Goal: Answer question/provide support

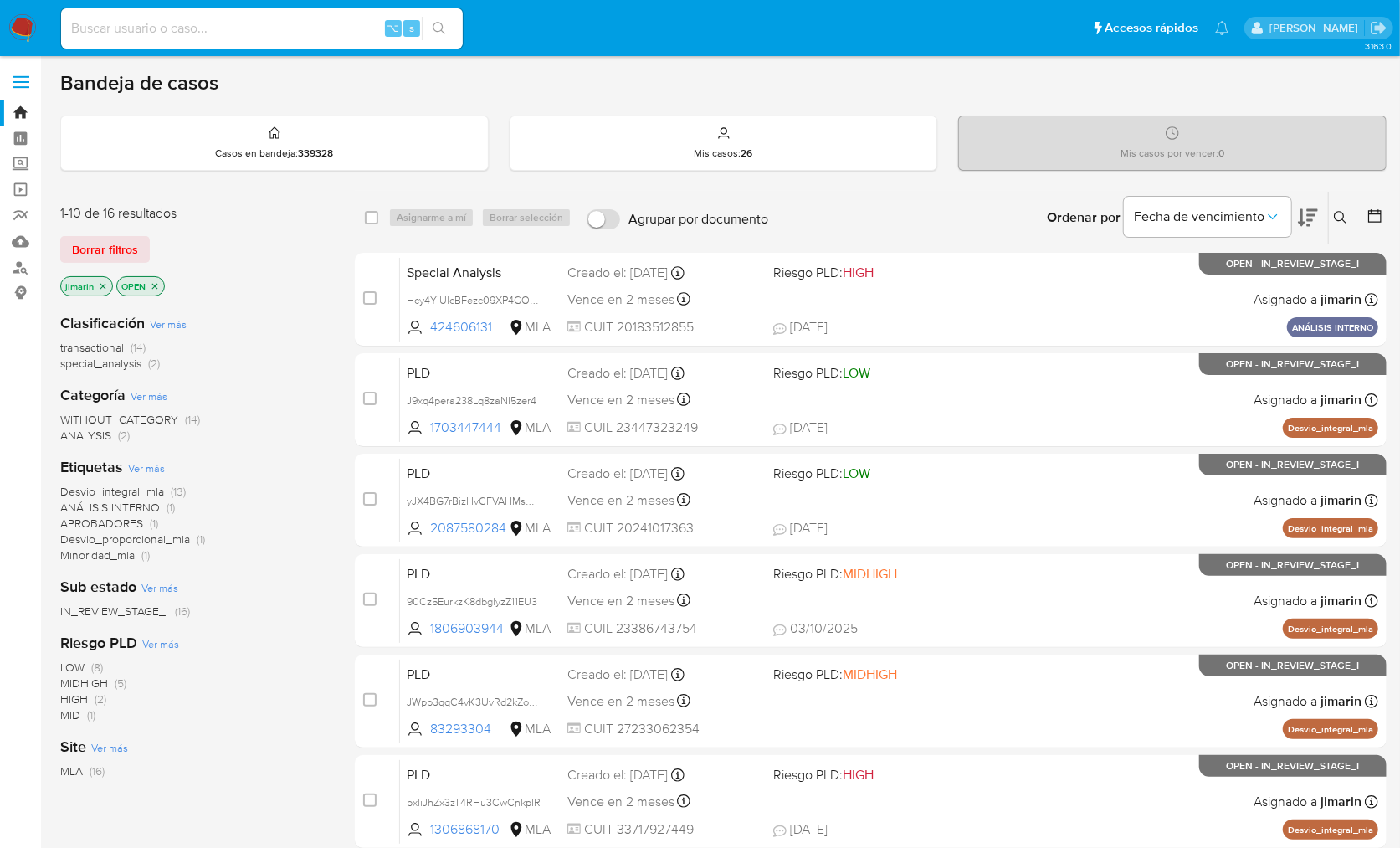
click at [21, 28] on img at bounding box center [23, 29] width 29 height 29
click at [313, 248] on div "Borrar filtros" at bounding box center [194, 250] width 268 height 27
click at [155, 288] on icon "close-filter" at bounding box center [155, 286] width 10 height 10
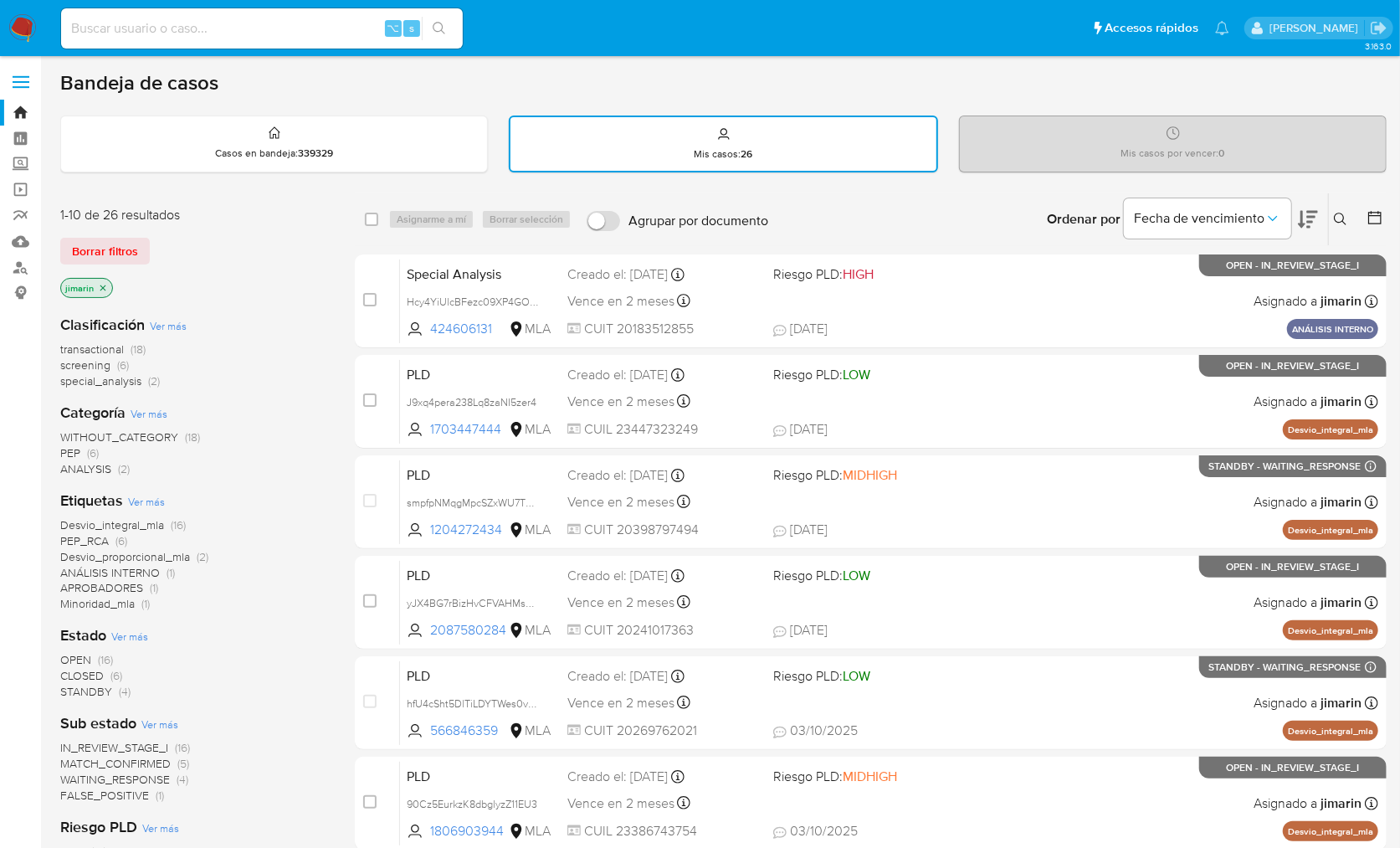
click at [1330, 219] on button at bounding box center [1343, 220] width 28 height 20
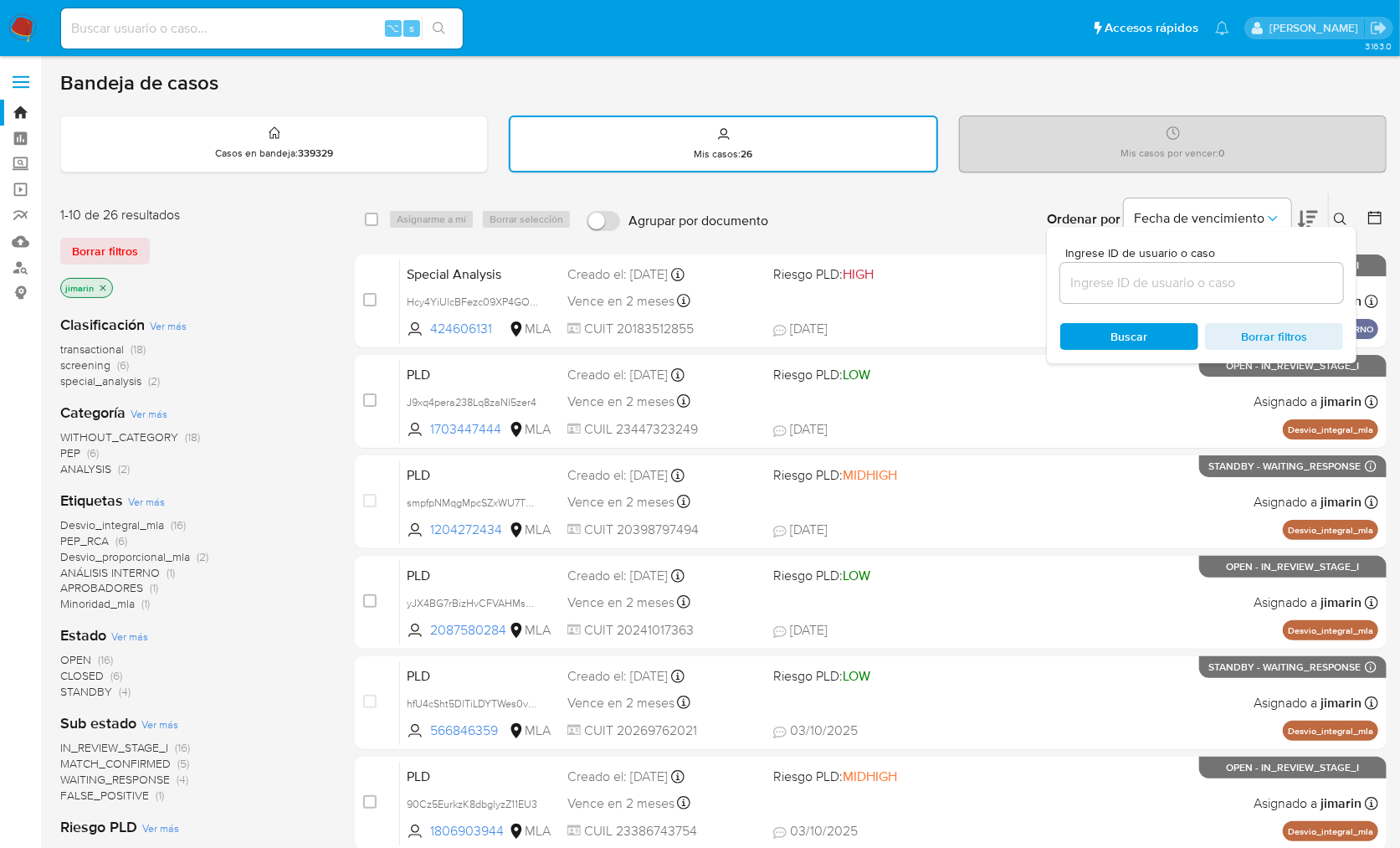
click at [1271, 279] on input at bounding box center [1202, 284] width 283 height 22
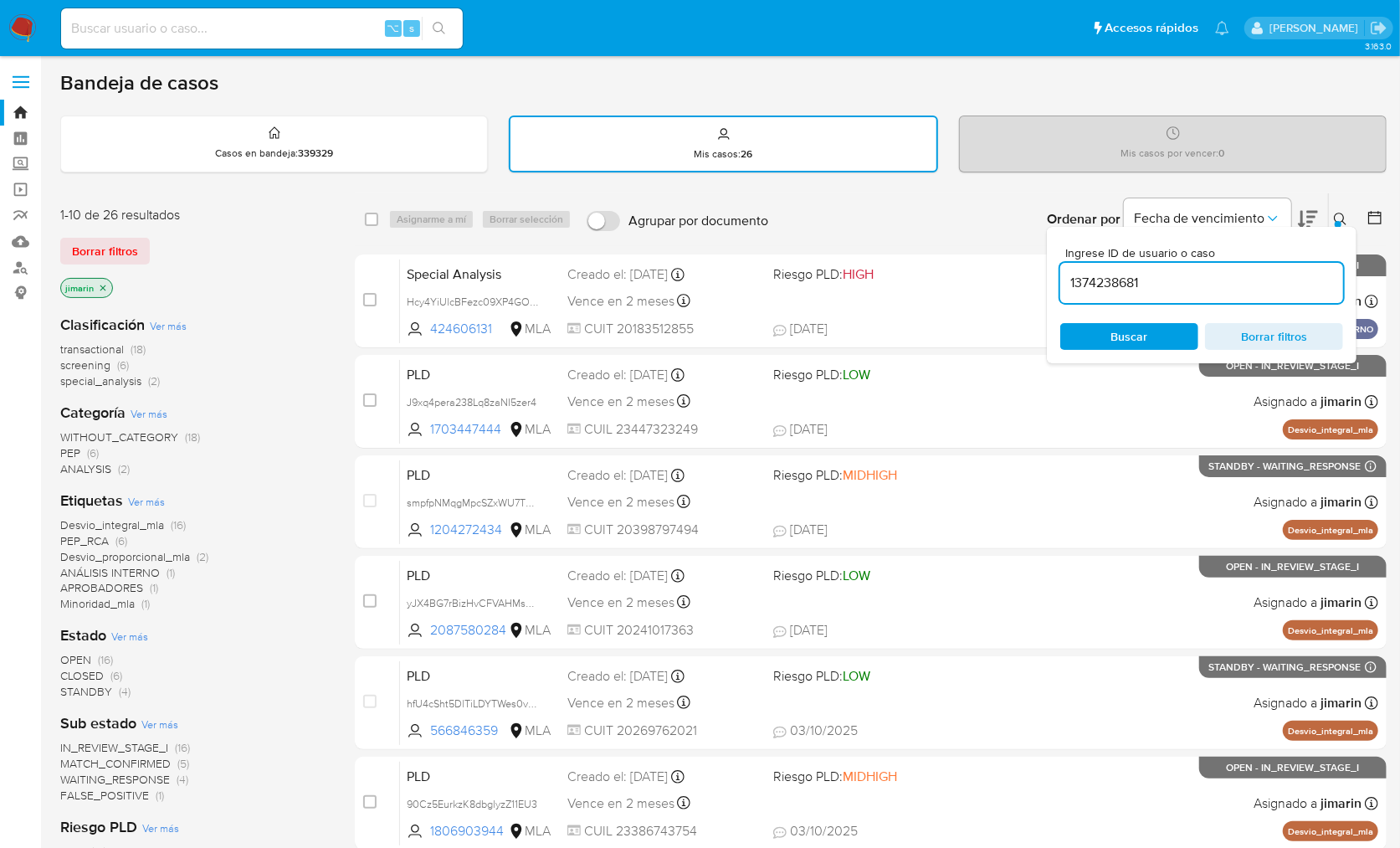
type input "1374238681"
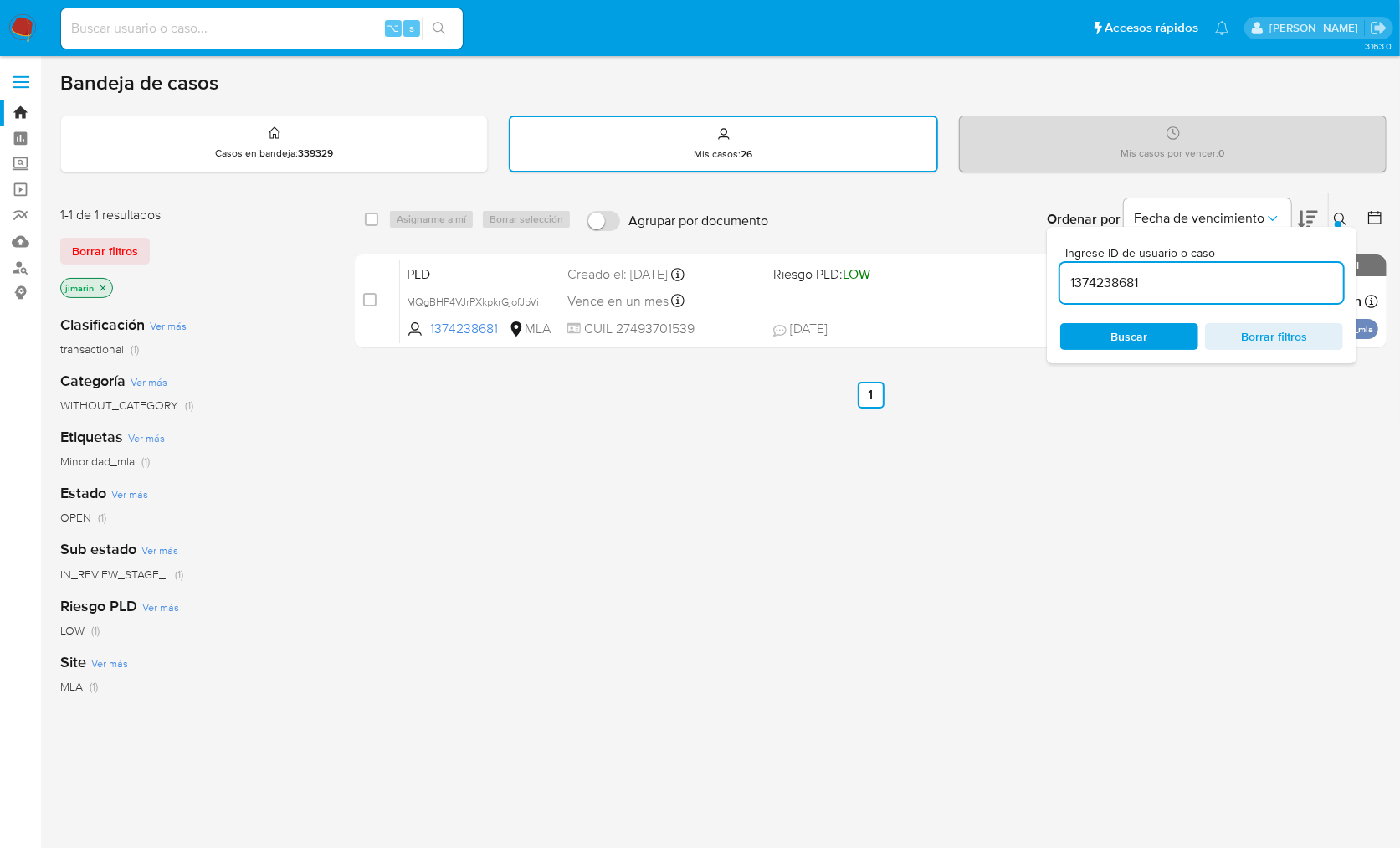
click at [1344, 224] on icon at bounding box center [1341, 220] width 13 height 13
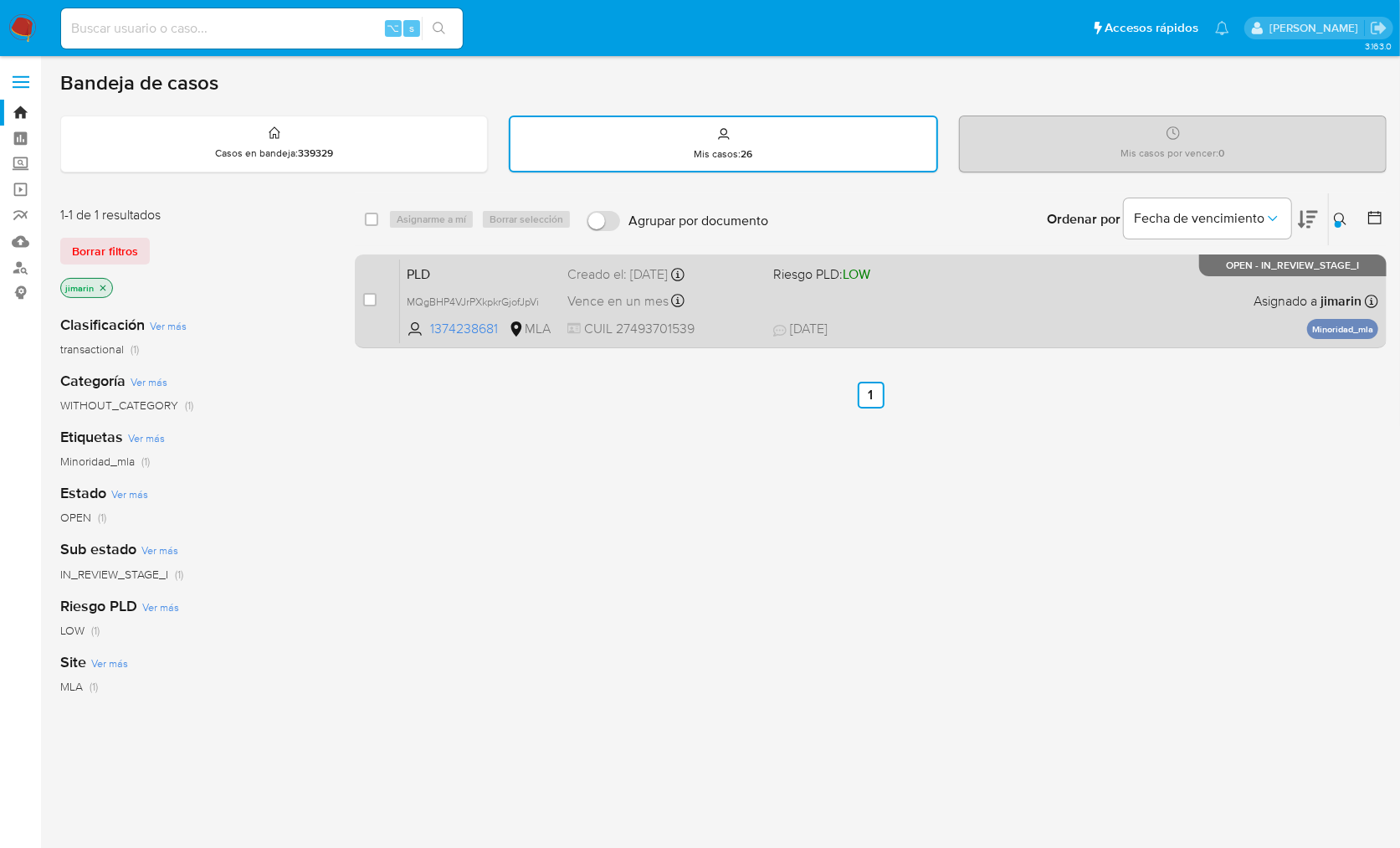
click at [1179, 320] on div "PLD MQgBHP4VJrPXkpkrGjofJpVi 1374238681 MLA Riesgo PLD: LOW Creado el: 12/09/20…" at bounding box center [890, 301] width 979 height 85
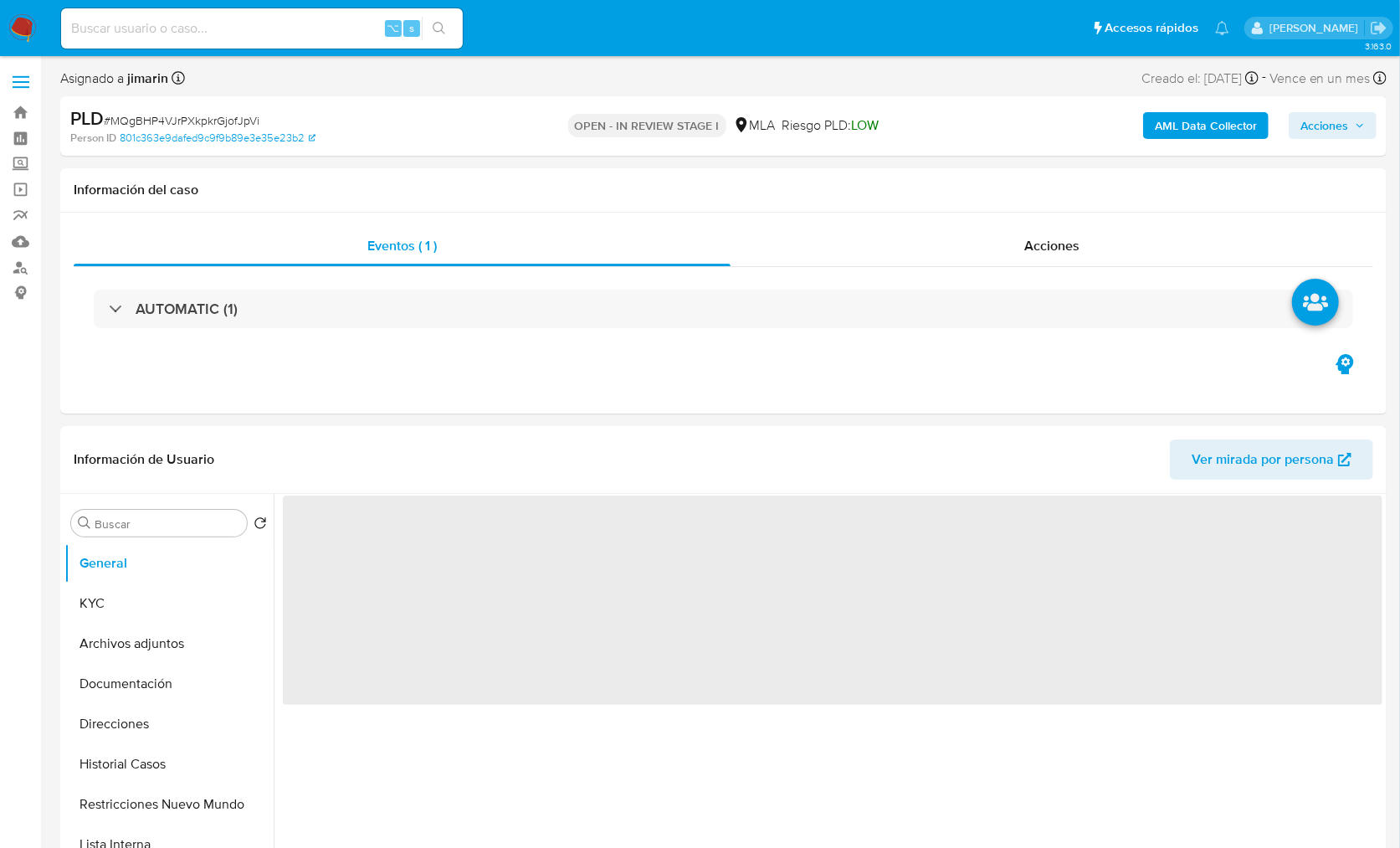
select select "10"
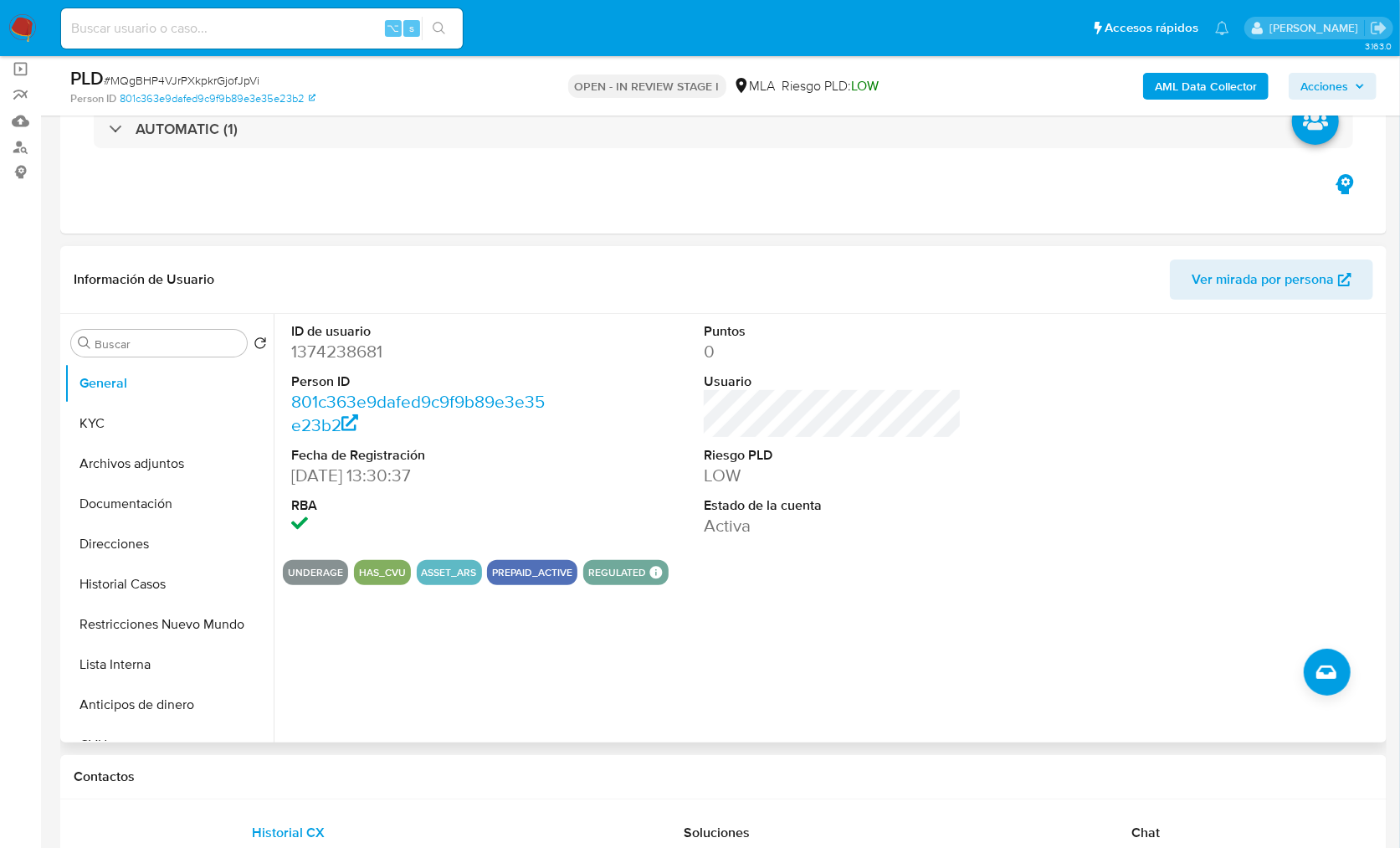
scroll to position [144, 0]
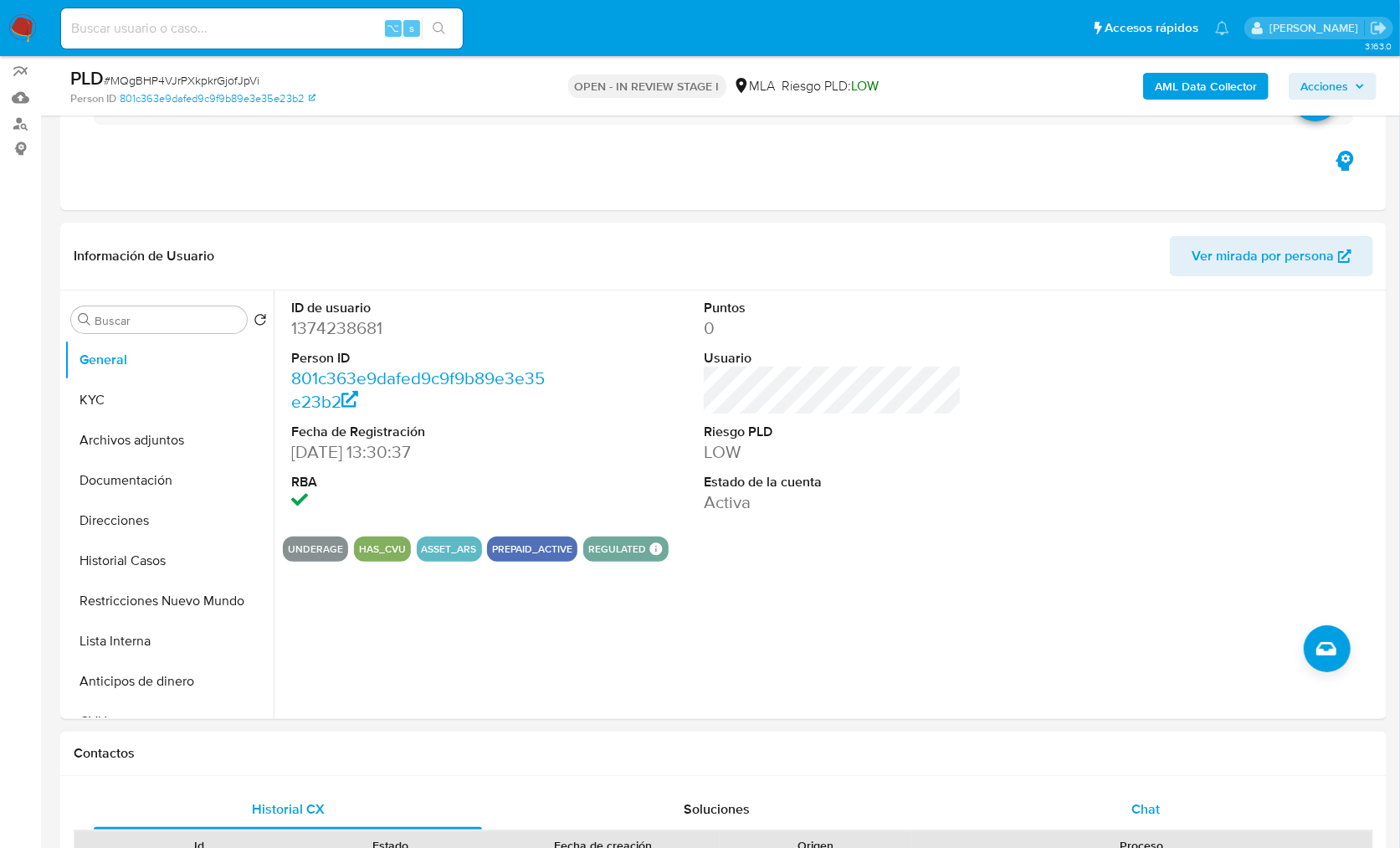
click at [1116, 800] on div "Chat" at bounding box center [1146, 810] width 388 height 40
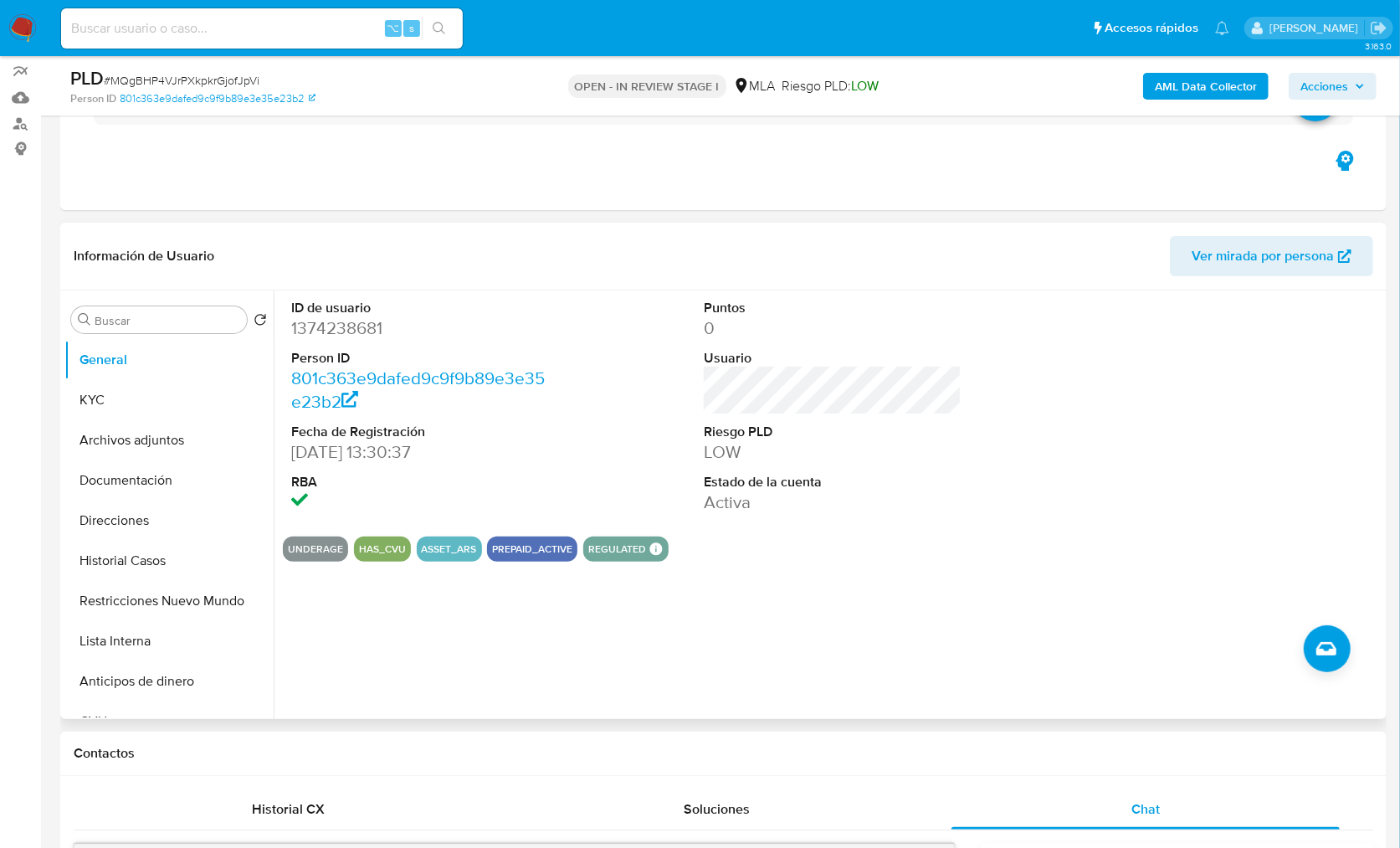
scroll to position [916, 0]
click at [166, 471] on button "Documentación" at bounding box center [162, 480] width 196 height 40
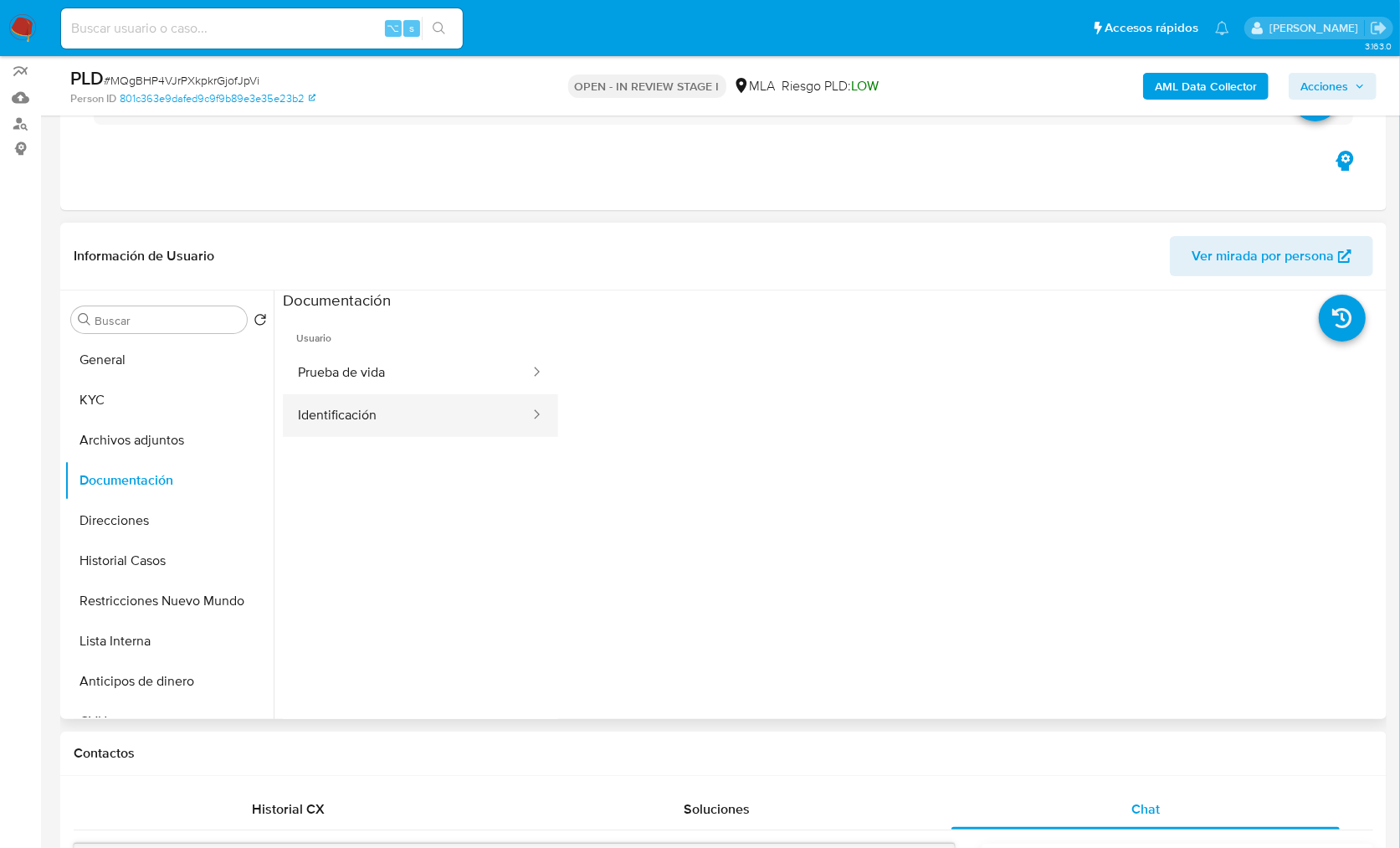
click at [388, 427] on button "Identificación" at bounding box center [407, 416] width 249 height 43
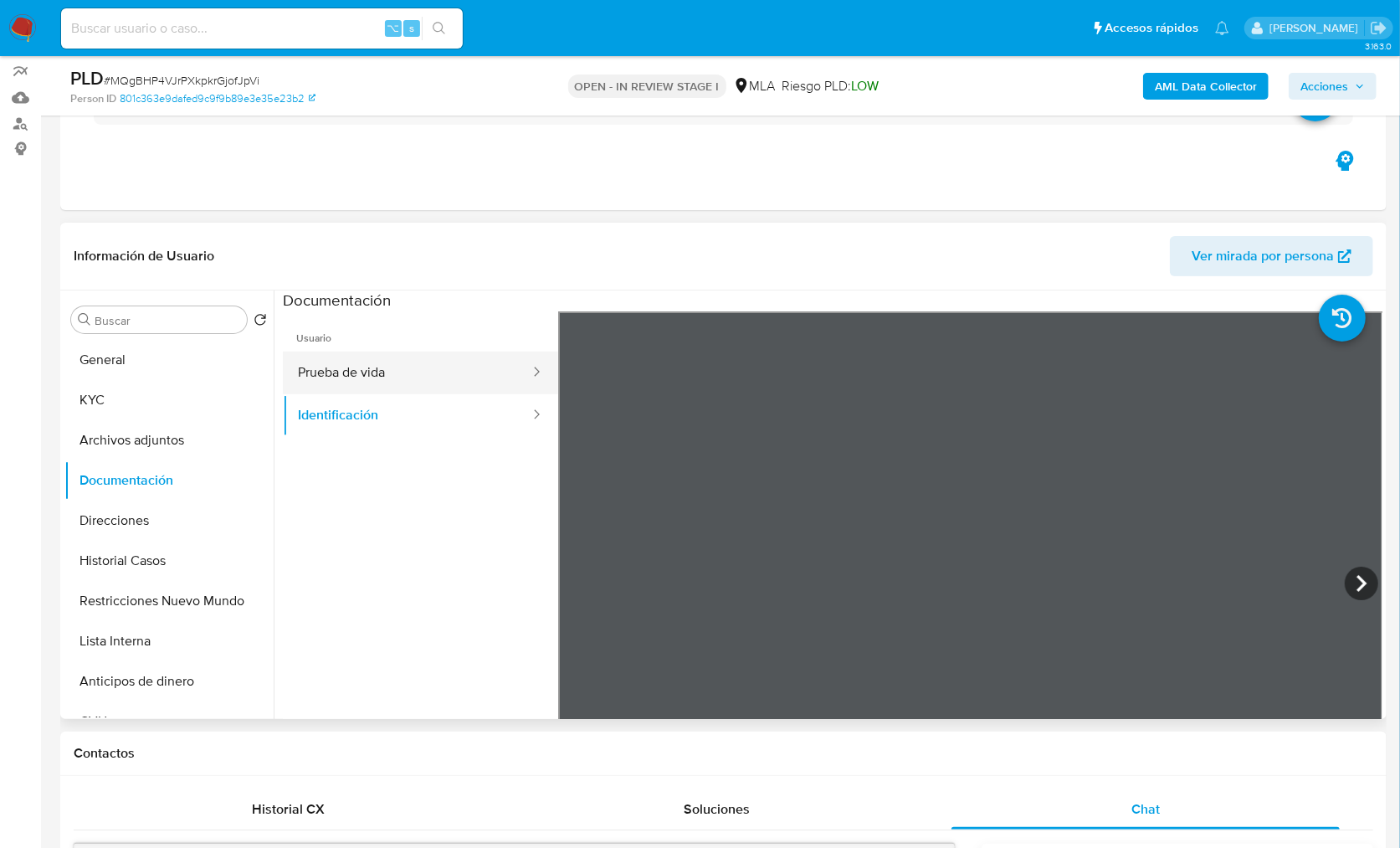
click at [392, 372] on button "Prueba de vida" at bounding box center [407, 373] width 249 height 43
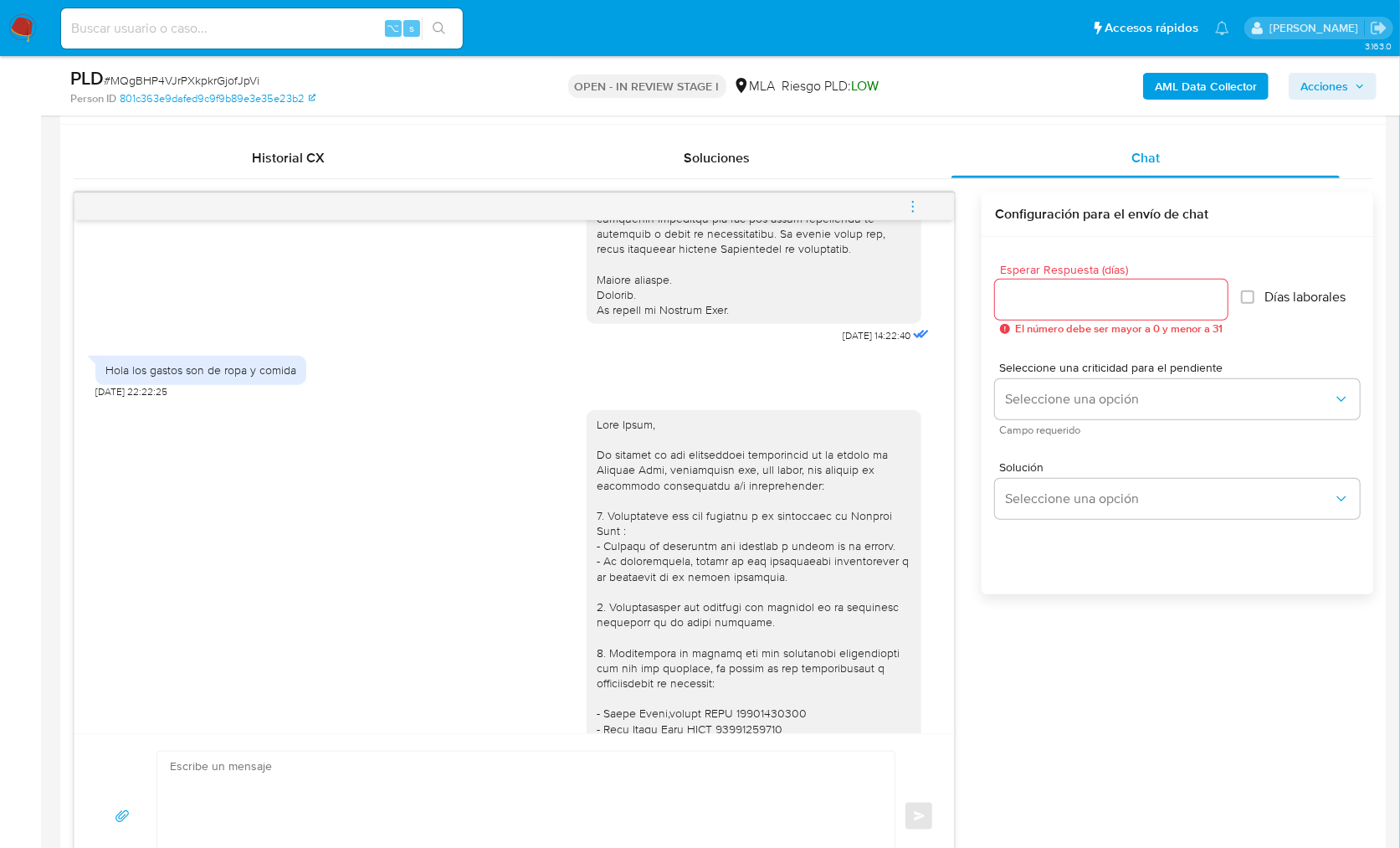
scroll to position [50, 0]
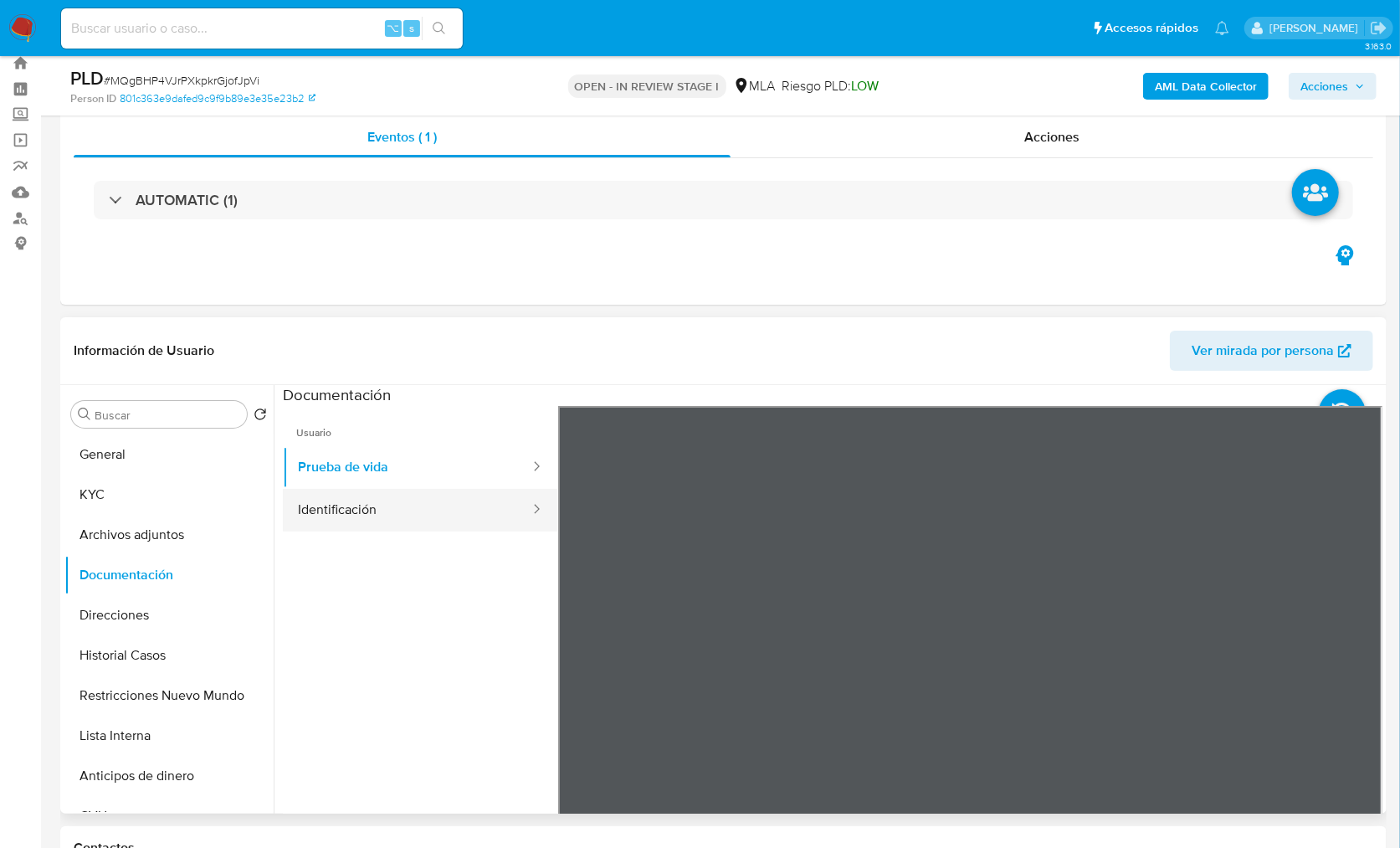
click at [358, 507] on button "Identificación" at bounding box center [407, 510] width 249 height 43
click at [1362, 676] on icon at bounding box center [1362, 678] width 34 height 34
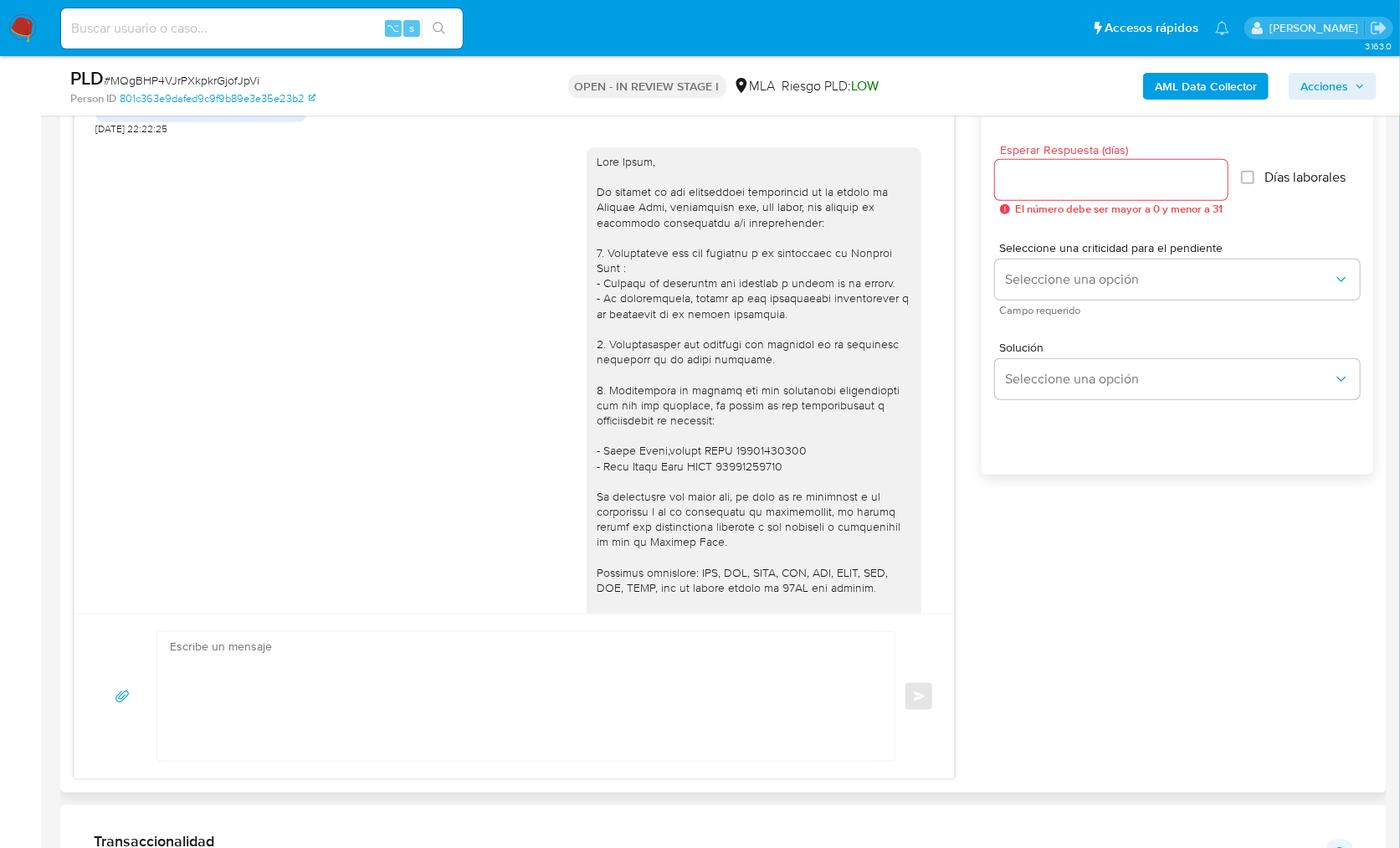
scroll to position [916, 0]
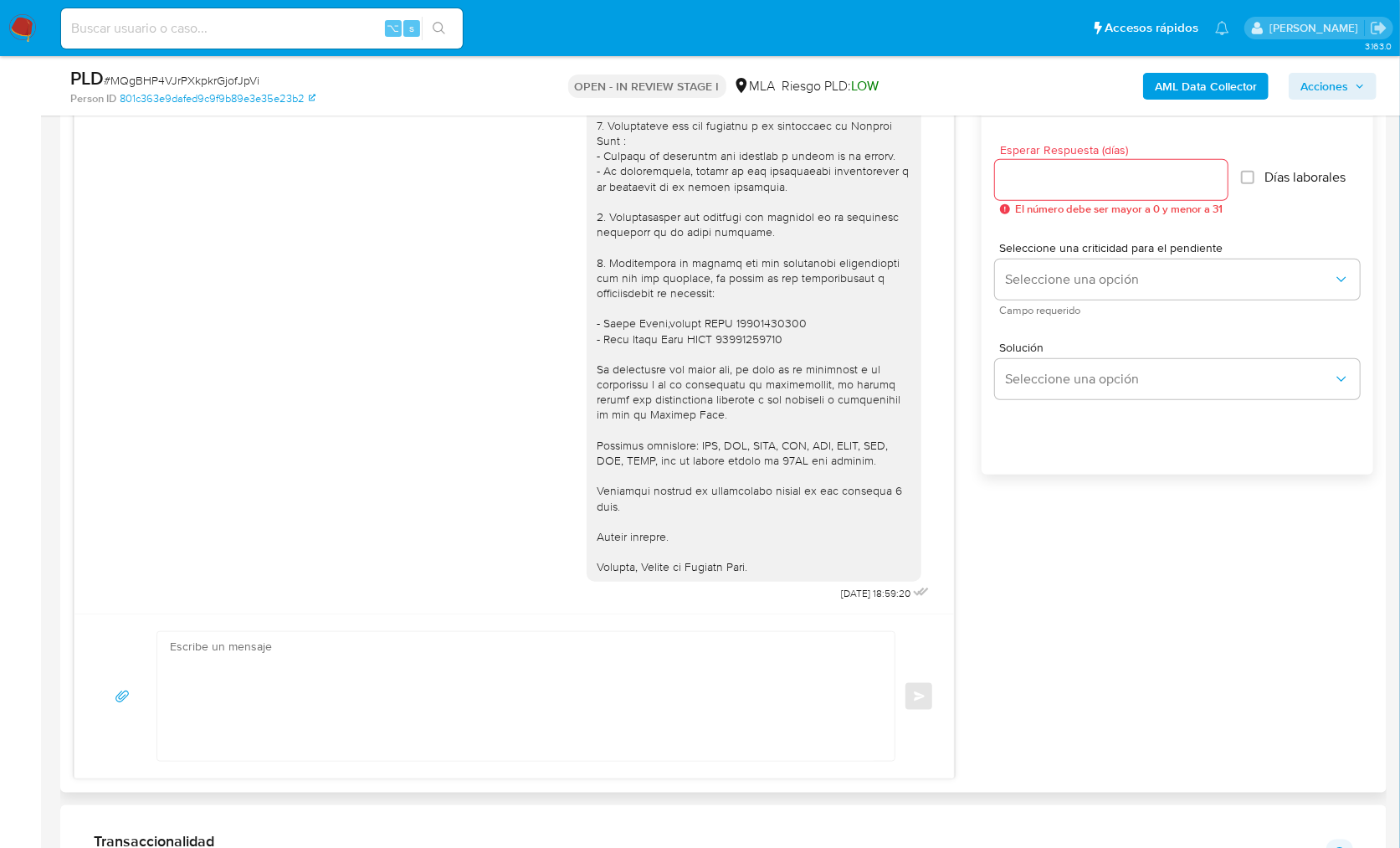
click at [1082, 548] on div "17/09/2025 14:22:40 Hola los gastos son de ropa y comida 19/09/2025 22:22:25 25…" at bounding box center [724, 427] width 1300 height 707
click at [672, 658] on textarea at bounding box center [521, 697] width 704 height 129
click at [566, 674] on textarea at bounding box center [521, 697] width 704 height 129
click at [637, 646] on textarea at bounding box center [521, 697] width 704 height 129
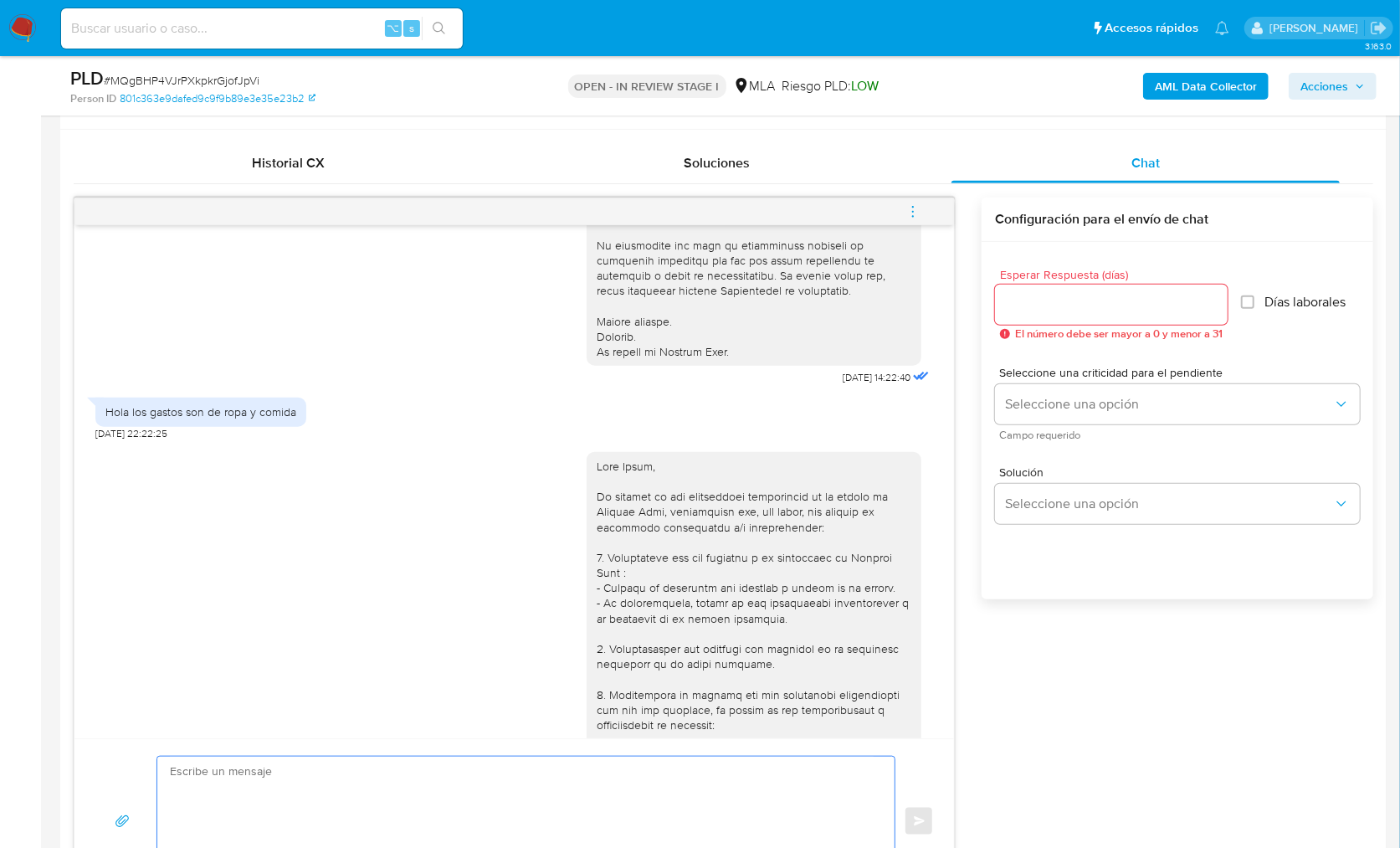
scroll to position [1188, 0]
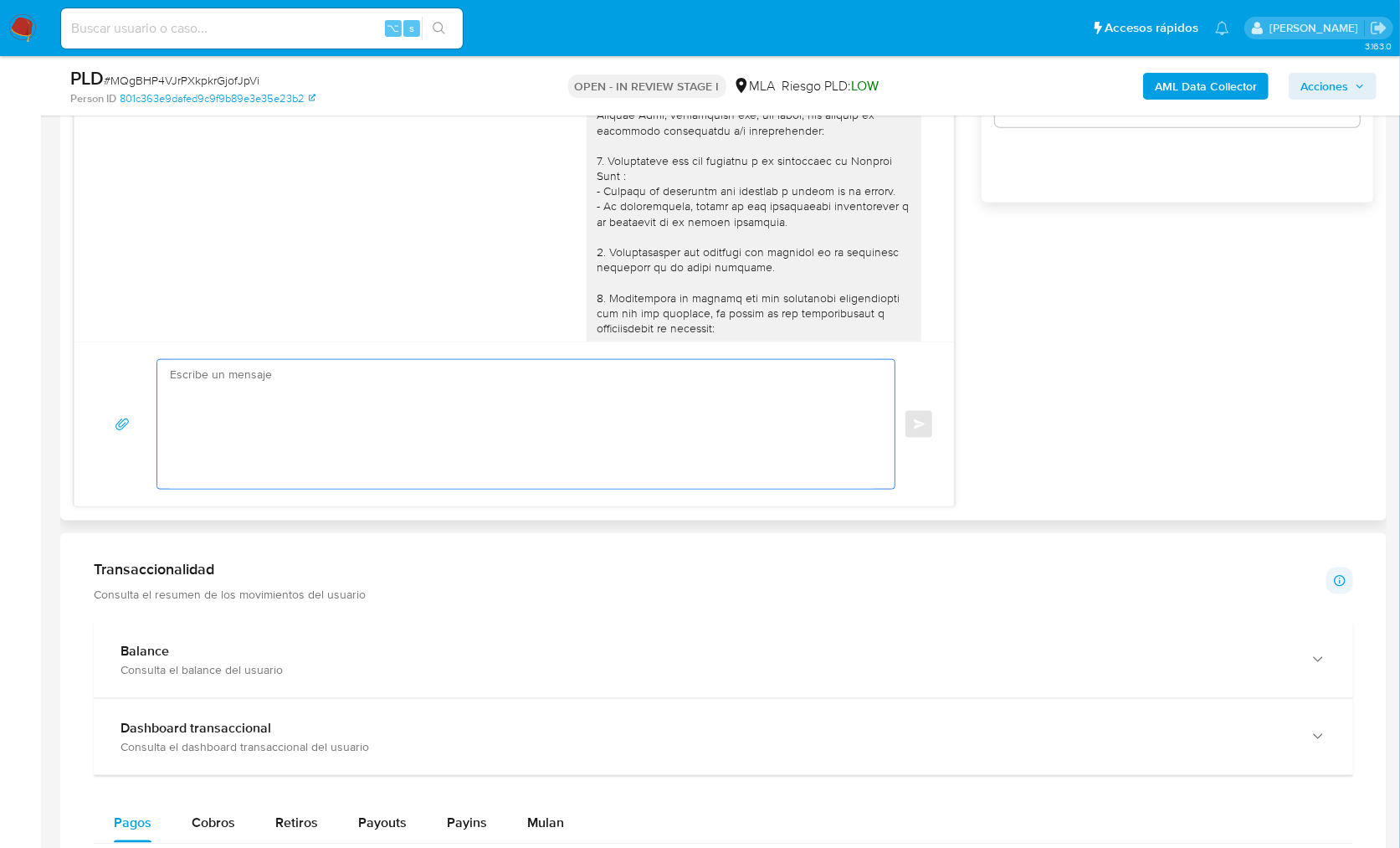
click at [341, 441] on textarea at bounding box center [521, 424] width 704 height 129
paste textarea "Queremos informarte el uso de la cuenta es personal y no se deben canalizar fon…"
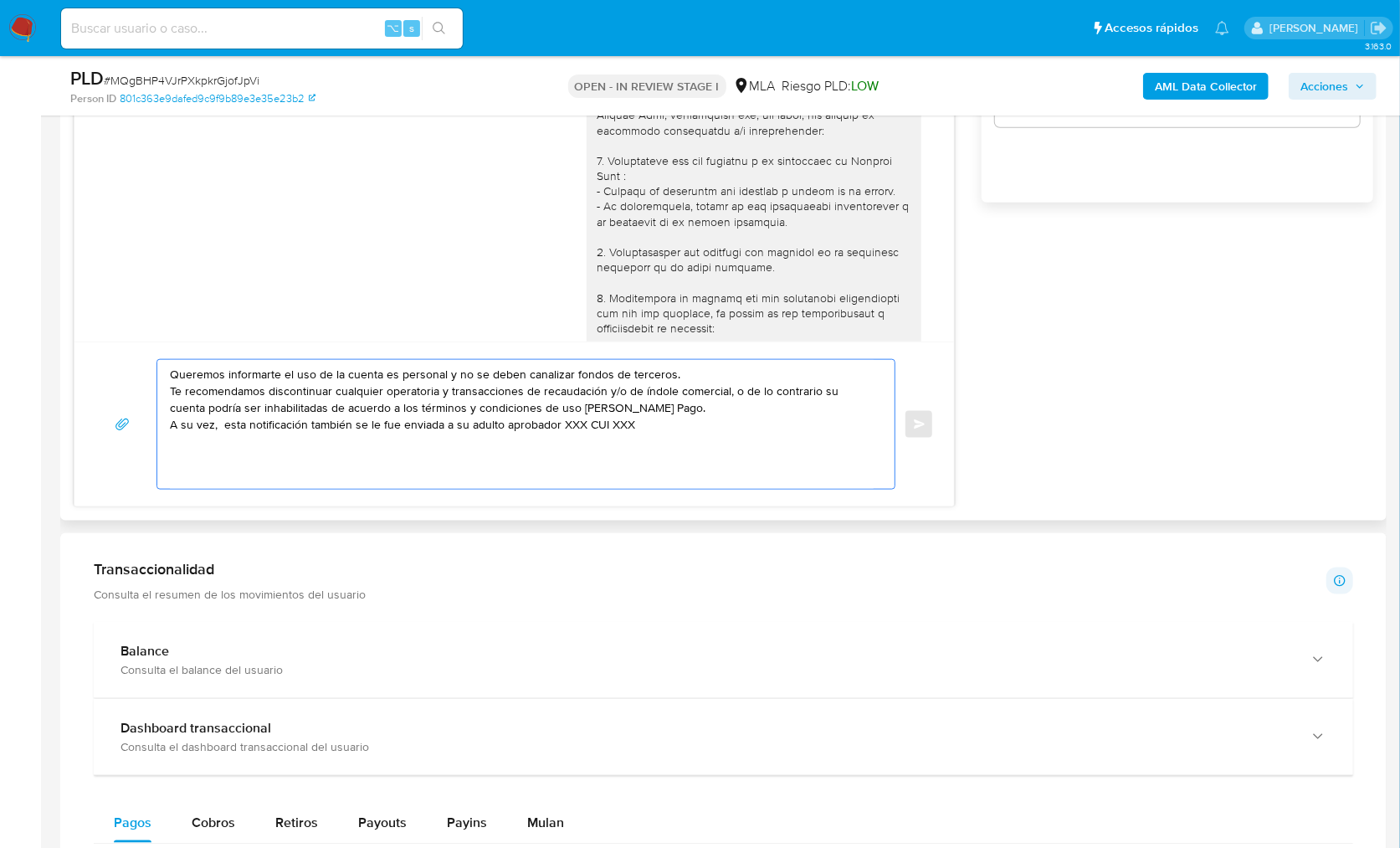
click at [569, 422] on textarea "Queremos informarte el uso de la cuenta es personal y no se deben canalizar fon…" at bounding box center [521, 424] width 704 height 129
paste textarea "Silvina Alejandra Méndez"
click at [719, 421] on textarea "Queremos informarte el uso de la cuenta es personal y no se deben canalizar fon…" at bounding box center [521, 424] width 704 height 129
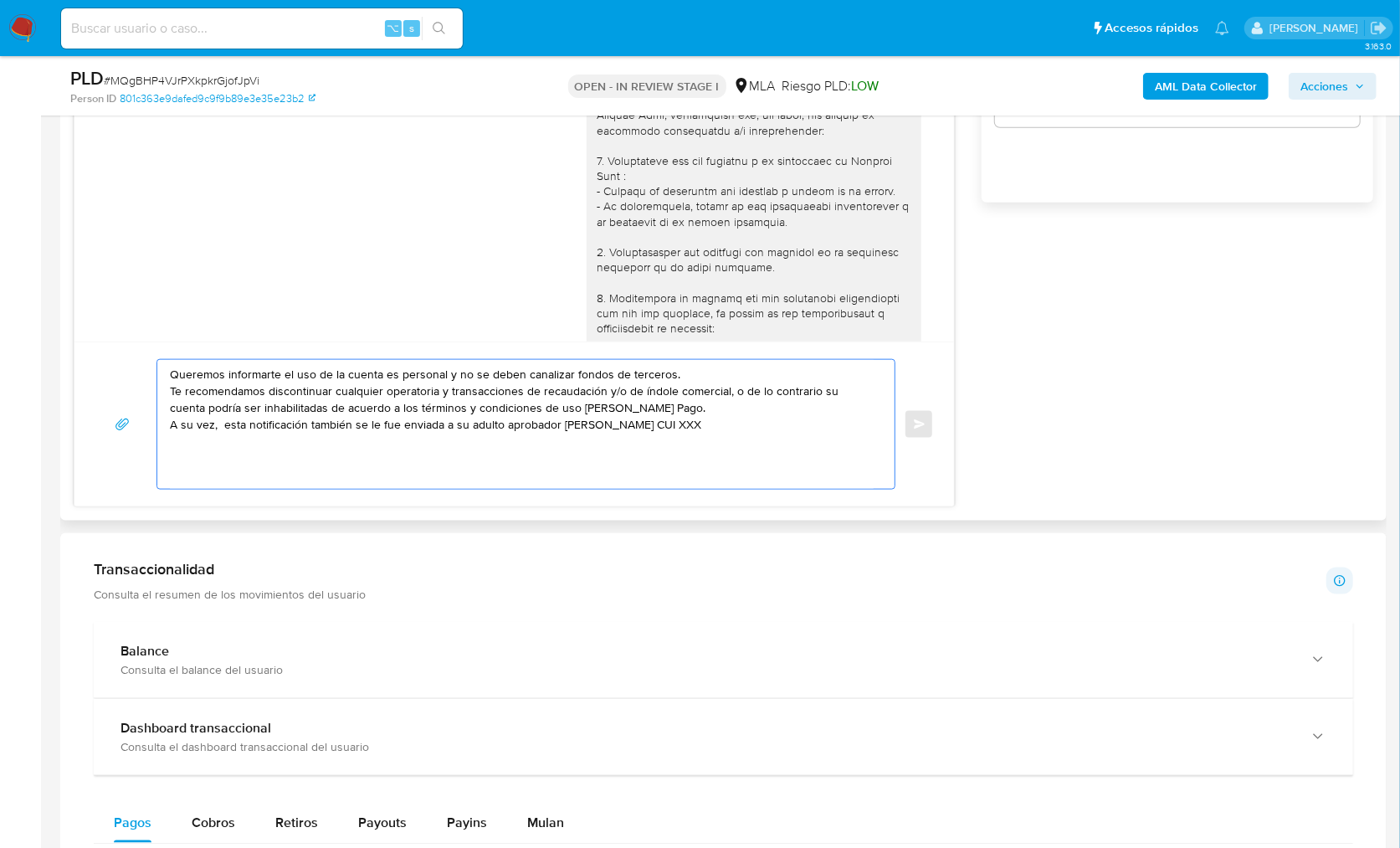
paste textarea "27231566428"
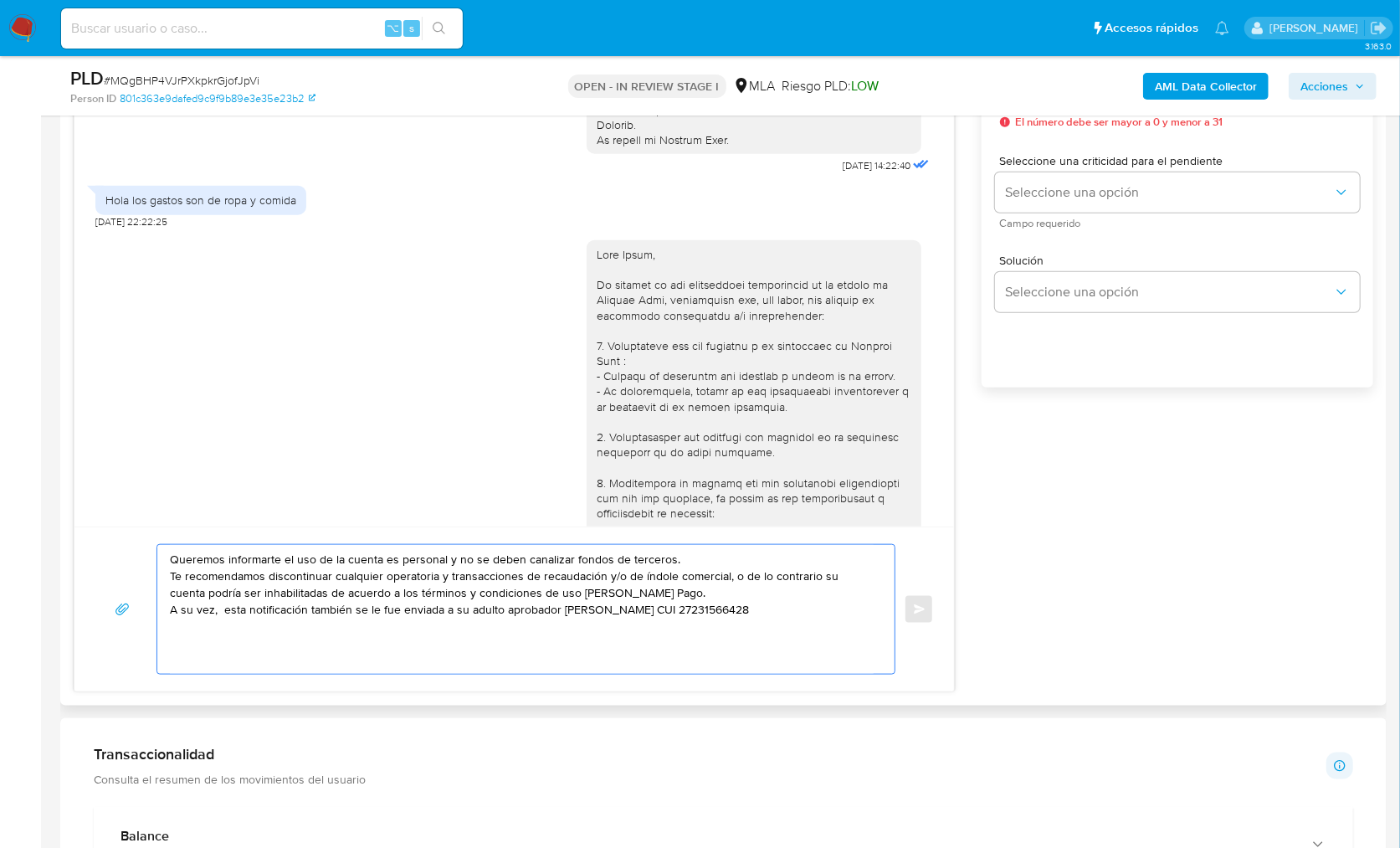
scroll to position [871, 0]
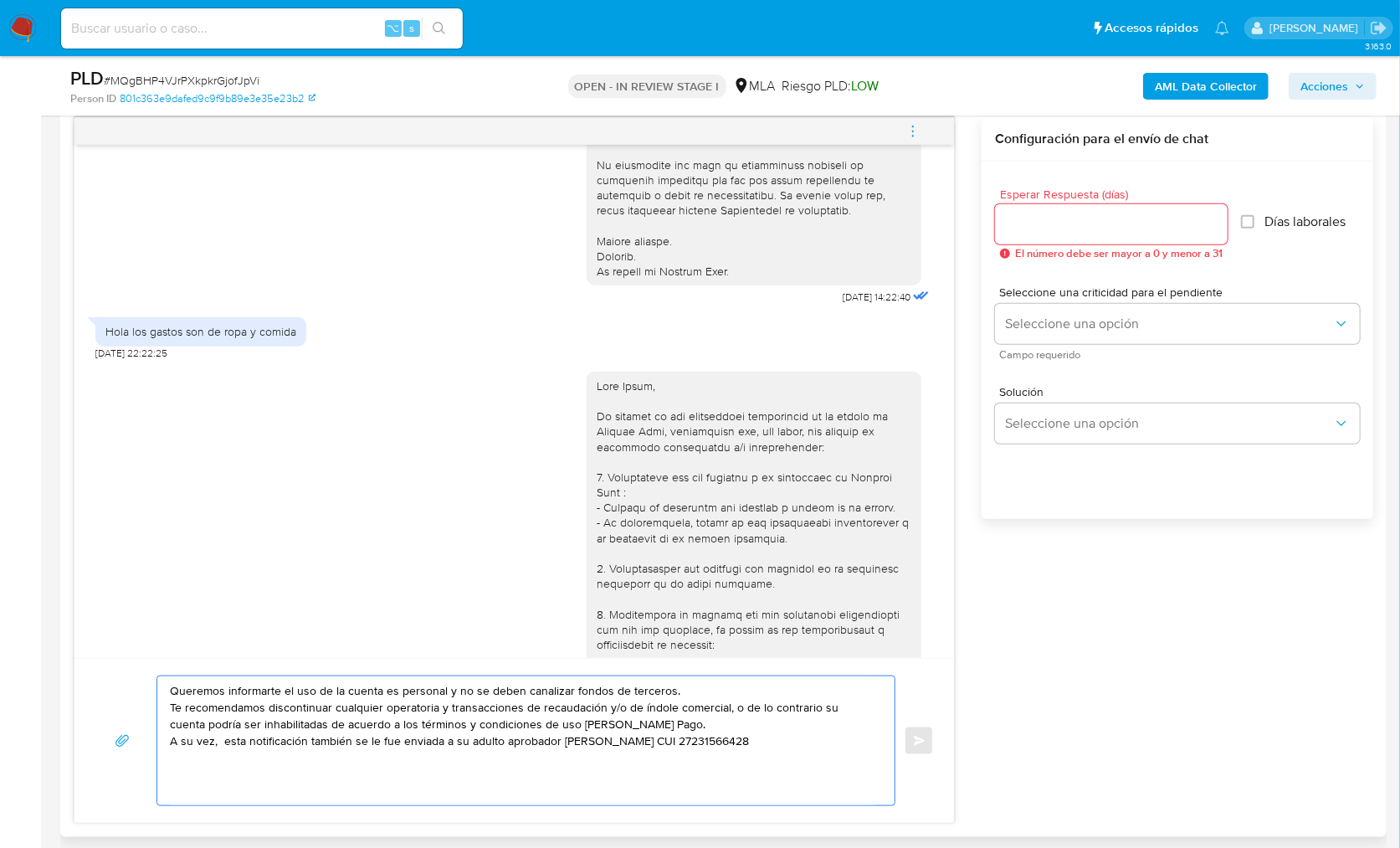
click at [167, 692] on div "Queremos informarte el uso de la cuenta es personal y no se deben canalizar fon…" at bounding box center [521, 740] width 729 height 129
click at [173, 689] on textarea "Queremos informarte el uso de la cuenta es personal y no se deben canalizar fon…" at bounding box center [521, 740] width 704 height 129
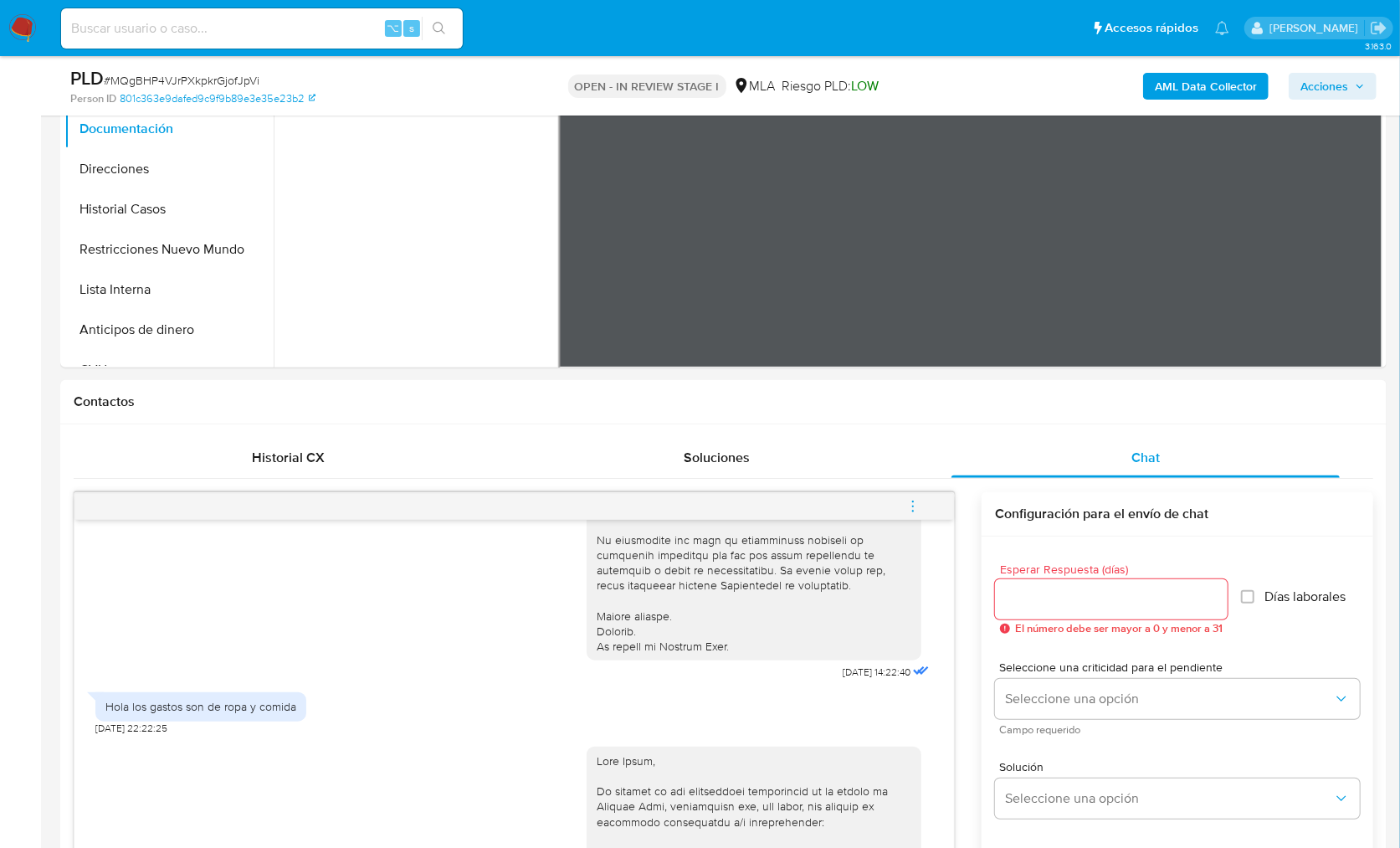
scroll to position [231, 0]
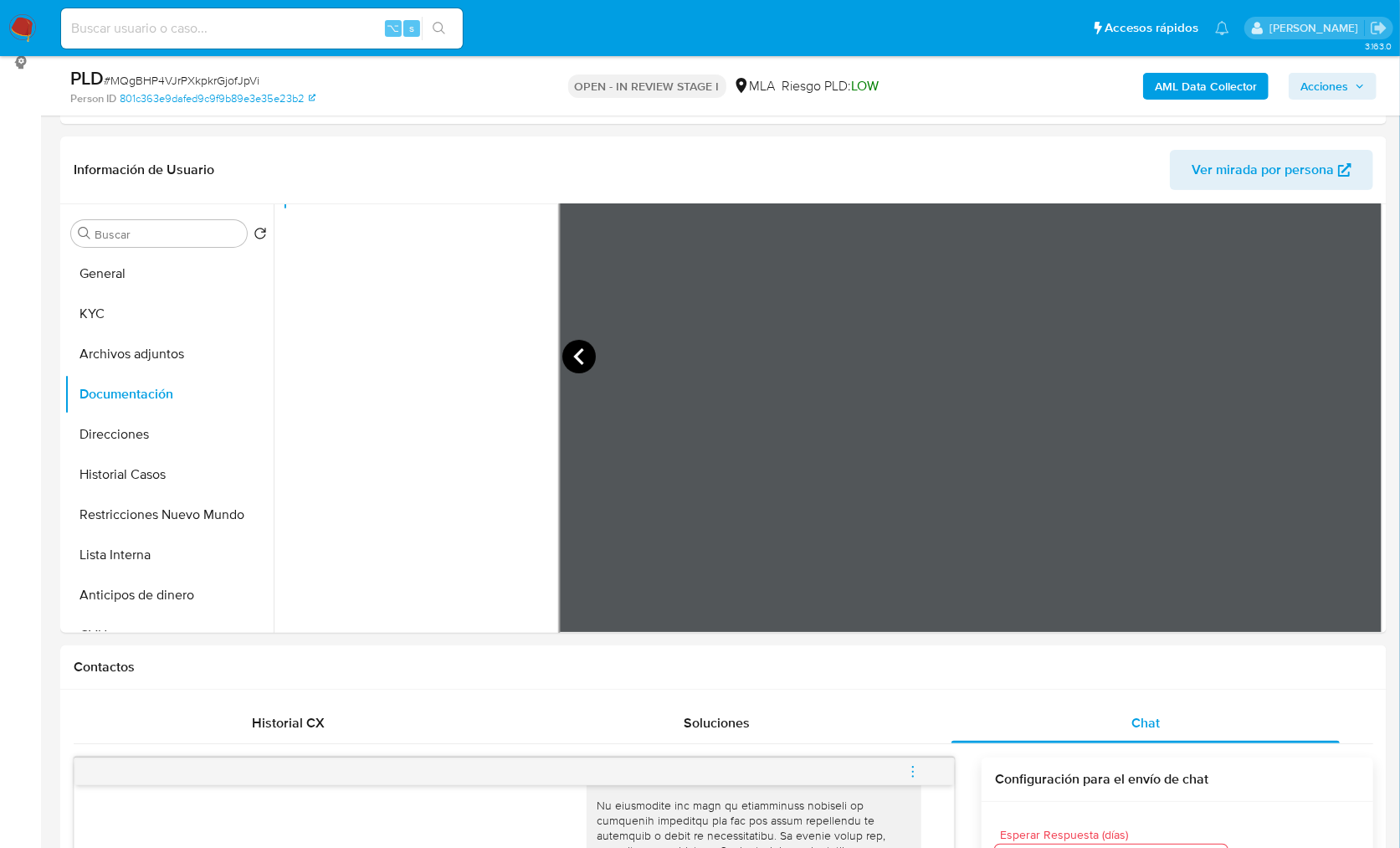
click at [583, 351] on icon at bounding box center [579, 357] width 34 height 34
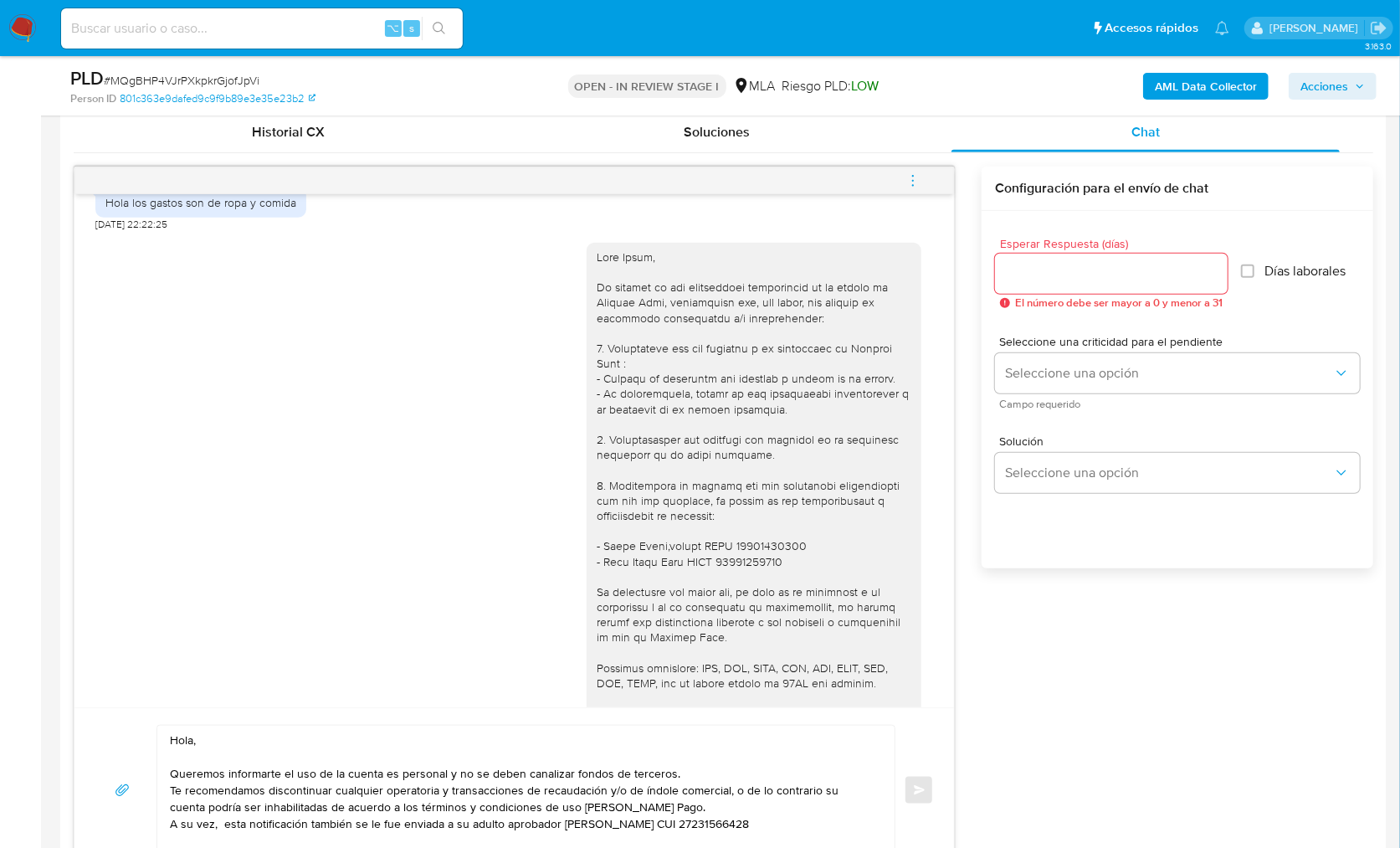
scroll to position [780, 0]
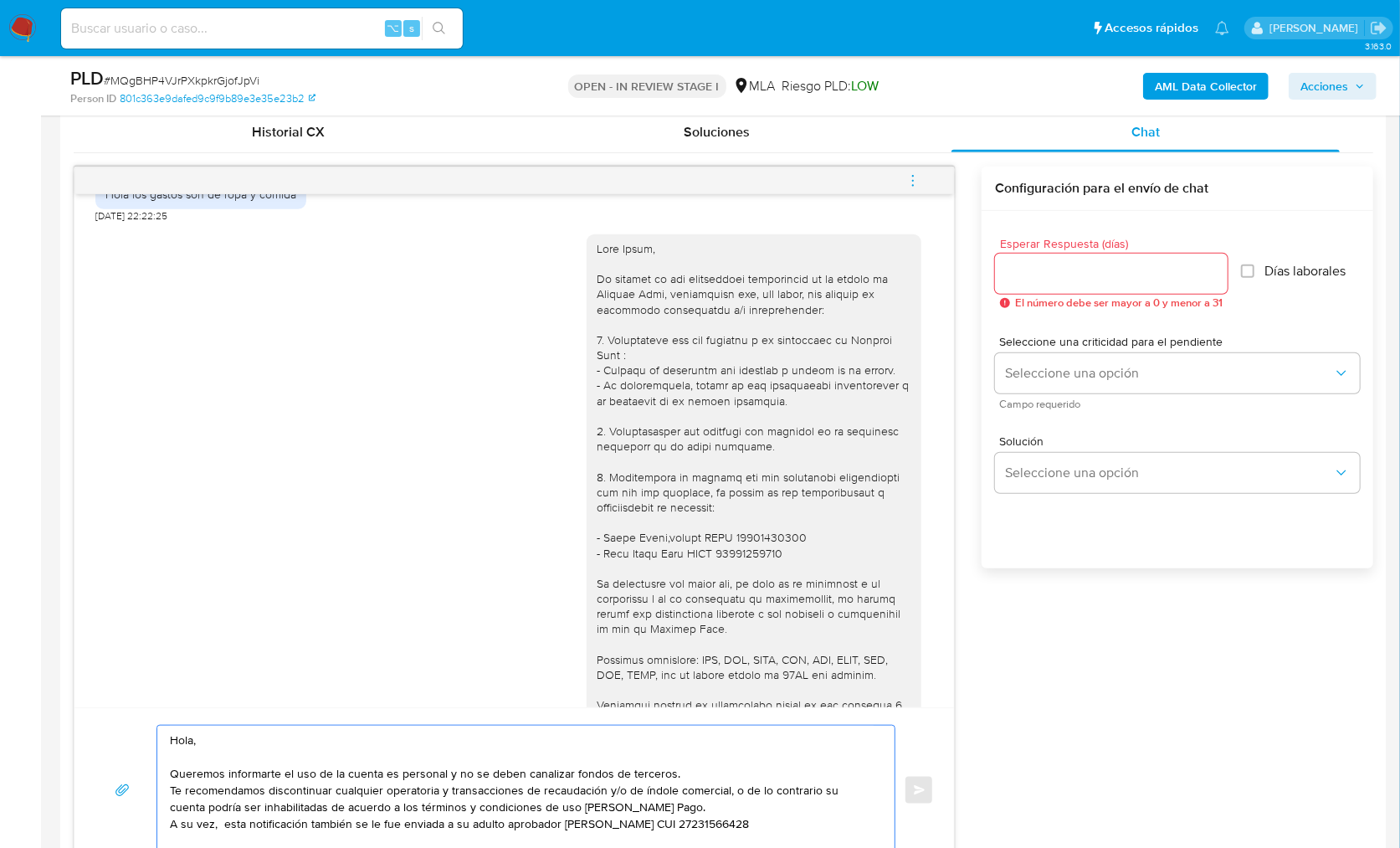
click at [309, 745] on textarea "Hola, Queremos informarte el uso de la cuenta es personal y no se deben canaliz…" at bounding box center [521, 790] width 704 height 129
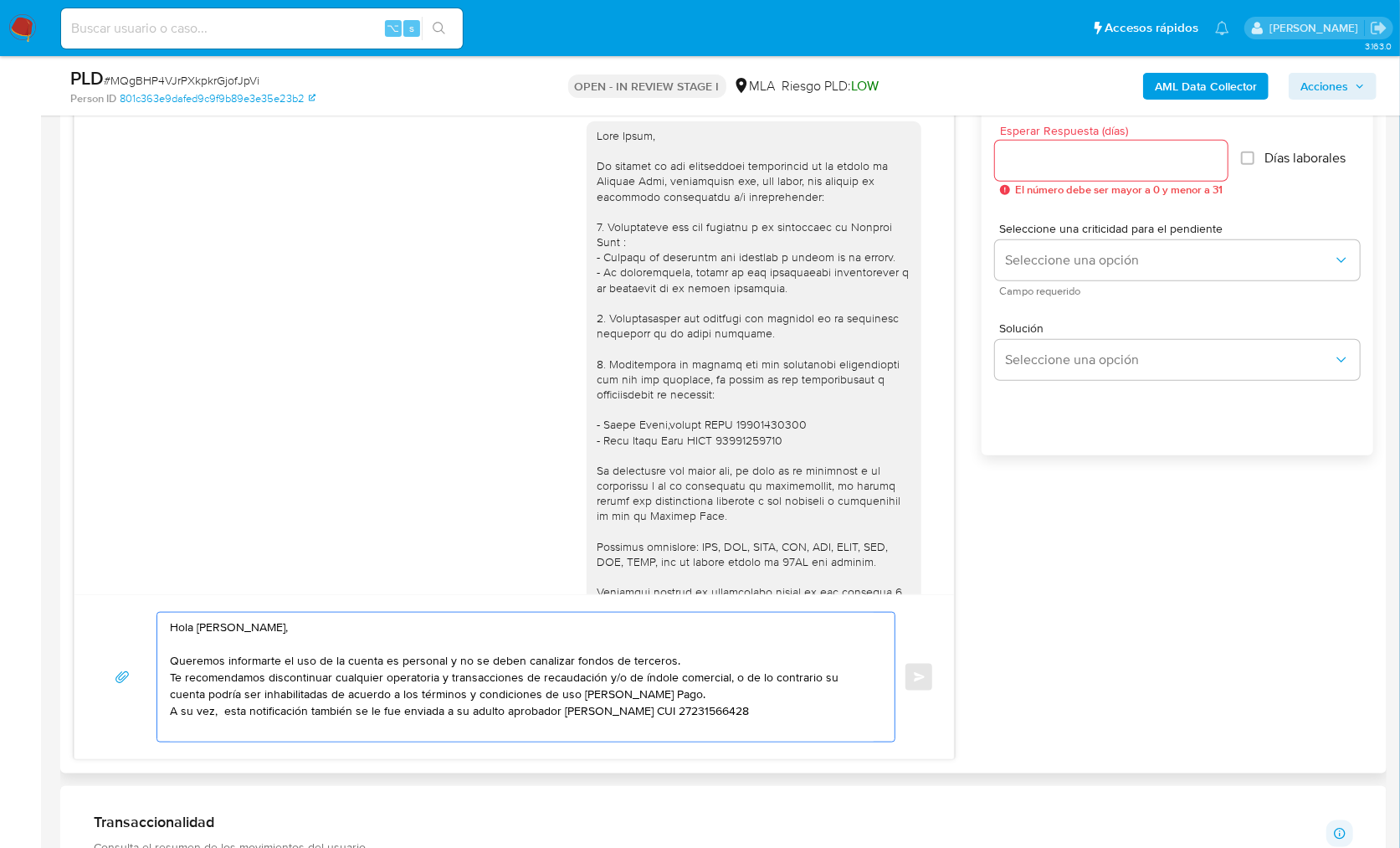
scroll to position [963, 0]
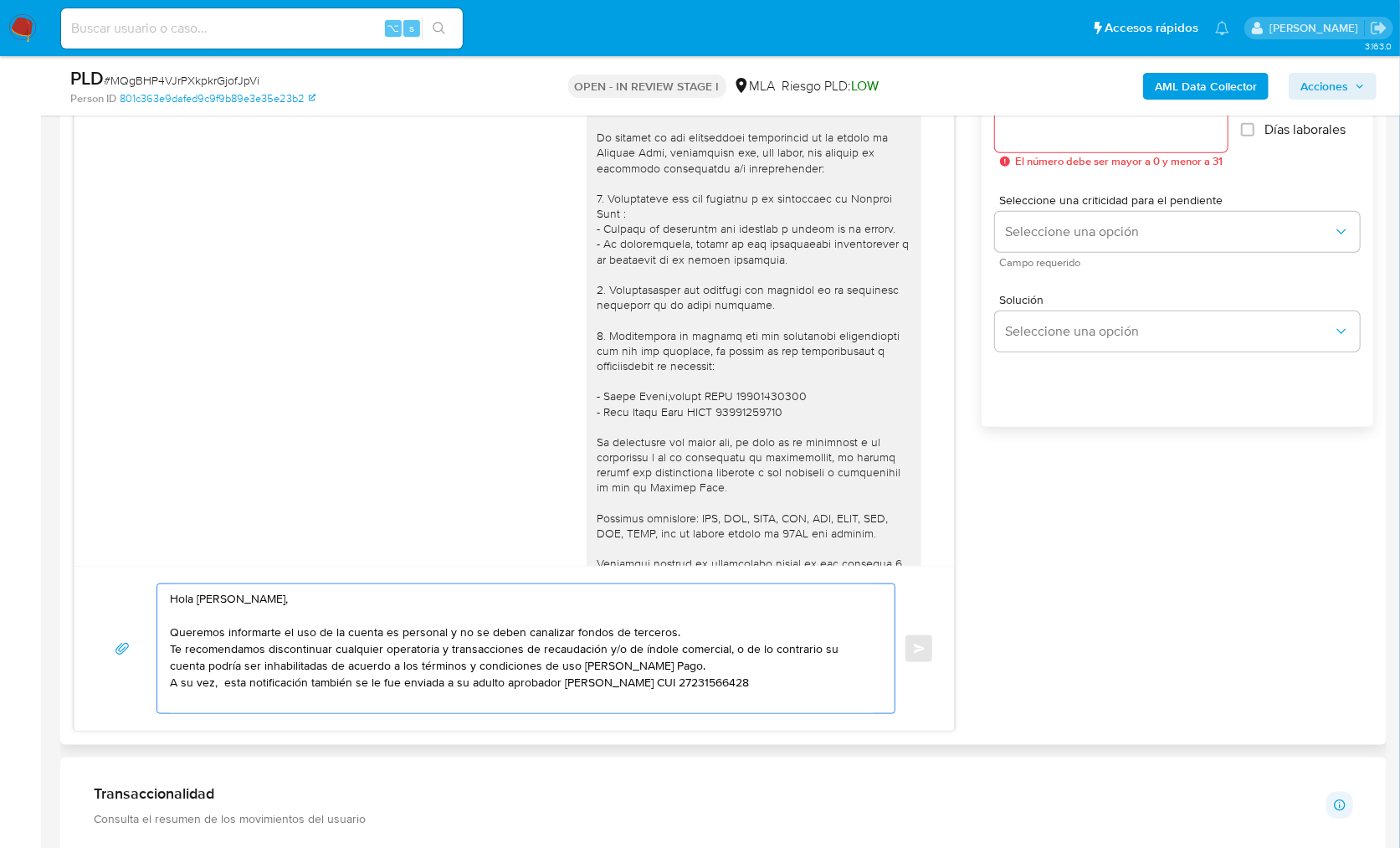
click at [701, 625] on textarea "Hola Sofía, Queremos informarte el uso de la cuenta es personal y no se deben c…" at bounding box center [521, 649] width 704 height 129
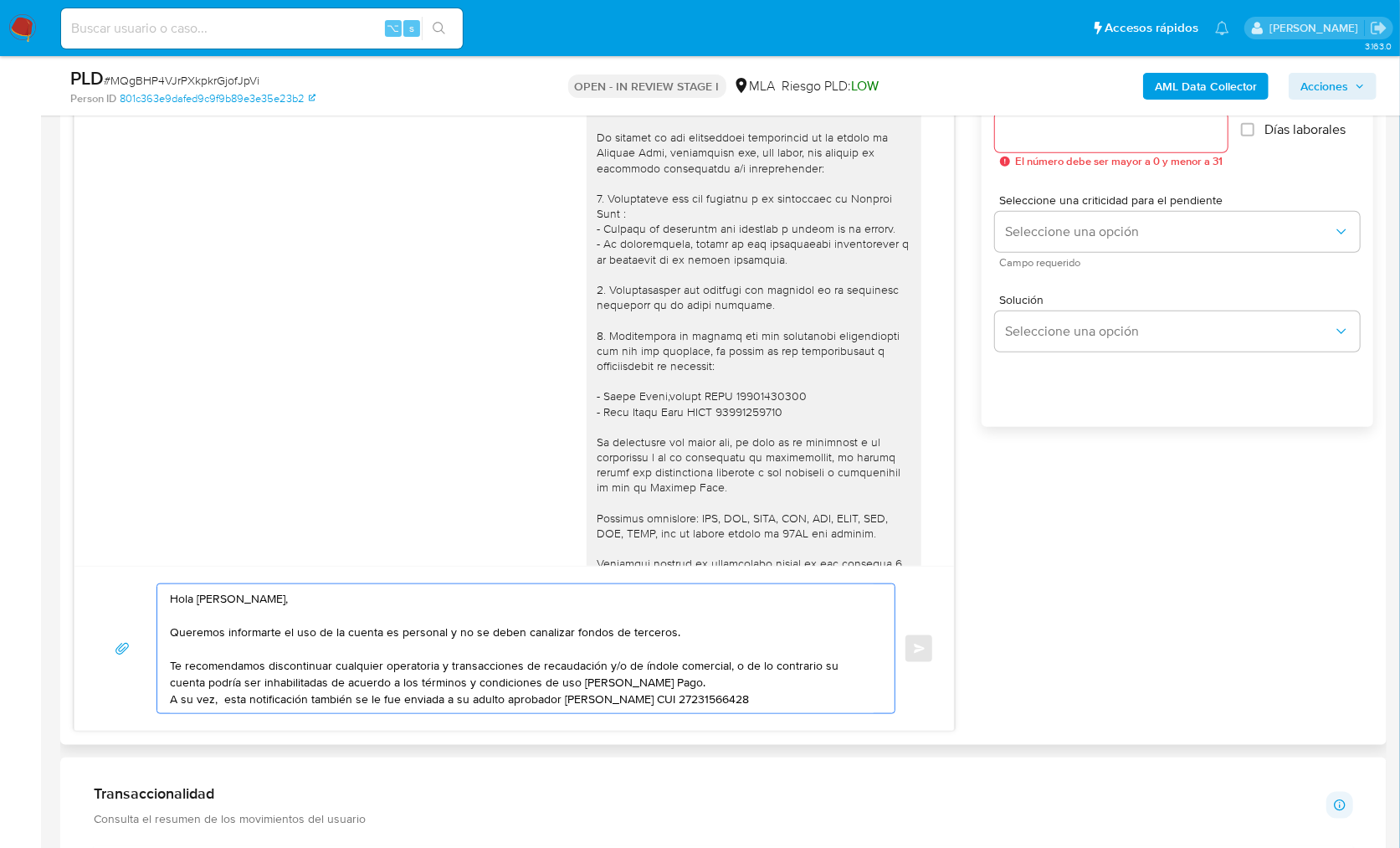
click at [677, 686] on textarea "Hola Sofía, Queremos informarte el uso de la cuenta es personal y no se deben c…" at bounding box center [521, 649] width 704 height 129
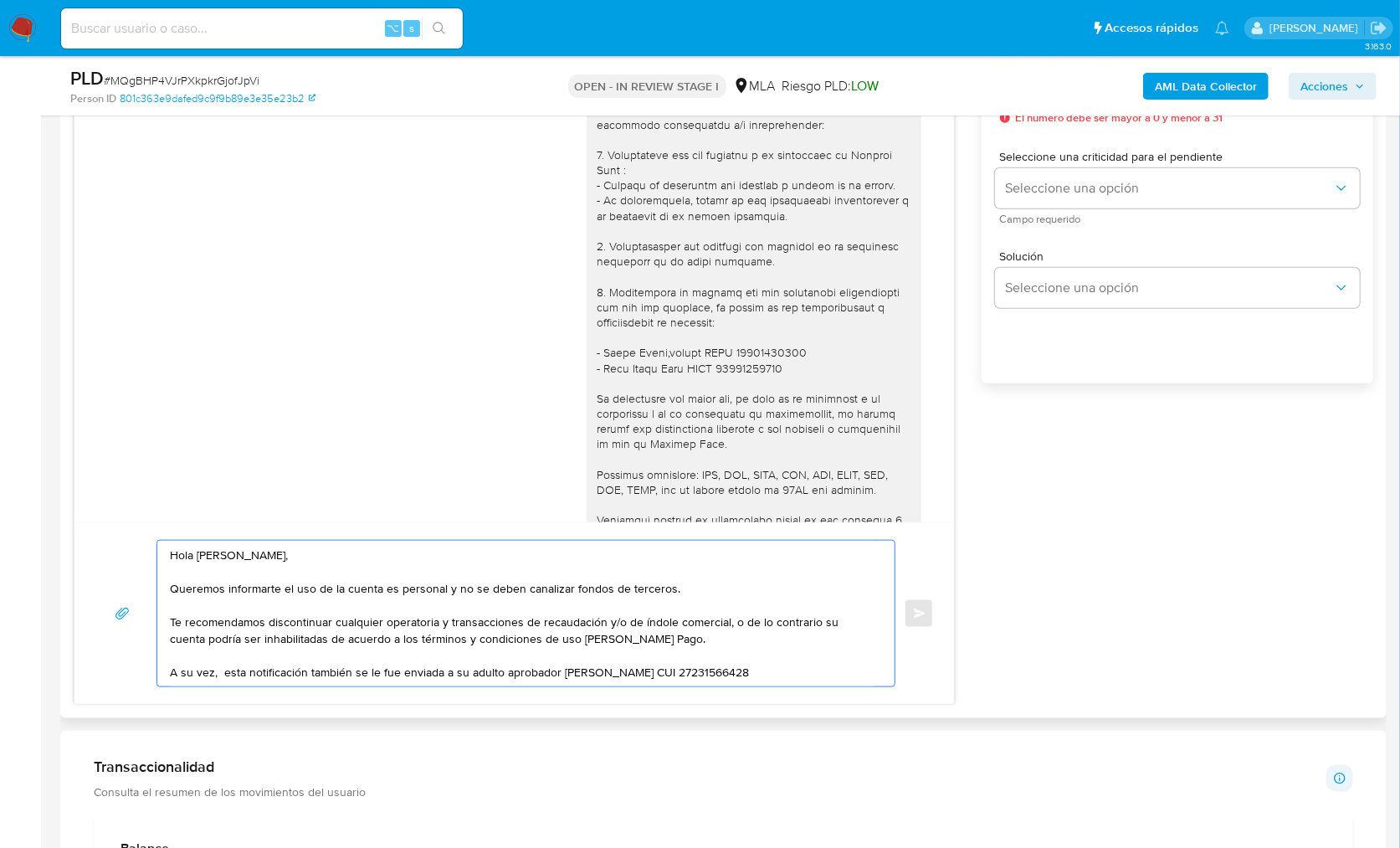
scroll to position [1011, 0]
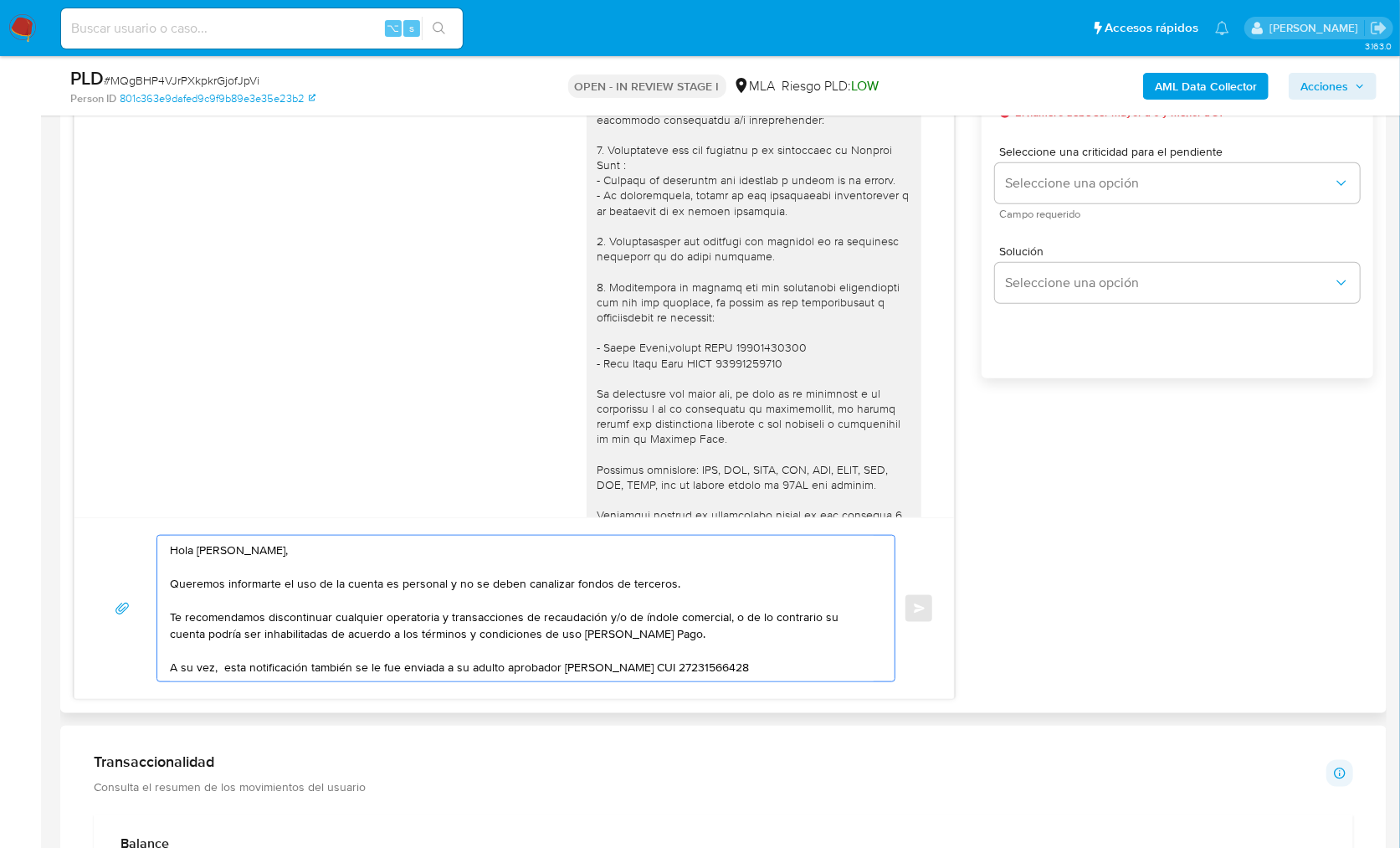
drag, startPoint x: 334, startPoint y: 618, endPoint x: 601, endPoint y: 619, distance: 267.0
click at [601, 619] on textarea "Hola Sofía, Queremos informarte el uso de la cuenta es personal y no se deben c…" at bounding box center [521, 608] width 704 height 146
paste textarea "referente a"
click at [436, 631] on textarea "Hola Sofía, Queremos informarte el uso de la cuenta es personal y no se deben c…" at bounding box center [521, 608] width 704 height 146
click at [498, 630] on textarea "Hola Sofía, Queremos informarte el uso de la cuenta es personal y no se deben c…" at bounding box center [521, 608] width 704 height 146
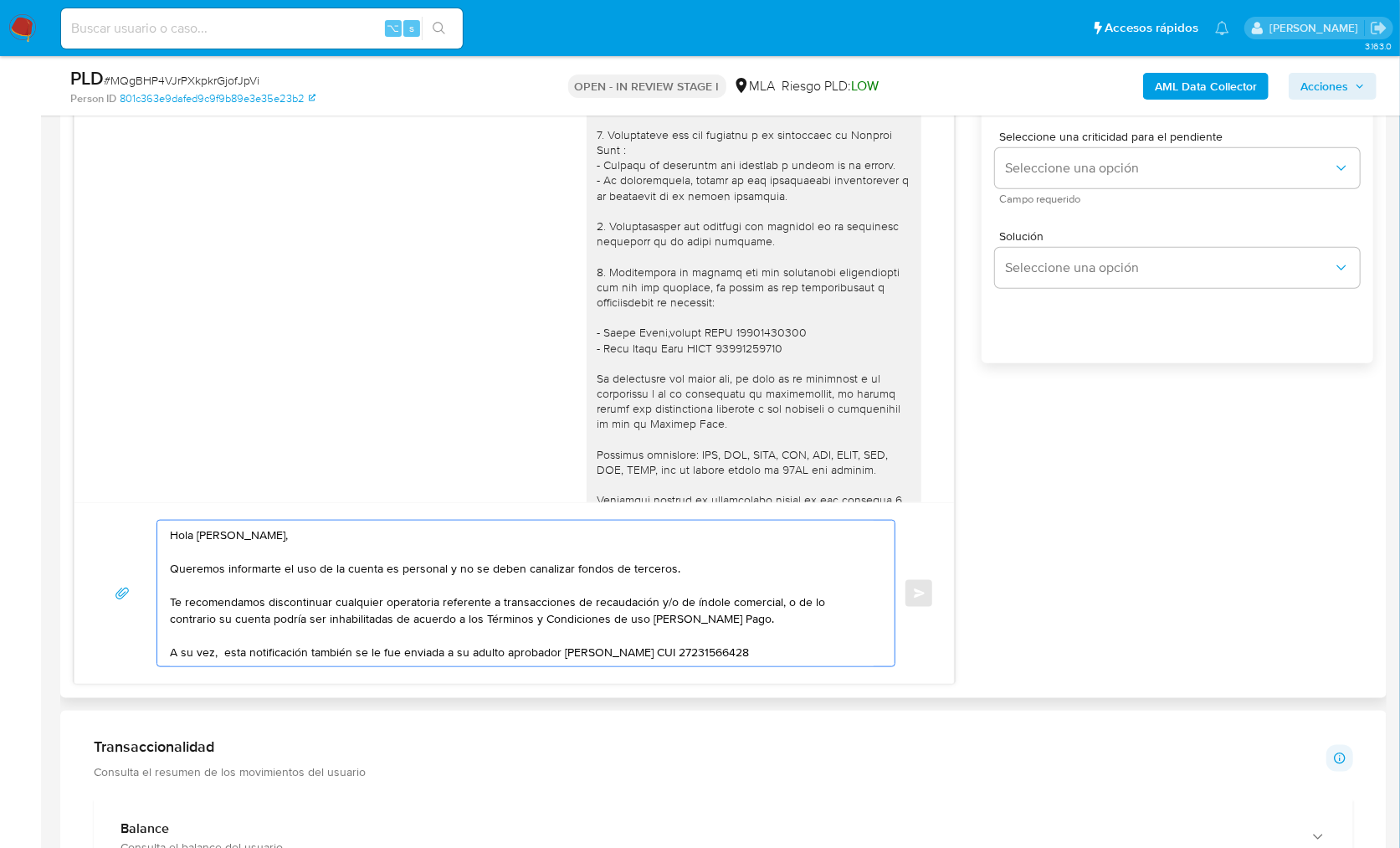
scroll to position [1032, 0]
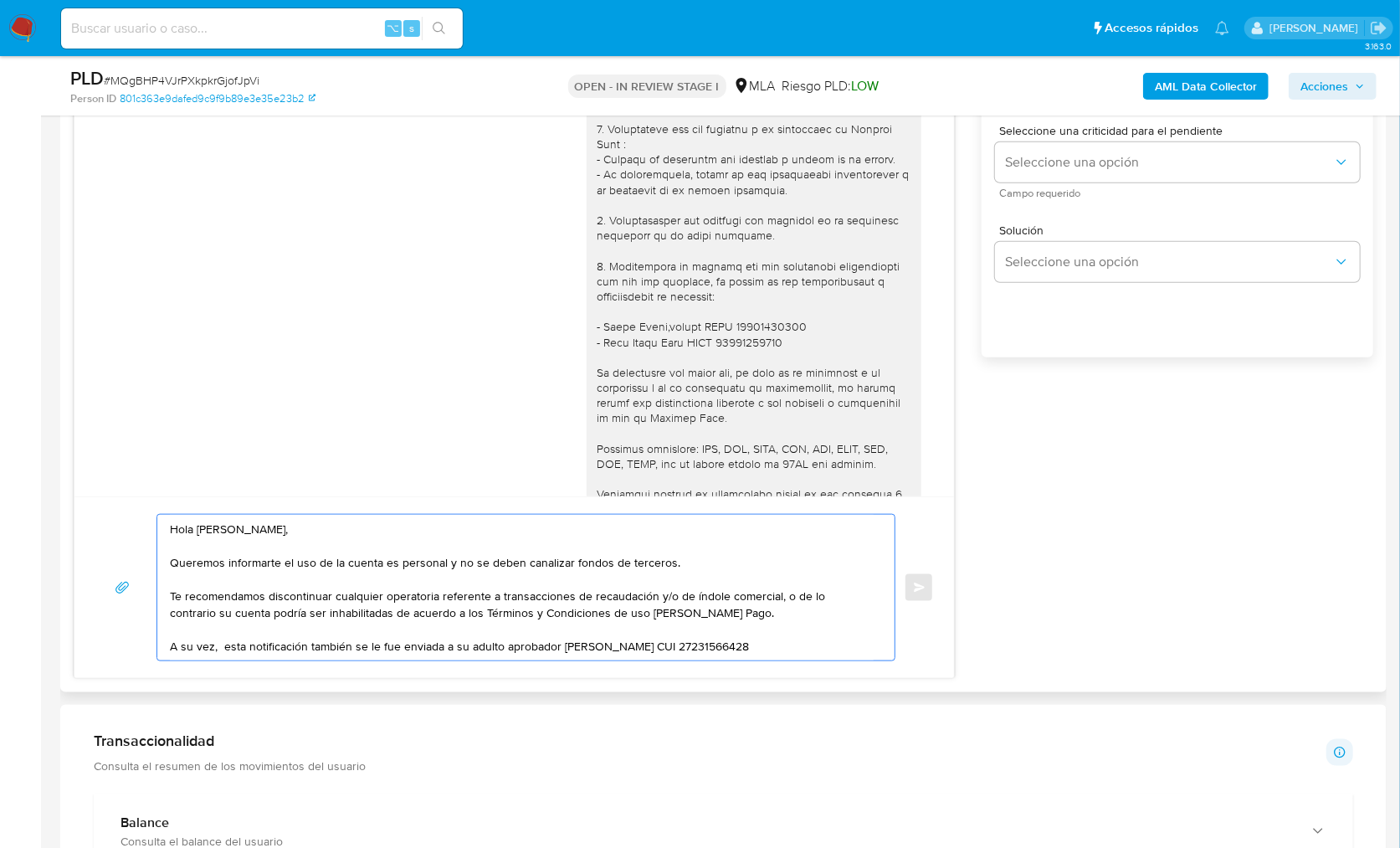
click at [220, 643] on textarea "Hola Sofía, Queremos informarte el uso de la cuenta es personal y no se deben c…" at bounding box center [521, 587] width 704 height 146
click at [351, 649] on textarea "Hola Sofía, Queremos informarte el uso de la cuenta es personal y no se deben c…" at bounding box center [521, 587] width 704 height 146
click at [806, 645] on textarea "Hola Sofía, Queremos informarte el uso de la cuenta es personal y no se deben c…" at bounding box center [521, 587] width 704 height 146
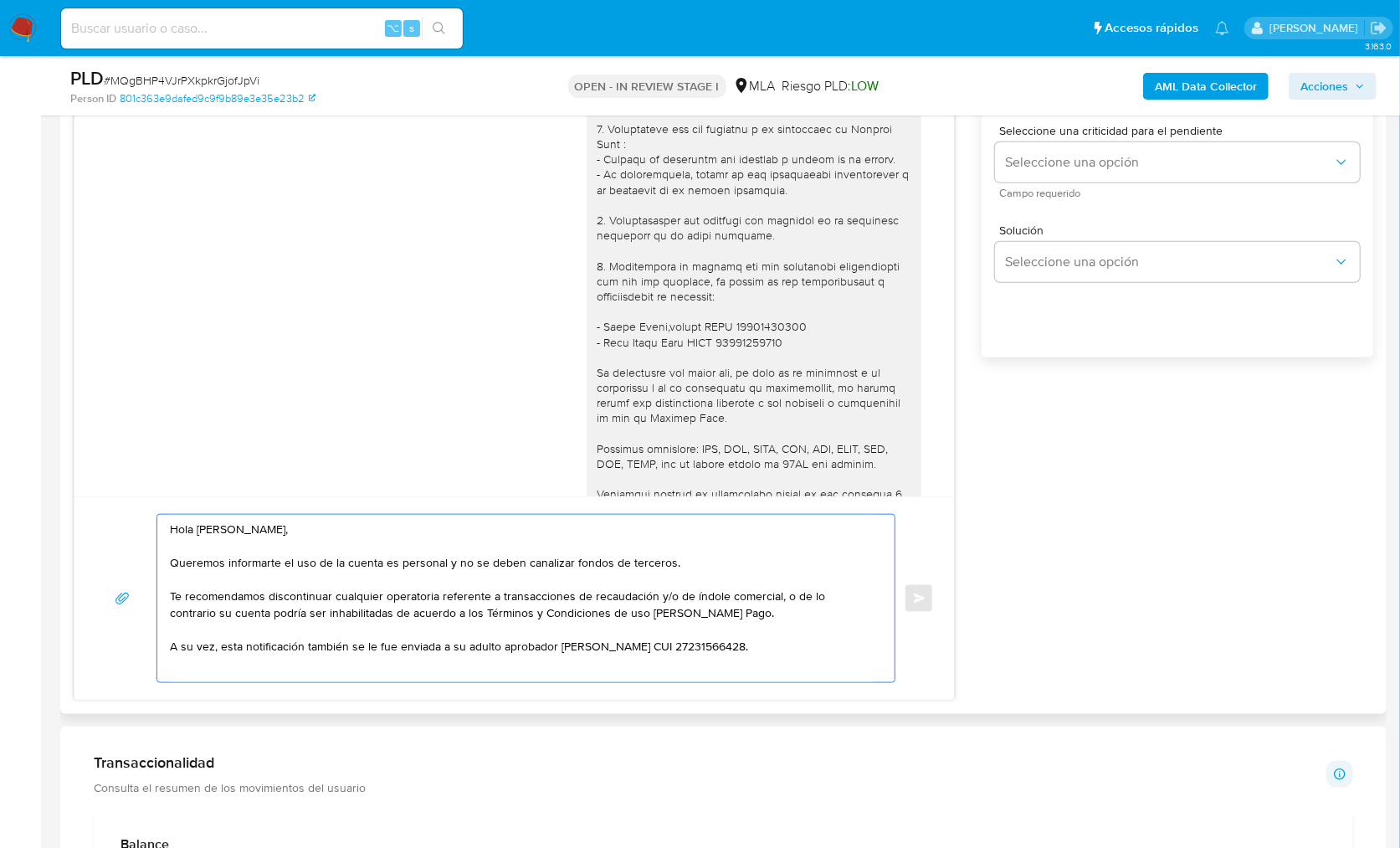
scroll to position [6, 0]
paste textarea "Saludos, Equipo de Mercado Pago."
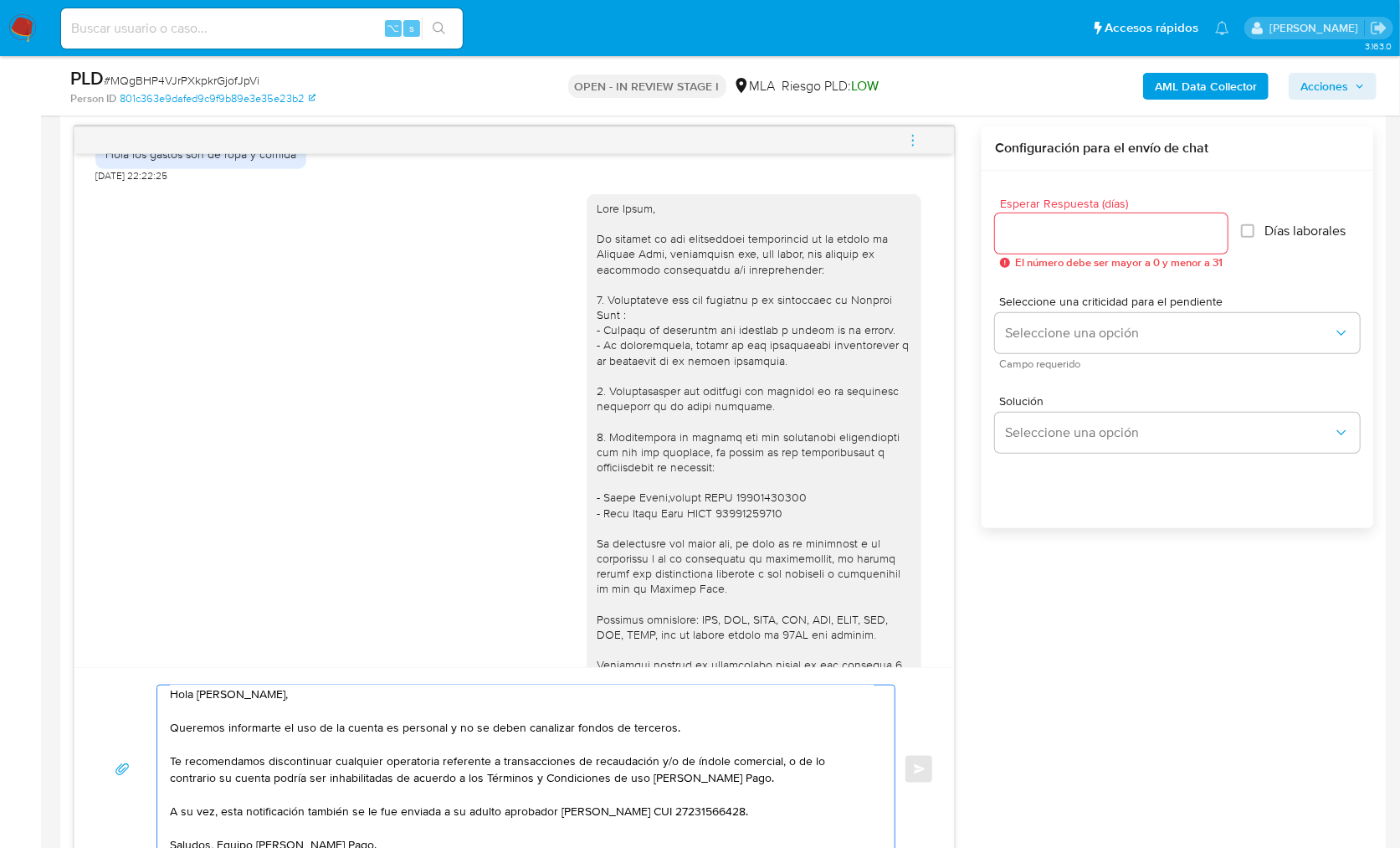
scroll to position [857, 0]
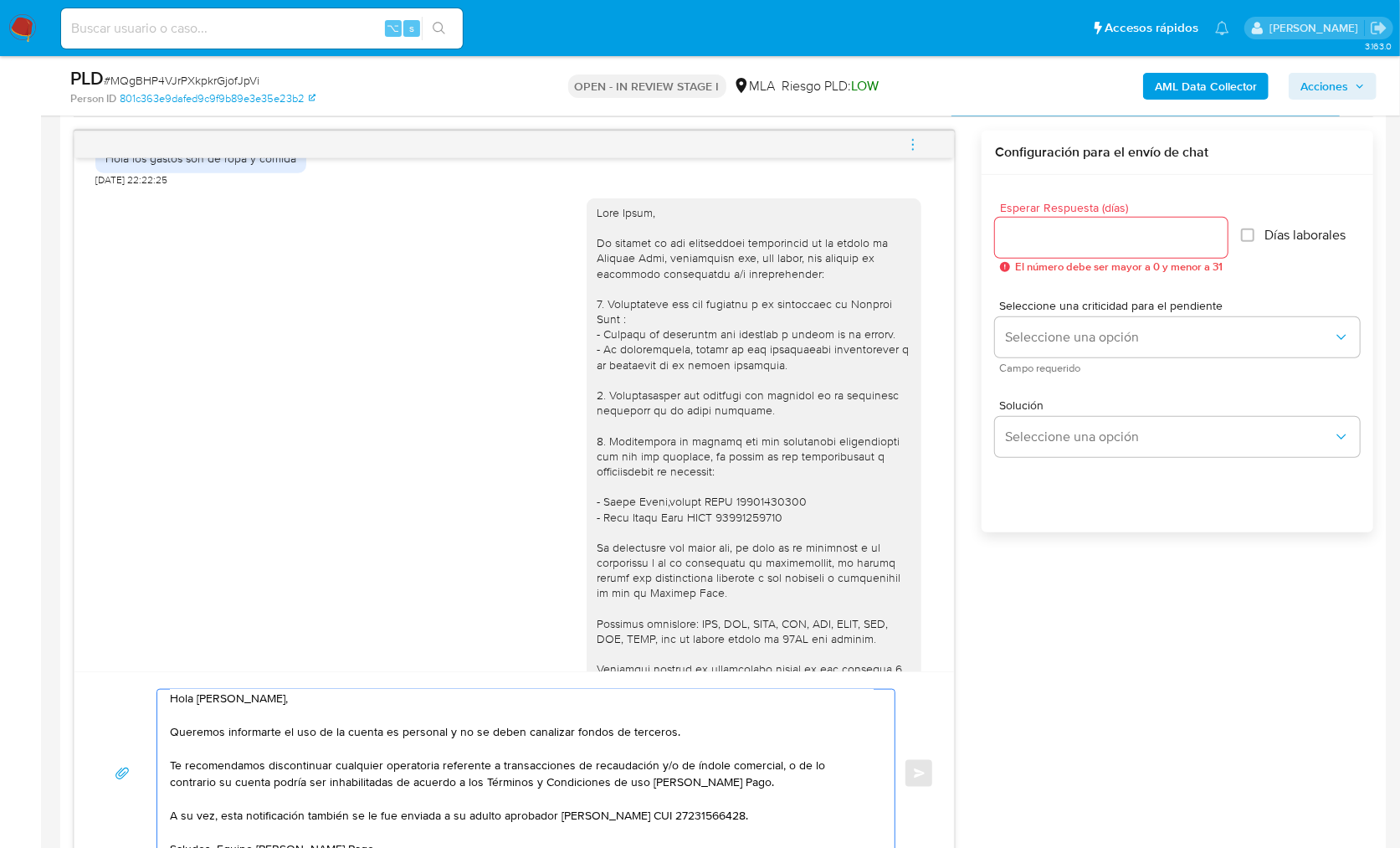
type textarea "Hola [PERSON_NAME], Queremos informarte el uso de la cuenta es personal y no se…"
click at [1042, 220] on div at bounding box center [1112, 238] width 233 height 40
click at [1045, 234] on input "Esperar Respuesta (días)" at bounding box center [1112, 238] width 233 height 22
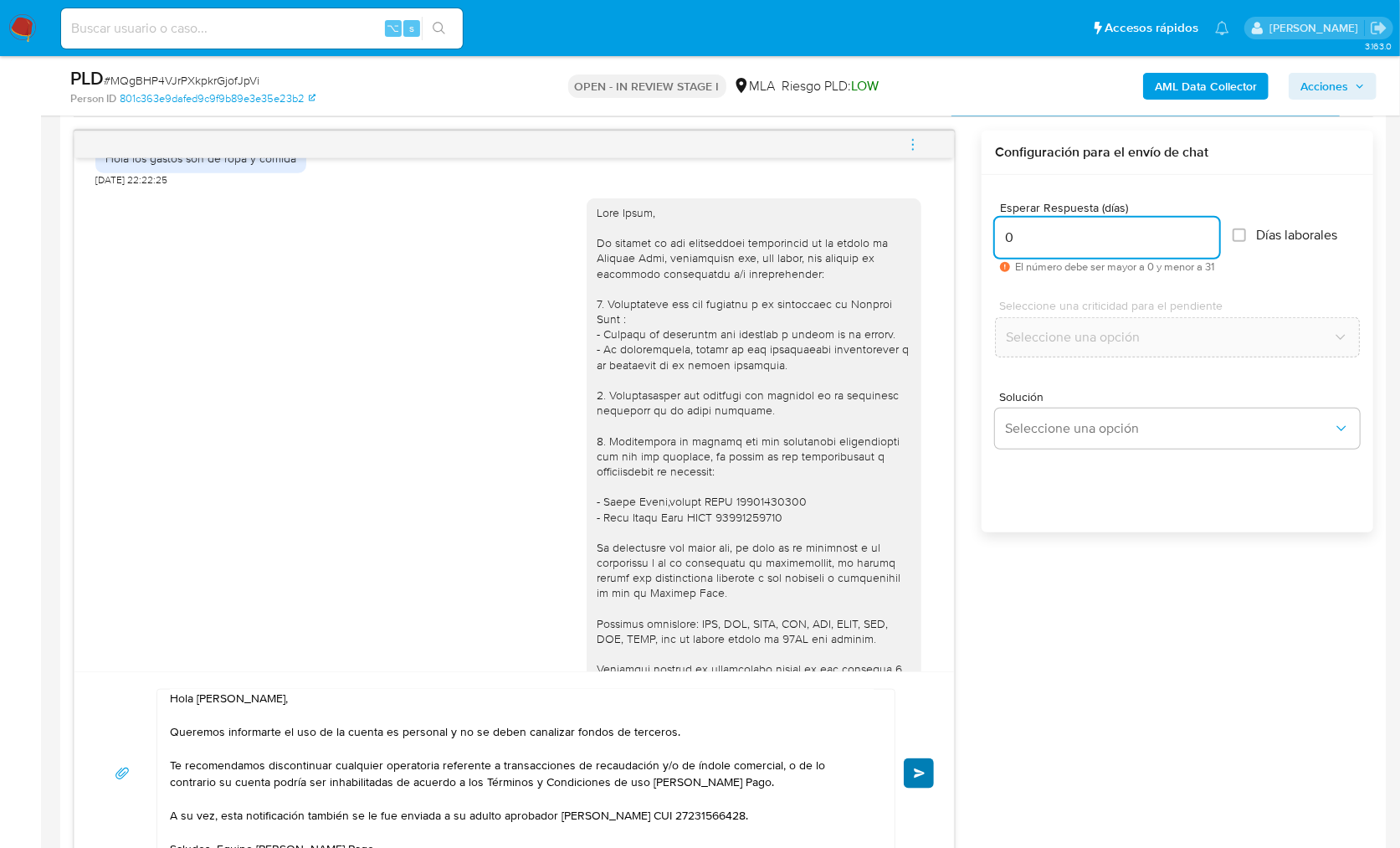
type input "0"
click at [916, 774] on span "Enviar" at bounding box center [920, 774] width 12 height 10
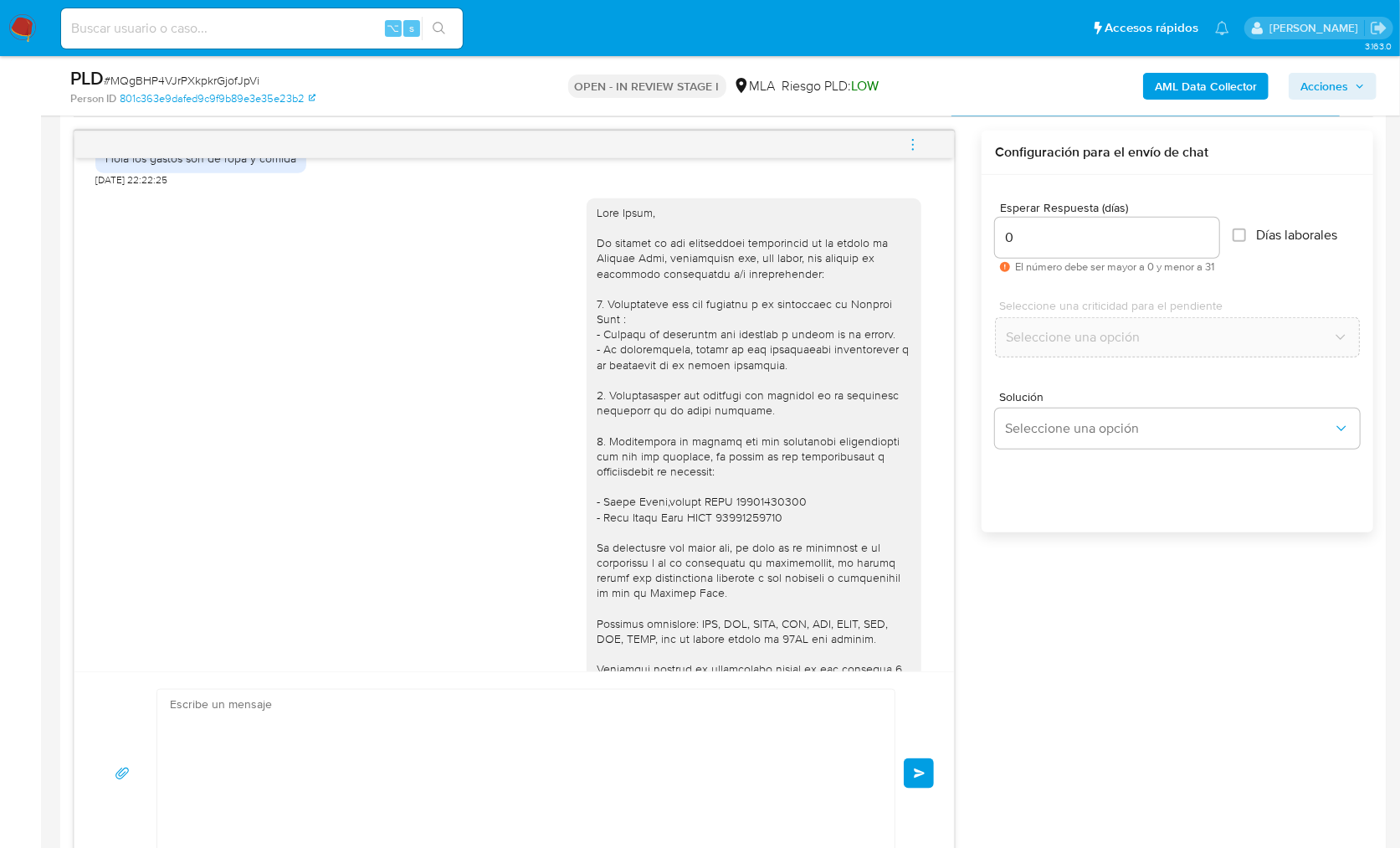
scroll to position [1193, 0]
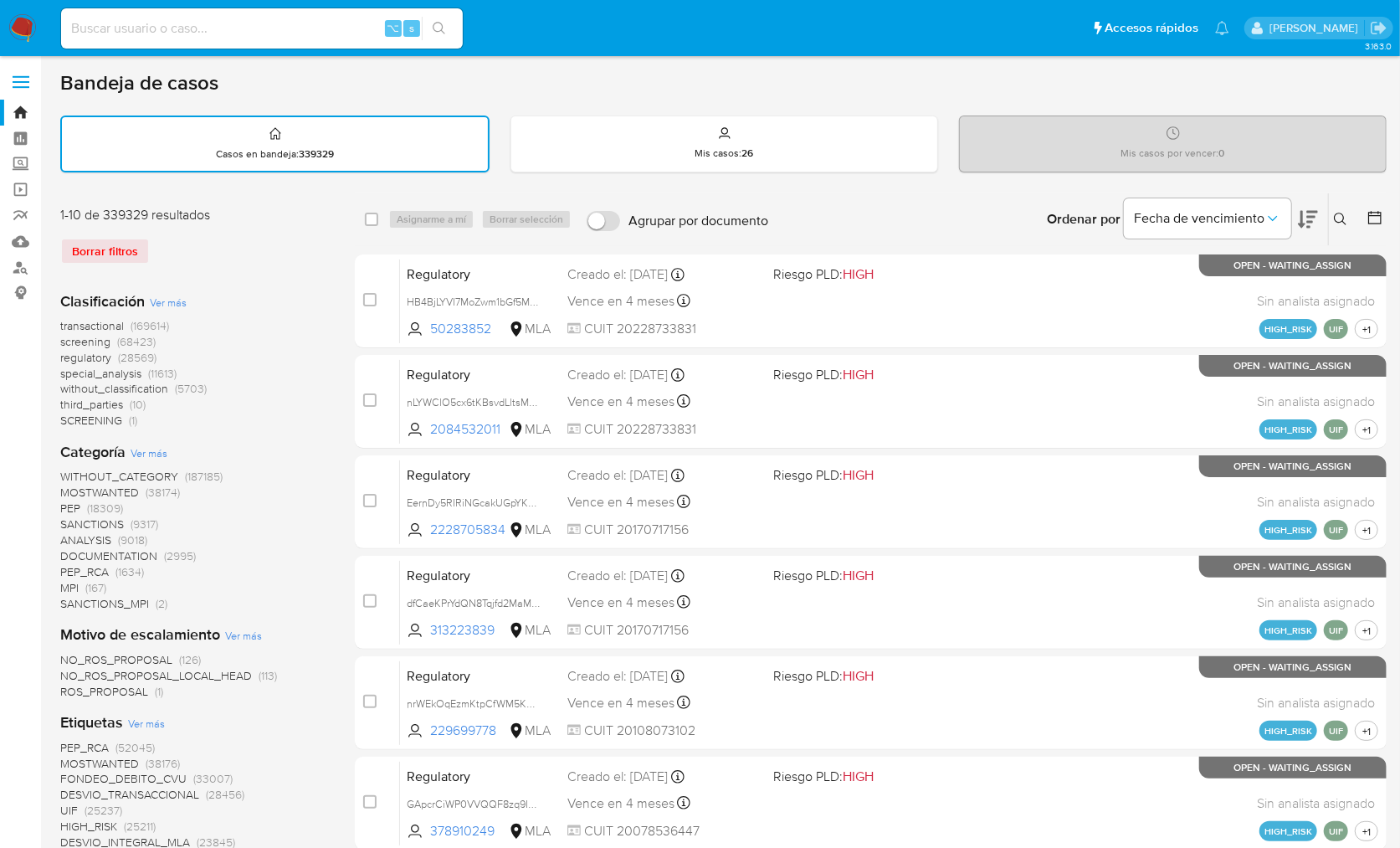
click at [1339, 222] on icon at bounding box center [1341, 220] width 13 height 13
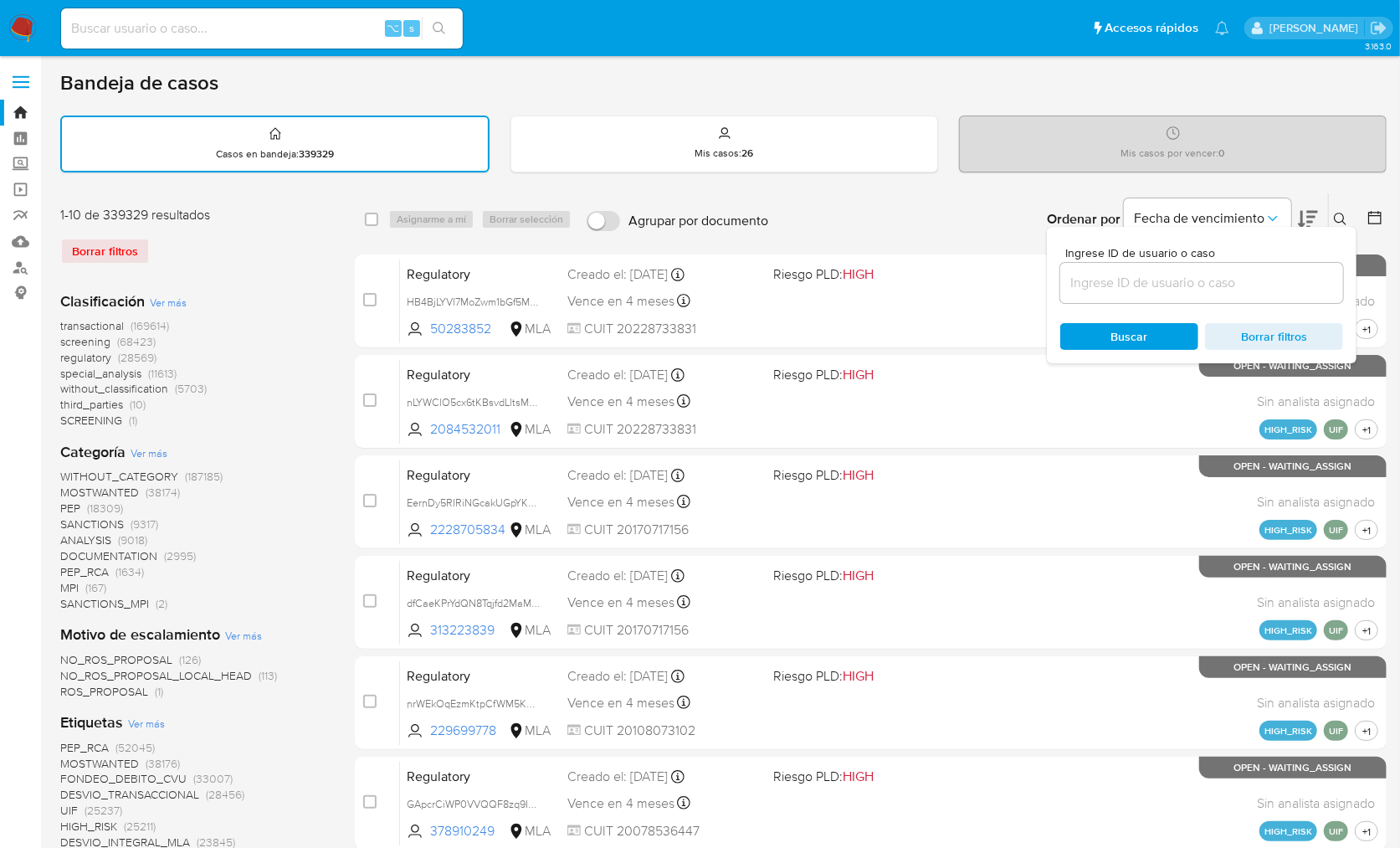
click at [1227, 287] on input at bounding box center [1202, 284] width 283 height 22
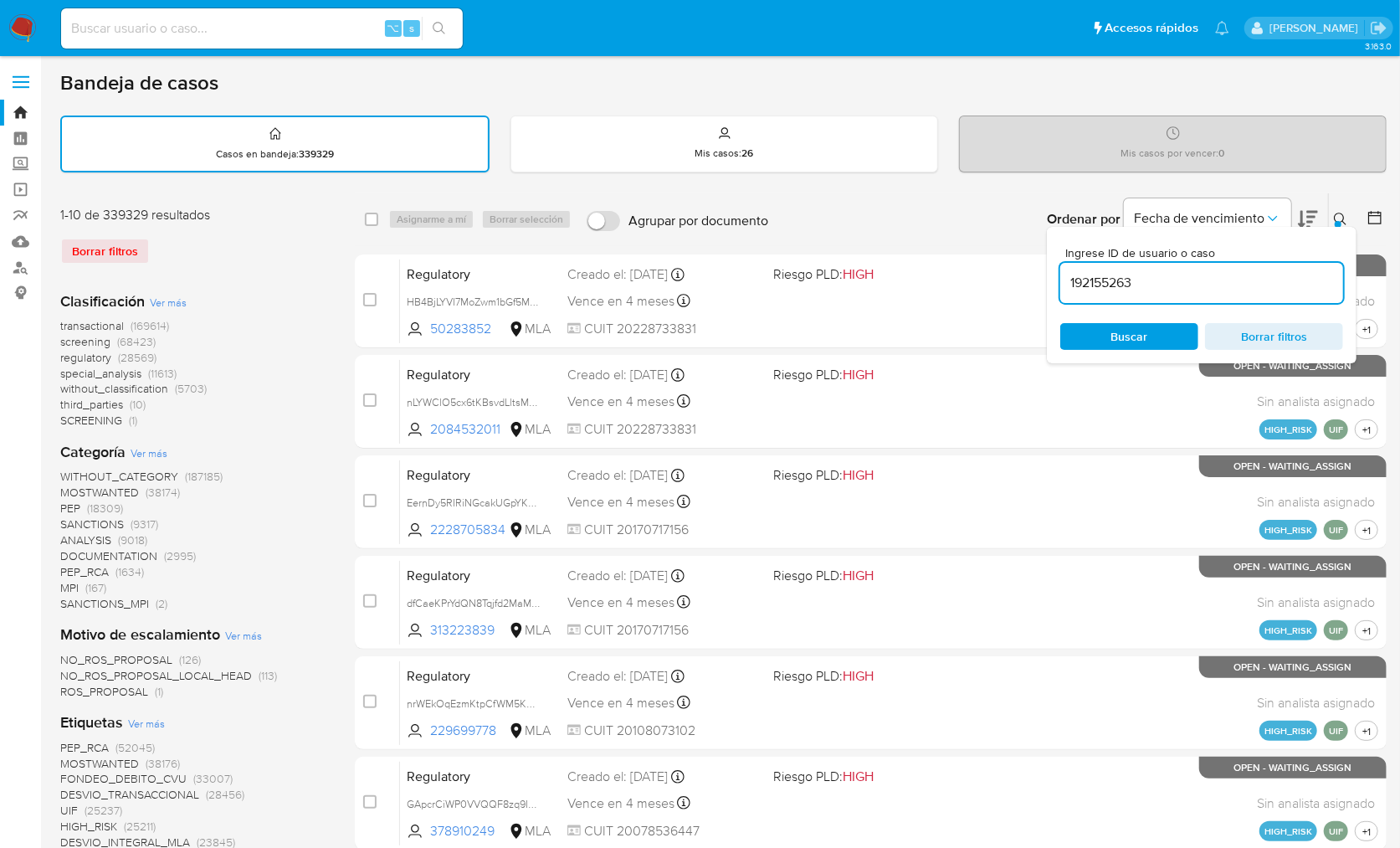
type input "192155263"
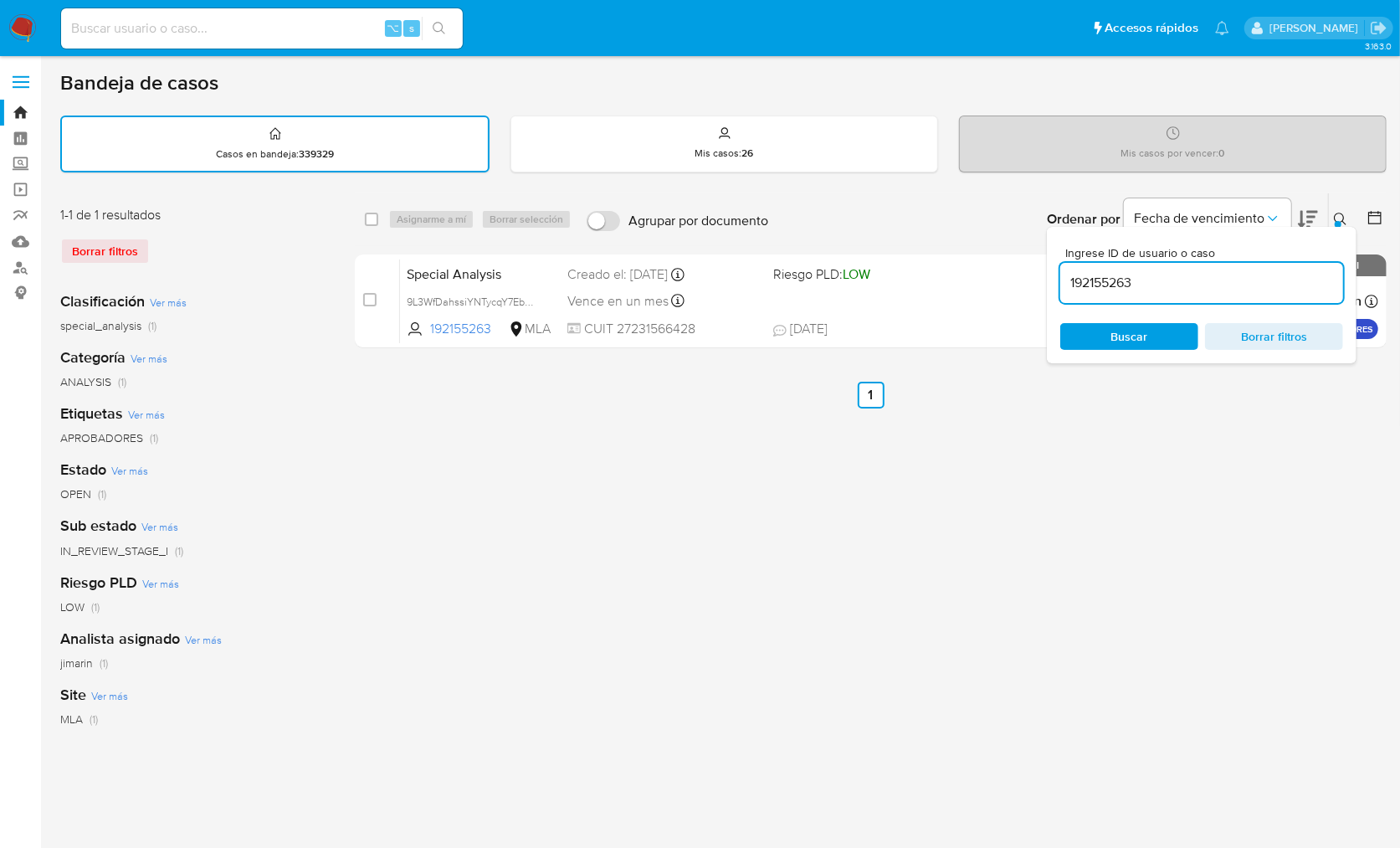
click at [1332, 218] on button at bounding box center [1343, 220] width 28 height 20
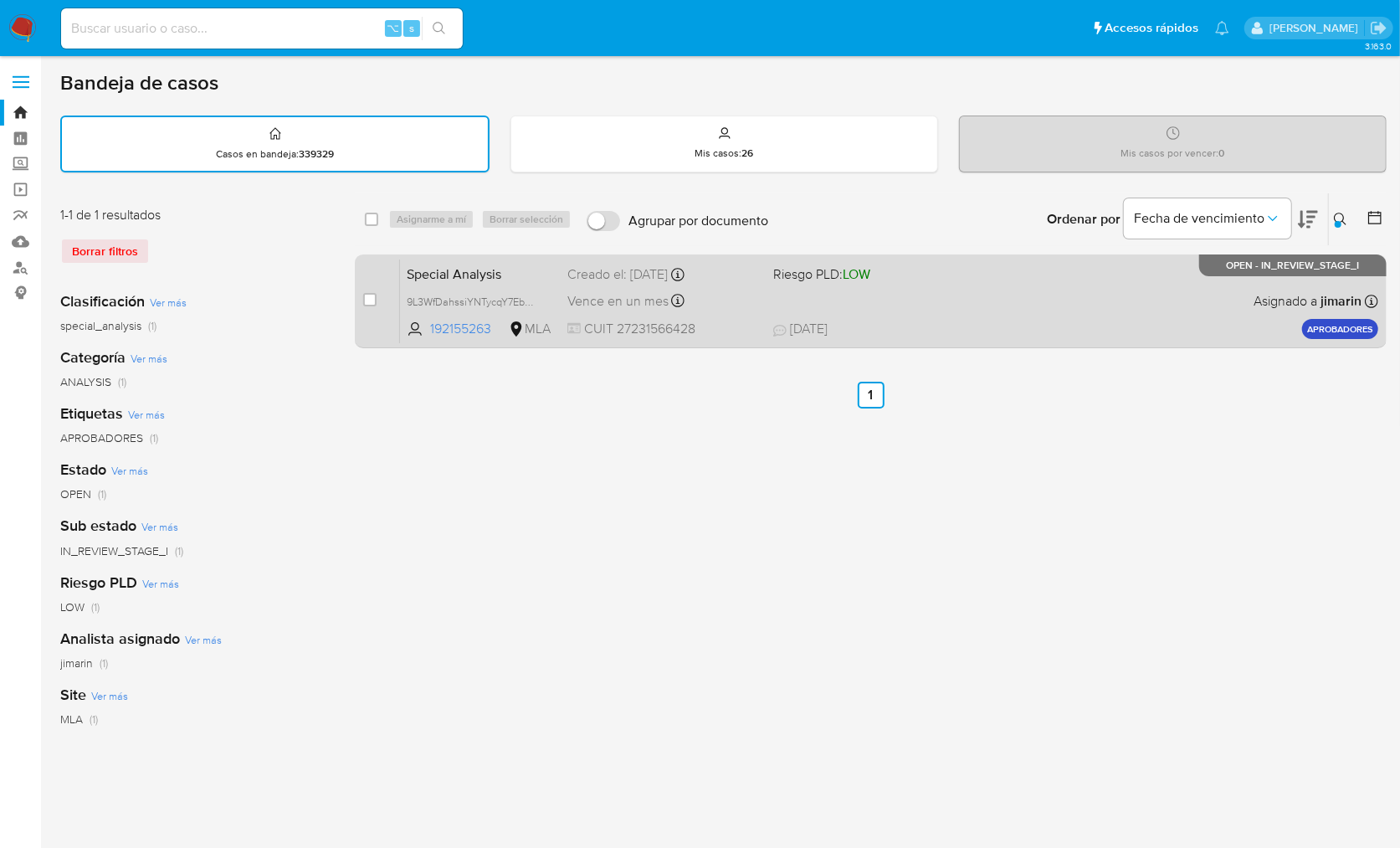
click at [1231, 298] on div "Special Analysis 9L3WfDahssiYNTycqY7EbmLc 192155263 MLA Riesgo PLD: LOW Creado …" at bounding box center [890, 301] width 979 height 85
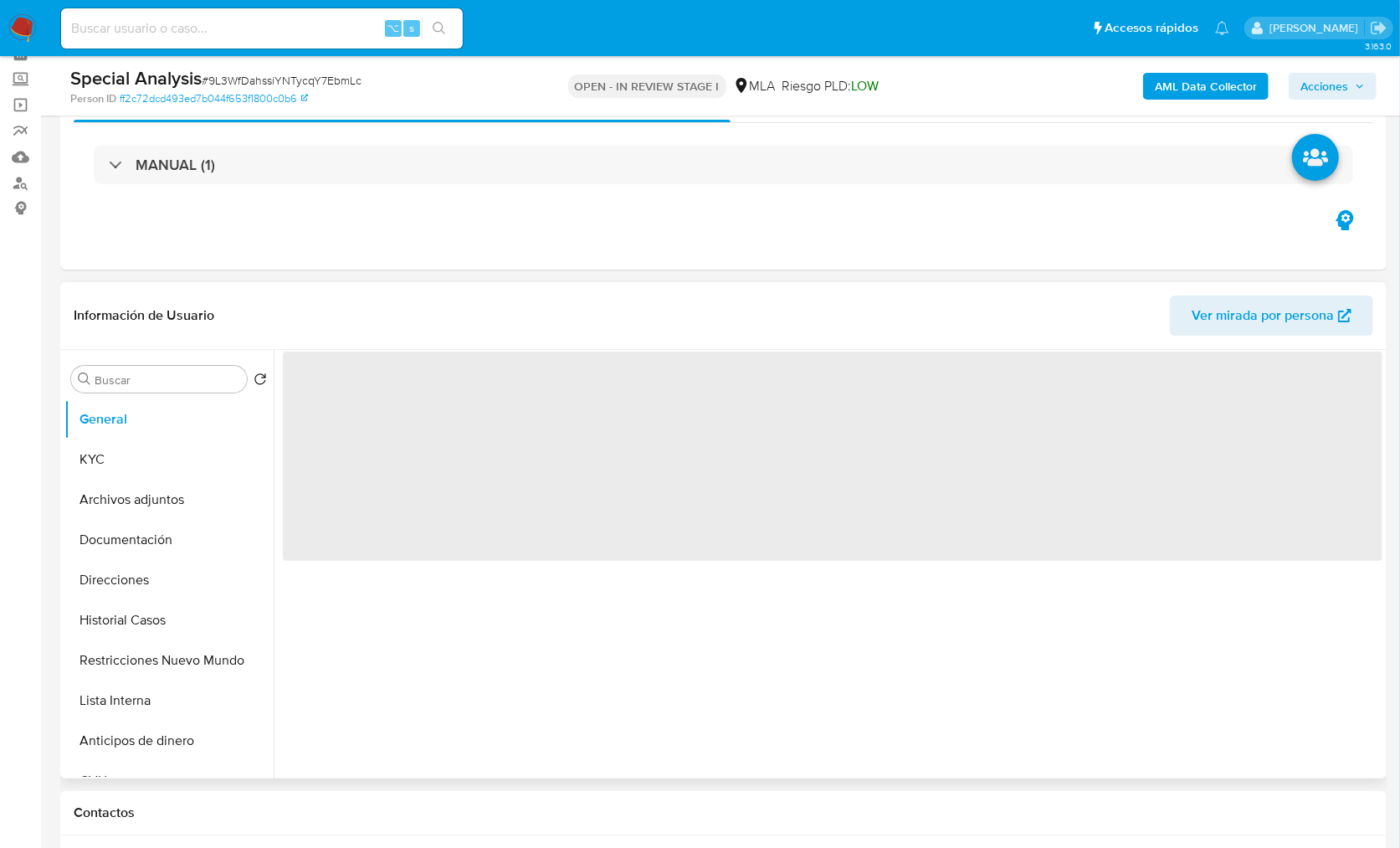
scroll to position [342, 0]
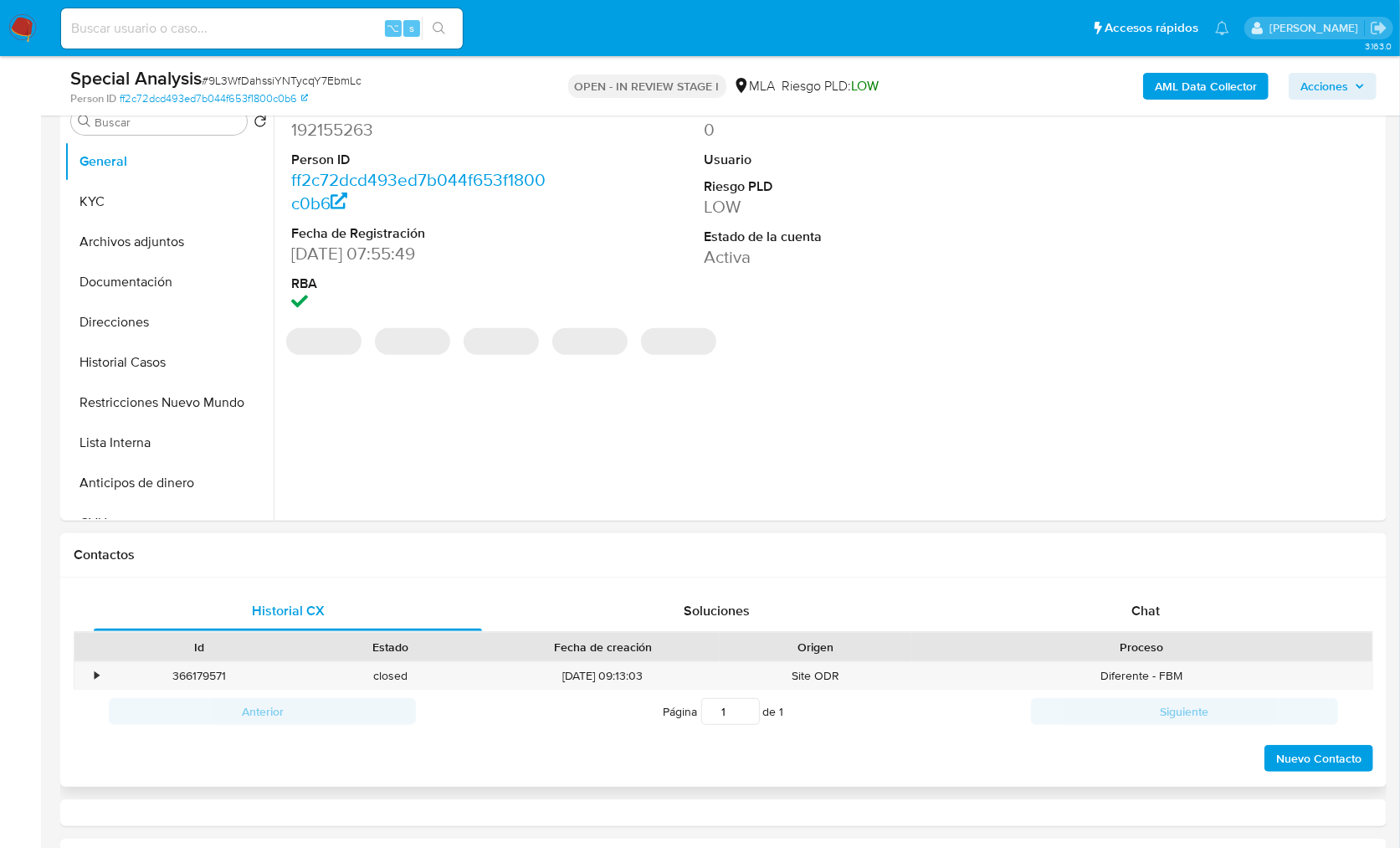
click at [1166, 587] on div "Historial CX Soluciones Chat Id Estado Fecha de creación Origen Proceso • 36617…" at bounding box center [724, 683] width 1327 height 210
select select "10"
click at [1176, 600] on div "Chat" at bounding box center [1146, 612] width 388 height 40
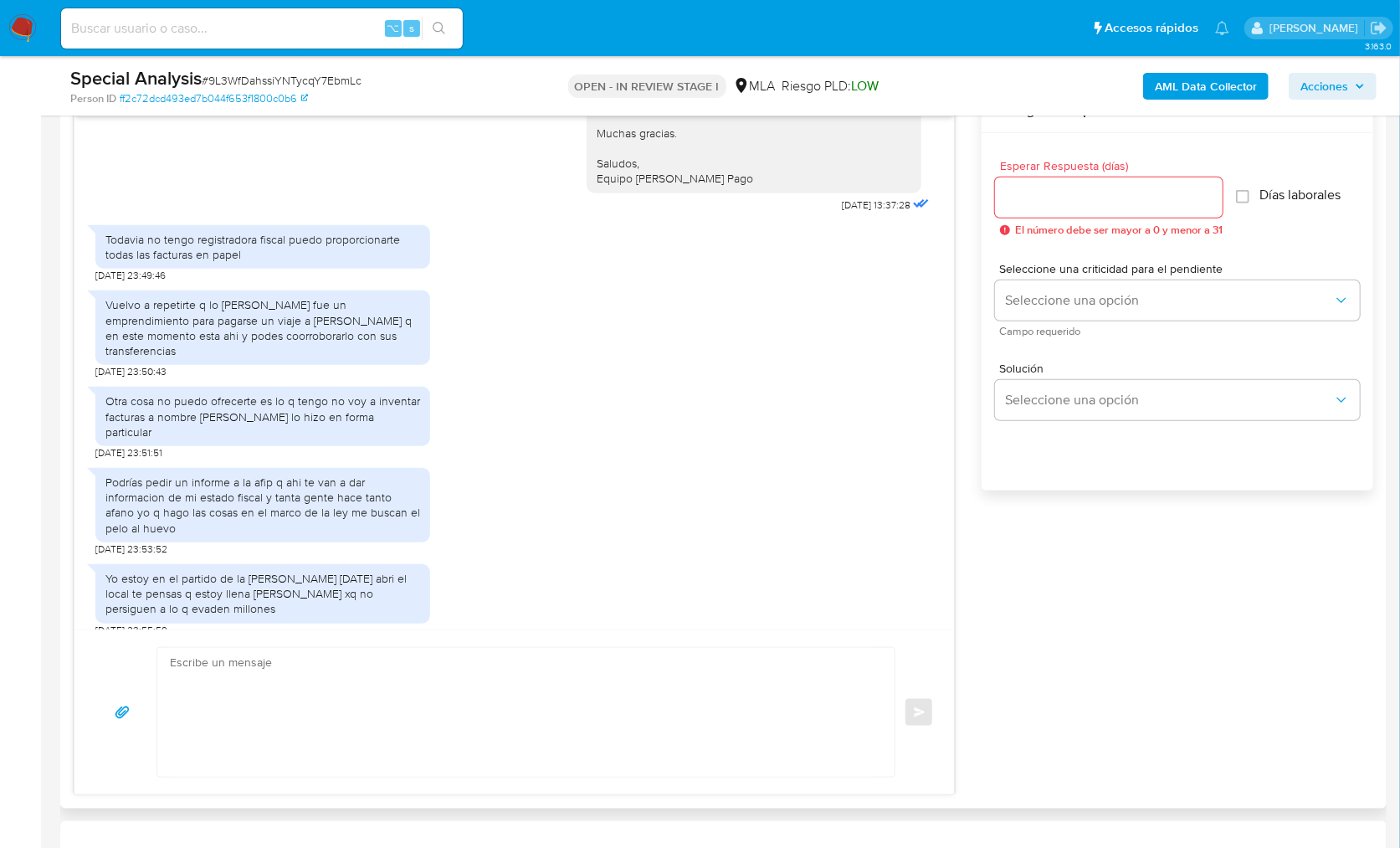
scroll to position [808, 0]
click at [599, 499] on div "Podrías pedir un informe a la afip q ahi te van a dar informacion de mi estado …" at bounding box center [514, 506] width 837 height 96
click at [1066, 620] on div "Juan pablo area es mi pareja y siempre nos enviamos dinero 26/09/2025 20:35:12 …" at bounding box center [724, 443] width 1300 height 707
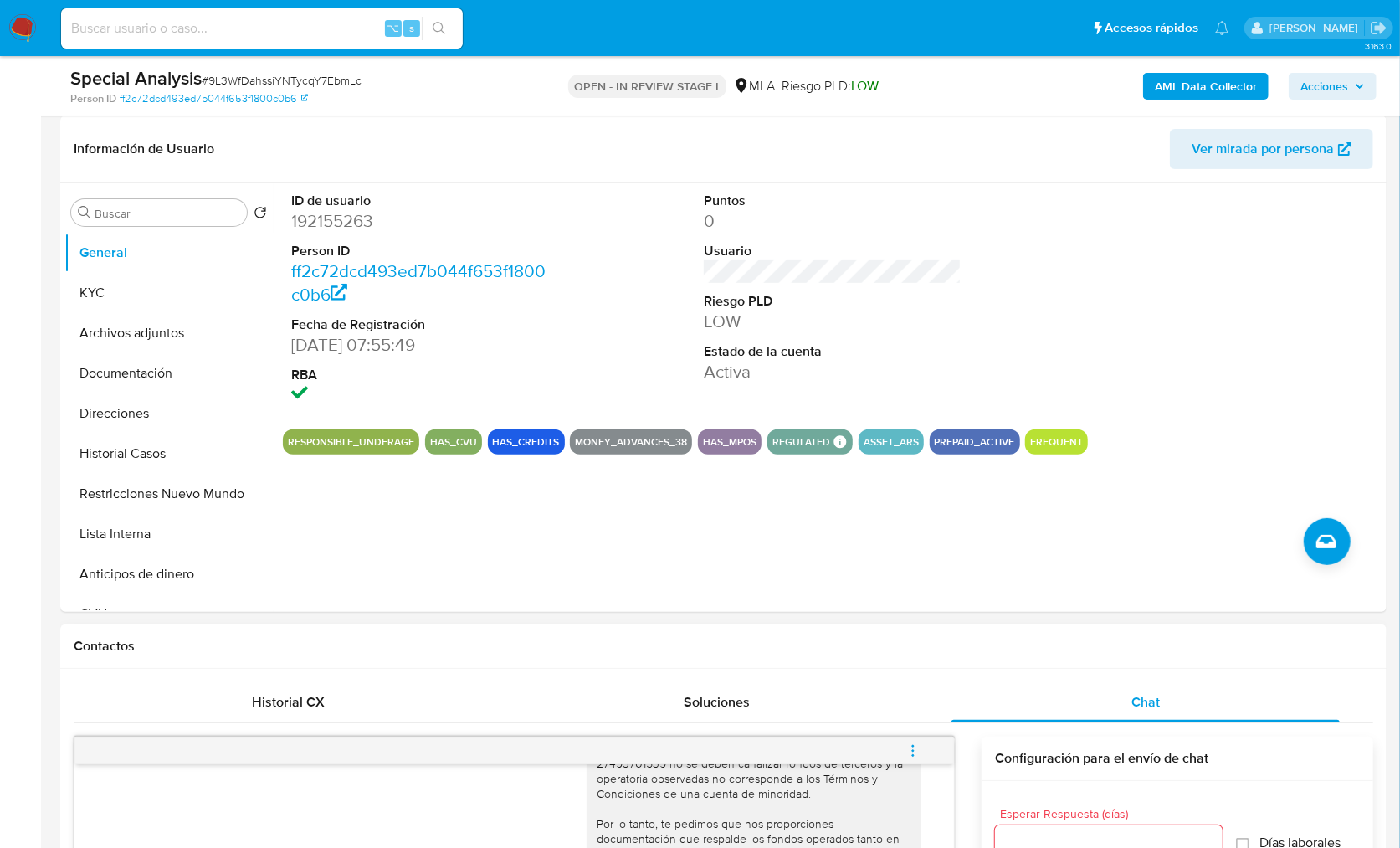
scroll to position [247, 0]
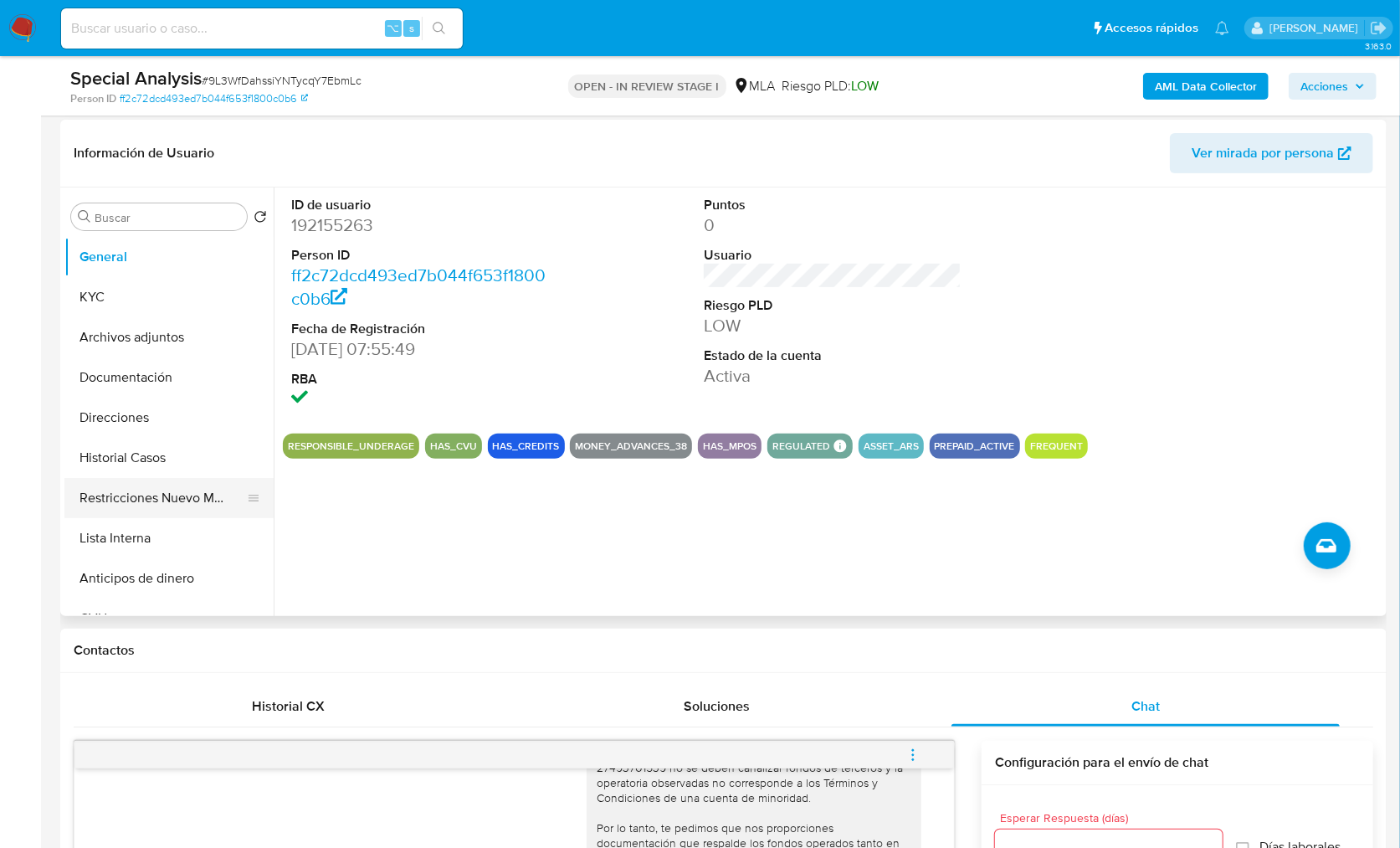
click at [129, 488] on button "Restricciones Nuevo Mundo" at bounding box center [162, 498] width 196 height 40
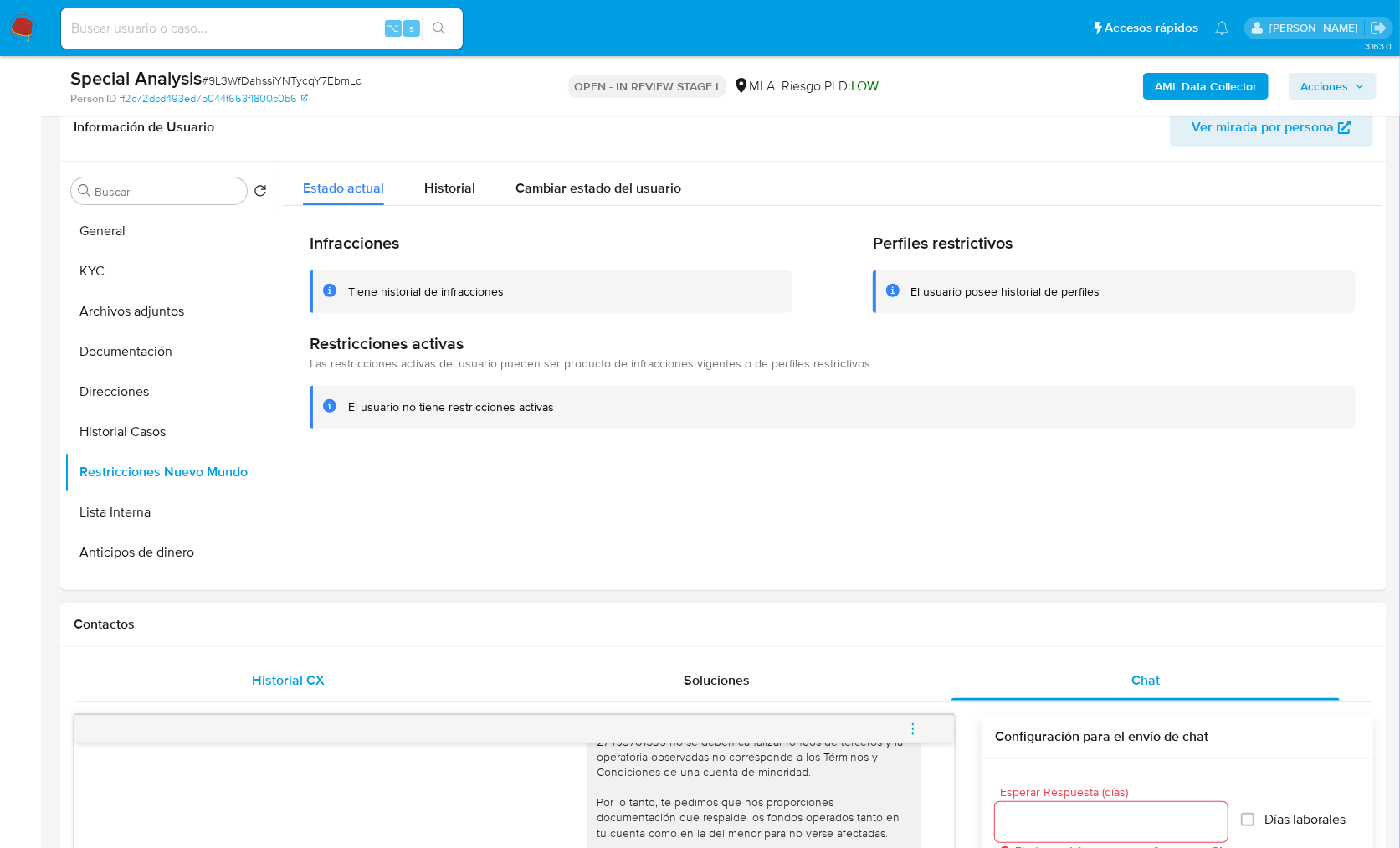
click at [404, 687] on div "Historial CX" at bounding box center [288, 681] width 388 height 40
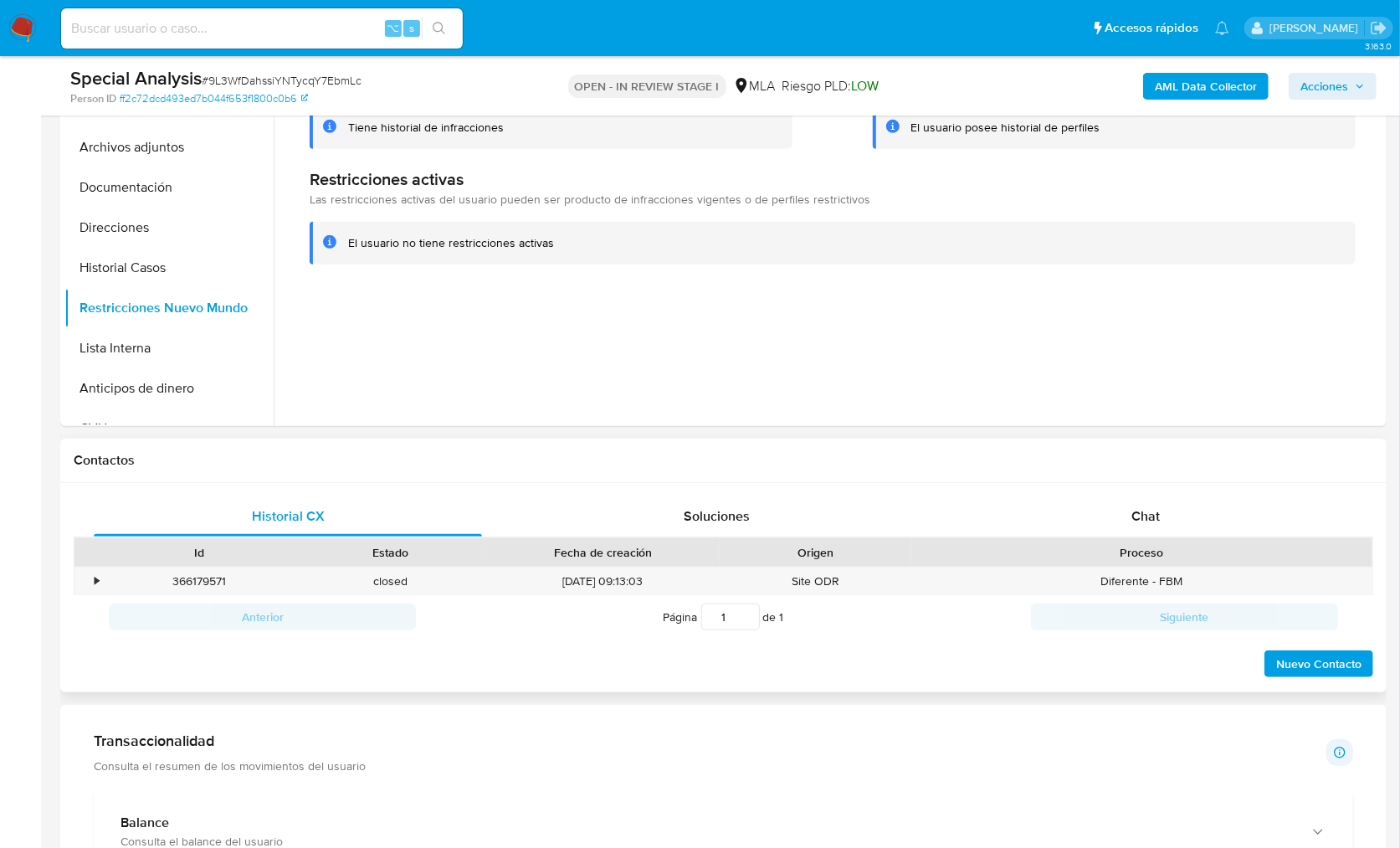
scroll to position [441, 0]
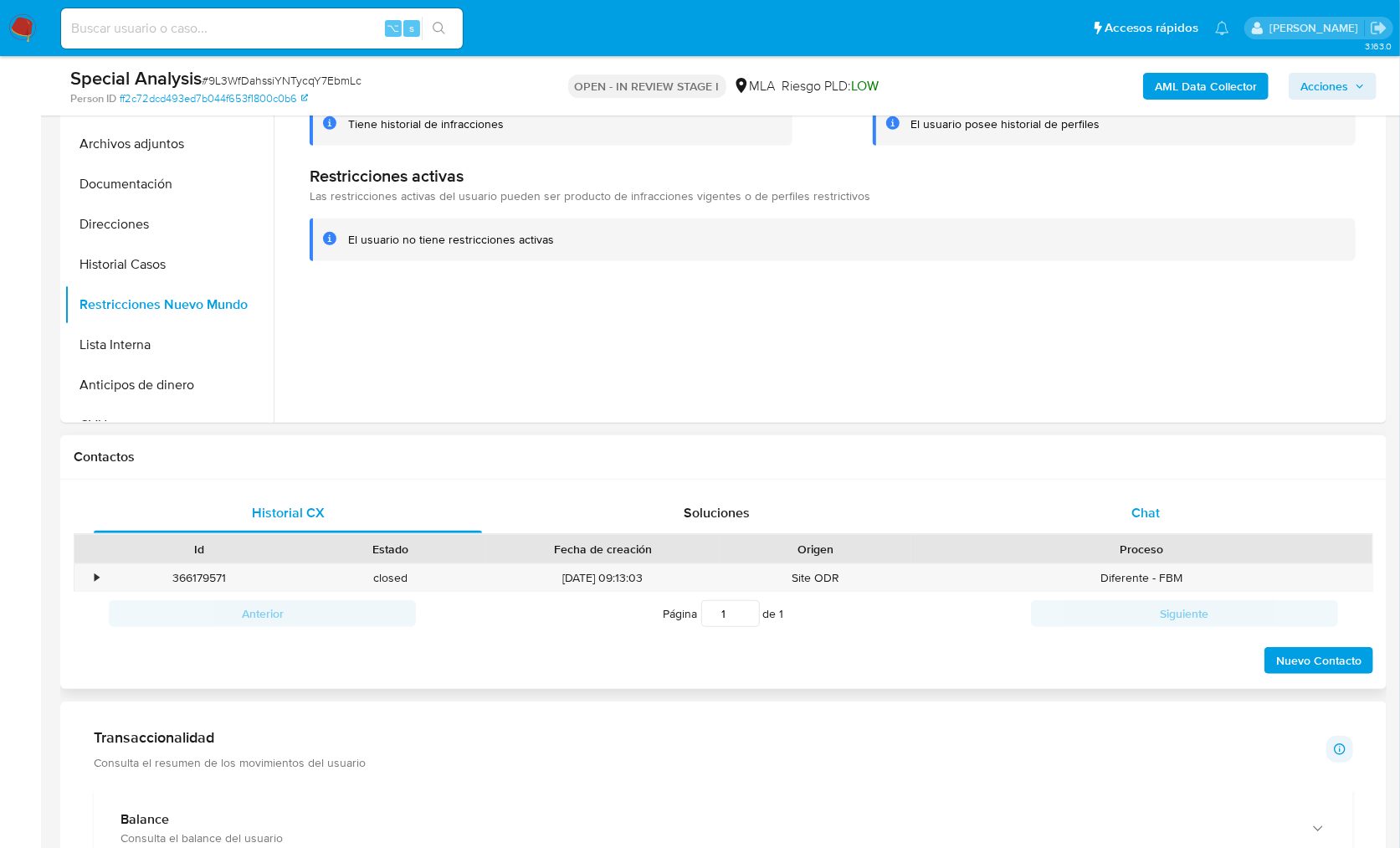
click at [1197, 517] on div "Chat" at bounding box center [1146, 513] width 388 height 40
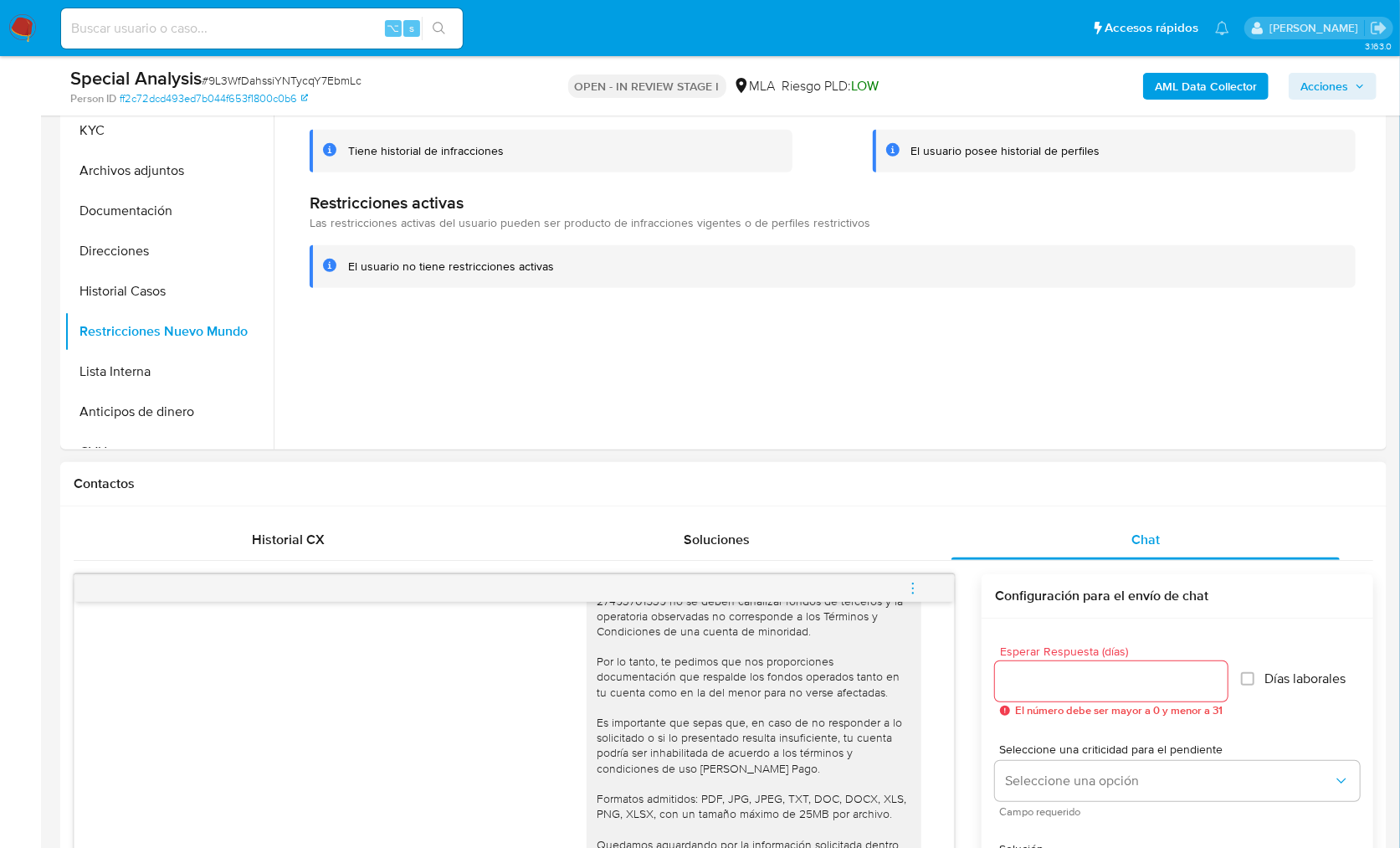
scroll to position [392, 0]
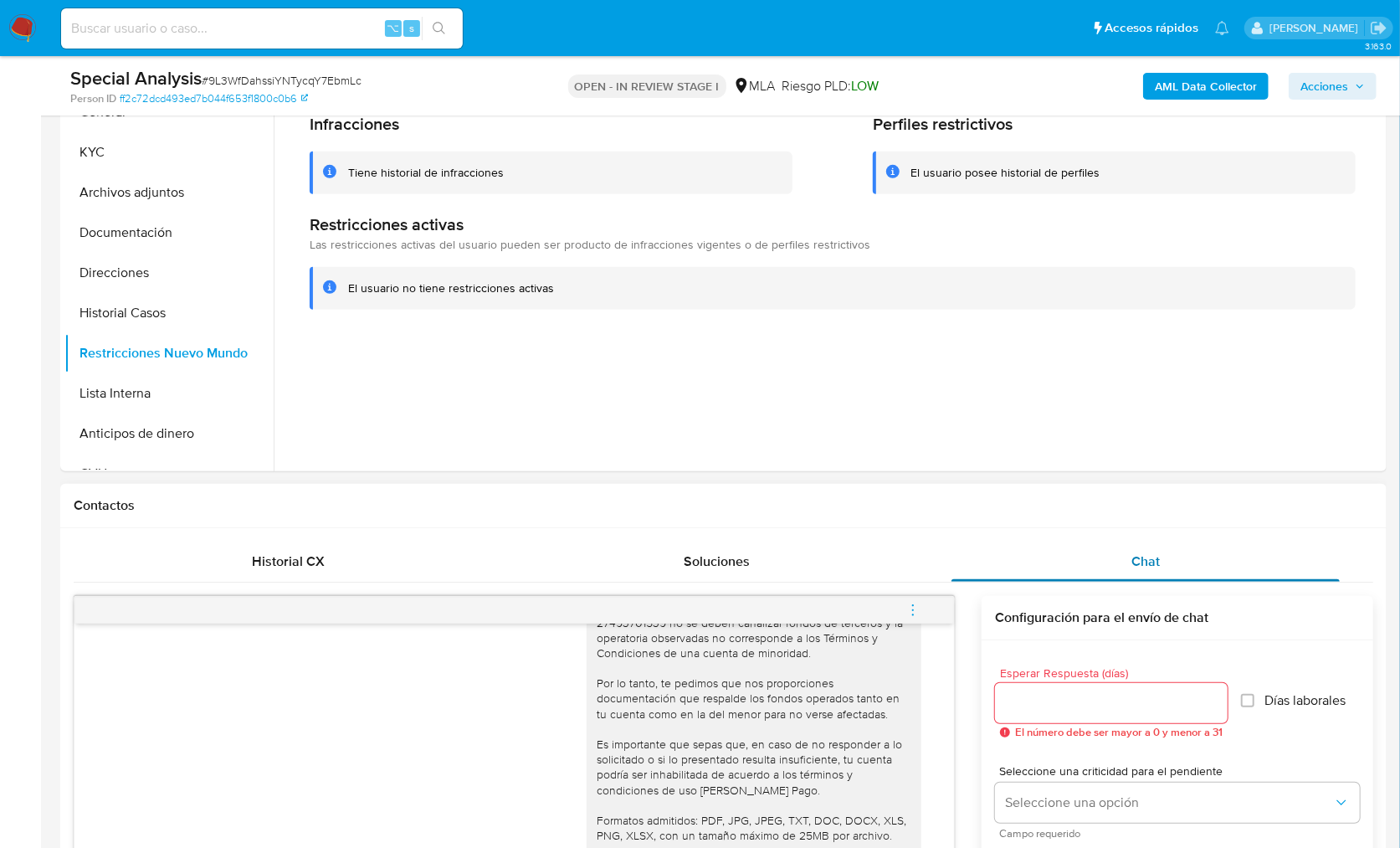
click at [1112, 545] on div "Chat" at bounding box center [1146, 562] width 388 height 40
click at [124, 213] on button "Documentación" at bounding box center [162, 233] width 196 height 40
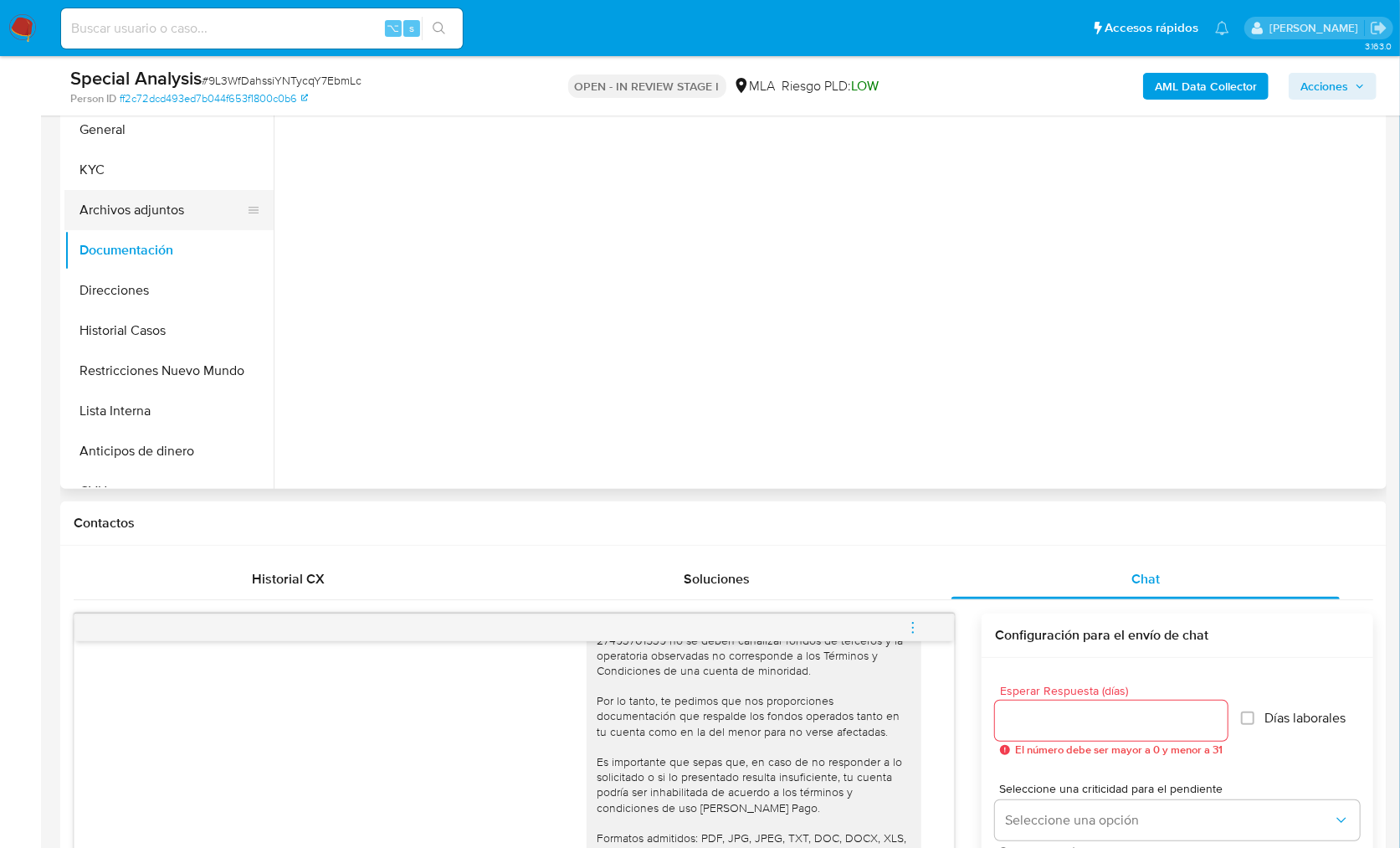
scroll to position [234, 0]
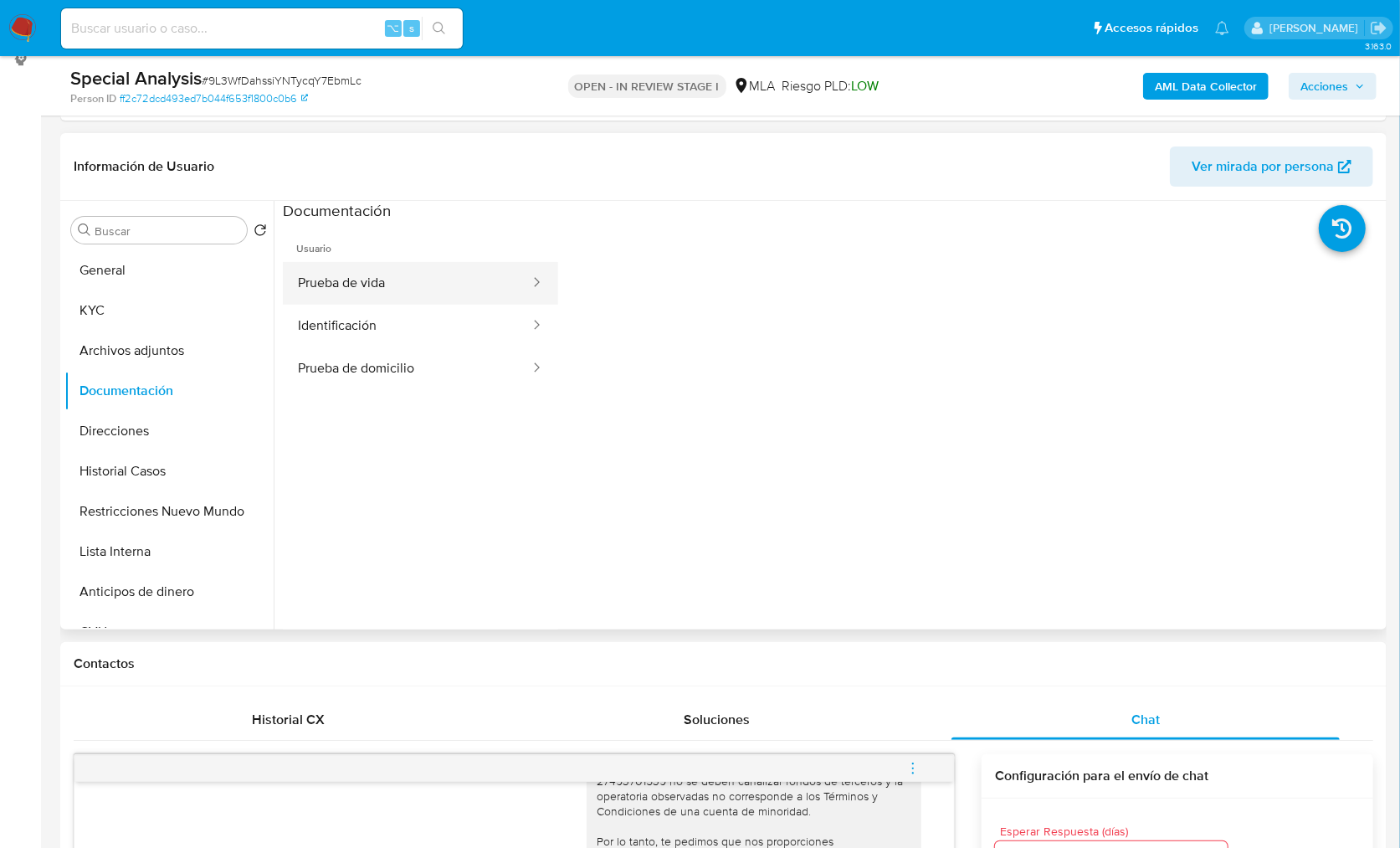
click at [428, 297] on button "Prueba de vida" at bounding box center [407, 284] width 249 height 43
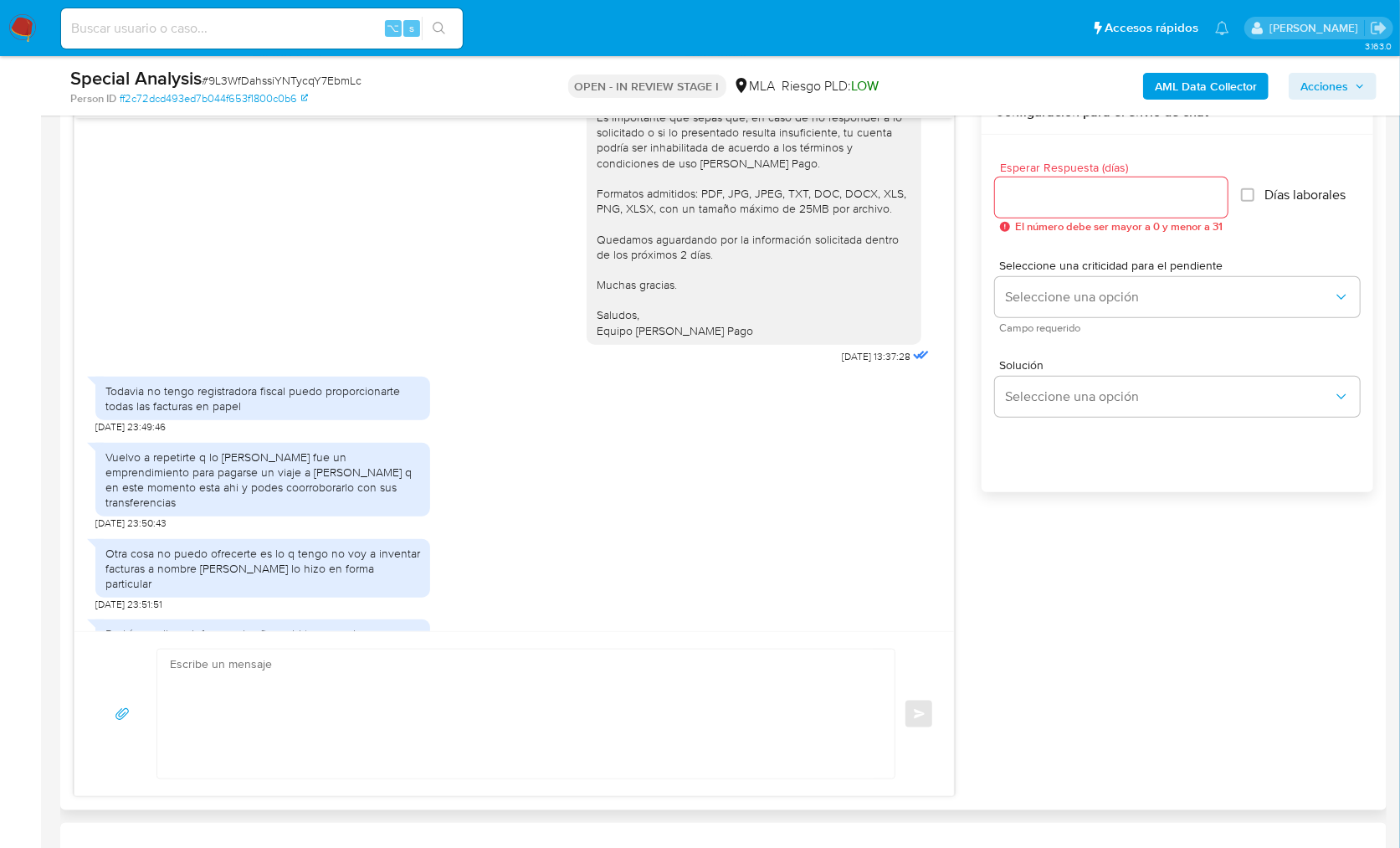
scroll to position [2843, 0]
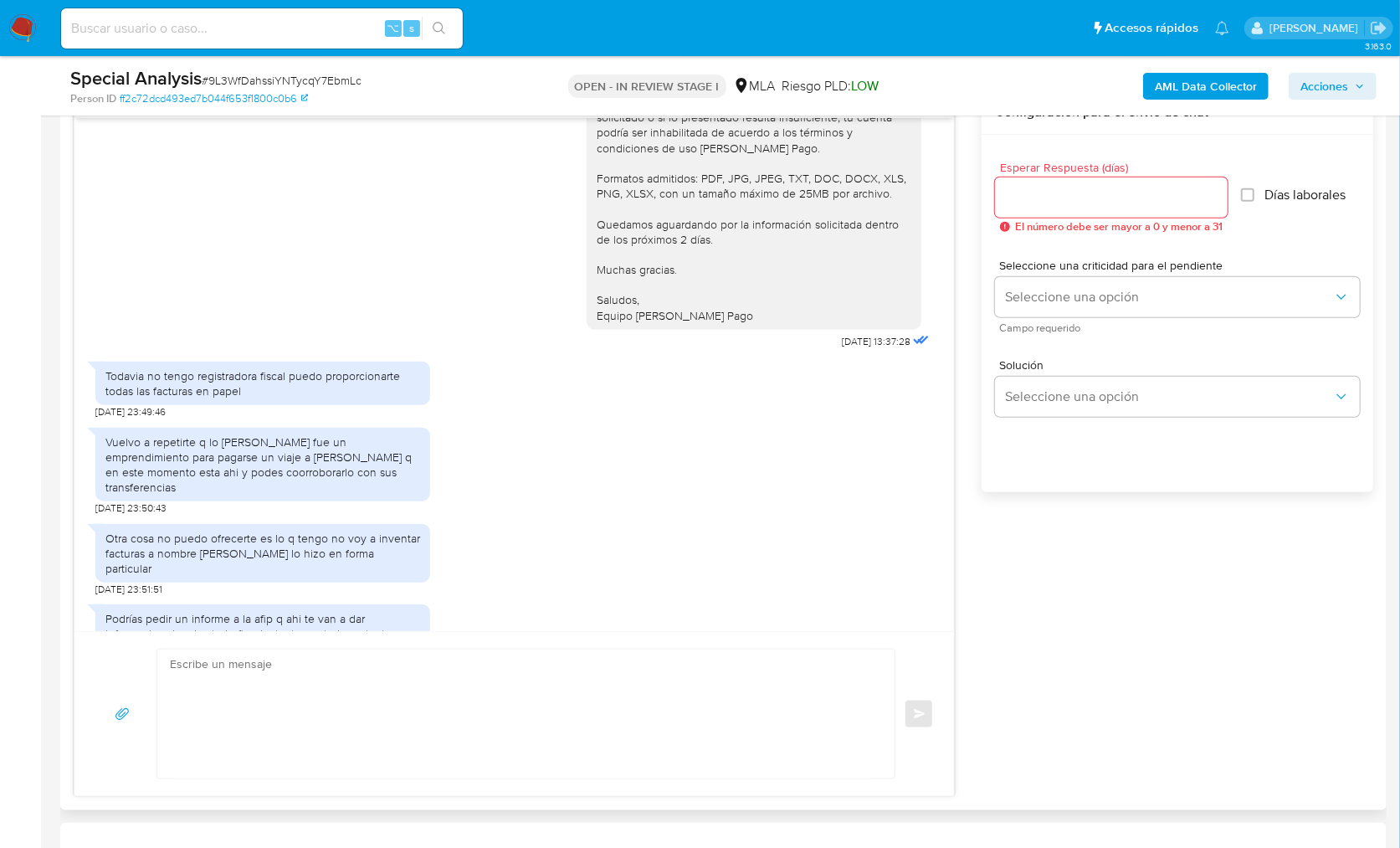
click at [1054, 633] on div "17/09/2025 14:52:10 Hace dos meses sofia empezo un emprendimiento personal de r…" at bounding box center [724, 444] width 1300 height 707
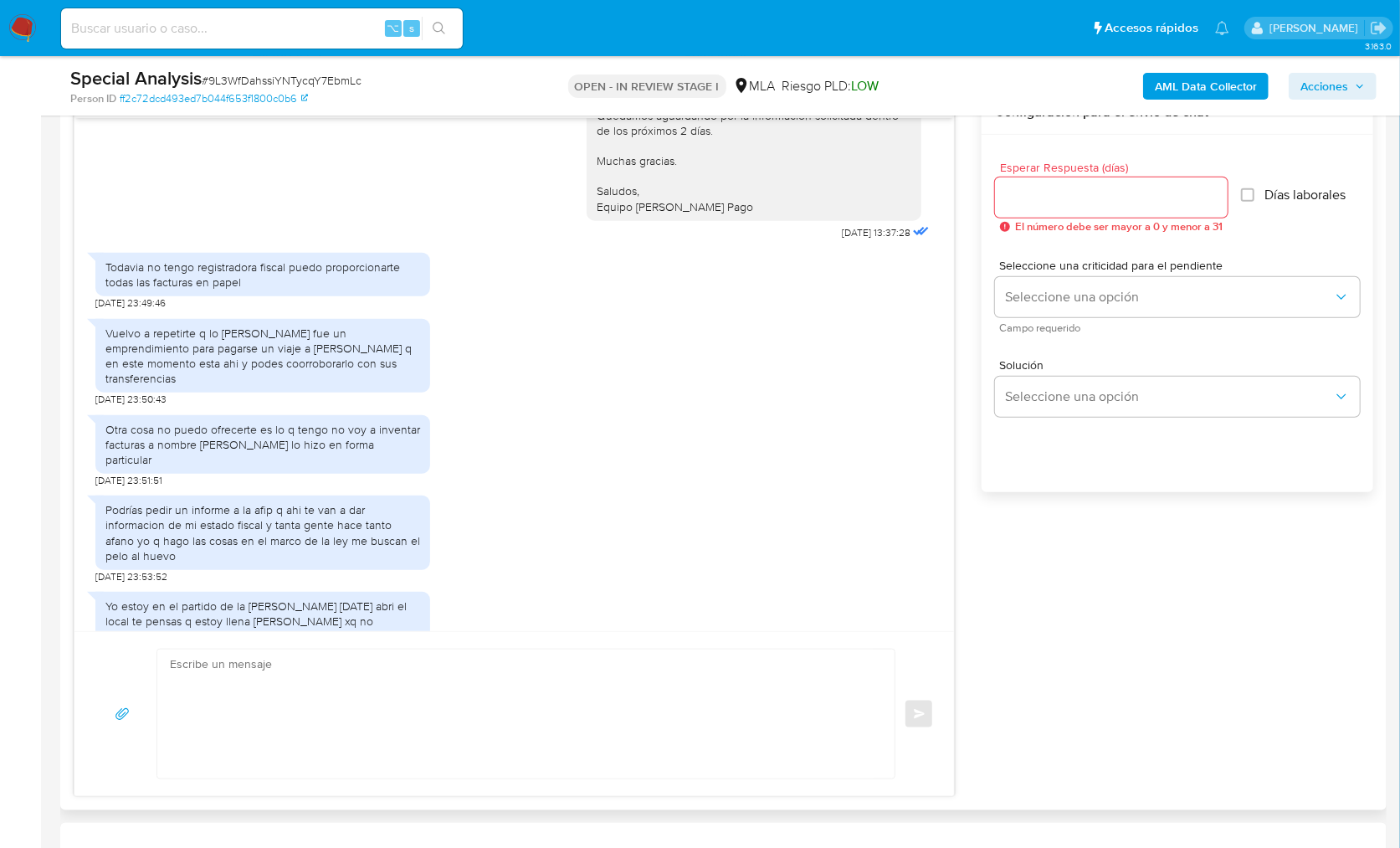
scroll to position [2964, 0]
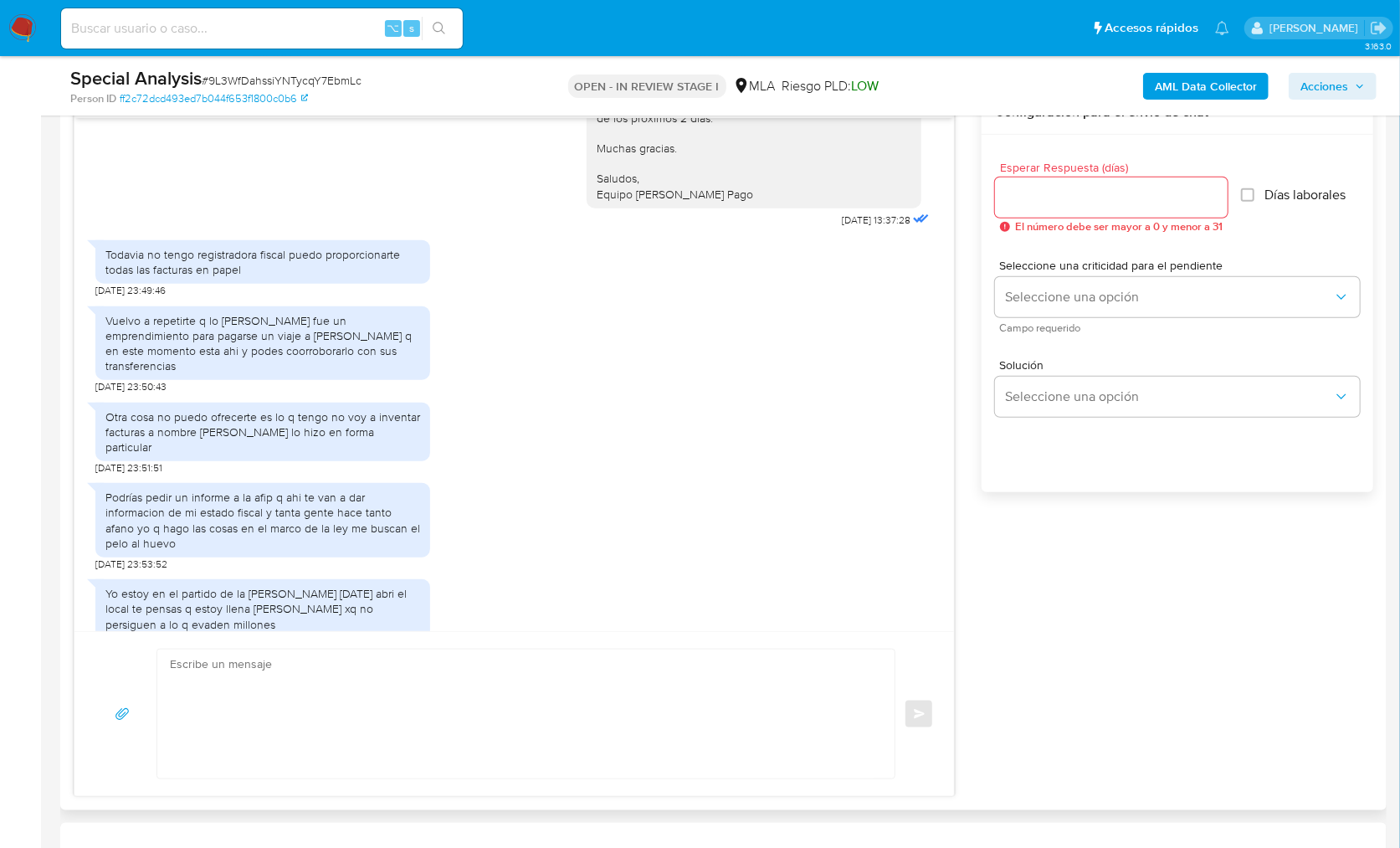
click at [1126, 624] on div "17/09/2025 14:52:10 Hace dos meses sofia empezo un emprendimiento personal de r…" at bounding box center [724, 444] width 1300 height 707
click at [1084, 611] on div "17/09/2025 14:52:10 Hace dos meses sofia empezo un emprendimiento personal de r…" at bounding box center [724, 444] width 1300 height 707
click at [1062, 614] on div "17/09/2025 14:52:10 Hace dos meses sofia empezo un emprendimiento personal de r…" at bounding box center [724, 444] width 1300 height 707
click at [502, 732] on textarea at bounding box center [521, 713] width 704 height 129
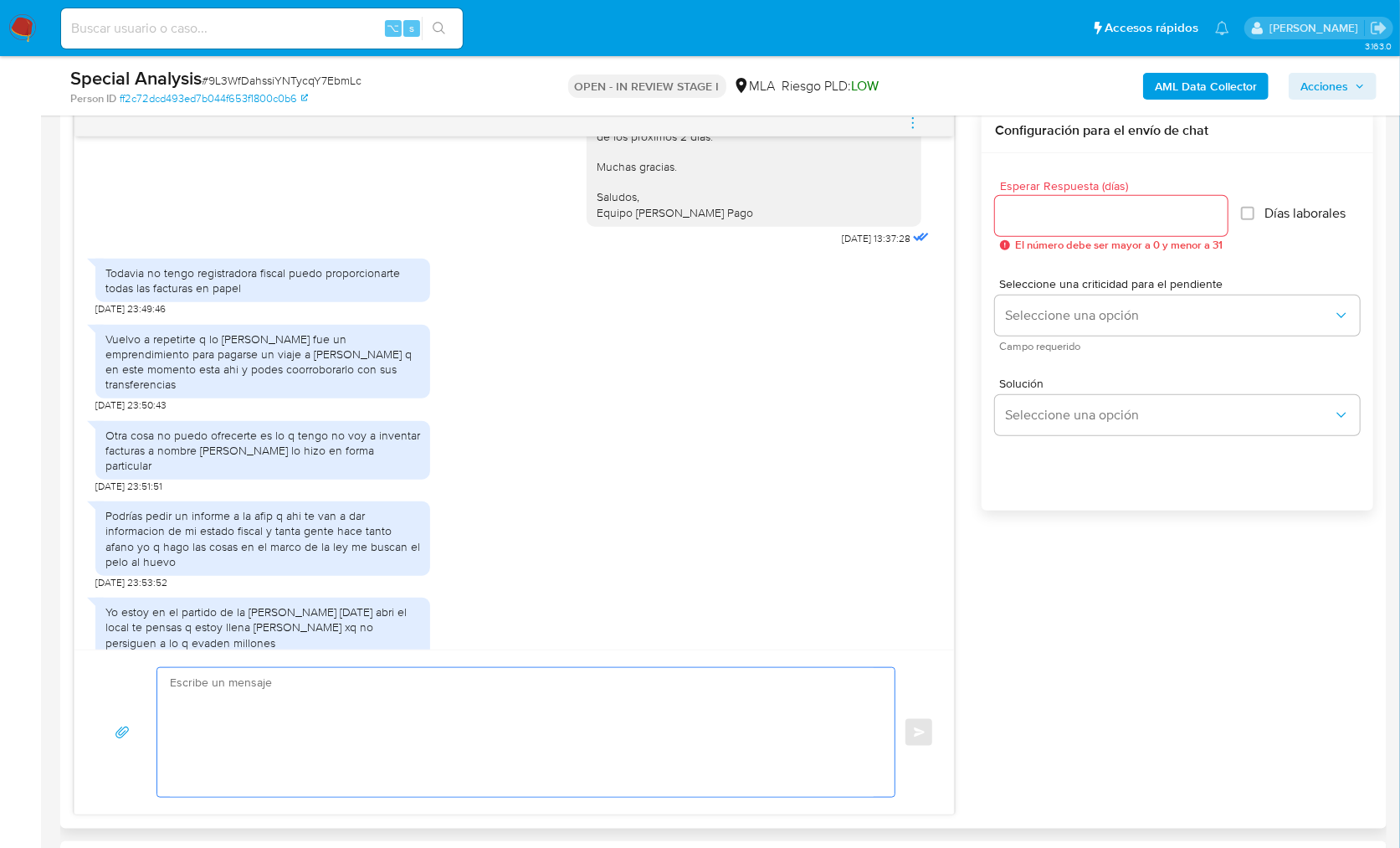
scroll to position [881, 0]
click at [1117, 658] on div "17/09/2025 14:52:10 Hace dos meses sofia empezo un emprendimiento personal de r…" at bounding box center [724, 460] width 1300 height 707
click at [1128, 665] on div "17/09/2025 14:52:10 Hace dos meses sofia empezo un emprendimiento personal de r…" at bounding box center [724, 460] width 1300 height 707
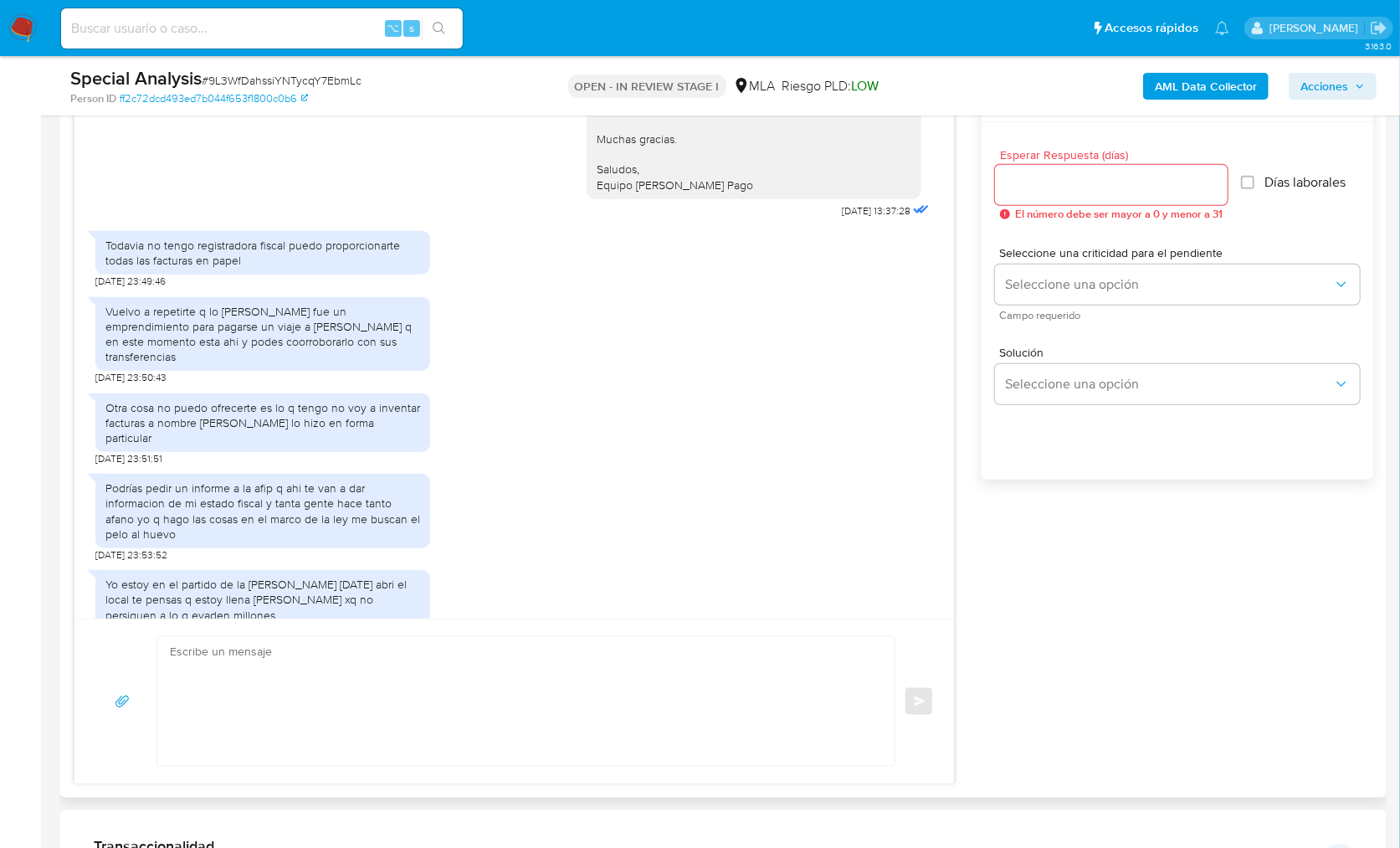
scroll to position [2964, 0]
click at [505, 668] on textarea at bounding box center [521, 702] width 704 height 129
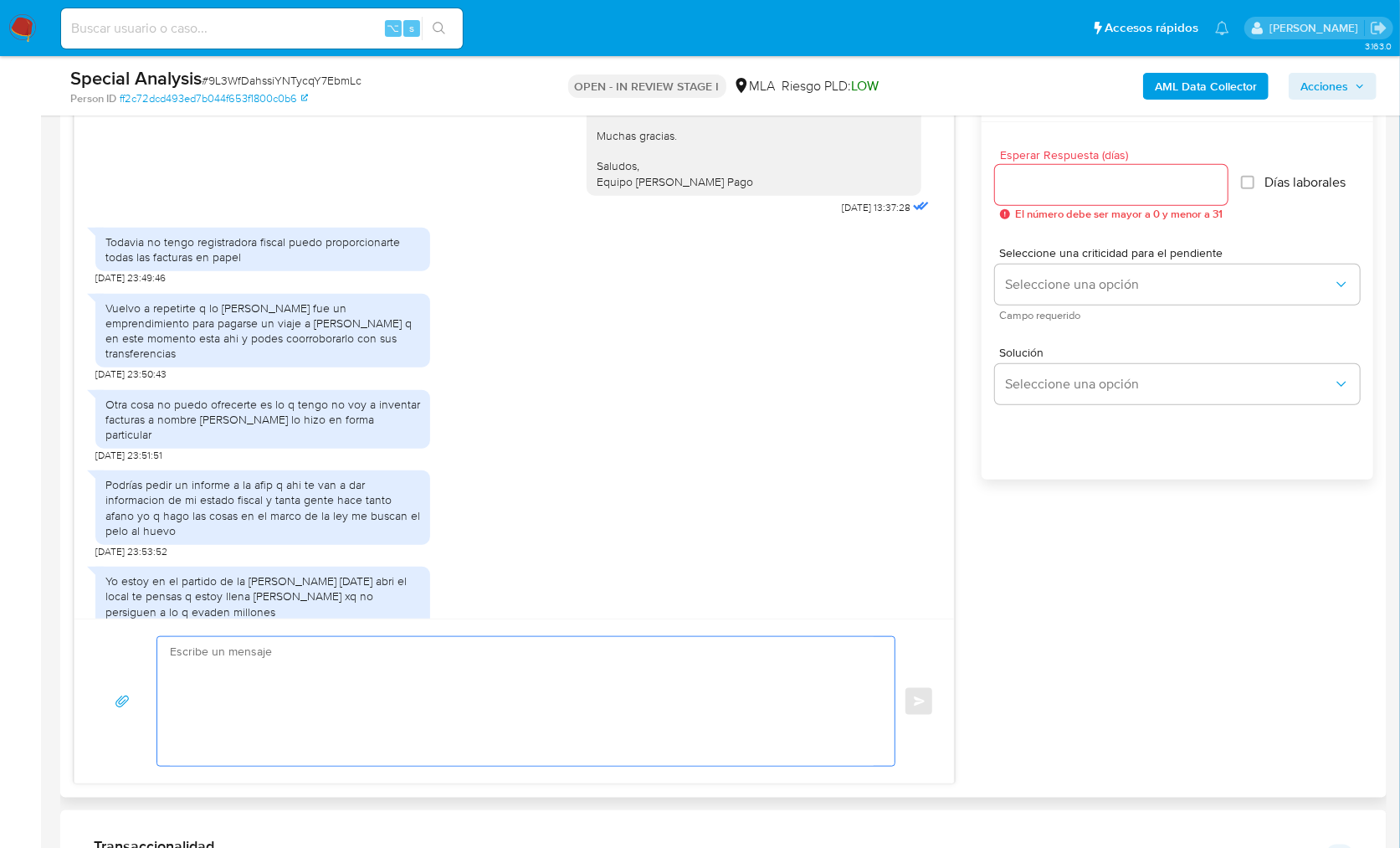
click at [505, 668] on textarea at bounding box center [521, 702] width 704 height 129
click at [491, 670] on textarea at bounding box center [521, 702] width 704 height 129
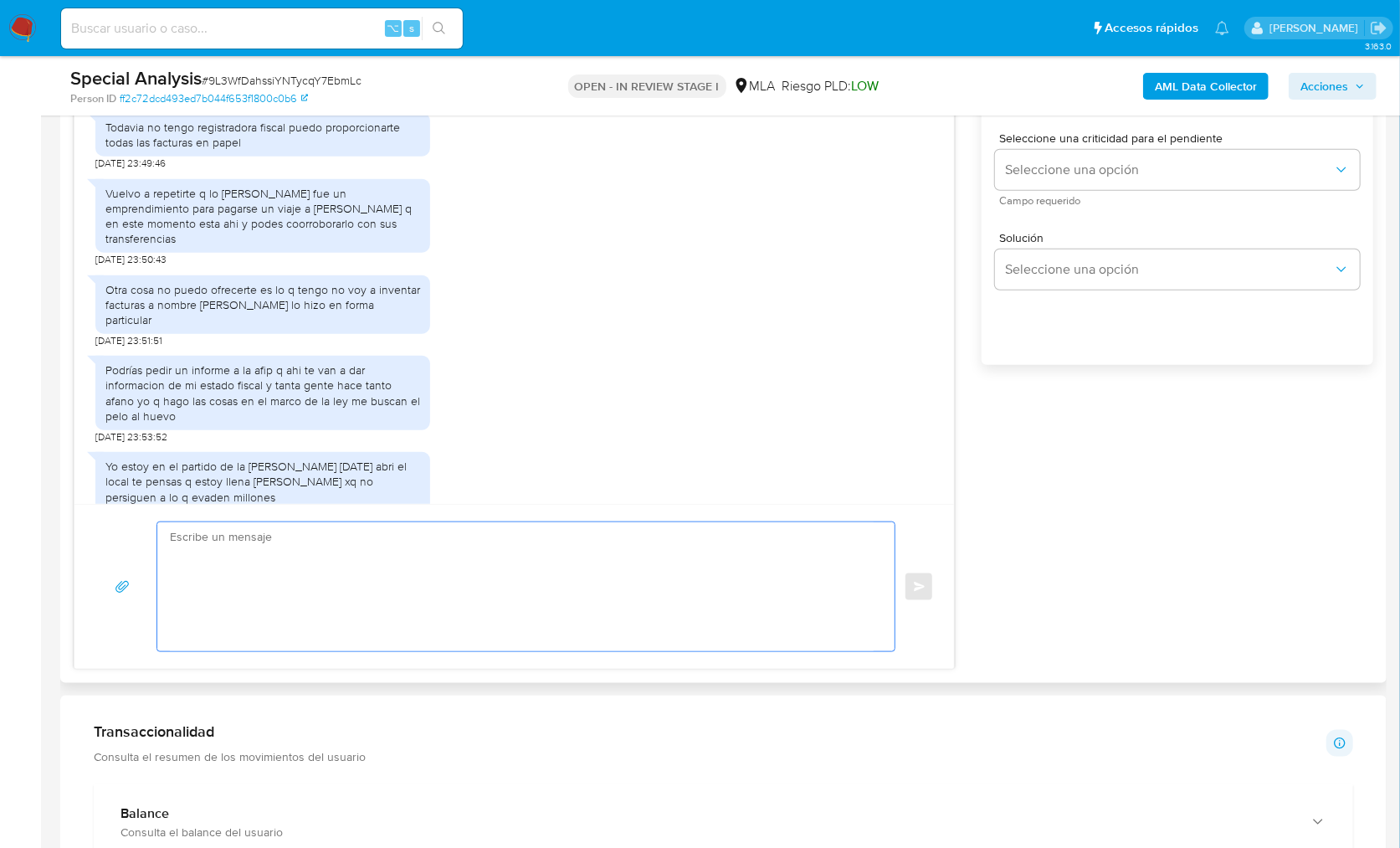
scroll to position [1020, 0]
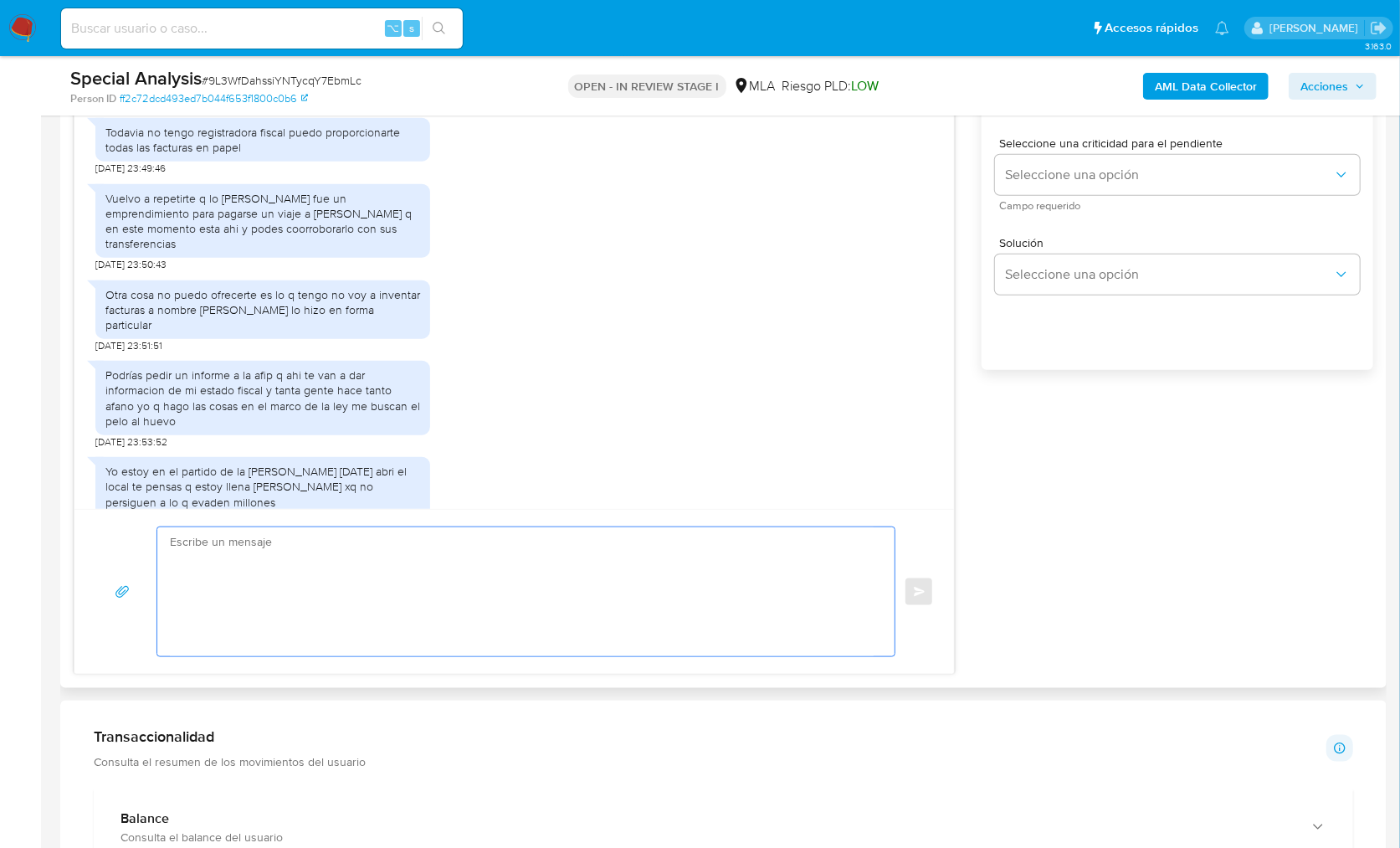
click at [544, 569] on textarea at bounding box center [521, 591] width 704 height 129
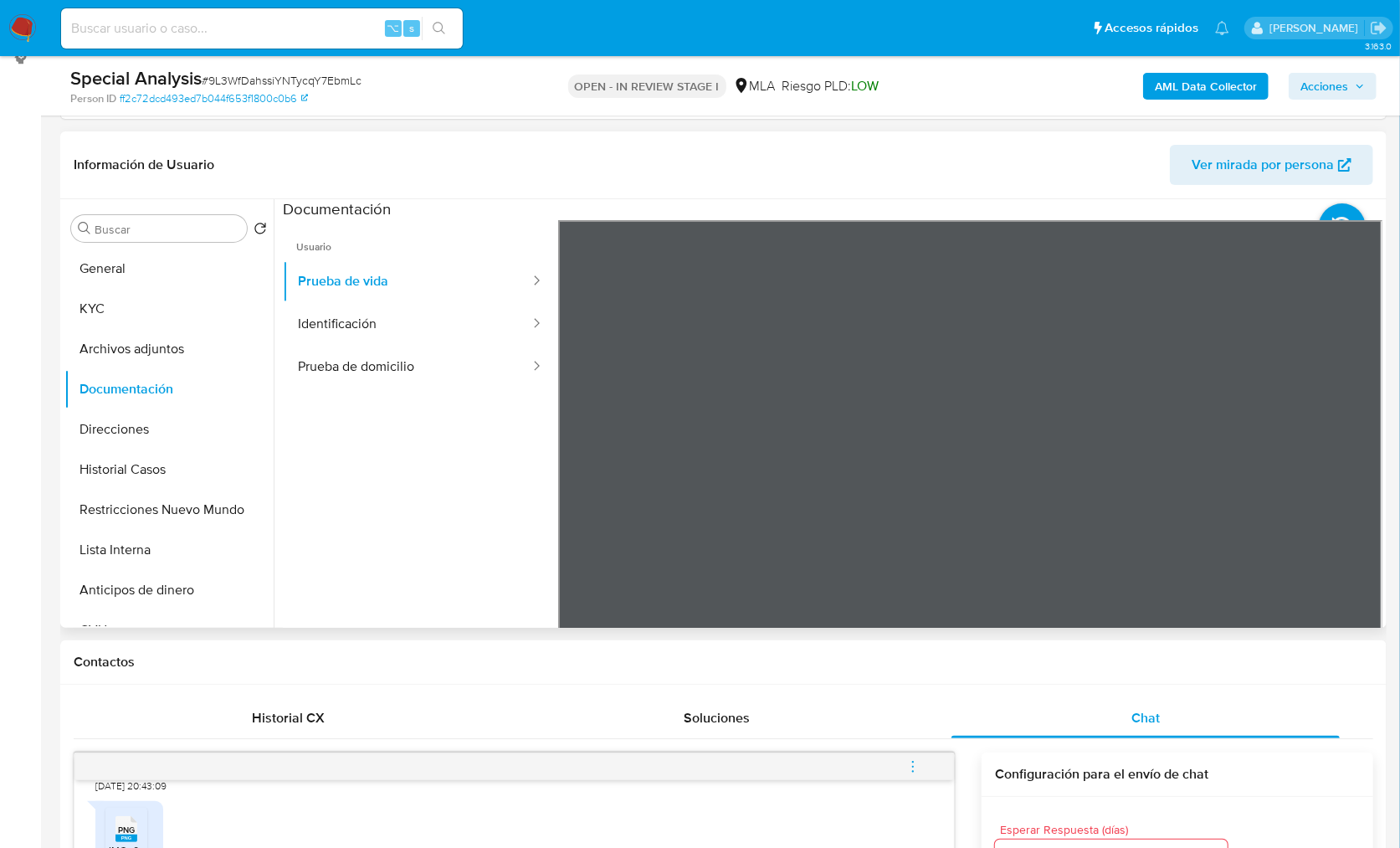
scroll to position [0, 0]
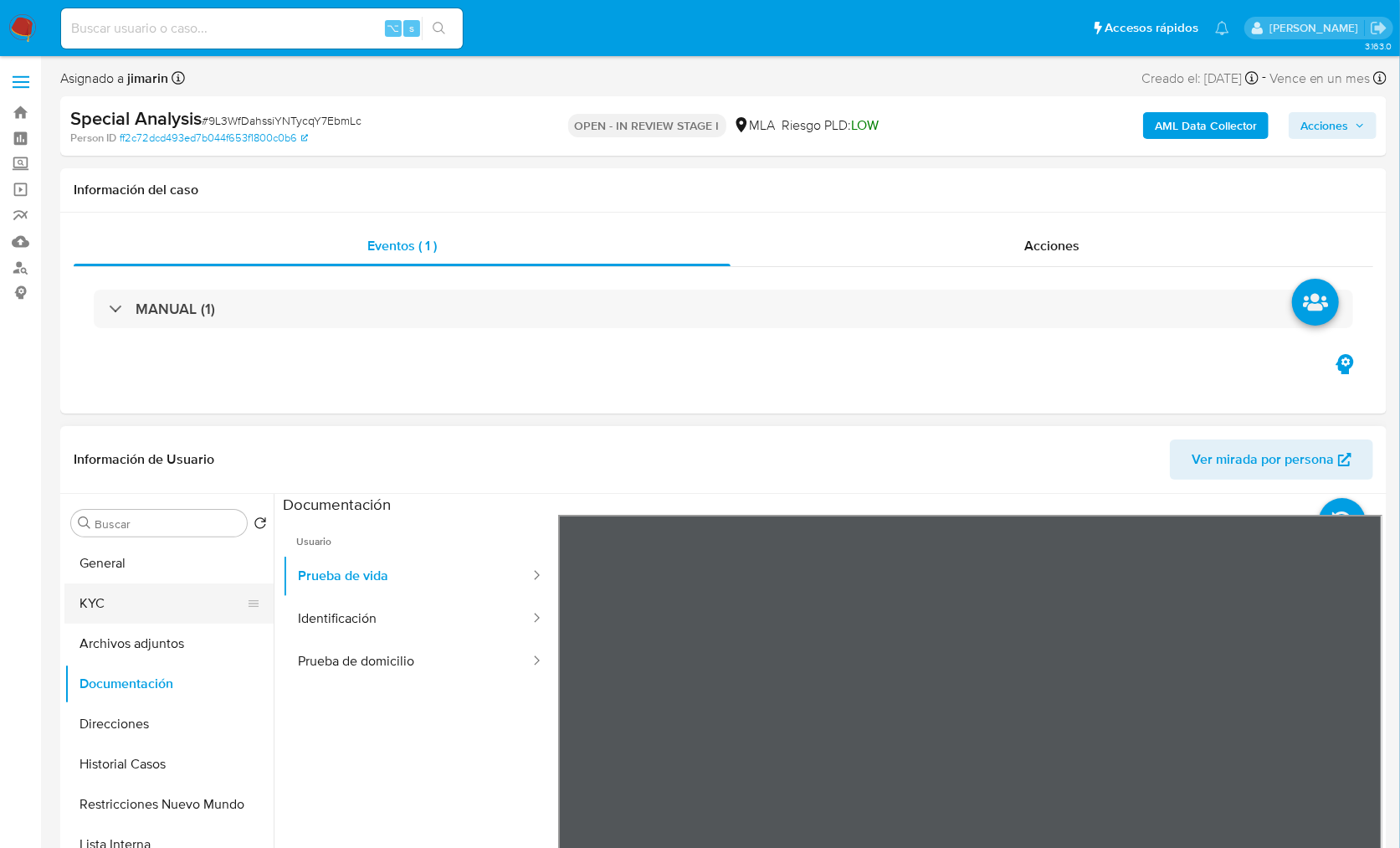
click at [141, 593] on button "KYC" at bounding box center [162, 604] width 196 height 40
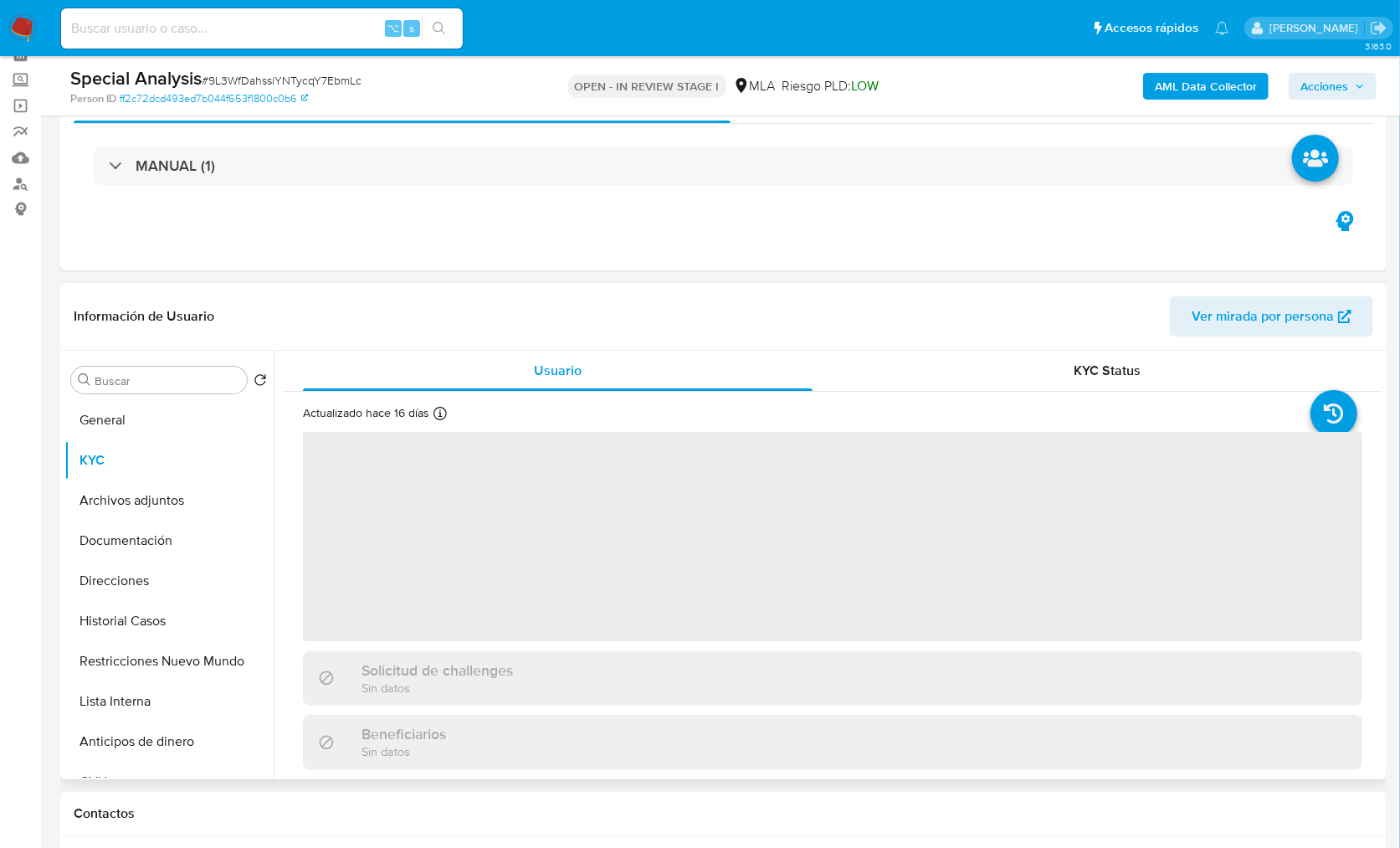
scroll to position [186, 0]
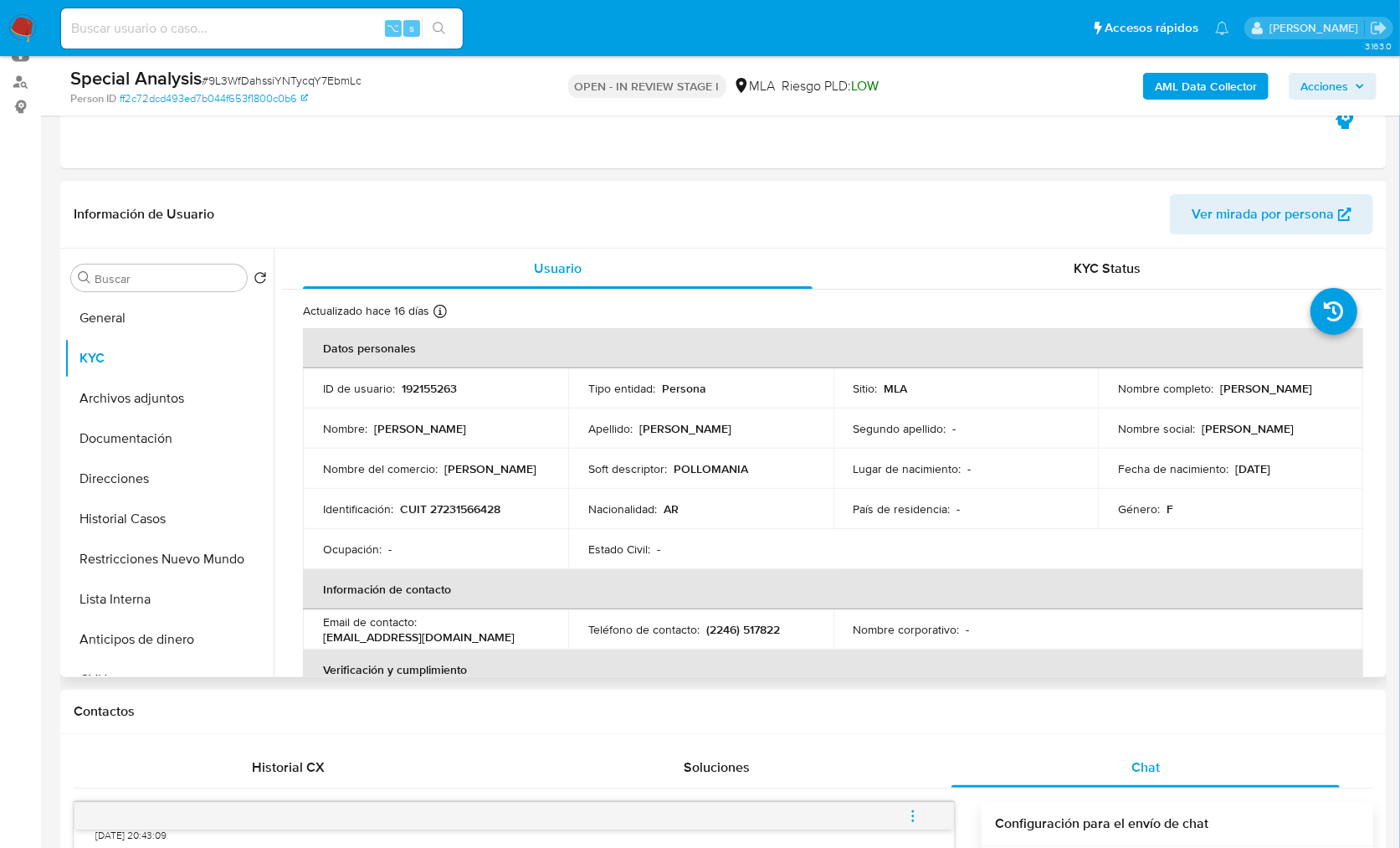
click at [1220, 395] on p "Silvina Alejandra Méndez" at bounding box center [1265, 389] width 92 height 15
copy p "Silvina"
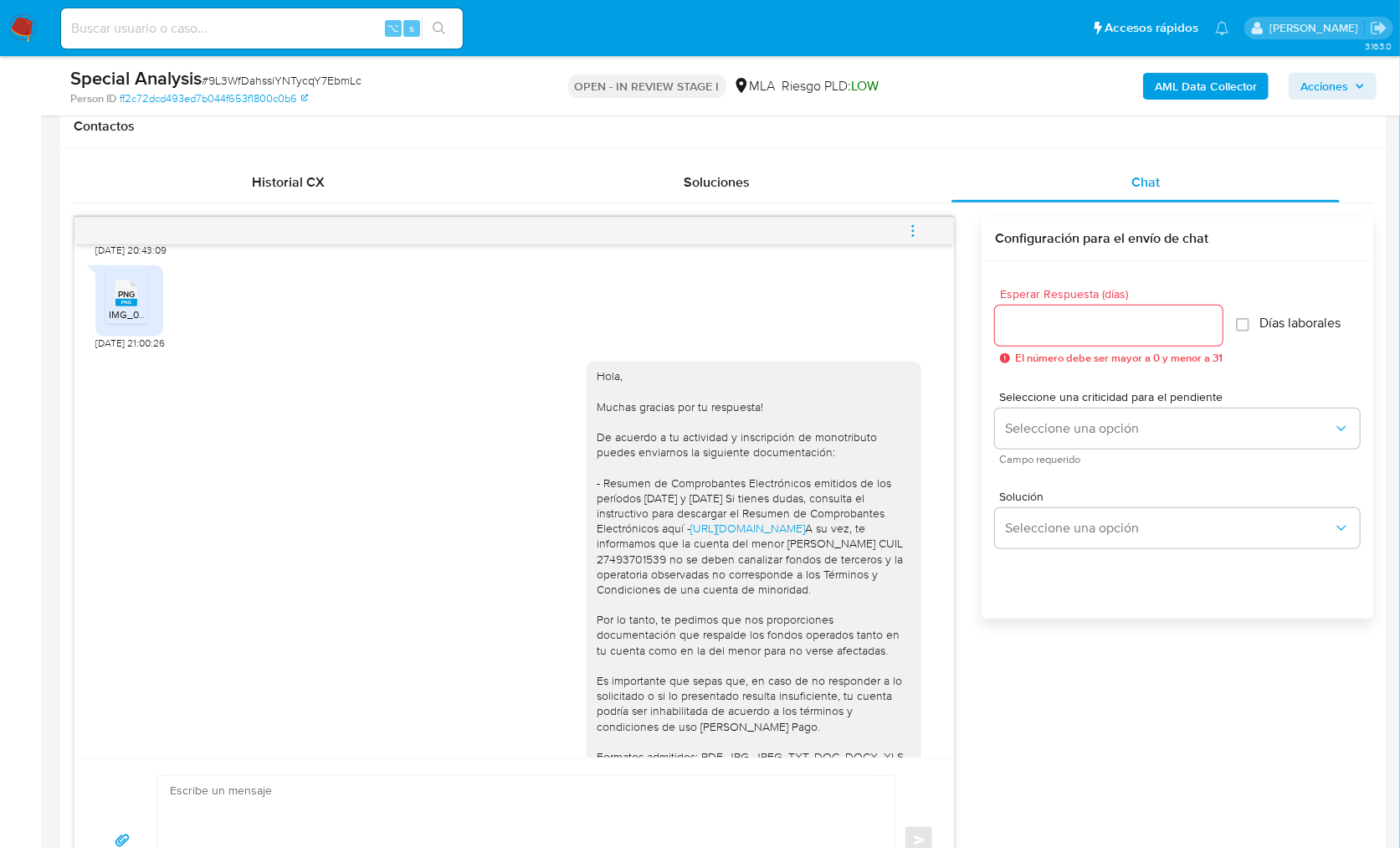
scroll to position [1153, 0]
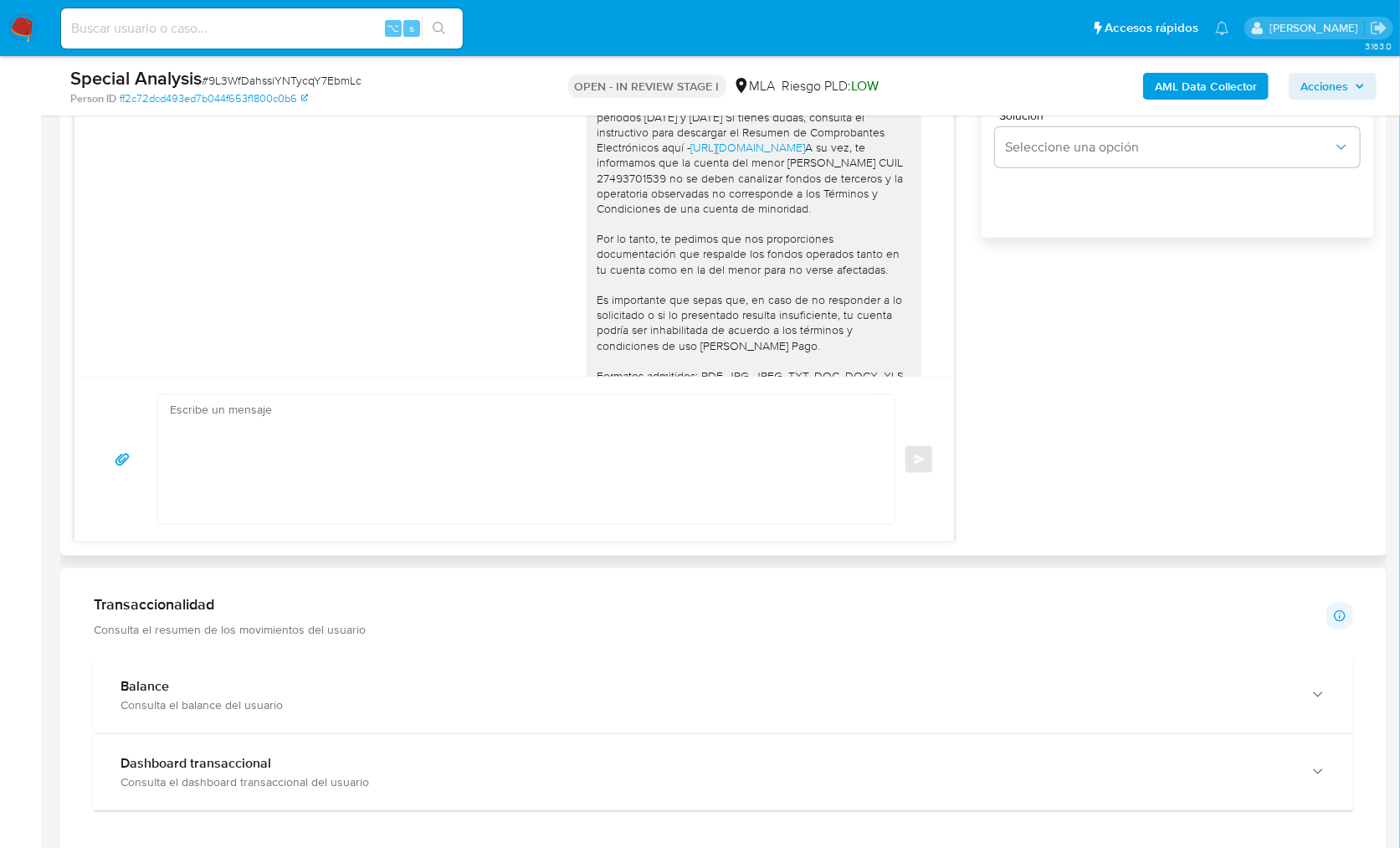
click at [584, 527] on div "Enviar" at bounding box center [515, 459] width 880 height 165
click at [584, 495] on textarea at bounding box center [521, 459] width 704 height 129
paste textarea "Silvina"
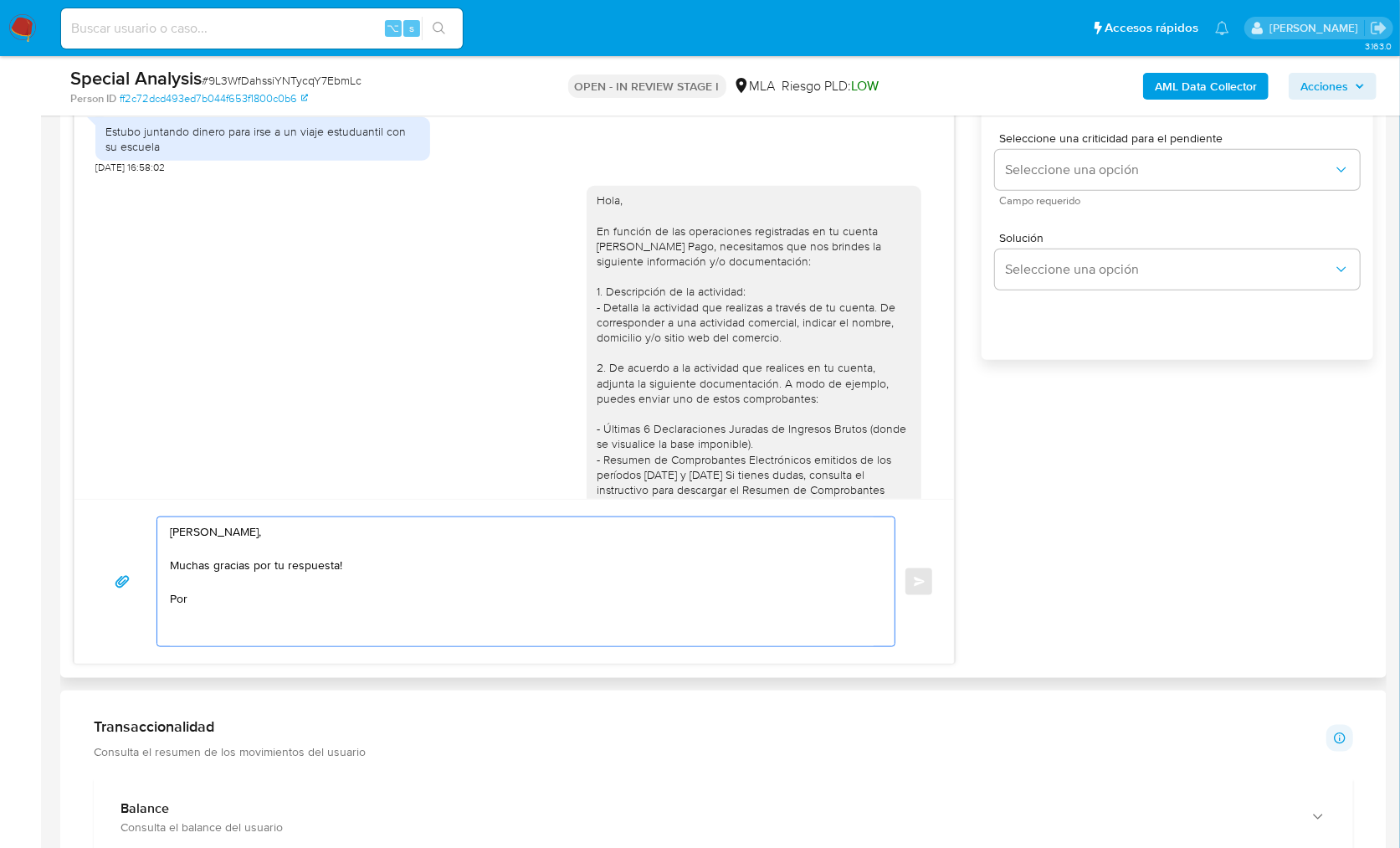
scroll to position [911, 0]
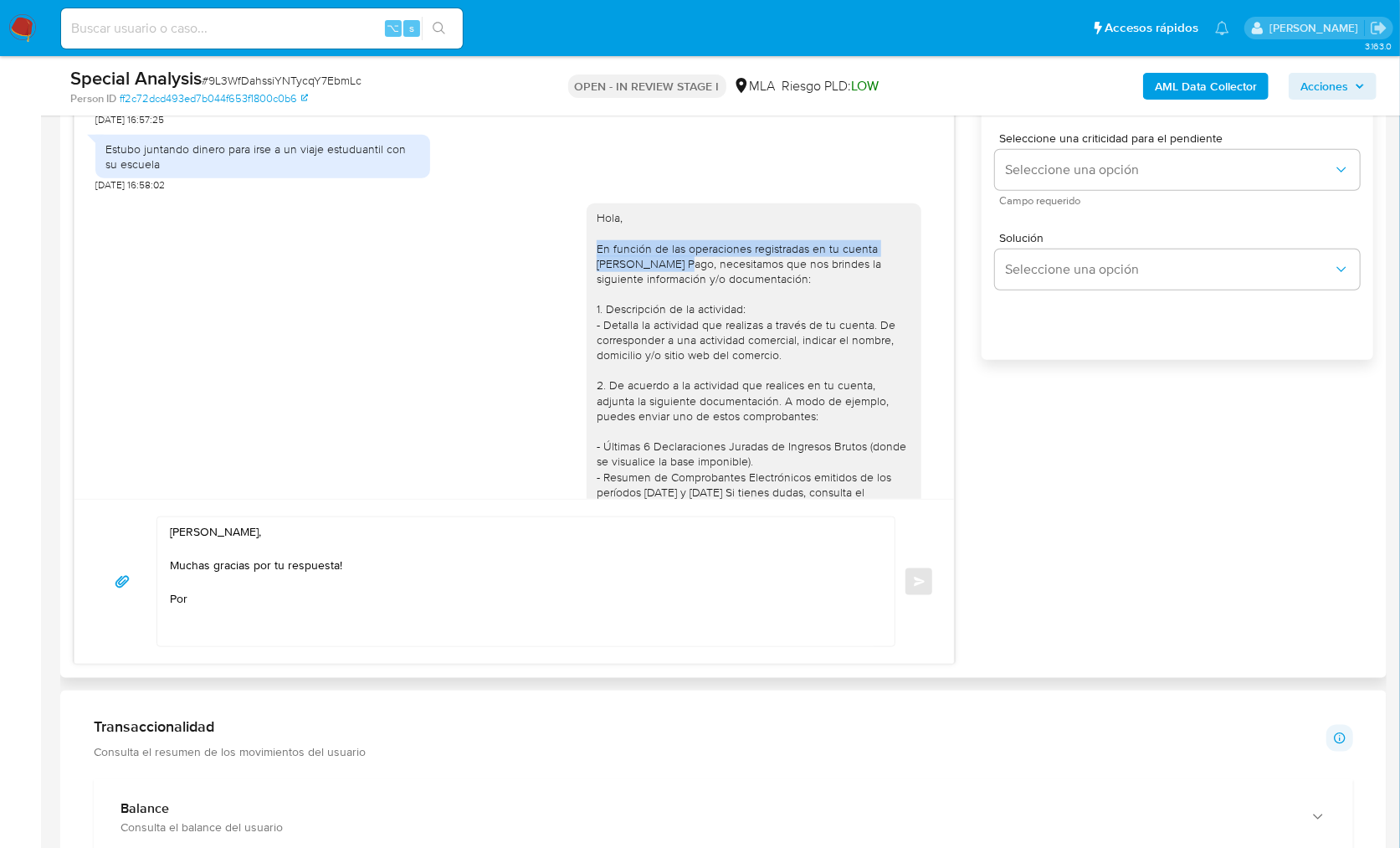
drag, startPoint x: 581, startPoint y: 247, endPoint x: 652, endPoint y: 266, distance: 73.5
click at [652, 268] on div "Hola, En función de las operaciones registradas en tu cuenta de Mercado Pago, n…" at bounding box center [754, 622] width 314 height 823
copy div "En función de las operaciones registradas en tu cuenta de Mercado Pago"
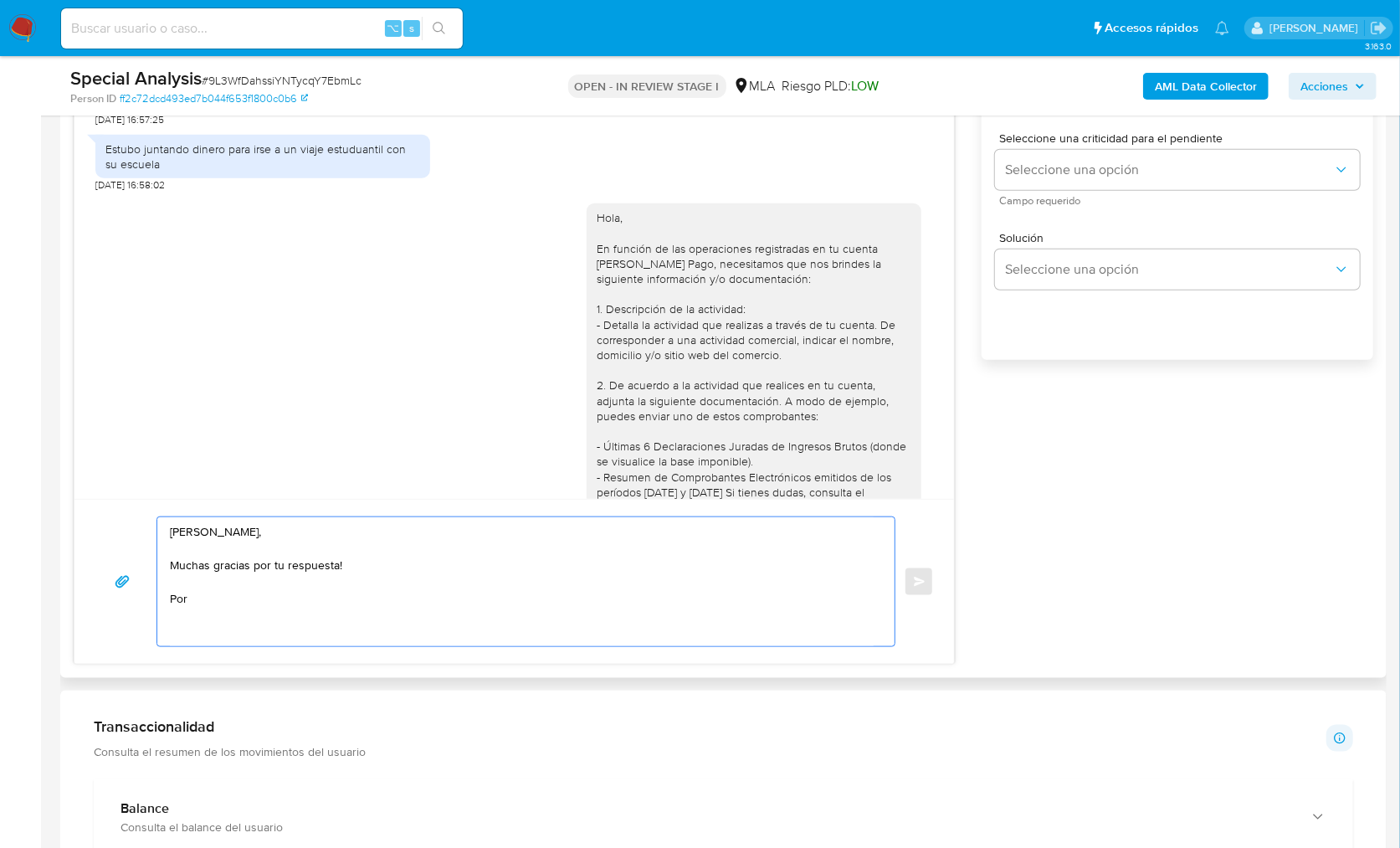
click at [577, 568] on textarea "Hola Silvina, Muchas gracias por tu respuesta! Por" at bounding box center [521, 581] width 704 height 129
click at [394, 597] on textarea "Hola Silvina, Muchas gracias por tu respuesta! Por" at bounding box center [521, 581] width 704 height 129
drag, startPoint x: 267, startPoint y: 600, endPoint x: 151, endPoint y: 596, distance: 116.1
click at [158, 599] on div "Hola Silvina, Muchas gracias por tu respuesta! Por" at bounding box center [521, 581] width 729 height 129
paste textarea "En función de las operaciones registradas en tu cuenta de Mercado Pago"
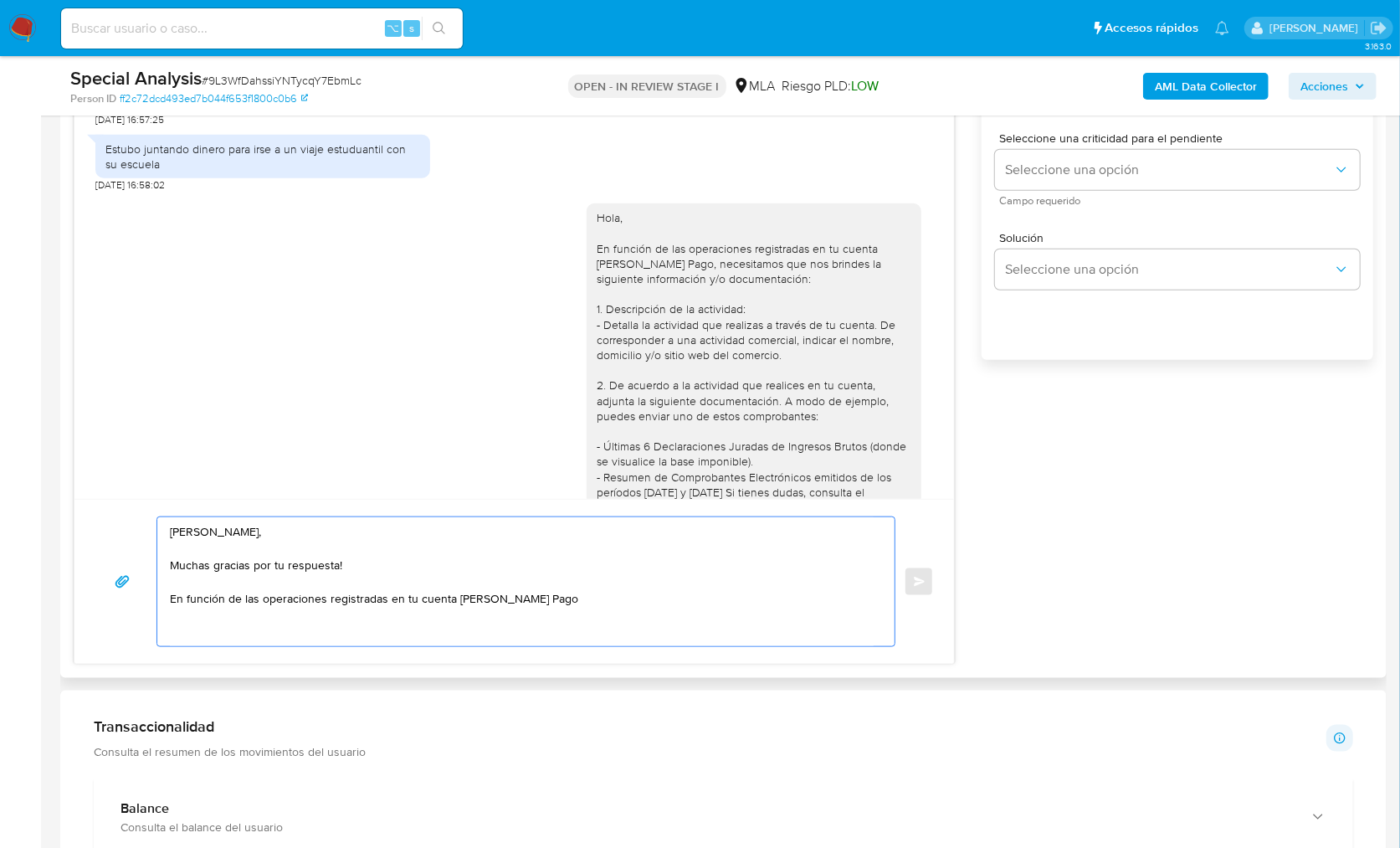
click at [454, 597] on textarea "Hola Silvina, Muchas gracias por tu respuesta! En función de las operaciones re…" at bounding box center [521, 581] width 704 height 129
click at [720, 596] on textarea "Hola Silvina, Muchas gracias por tu respuesta! En función de las operaciones re…" at bounding box center [521, 581] width 704 height 129
click at [492, 596] on textarea "Hola Silvina, Muchas gracias por tu respuesta! En función de las operaciones re…" at bounding box center [521, 581] width 704 height 129
click at [706, 605] on textarea "Hola Silvina, Muchas gracias por tu respuesta! En función de las operaciones re…" at bounding box center [521, 581] width 704 height 129
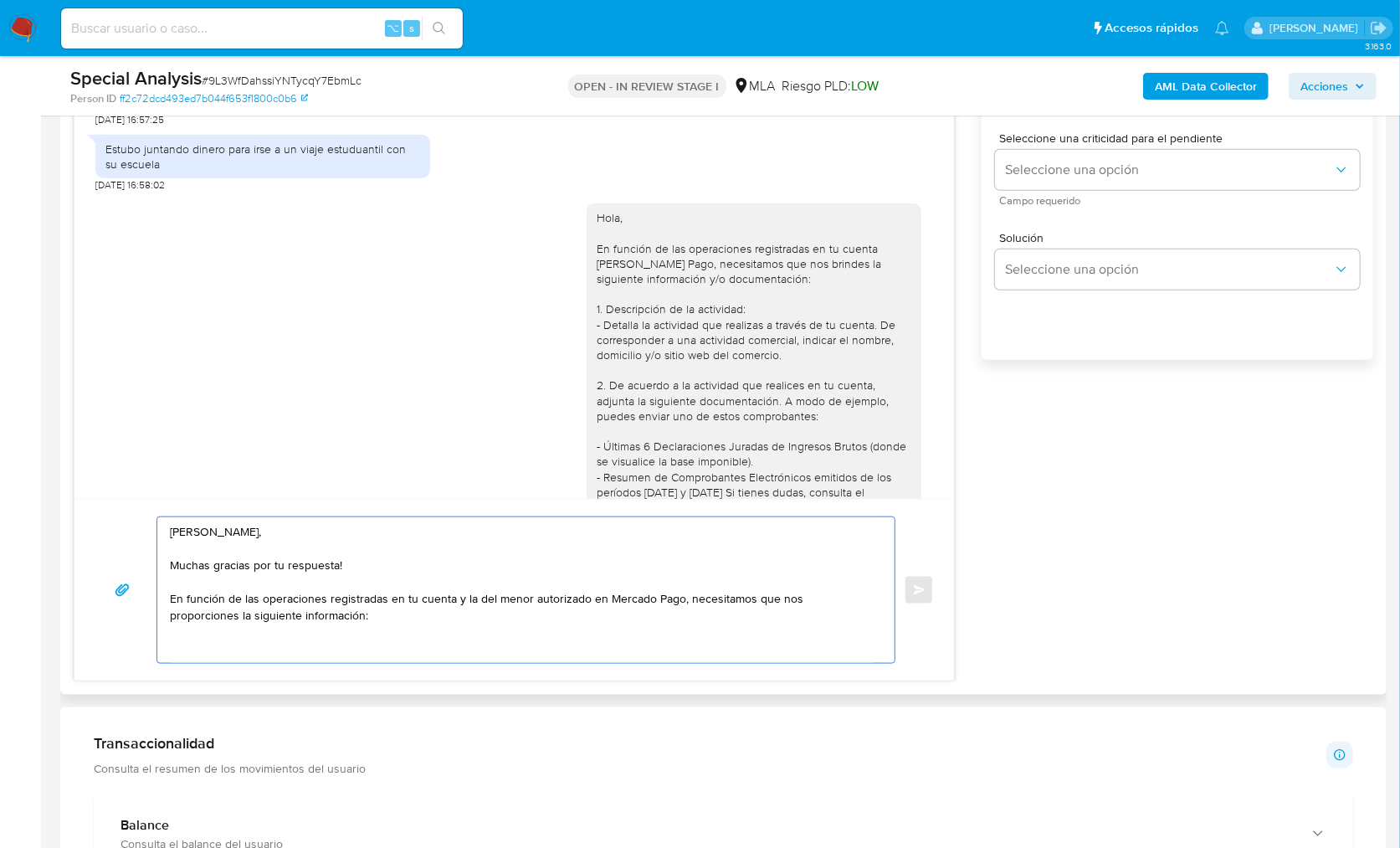
click at [288, 635] on textarea "Hola Silvina, Muchas gracias por tu respuesta! En función de las operaciones re…" at bounding box center [521, 590] width 704 height 146
click at [239, 650] on textarea "Hola Silvina, Muchas gracias por tu respuesta! En función de las operaciones re…" at bounding box center [521, 590] width 704 height 146
paste textarea "De tu condicion de monotributo, lo solicitado puedes bajarlo desde aqui: https:…"
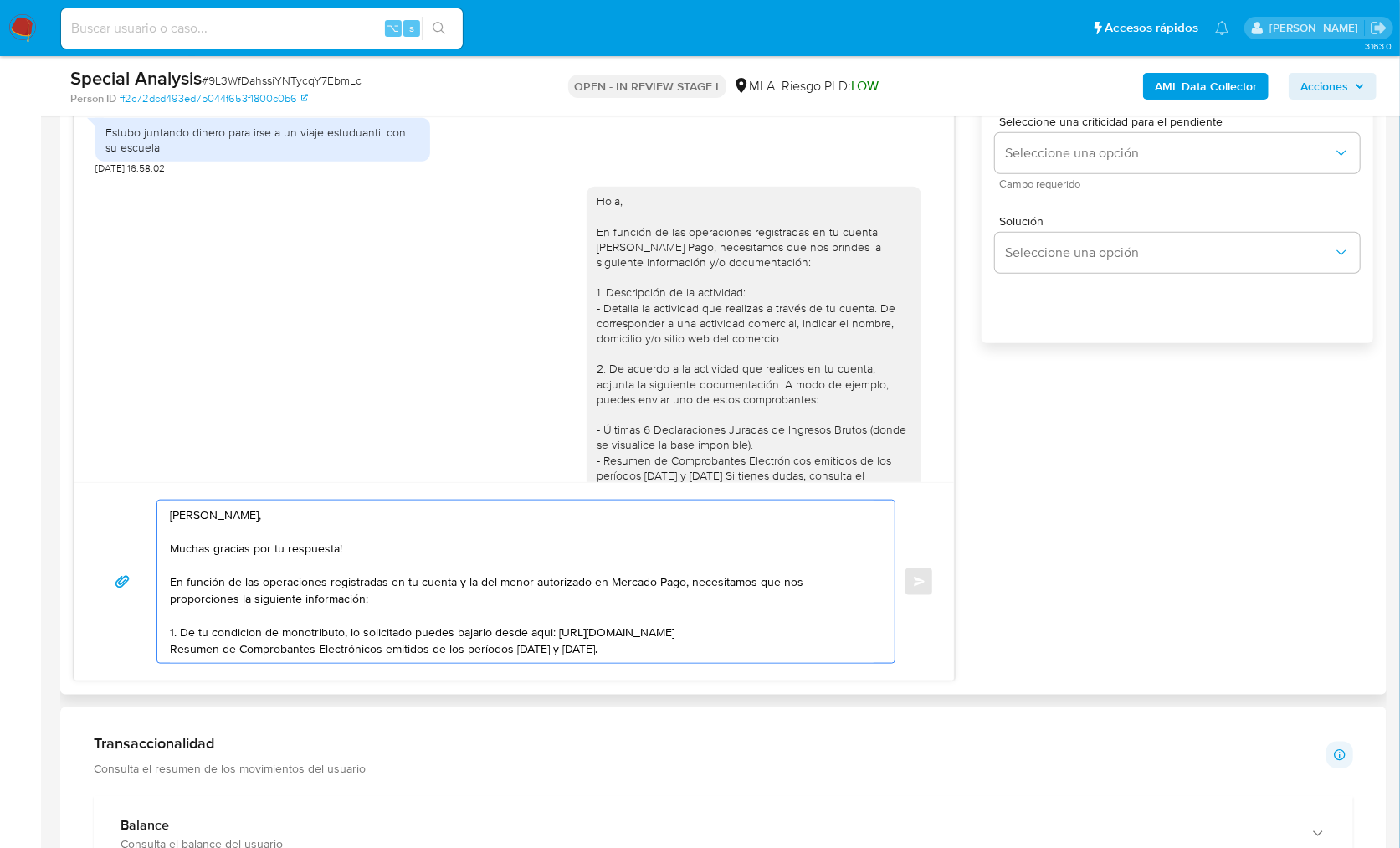
scroll to position [1053, 0]
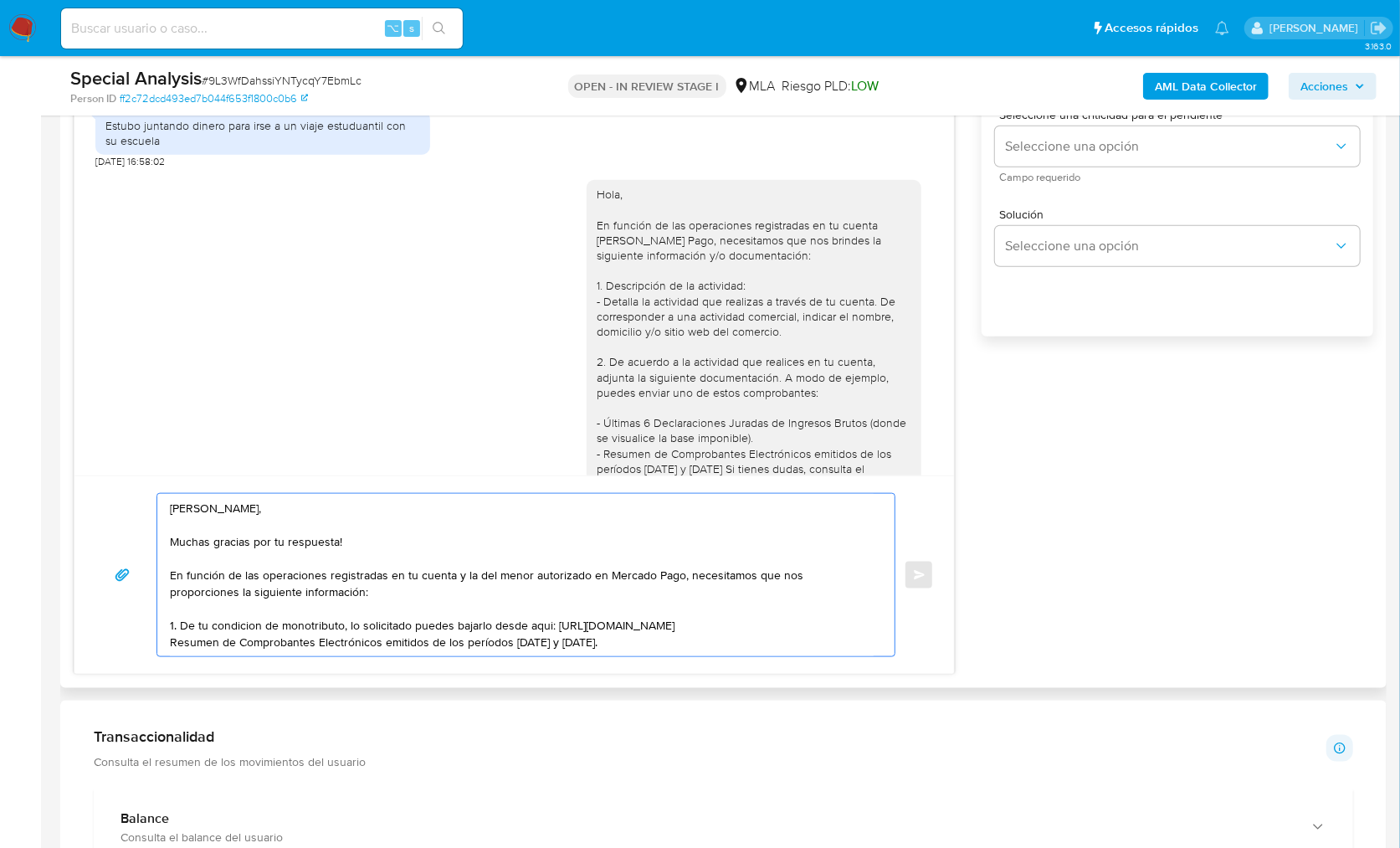
click at [663, 648] on textarea "Hola Silvina, Muchas gracias por tu respuesta! En función de las operaciones re…" at bounding box center [521, 575] width 704 height 162
click at [826, 617] on textarea "Hola Silvina, Muchas gracias por tu respuesta! En función de las operaciones re…" at bounding box center [521, 575] width 704 height 162
click at [702, 643] on textarea "Hola Silvina, Muchas gracias por tu respuesta! En función de las operaciones re…" at bounding box center [521, 575] width 704 height 162
paste textarea "De la cuenta de Minoridad que aprobaste XXXX cuit XXX Como se te informo anteri…"
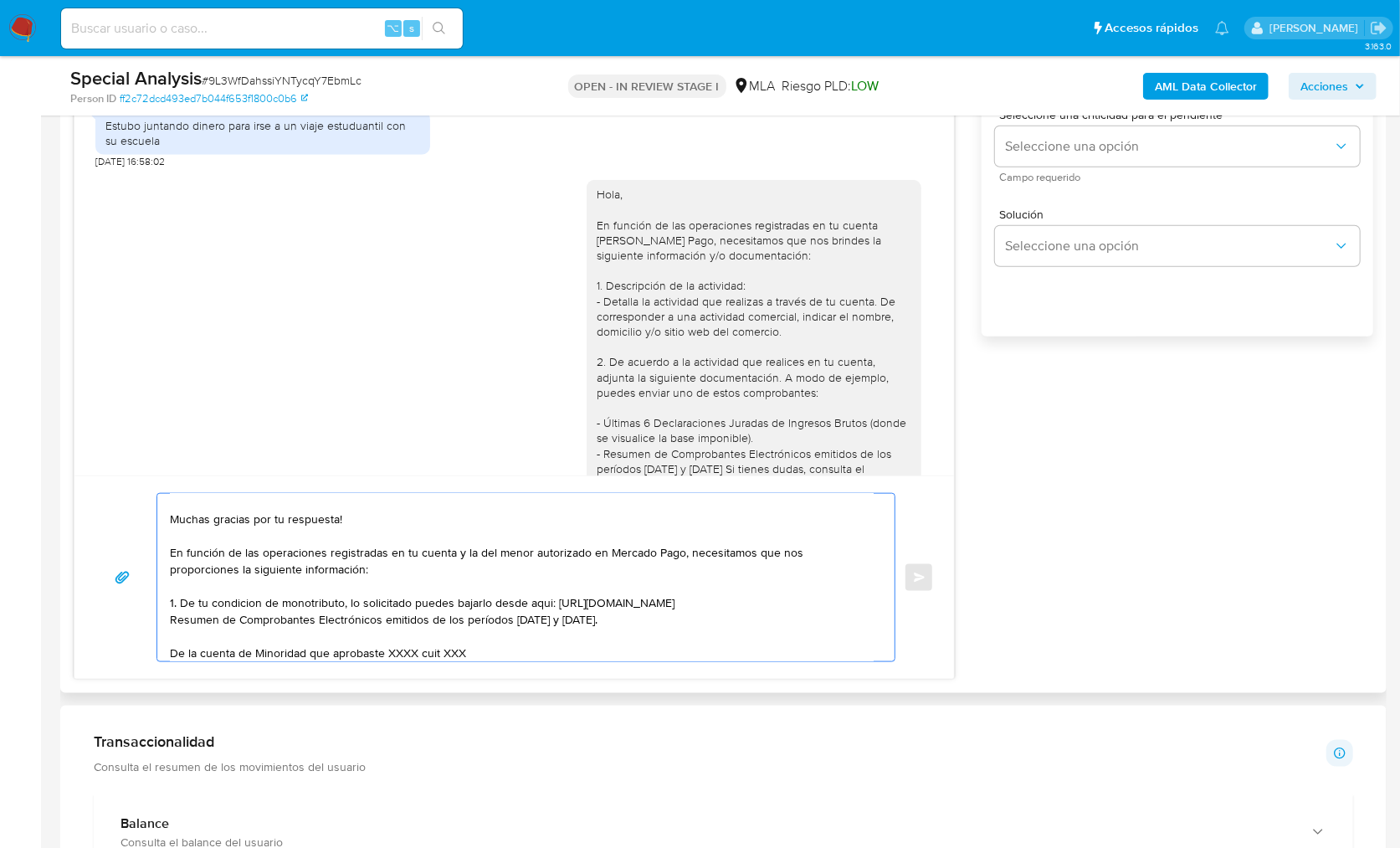
scroll to position [90, 0]
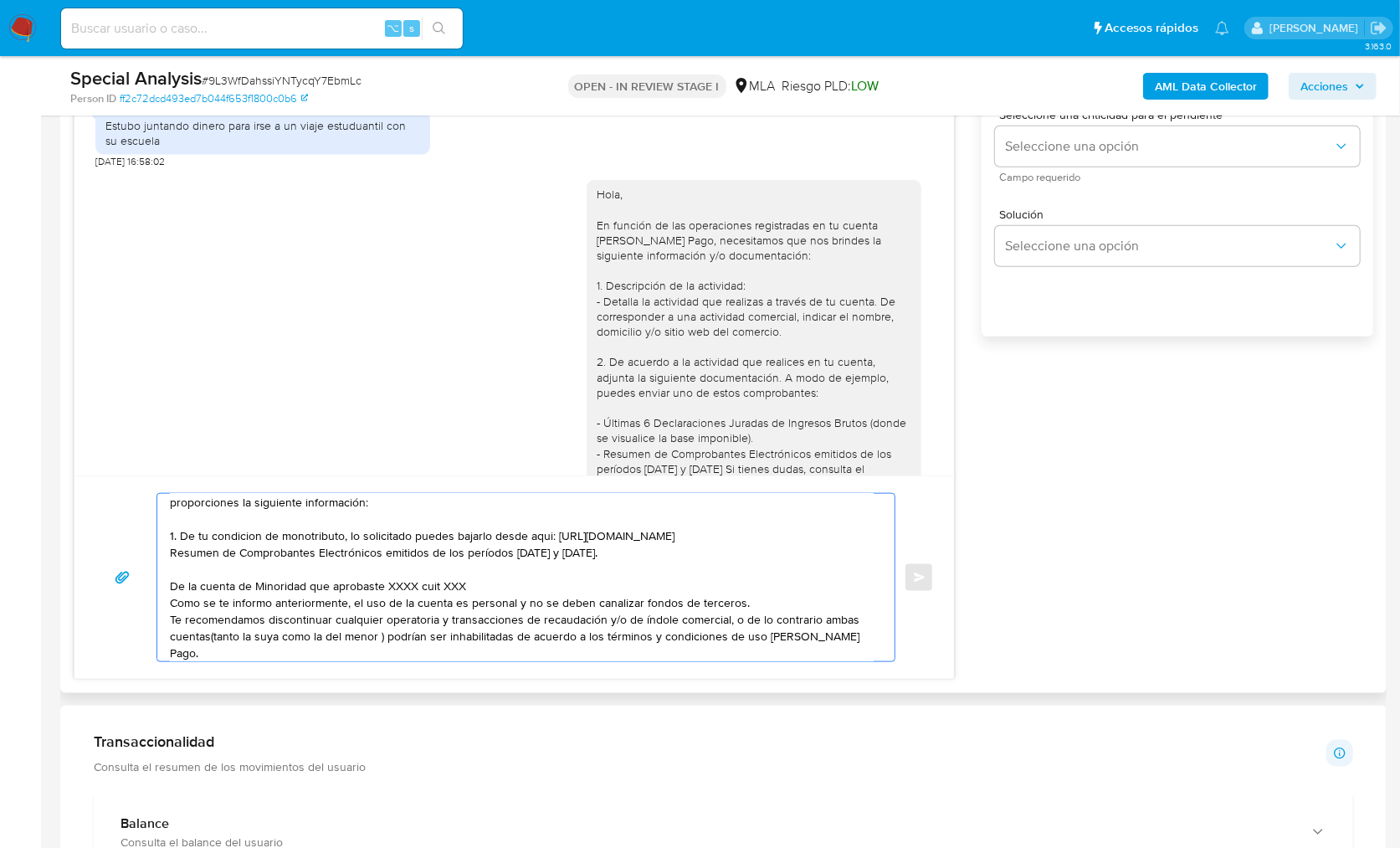
click at [170, 586] on textarea "Hola Silvina, Muchas gracias por tu respuesta! En función de las operaciones re…" at bounding box center [521, 577] width 704 height 167
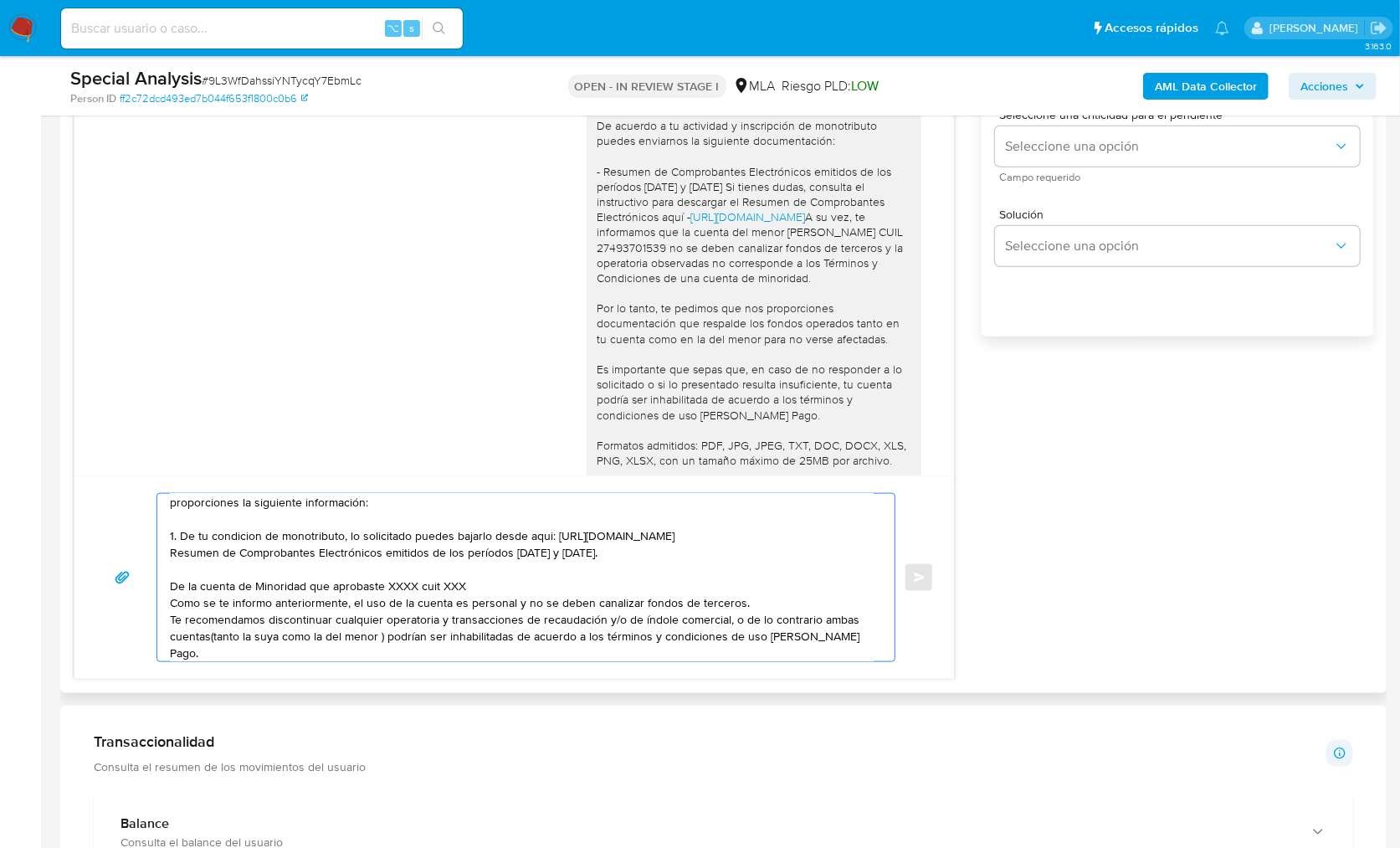
scroll to position [2403, 0]
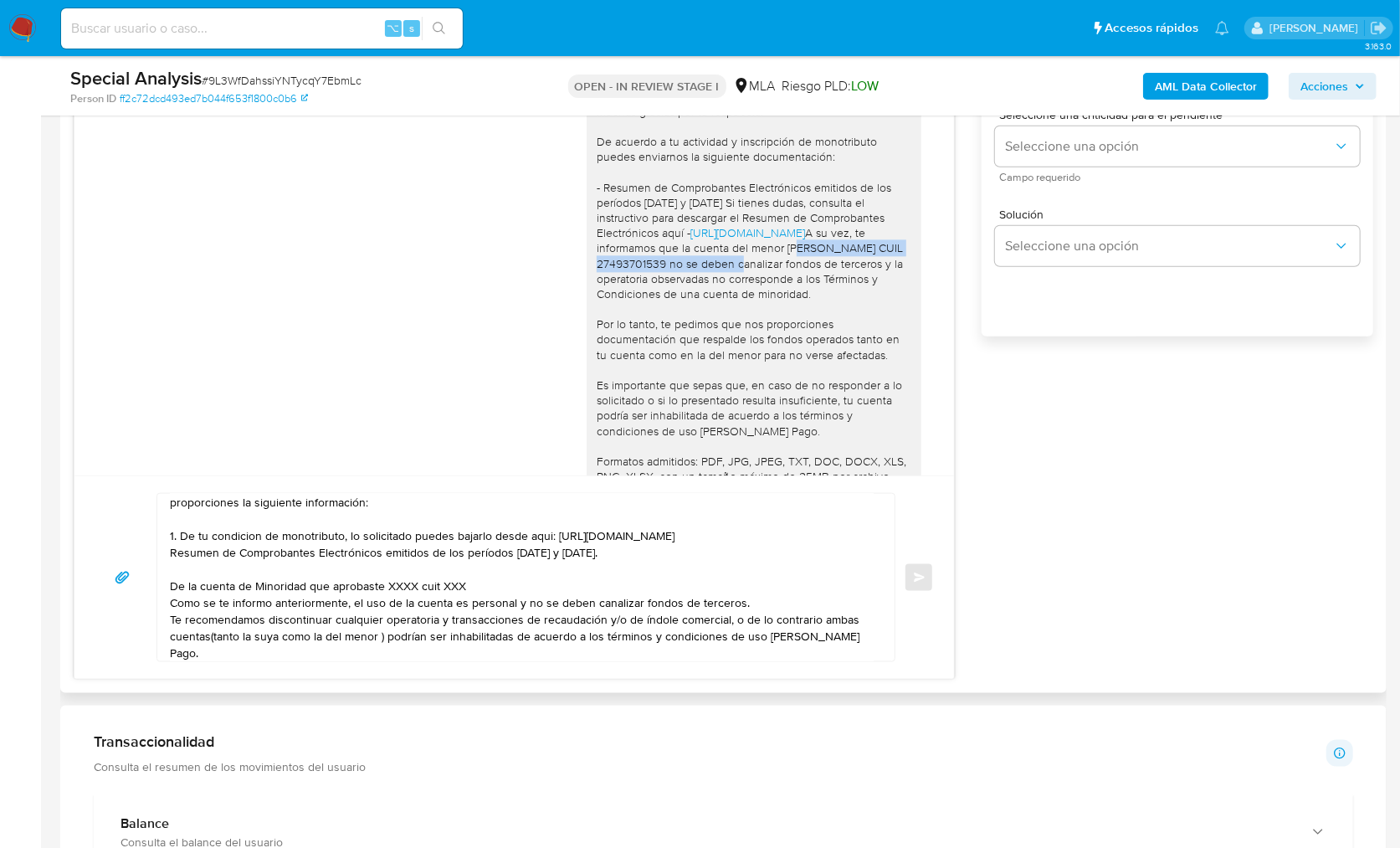
drag, startPoint x: 832, startPoint y: 233, endPoint x: 745, endPoint y: 250, distance: 88.6
click at [745, 250] on div "Hola, Muchas gracias por tu respuesta! De acuerdo a tu actividad y inscripción …" at bounding box center [754, 341] width 314 height 533
copy div "Sofía Jazmín Chernopoloff CUIL 27493701539"
drag, startPoint x: 386, startPoint y: 586, endPoint x: 462, endPoint y: 588, distance: 76.0
click at [462, 588] on textarea "Hola Silvina, Muchas gracias por tu respuesta! En función de las operaciones re…" at bounding box center [521, 577] width 704 height 167
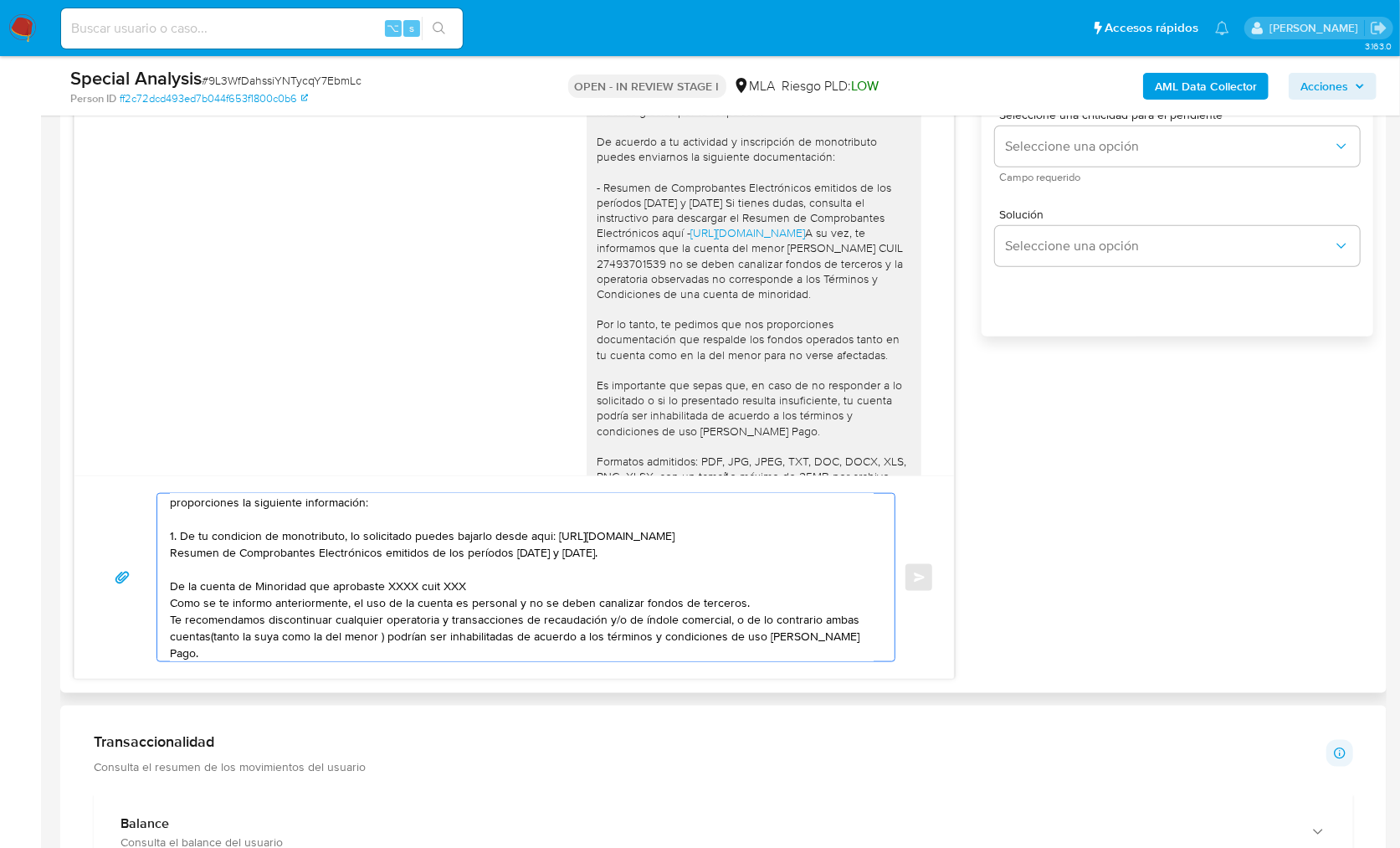
paste textarea "Sofía Jazmín Chernopoloff CUIL 27493701539"
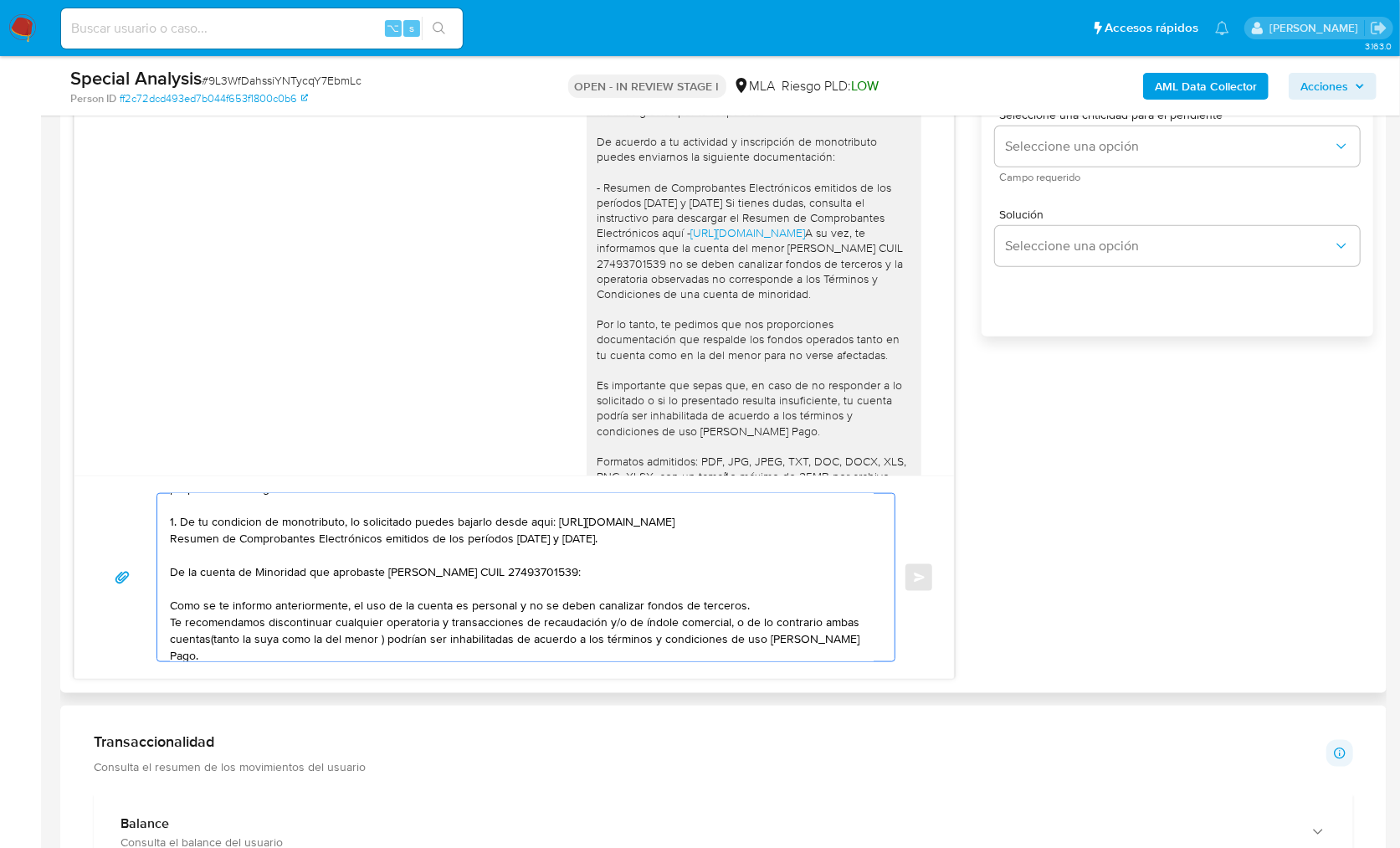
scroll to position [104, 0]
click at [170, 572] on textarea "Hola Silvina, Muchas gracias por tu respuesta! En función de las operaciones re…" at bounding box center [521, 577] width 704 height 167
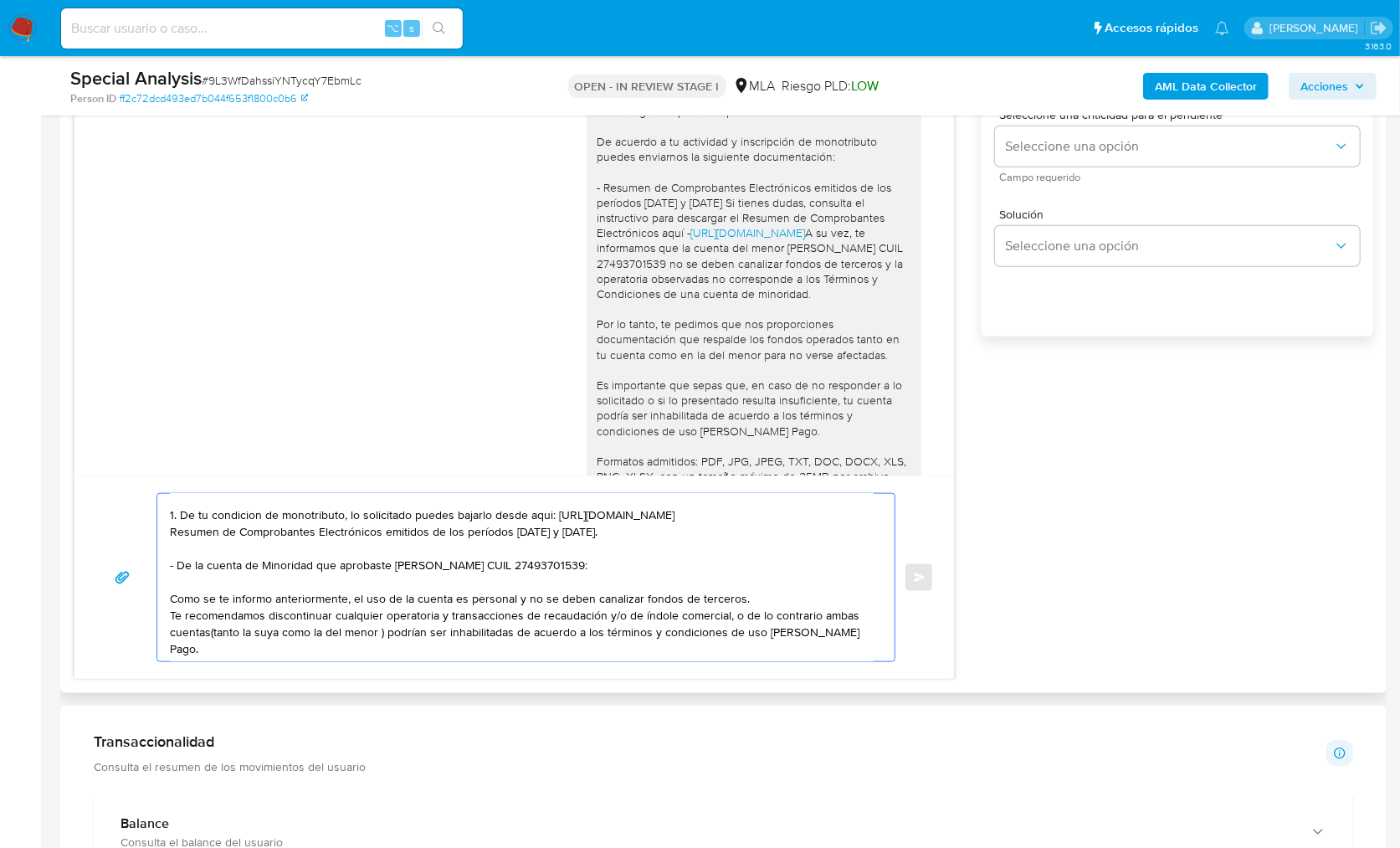
scroll to position [112, 0]
click at [748, 596] on textarea "Hola Silvina, Muchas gracias por tu respuesta! En función de las operaciones re…" at bounding box center [521, 577] width 704 height 167
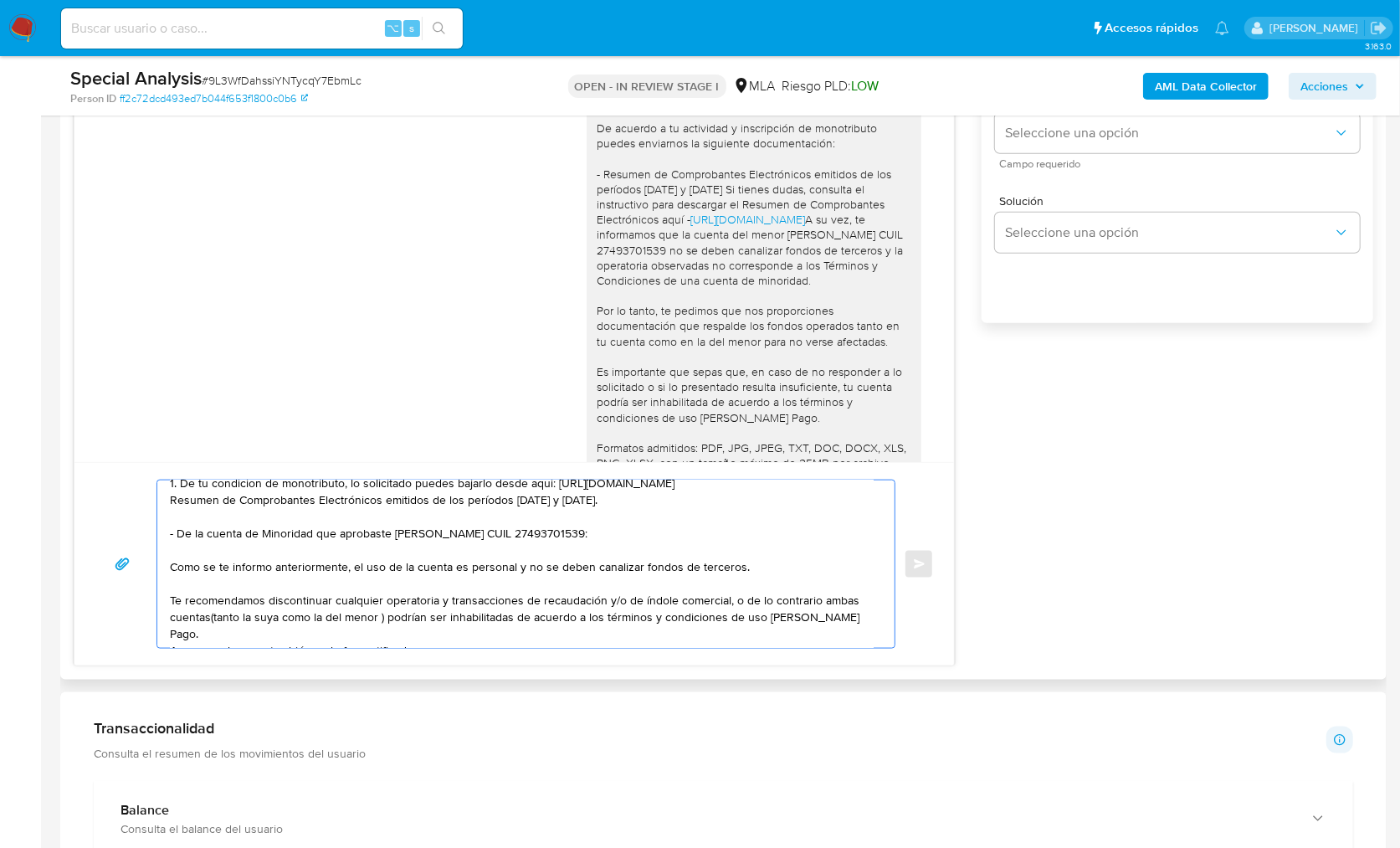
scroll to position [1075, 0]
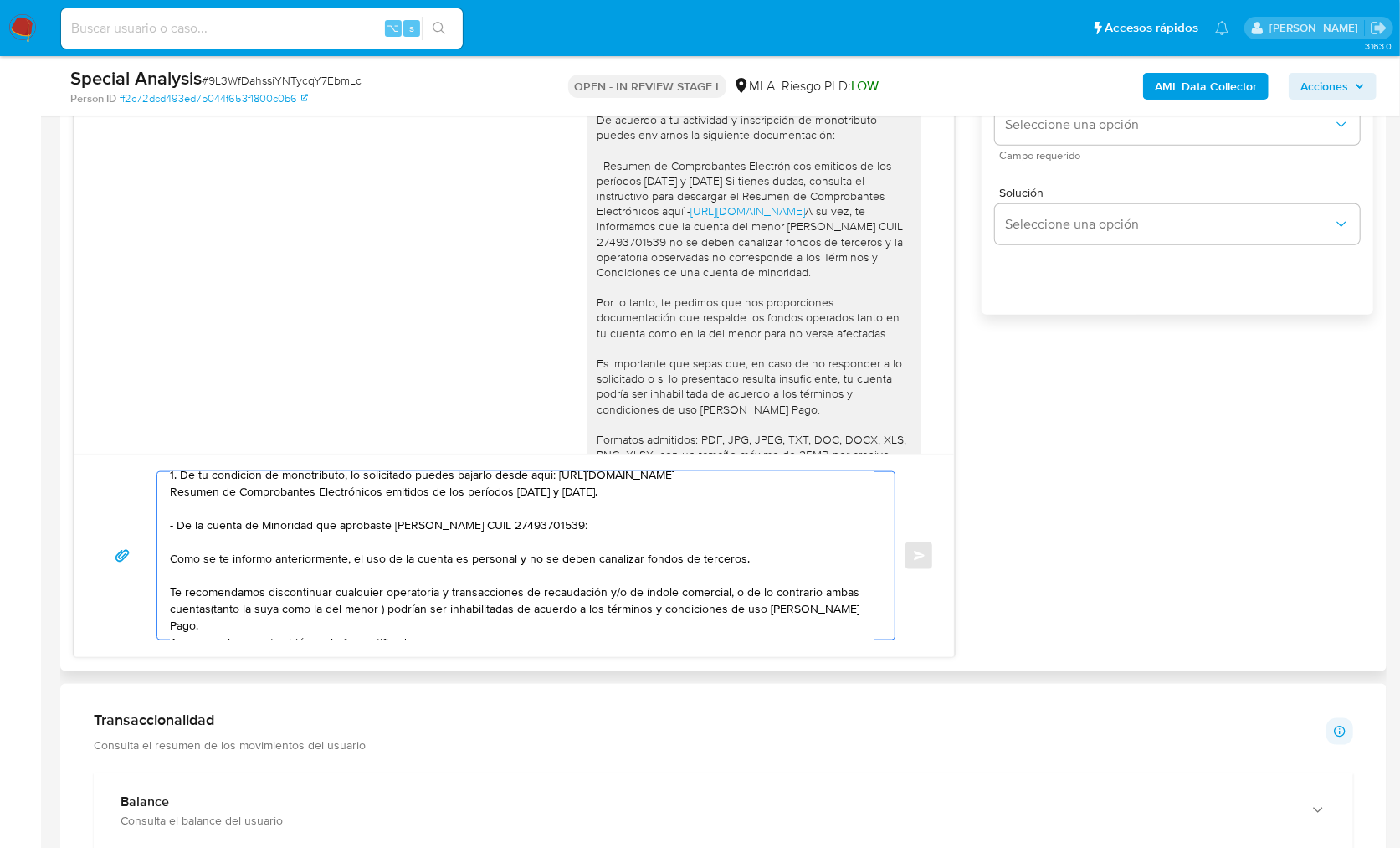
click at [170, 592] on textarea "Hola Silvina, Muchas gracias por tu respuesta! En función de las operaciones re…" at bounding box center [521, 555] width 704 height 167
click at [488, 620] on textarea "Hola Silvina, Muchas gracias por tu respuesta! En función de las operaciones re…" at bounding box center [521, 555] width 704 height 167
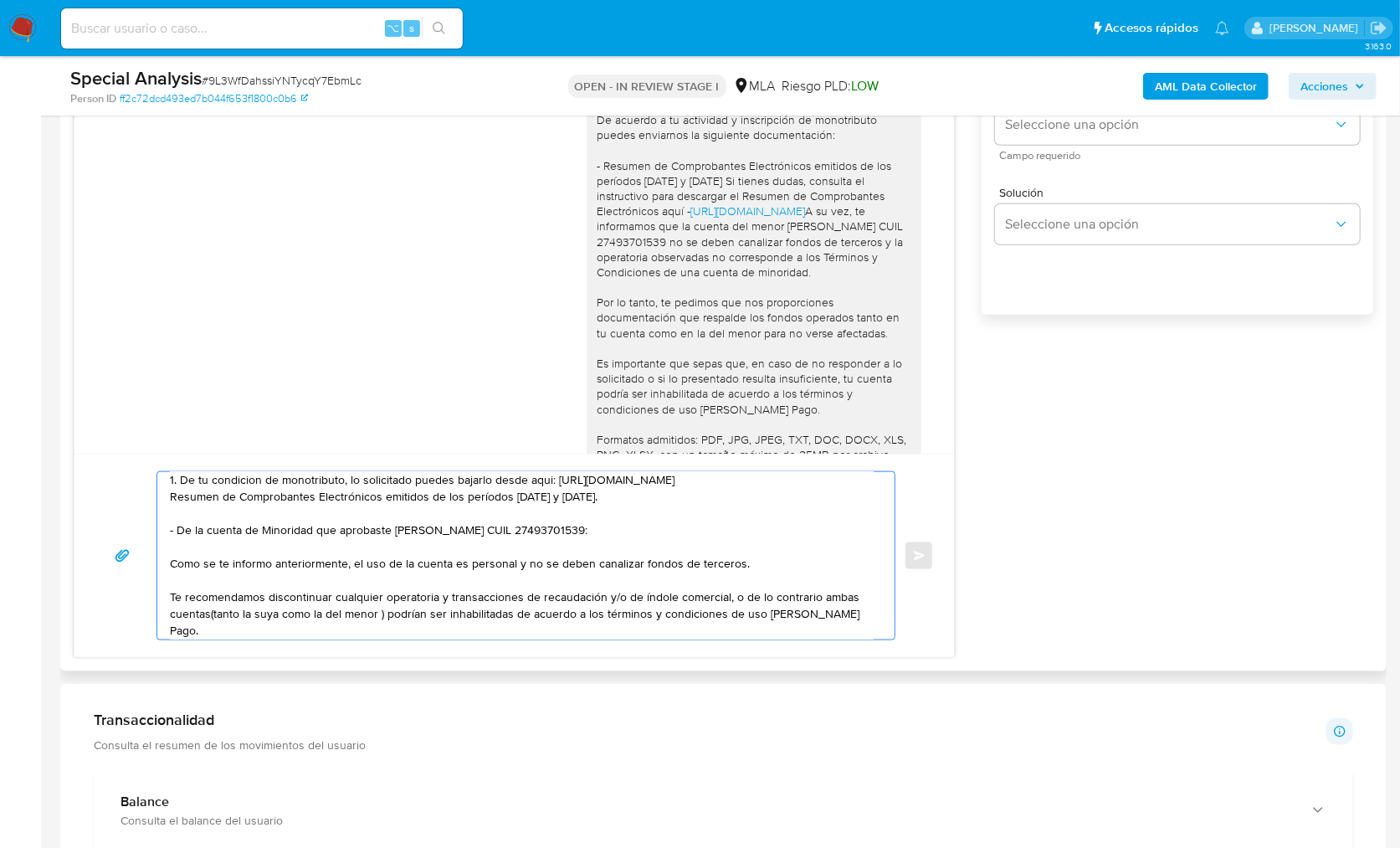
click at [597, 502] on textarea "Hola Silvina, Muchas gracias por tu respuesta! En función de las operaciones re…" at bounding box center [521, 555] width 704 height 167
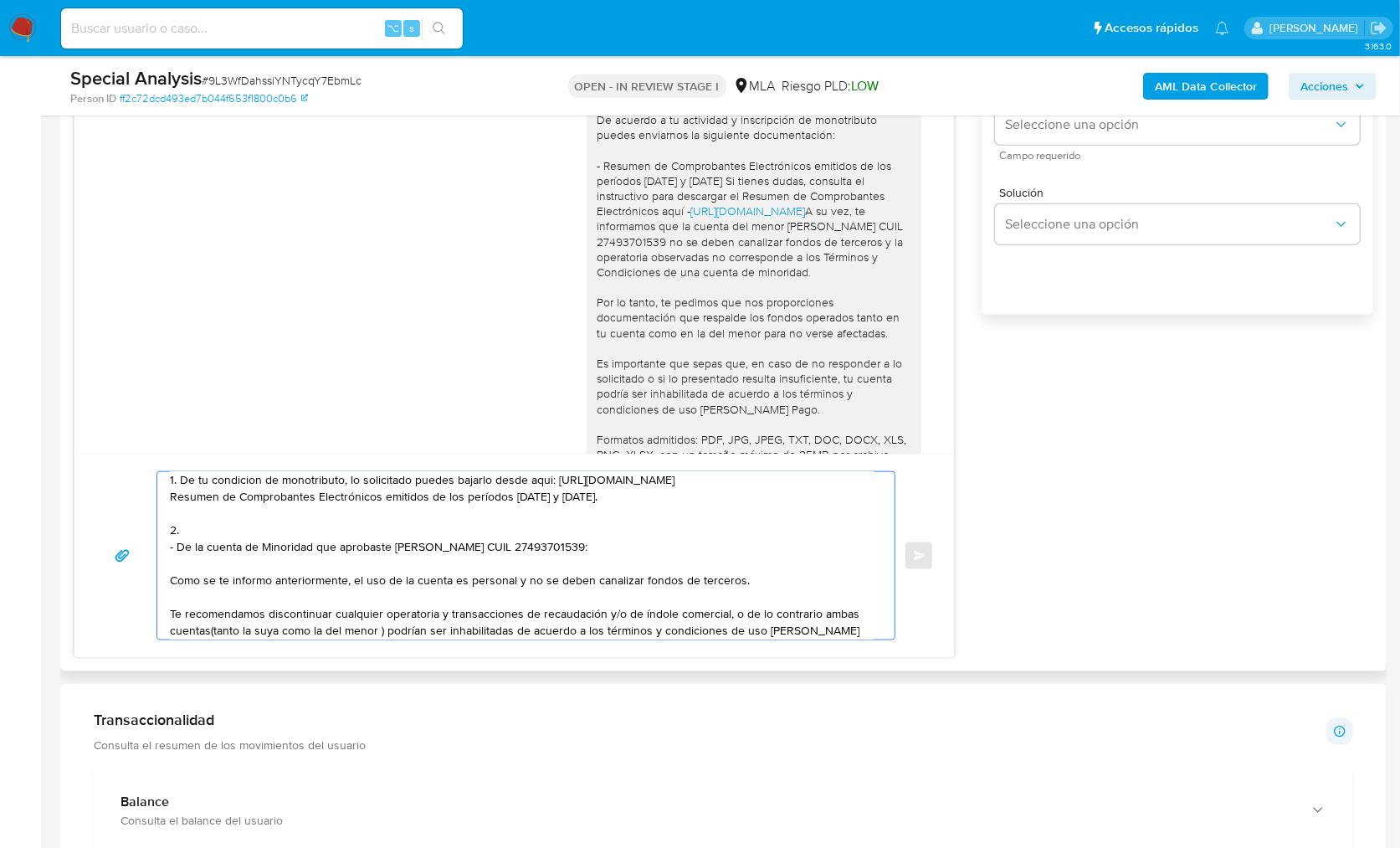
paste textarea "Por Por disposición de la Resolución 200/2024 de la Unidad de Información Finan…"
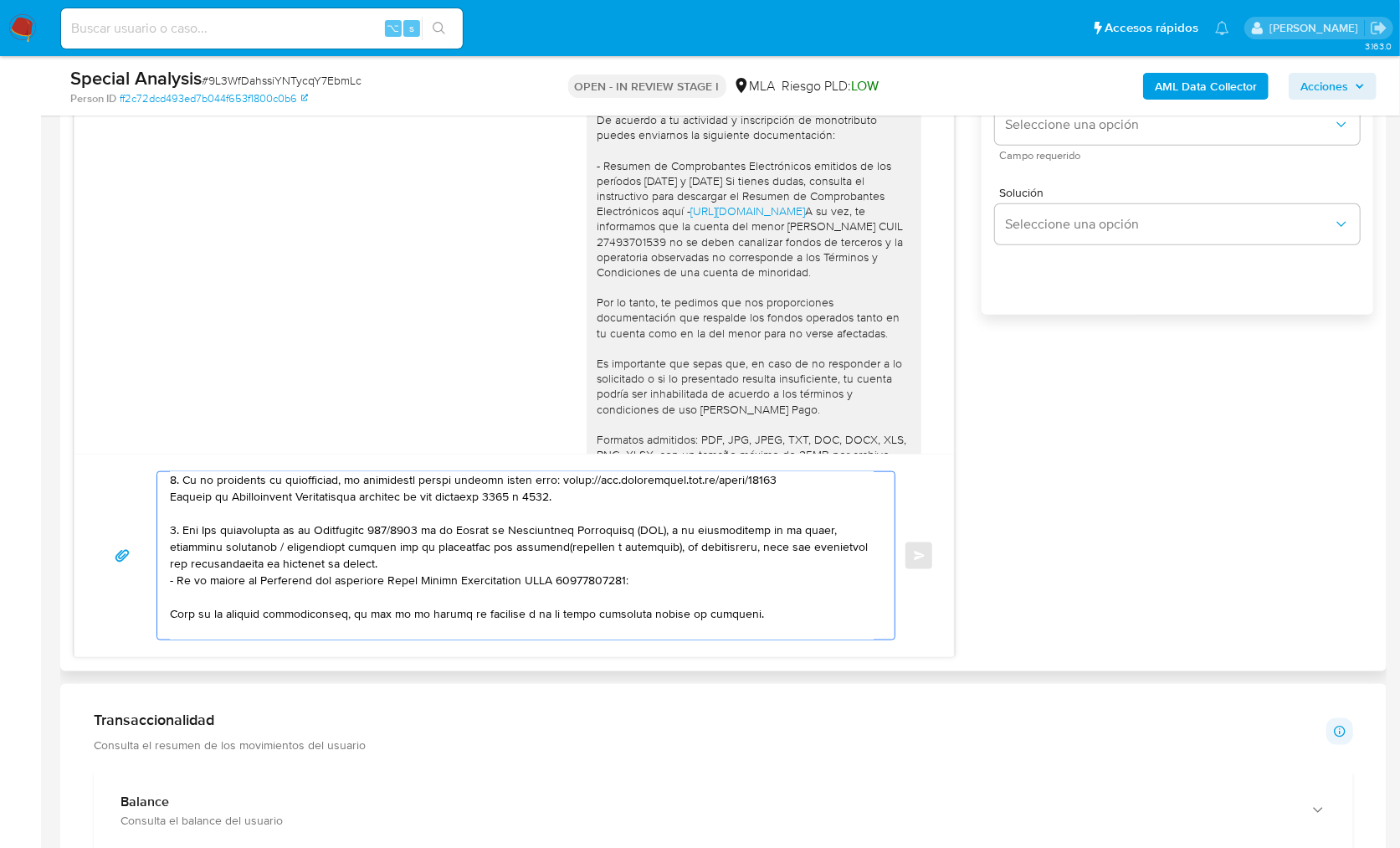
drag, startPoint x: 371, startPoint y: 568, endPoint x: 149, endPoint y: 525, distance: 226.1
click at [149, 525] on div "Enviar" at bounding box center [514, 555] width 839 height 169
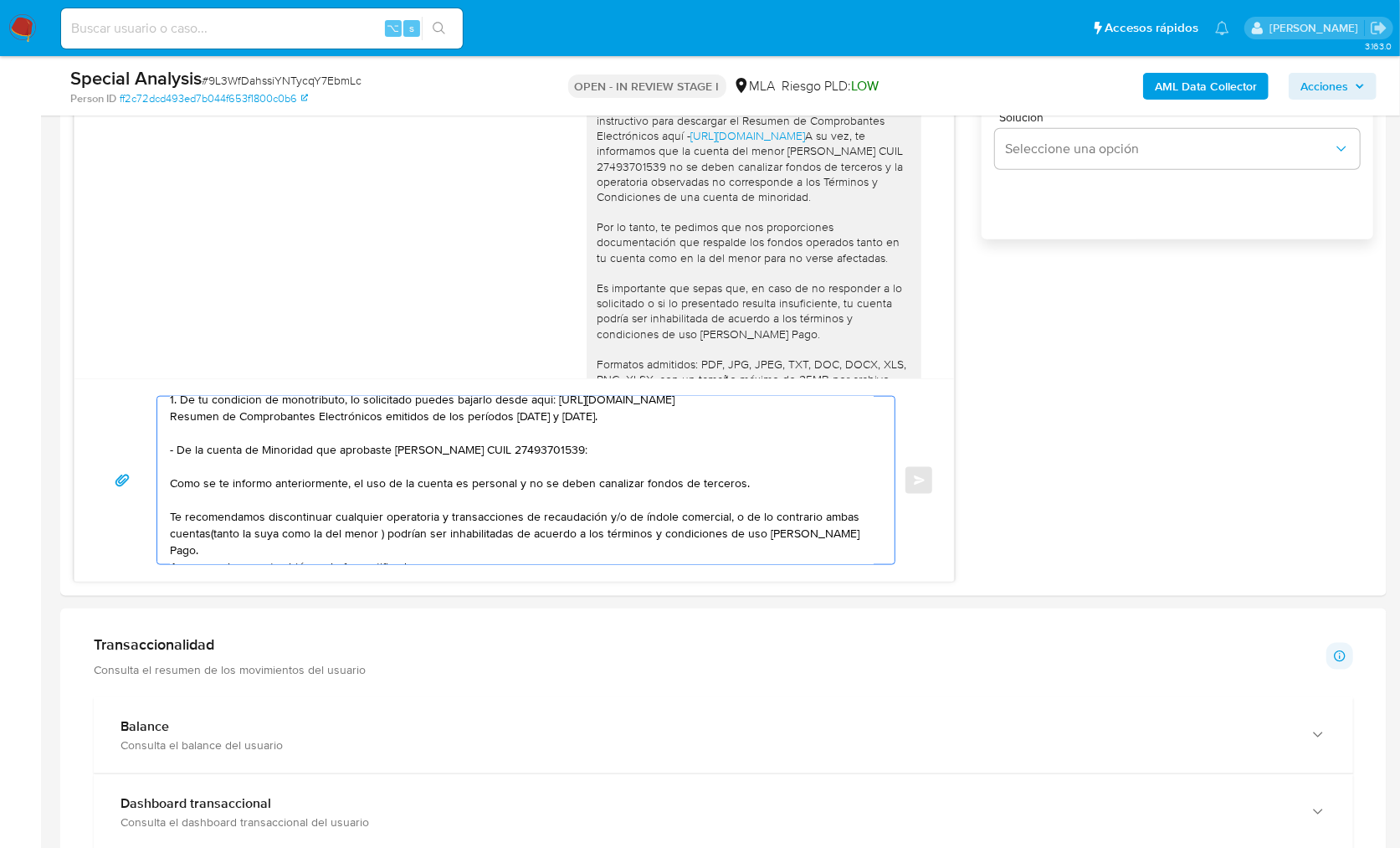
scroll to position [1210, 0]
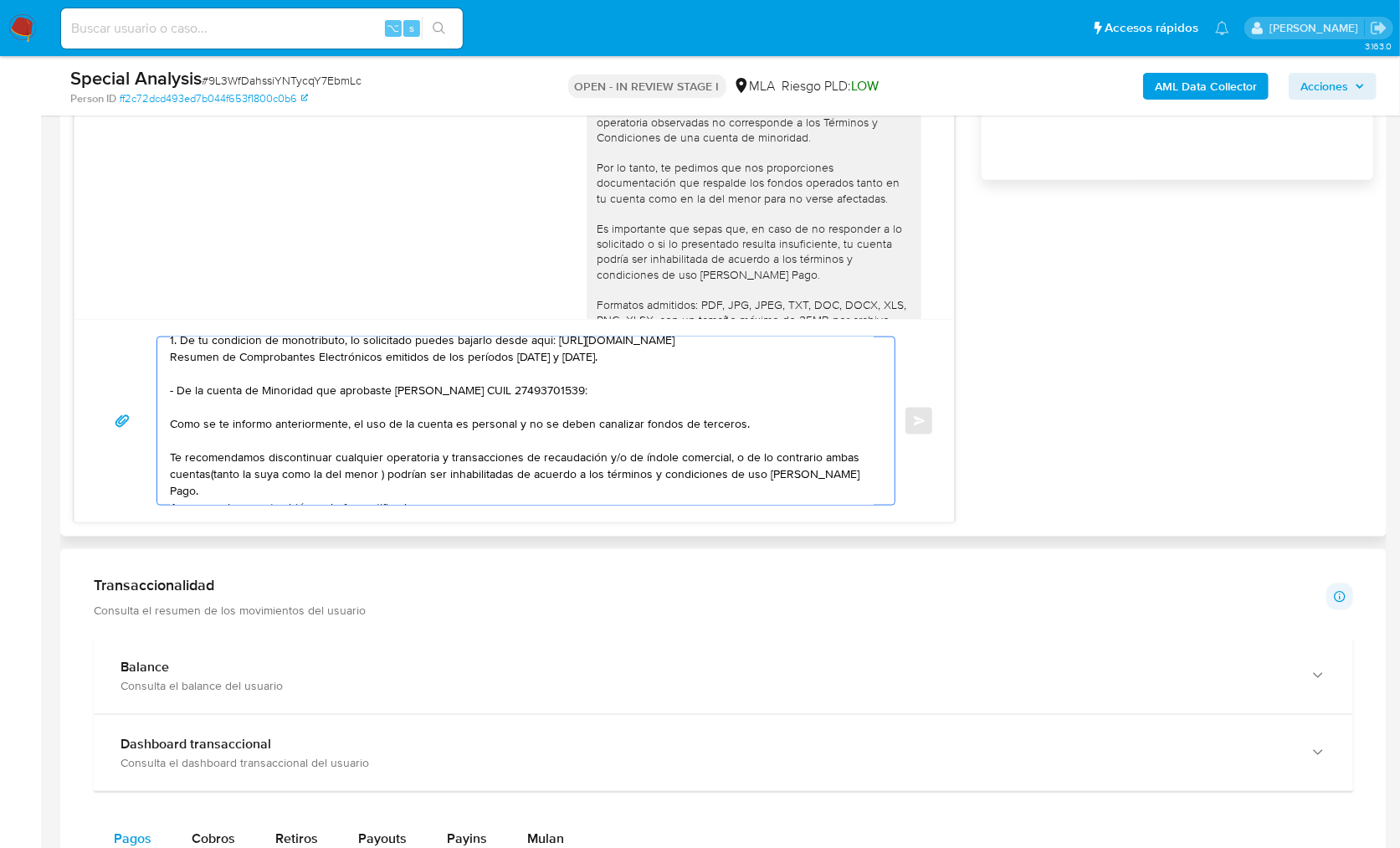
click at [431, 492] on textarea "Hola Silvina, Muchas gracias por tu respuesta! En función de las operaciones re…" at bounding box center [521, 421] width 704 height 167
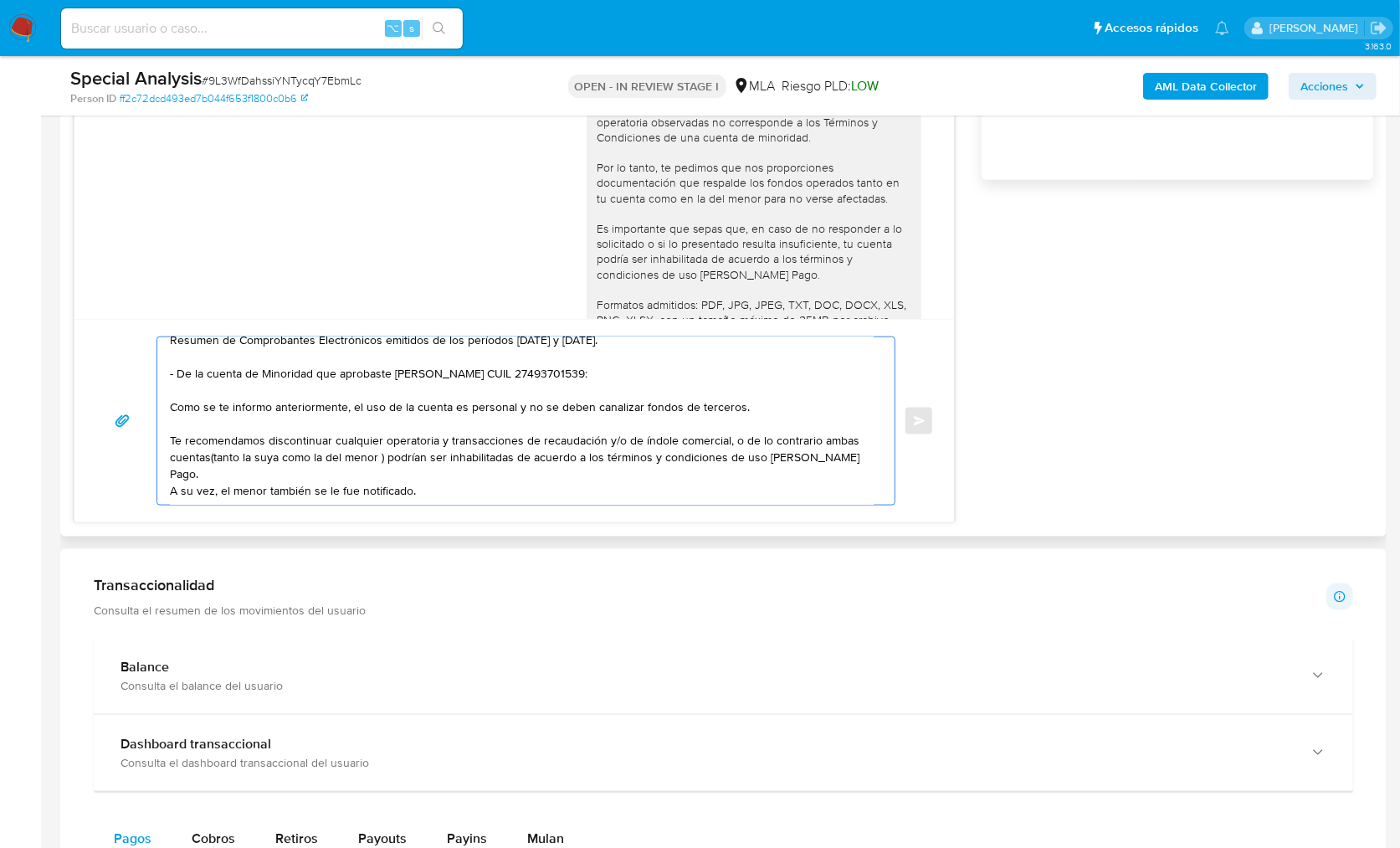
paste textarea "2. Por Por disposición de la Resolución 200/2024 de la Unidad de Información Fi…"
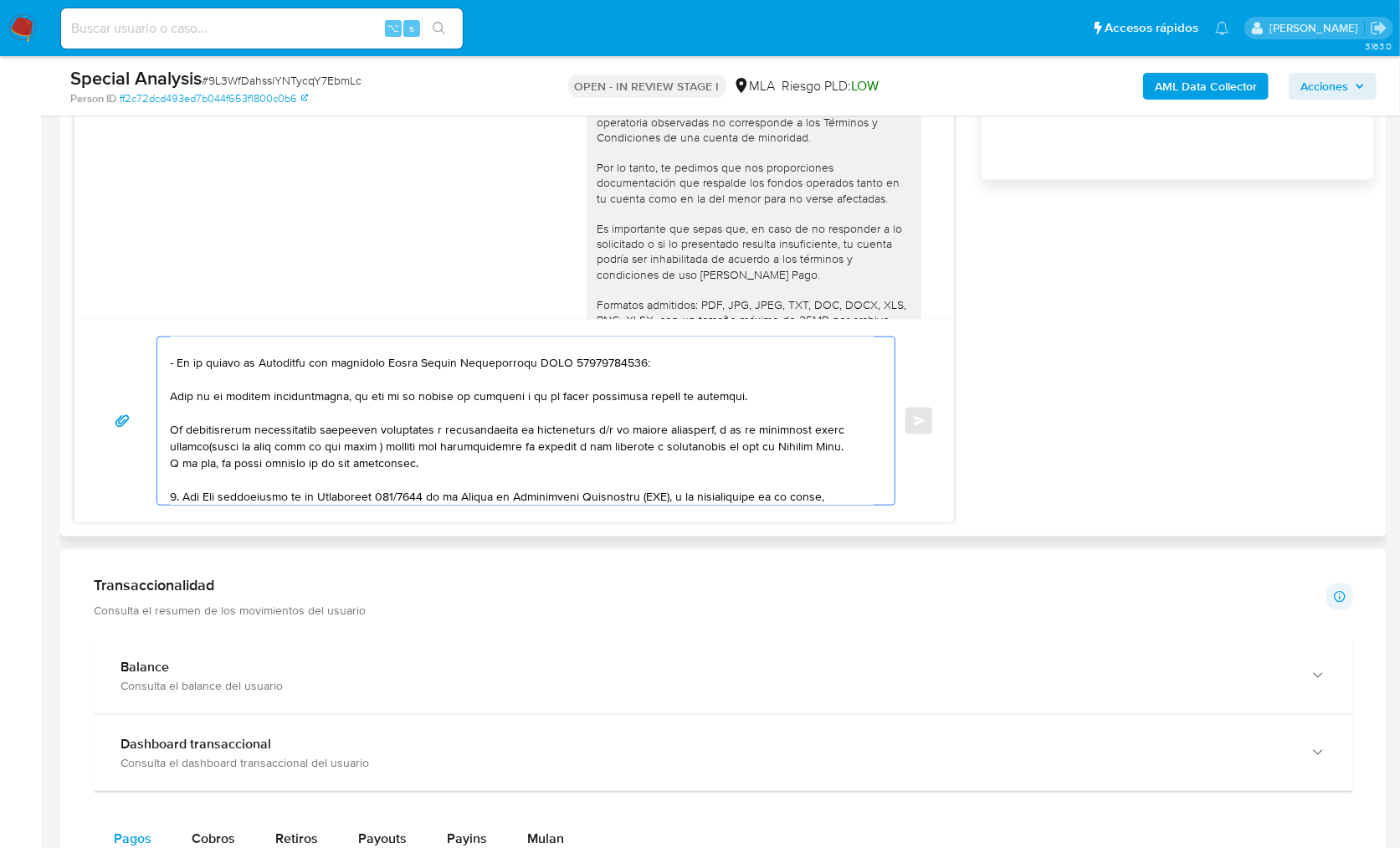
scroll to position [190, 0]
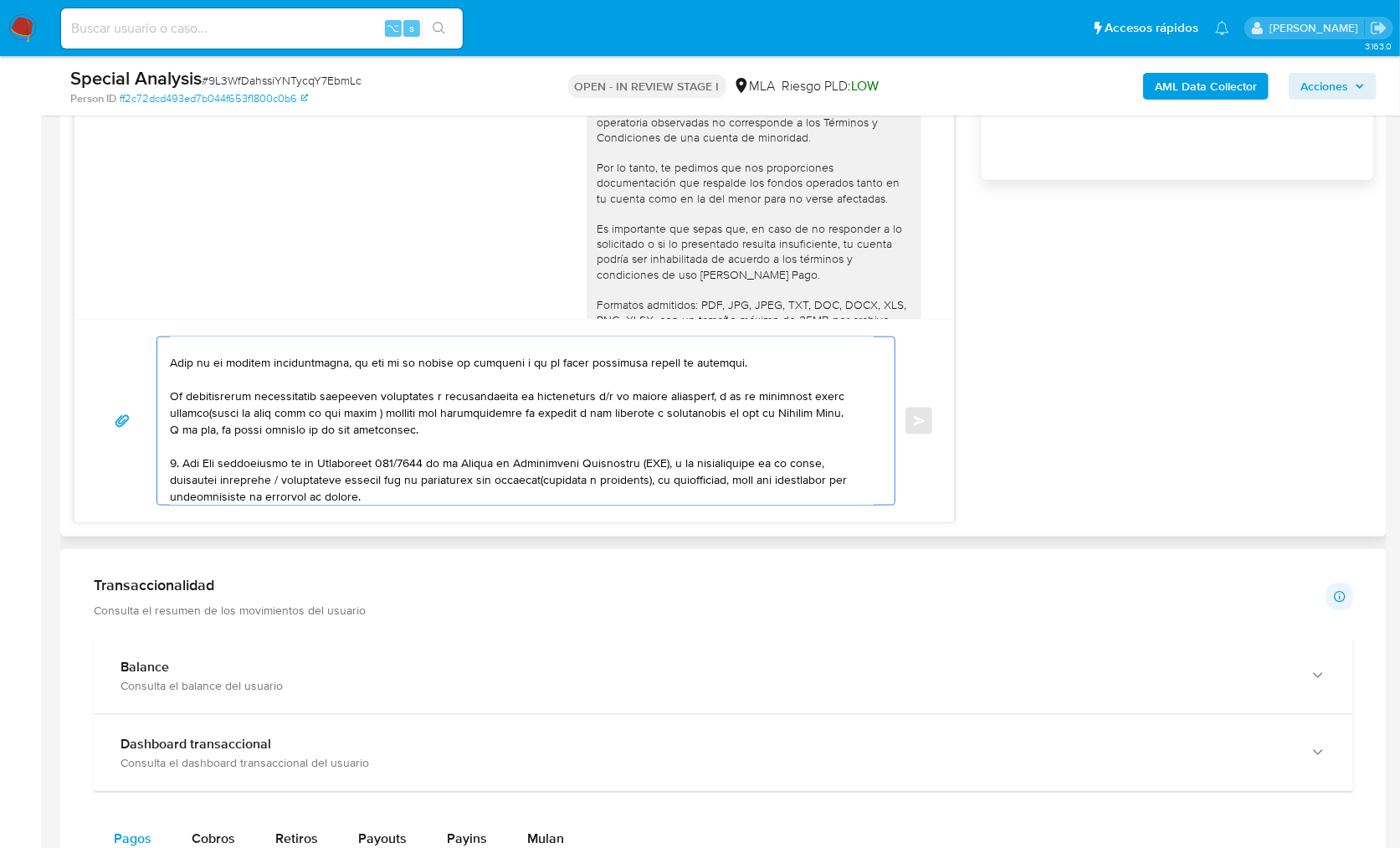
drag, startPoint x: 200, startPoint y: 458, endPoint x: 165, endPoint y: 457, distance: 35.0
click at [165, 457] on div at bounding box center [521, 421] width 729 height 167
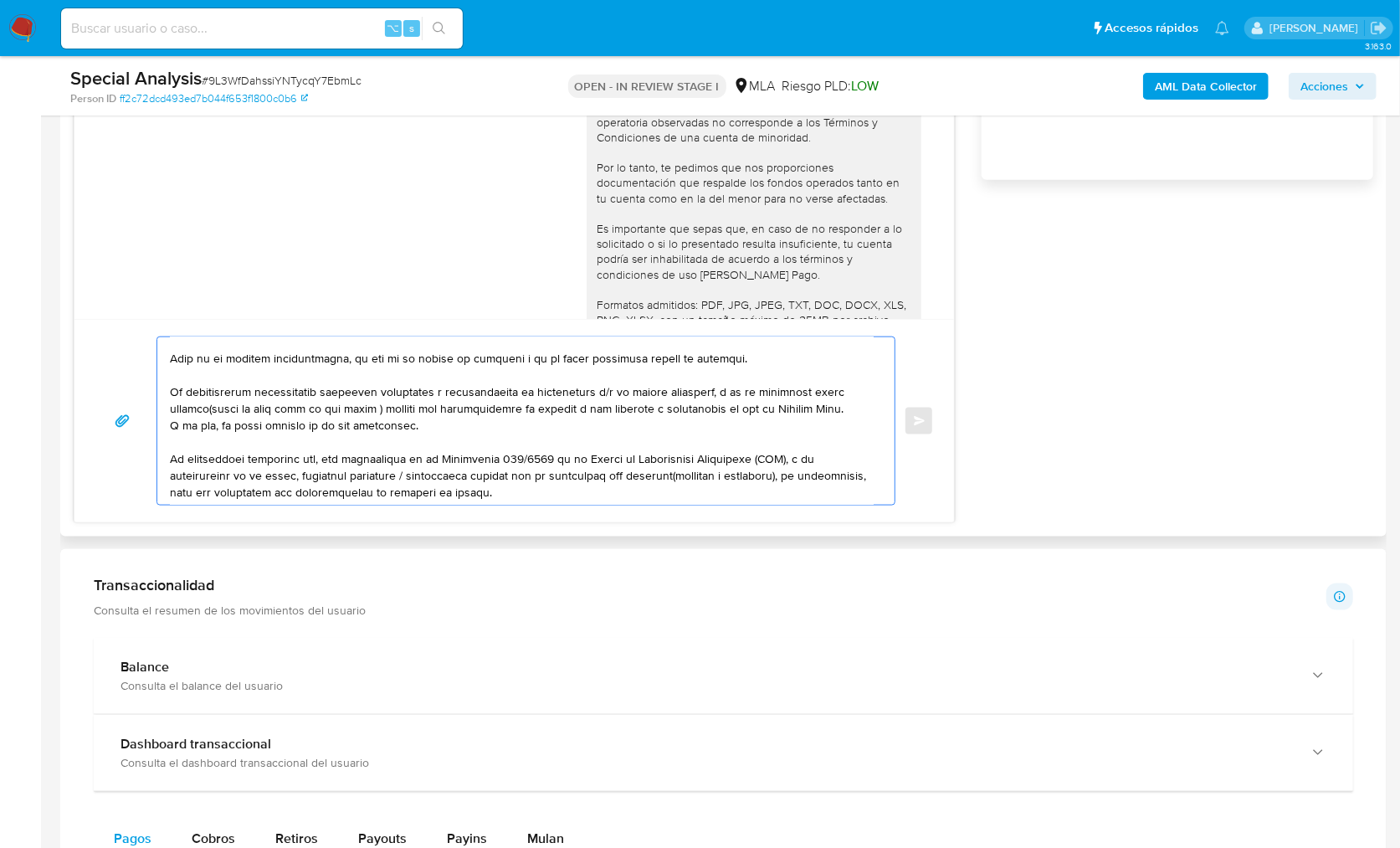
scroll to position [196, 0]
click at [209, 461] on textarea at bounding box center [521, 421] width 704 height 167
click at [200, 458] on textarea at bounding box center [521, 421] width 704 height 167
click at [323, 472] on textarea at bounding box center [521, 421] width 704 height 167
click at [409, 479] on textarea at bounding box center [521, 421] width 704 height 167
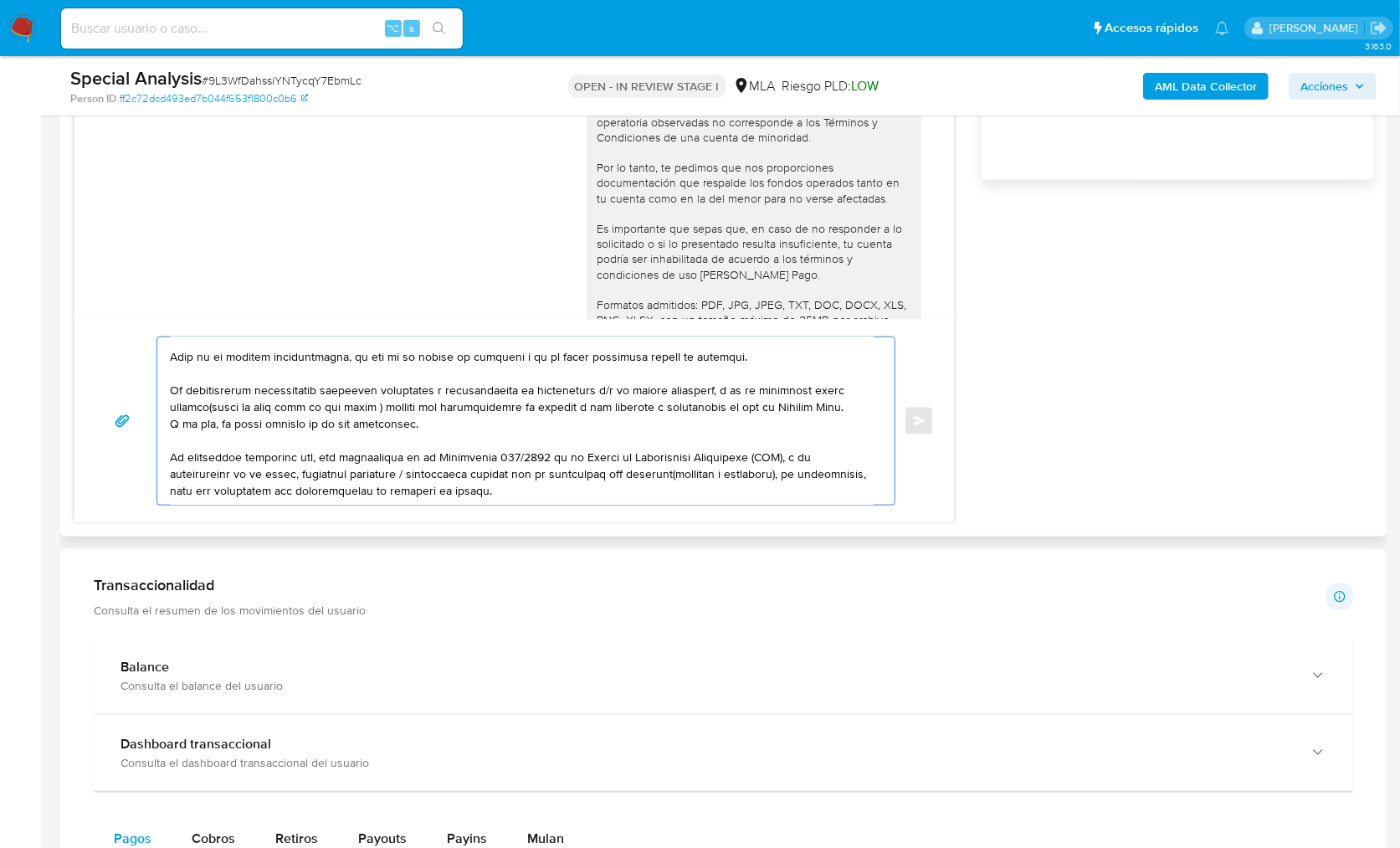
click at [630, 487] on textarea at bounding box center [521, 421] width 704 height 167
click at [679, 471] on textarea at bounding box center [521, 421] width 704 height 167
click at [622, 492] on textarea at bounding box center [521, 421] width 704 height 167
click at [688, 470] on textarea at bounding box center [521, 421] width 704 height 167
click at [810, 485] on textarea at bounding box center [521, 421] width 704 height 167
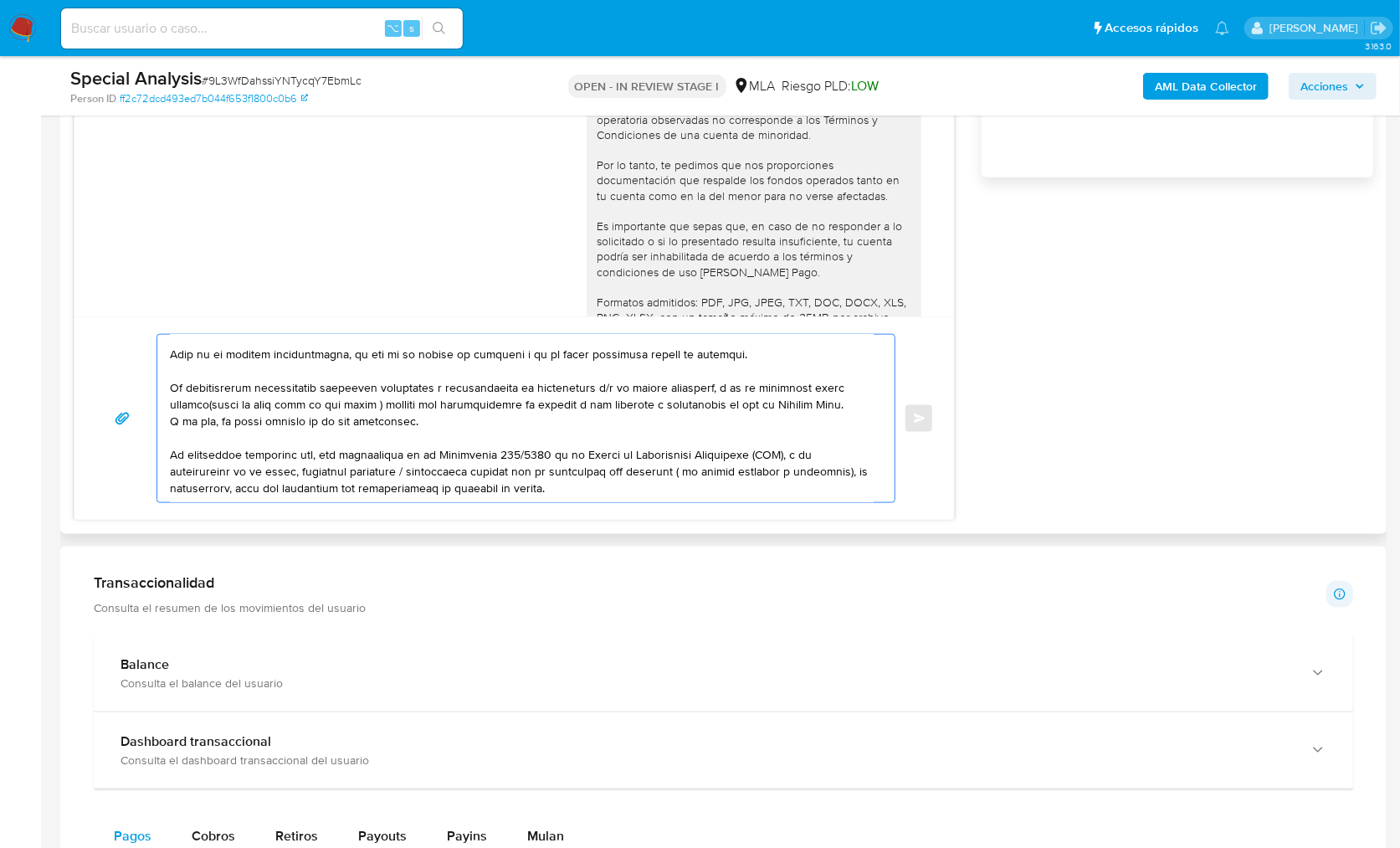
scroll to position [1214, 0]
click at [609, 485] on textarea at bounding box center [521, 416] width 704 height 167
click at [172, 451] on textarea at bounding box center [521, 416] width 704 height 167
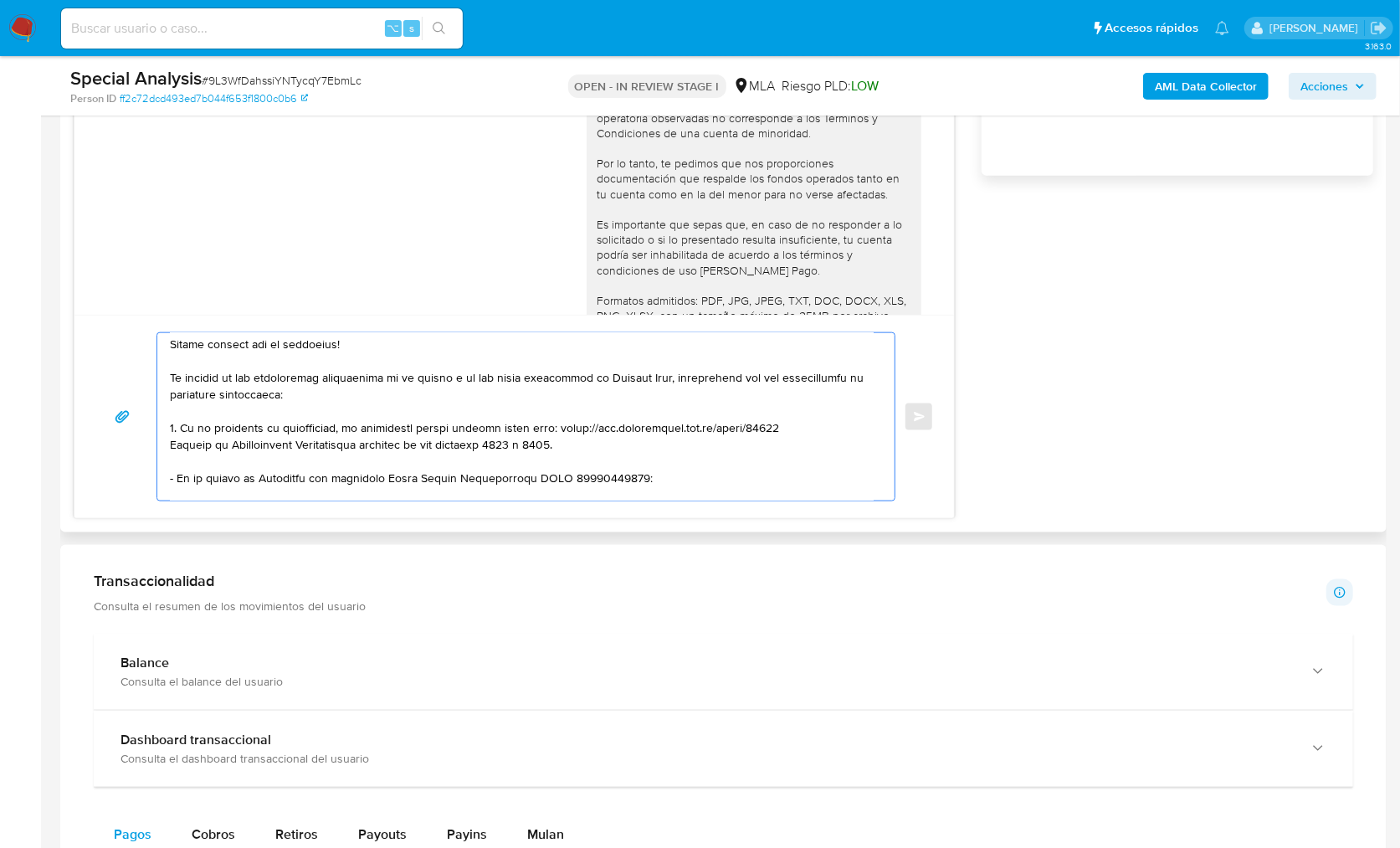
scroll to position [32, 0]
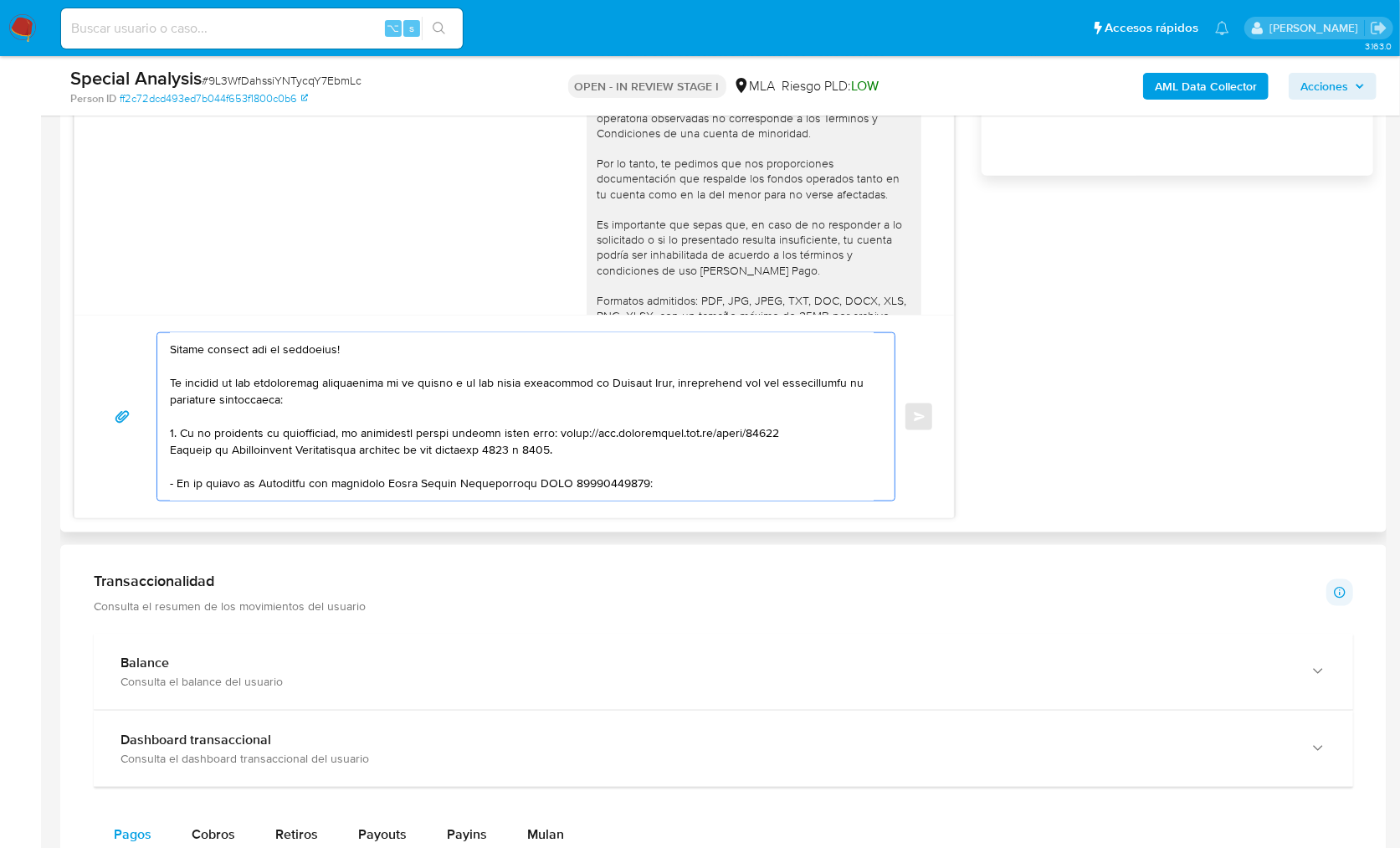
click at [233, 431] on textarea at bounding box center [521, 416] width 704 height 167
click at [291, 432] on textarea at bounding box center [521, 416] width 704 height 167
click at [619, 453] on textarea at bounding box center [521, 416] width 704 height 167
click at [548, 434] on textarea at bounding box center [521, 416] width 704 height 167
click at [621, 449] on textarea at bounding box center [521, 416] width 704 height 167
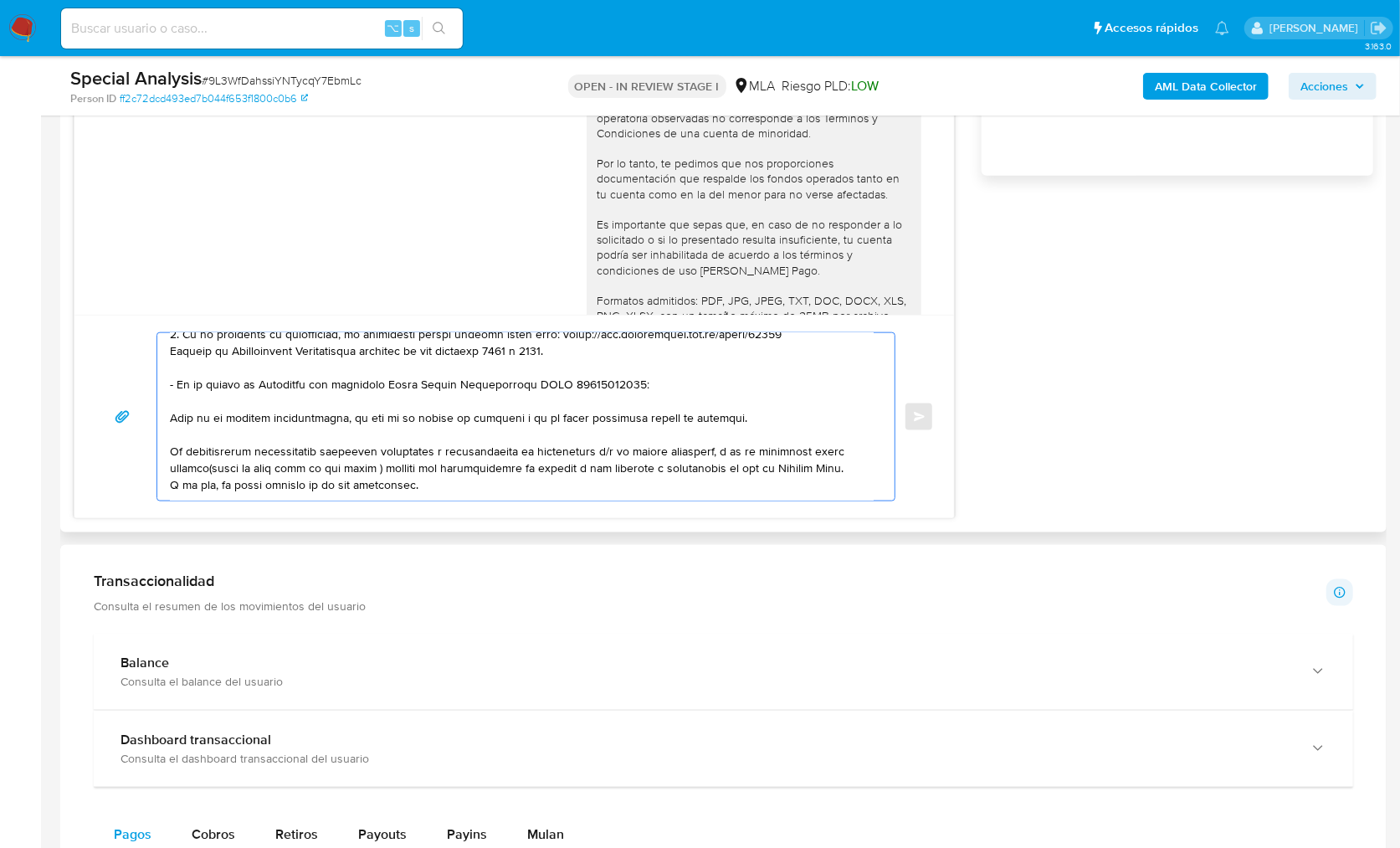
scroll to position [132, 0]
click at [197, 393] on textarea at bounding box center [521, 416] width 704 height 167
click at [758, 414] on textarea at bounding box center [521, 416] width 704 height 167
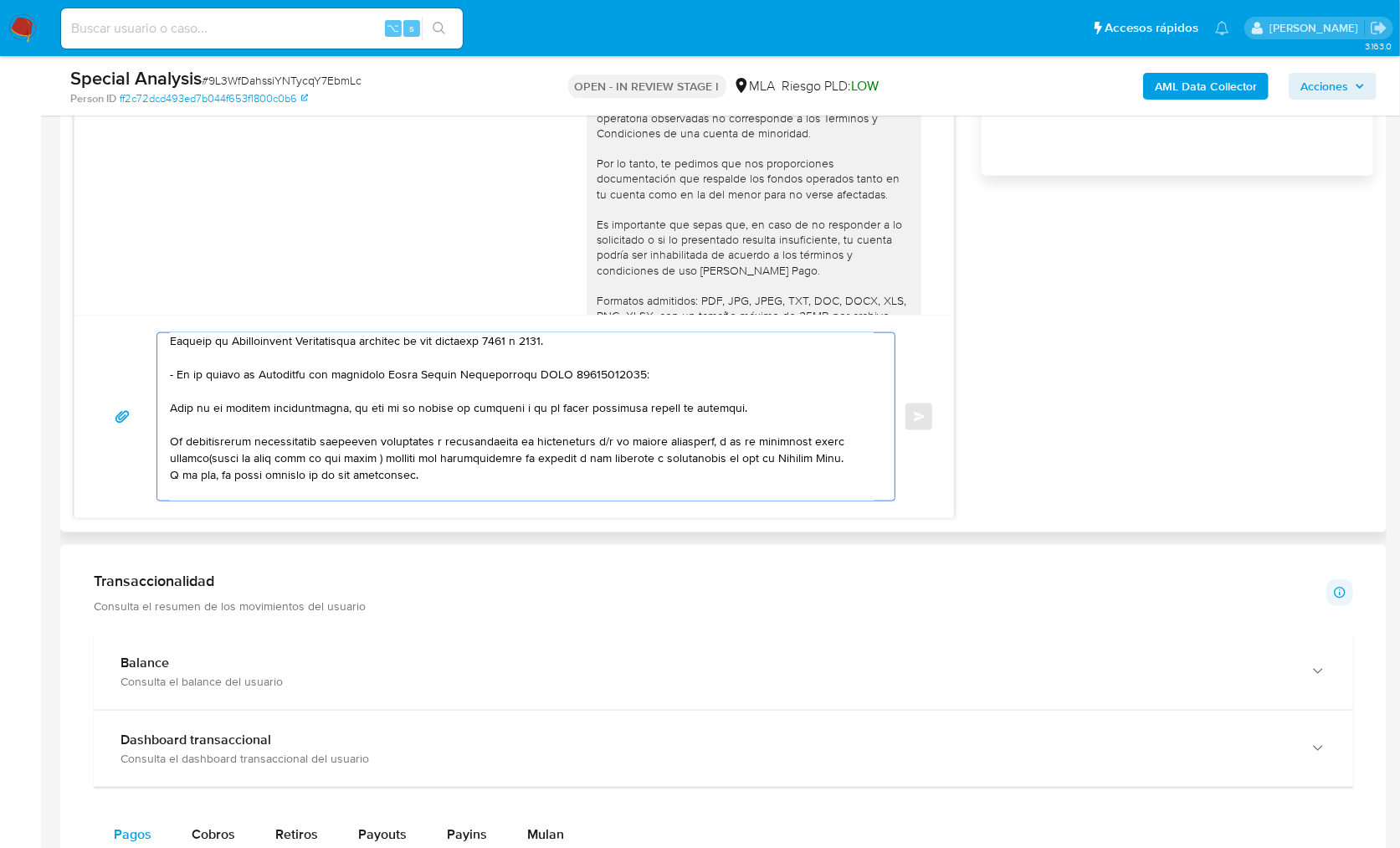
scroll to position [141, 0]
click at [174, 439] on textarea at bounding box center [521, 416] width 704 height 167
click at [348, 462] on textarea at bounding box center [521, 416] width 704 height 167
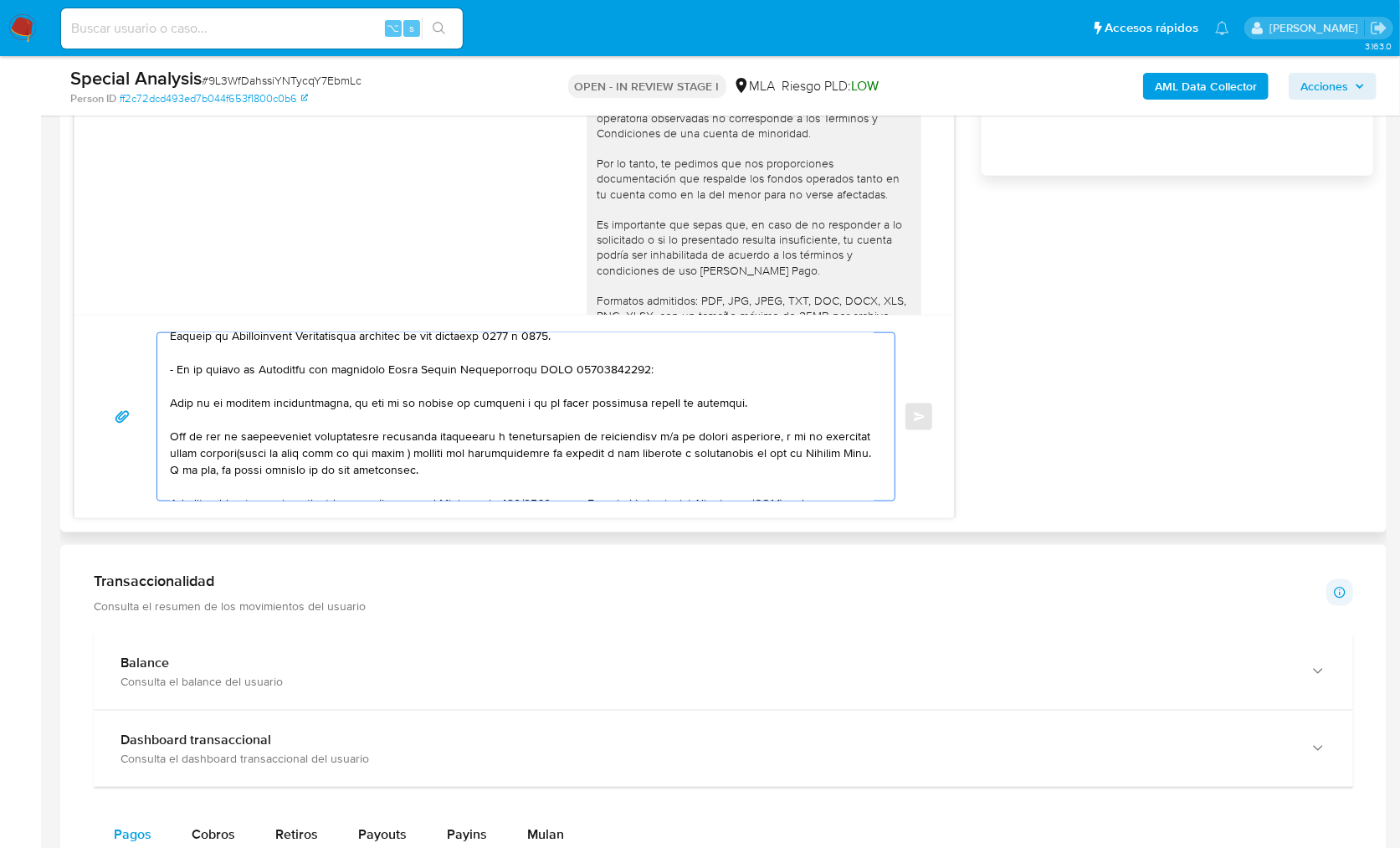
click at [496, 434] on textarea at bounding box center [521, 416] width 704 height 167
click at [312, 464] on textarea at bounding box center [521, 416] width 704 height 167
click at [325, 452] on textarea at bounding box center [521, 416] width 704 height 167
click at [346, 464] on textarea at bounding box center [521, 416] width 704 height 167
click at [495, 453] on textarea at bounding box center [521, 416] width 704 height 167
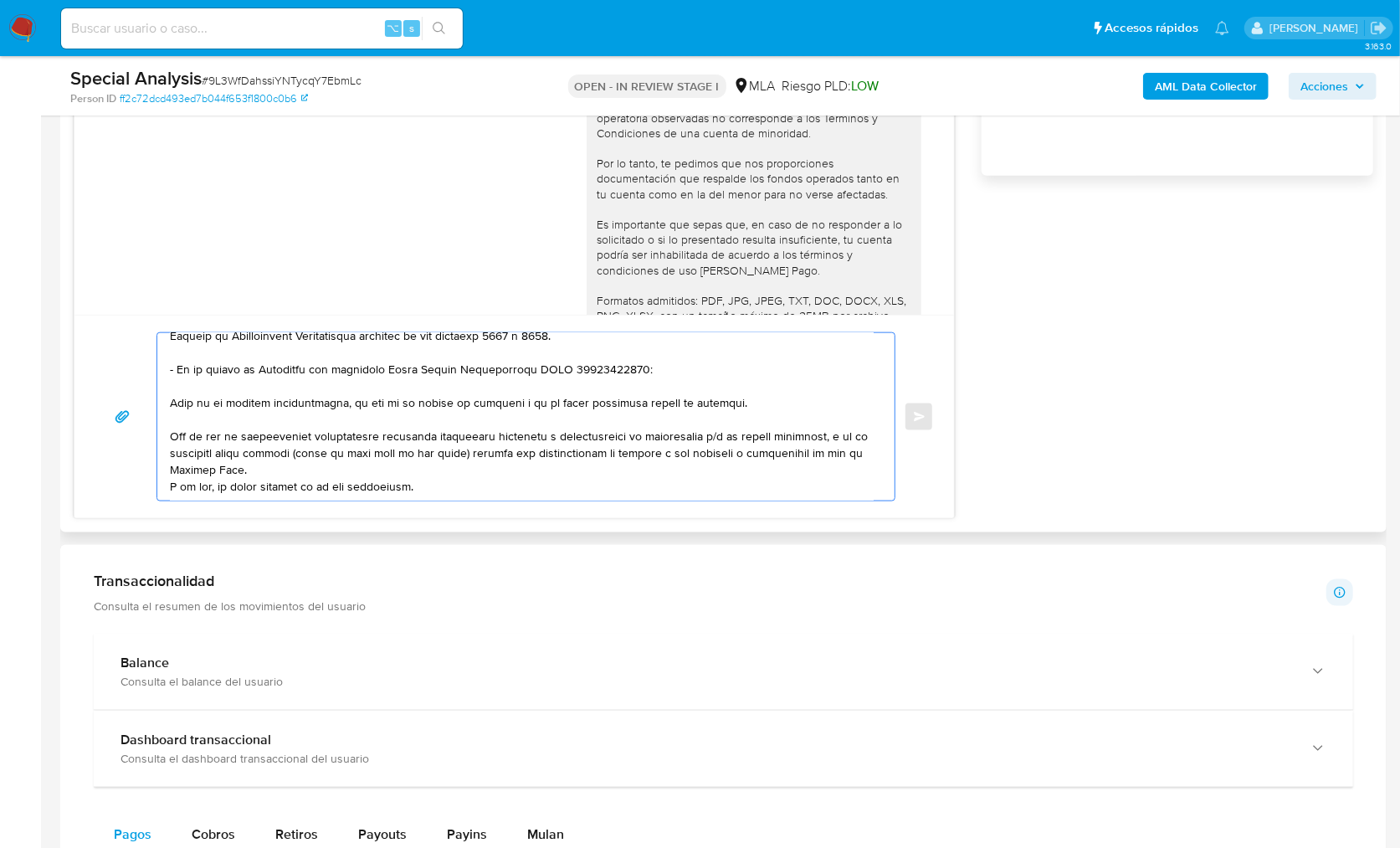
click at [367, 465] on textarea at bounding box center [521, 416] width 704 height 167
click at [331, 454] on textarea at bounding box center [521, 416] width 704 height 167
click at [362, 459] on textarea at bounding box center [521, 416] width 704 height 167
click at [473, 472] on textarea at bounding box center [521, 416] width 704 height 167
drag, startPoint x: 361, startPoint y: 453, endPoint x: 394, endPoint y: 457, distance: 33.2
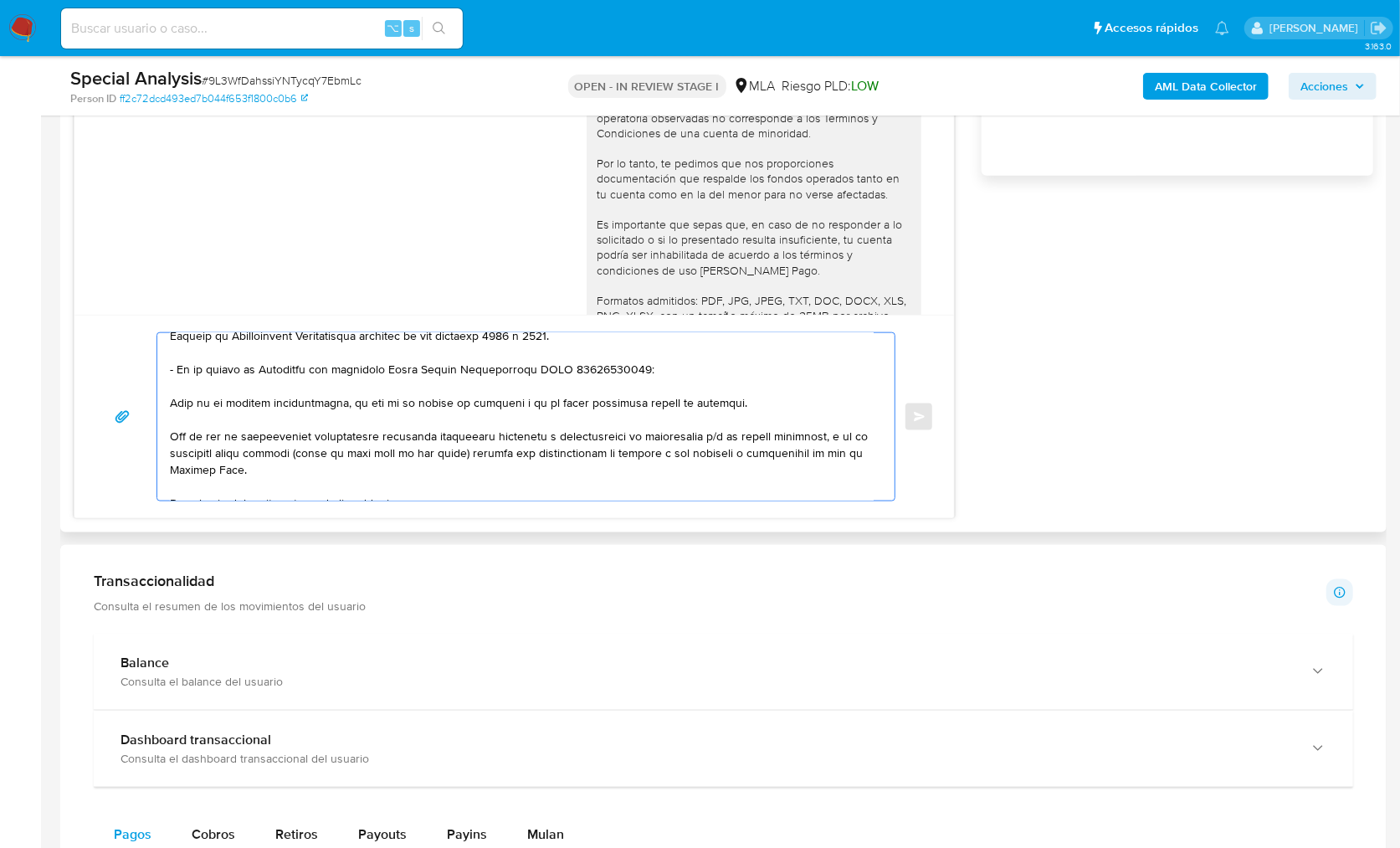
click at [394, 457] on textarea at bounding box center [521, 416] width 704 height 167
click at [362, 450] on textarea at bounding box center [521, 416] width 704 height 167
click at [435, 466] on textarea at bounding box center [521, 416] width 704 height 167
click at [734, 452] on textarea at bounding box center [521, 416] width 704 height 167
click at [795, 454] on textarea at bounding box center [521, 416] width 704 height 167
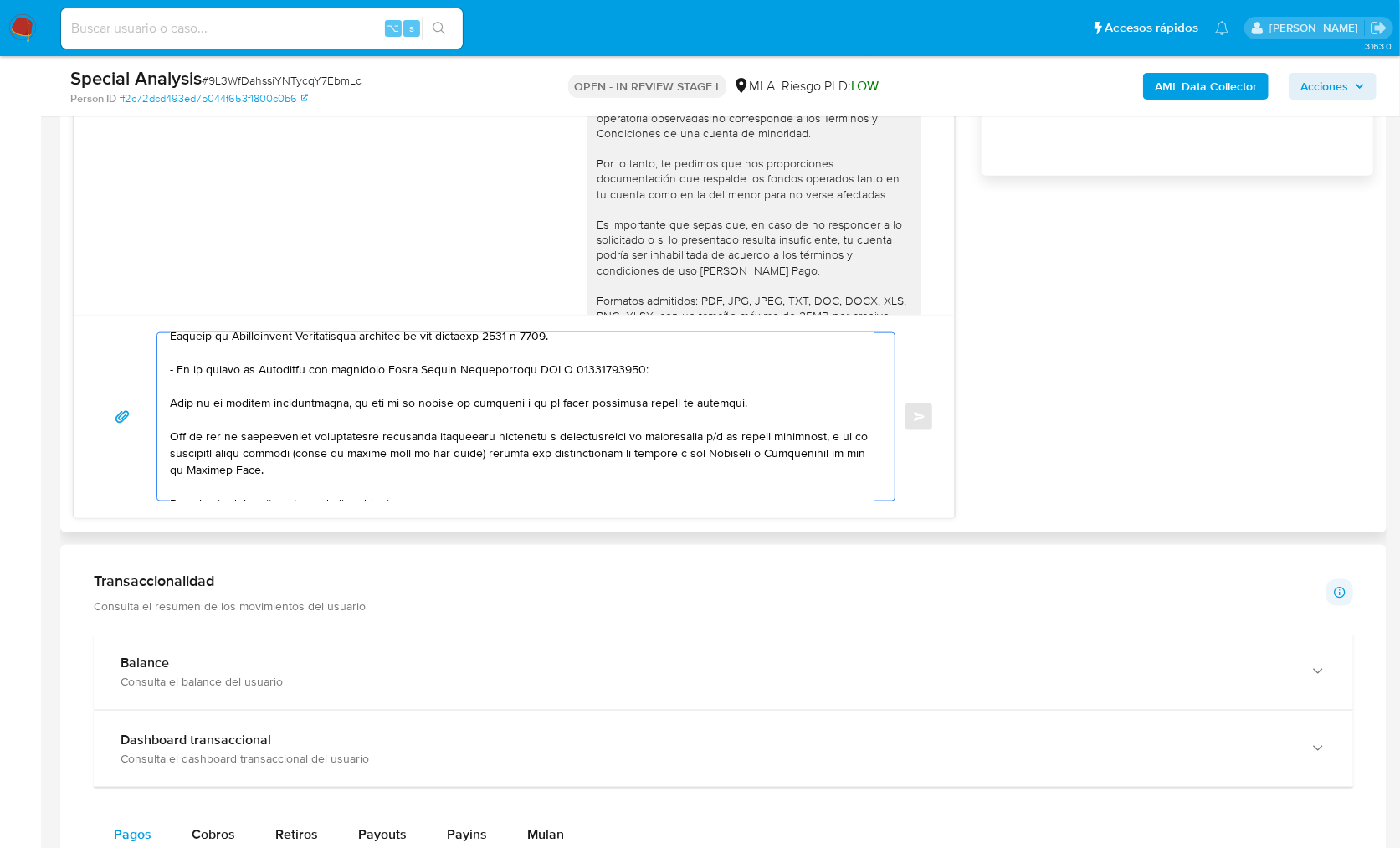
click at [312, 463] on textarea at bounding box center [521, 416] width 704 height 167
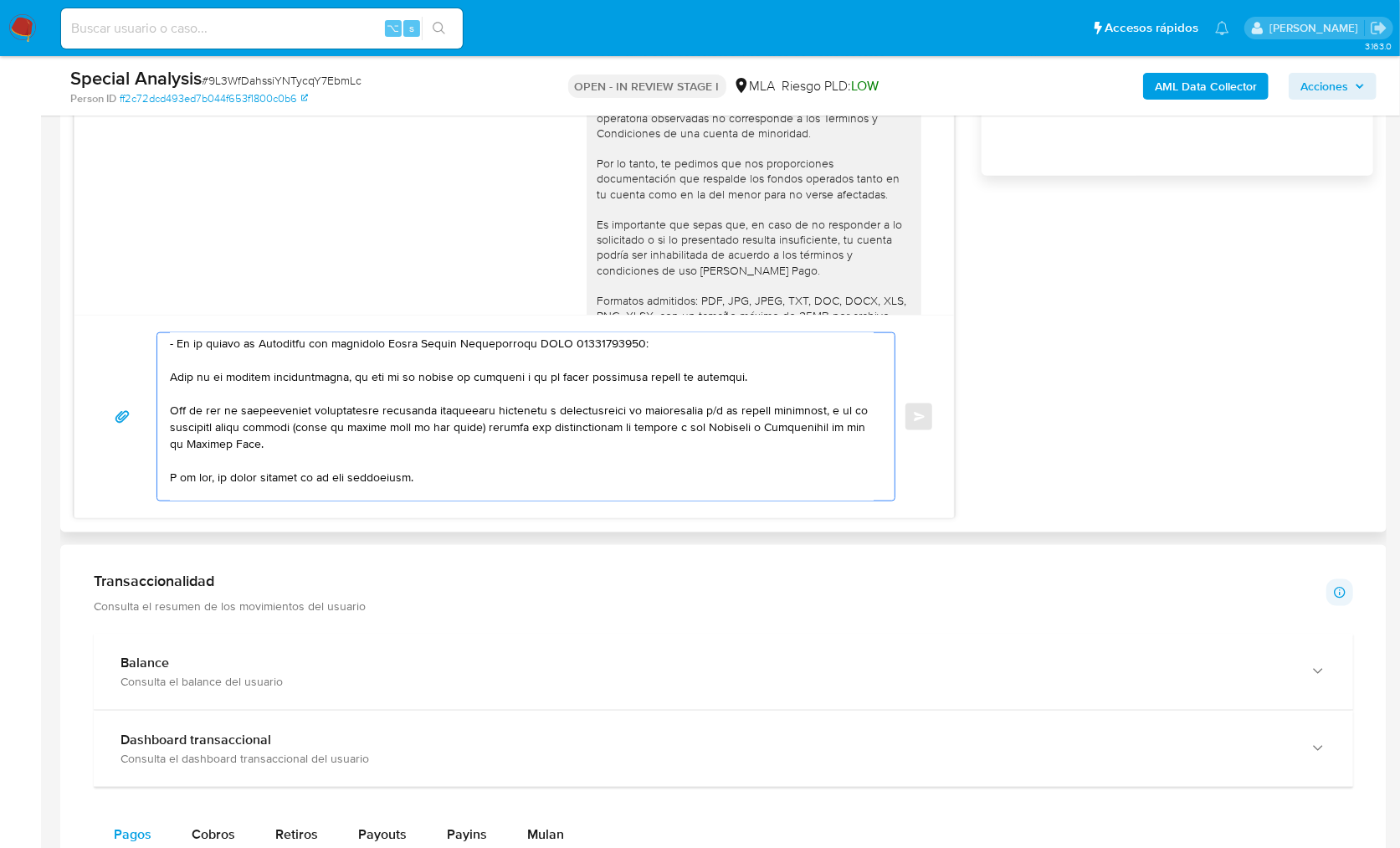
scroll to position [217, 0]
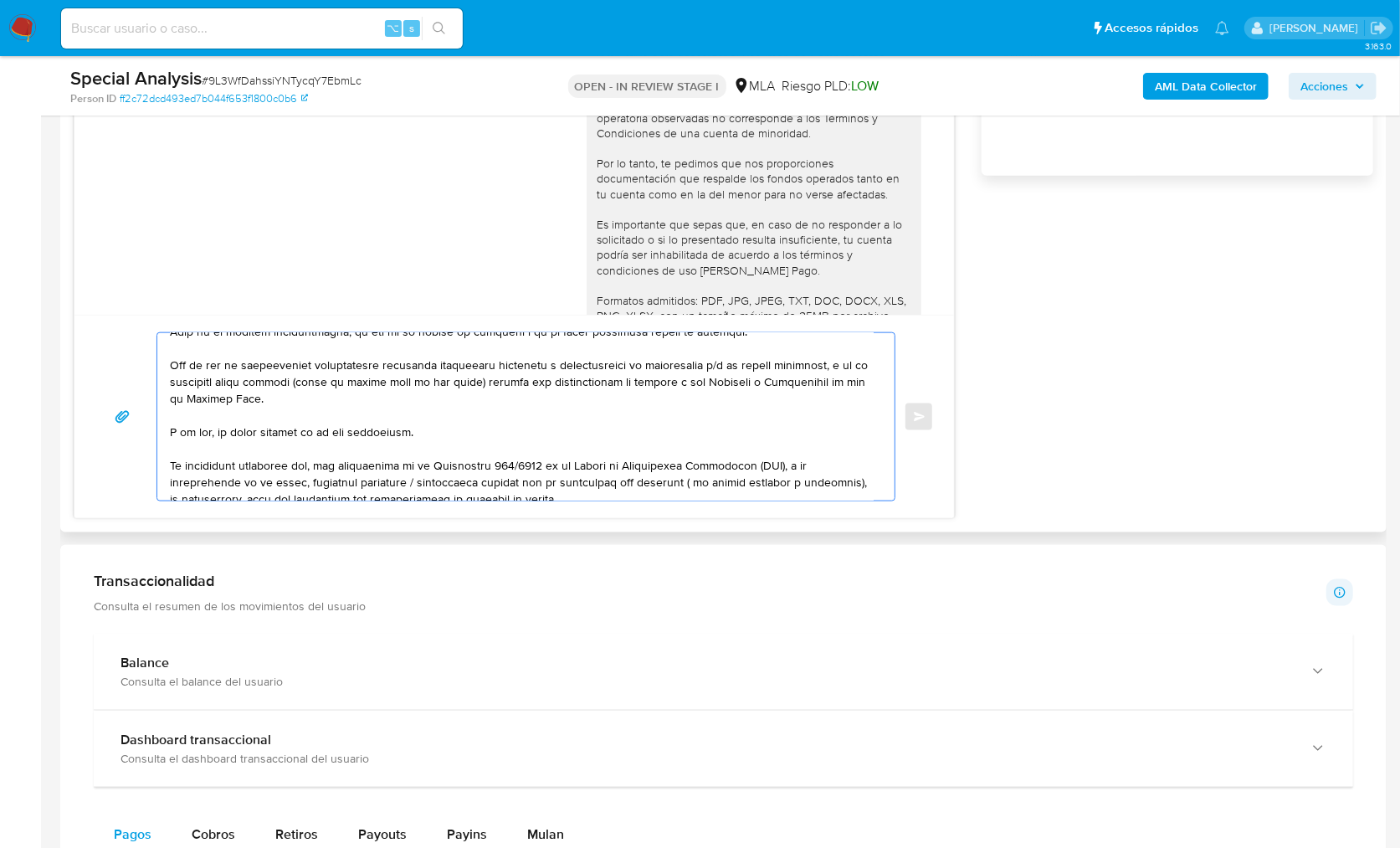
click at [429, 427] on textarea at bounding box center [521, 416] width 704 height 167
click at [226, 431] on textarea at bounding box center [521, 416] width 704 height 167
click at [425, 430] on textarea at bounding box center [521, 416] width 704 height 167
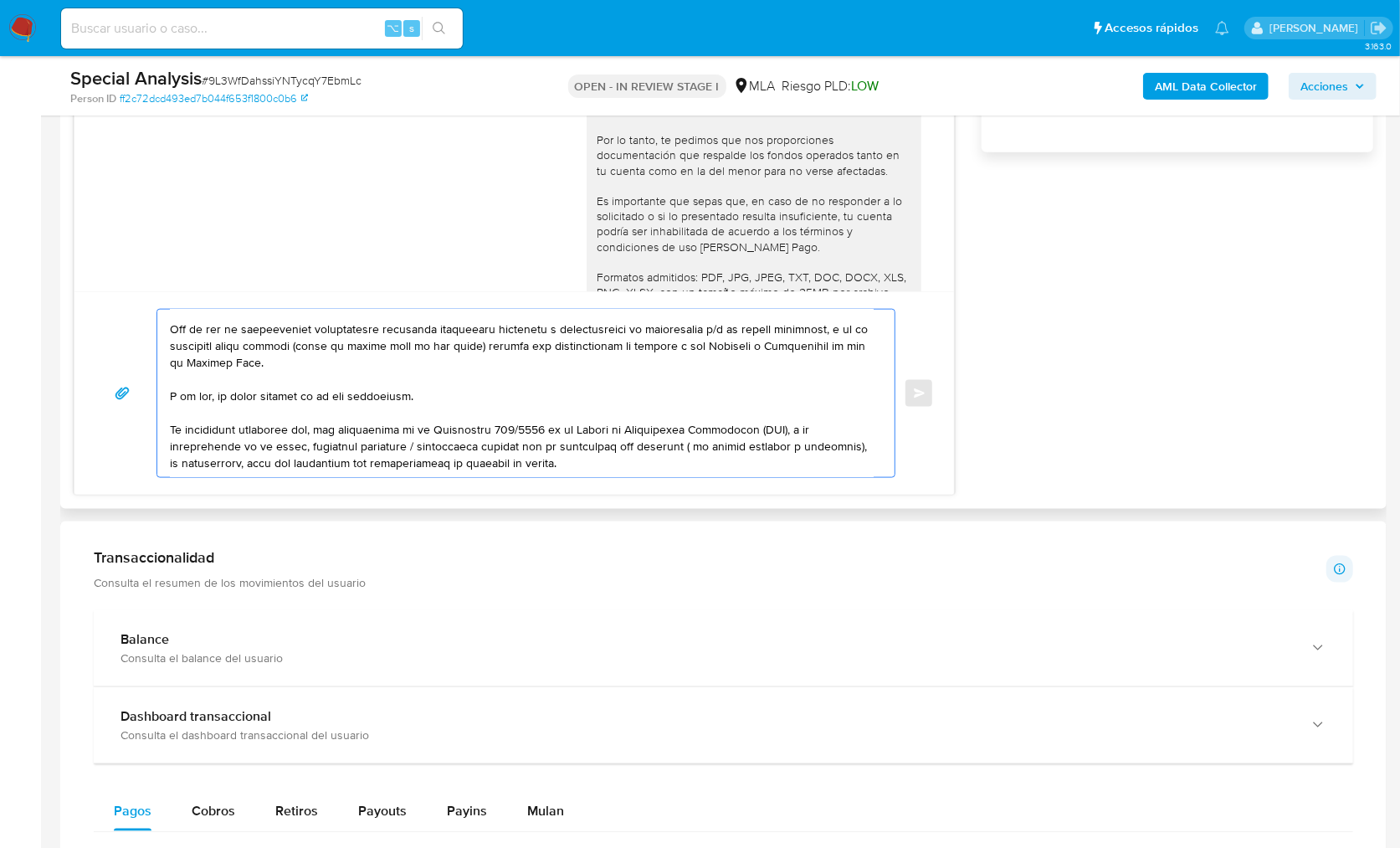
scroll to position [1243, 0]
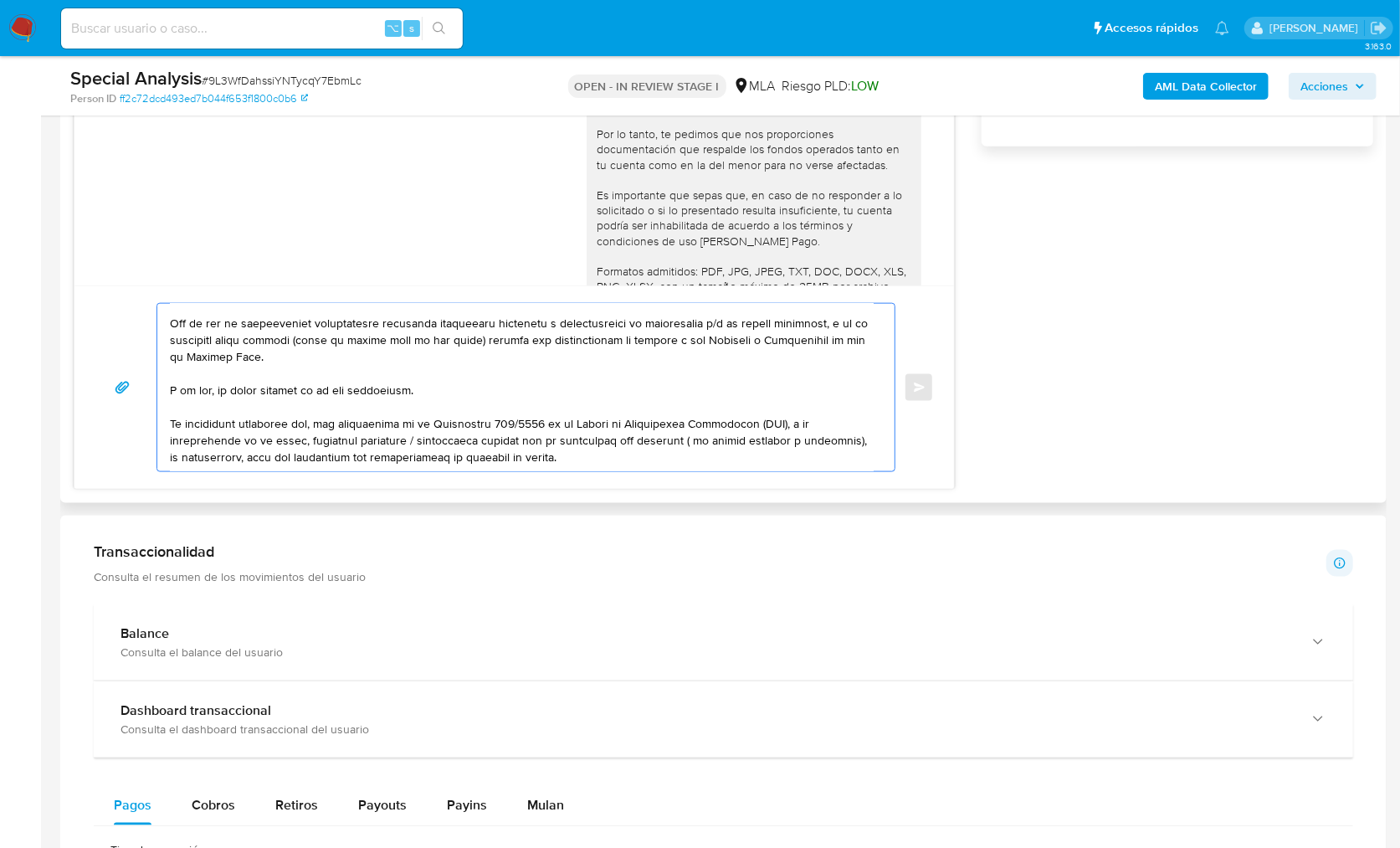
click at [301, 427] on textarea at bounding box center [521, 387] width 704 height 167
click at [598, 453] on textarea at bounding box center [521, 387] width 704 height 167
click at [172, 398] on textarea at bounding box center [521, 387] width 704 height 167
click at [168, 363] on div at bounding box center [521, 387] width 729 height 167
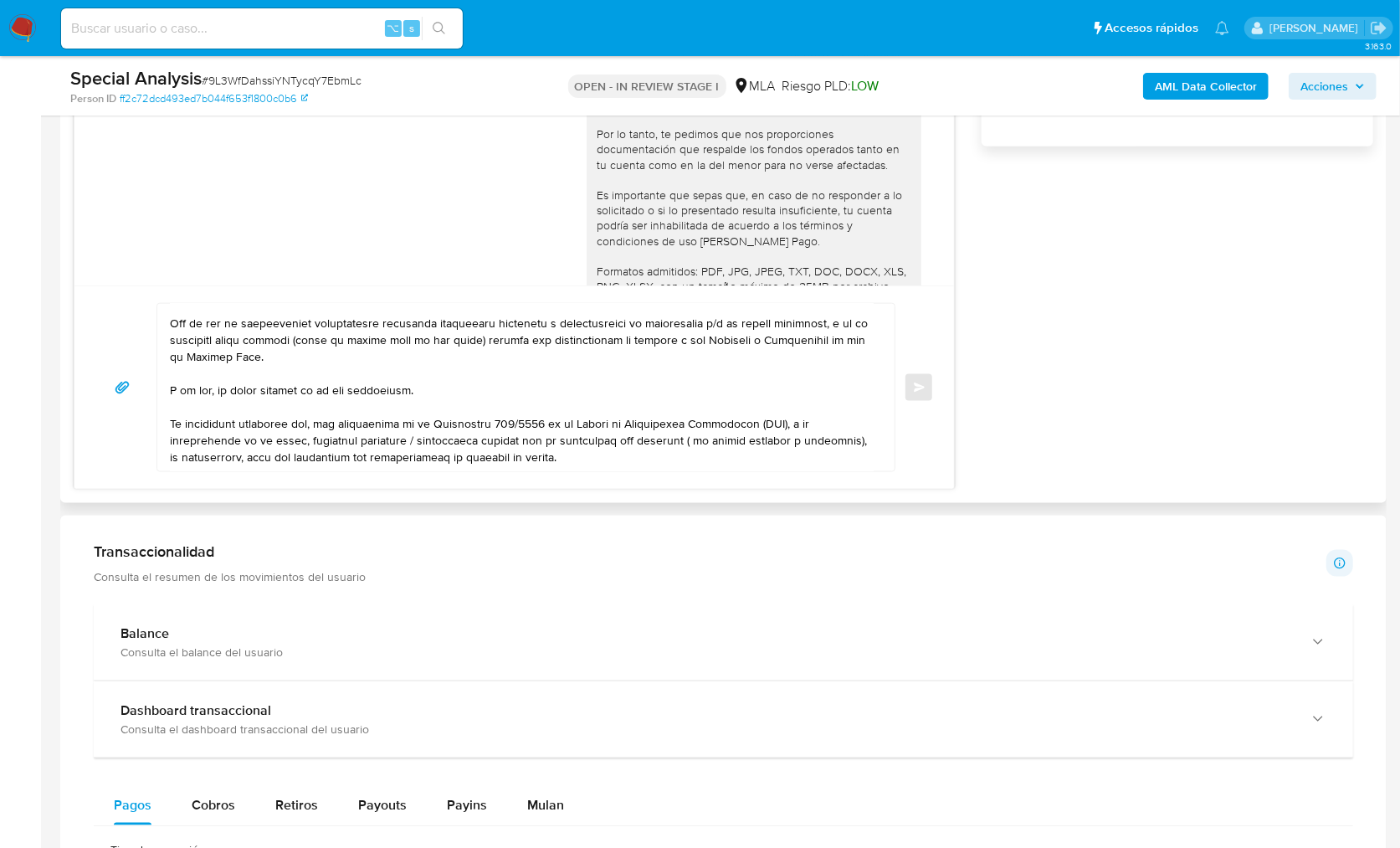
click at [170, 363] on textarea at bounding box center [521, 387] width 704 height 167
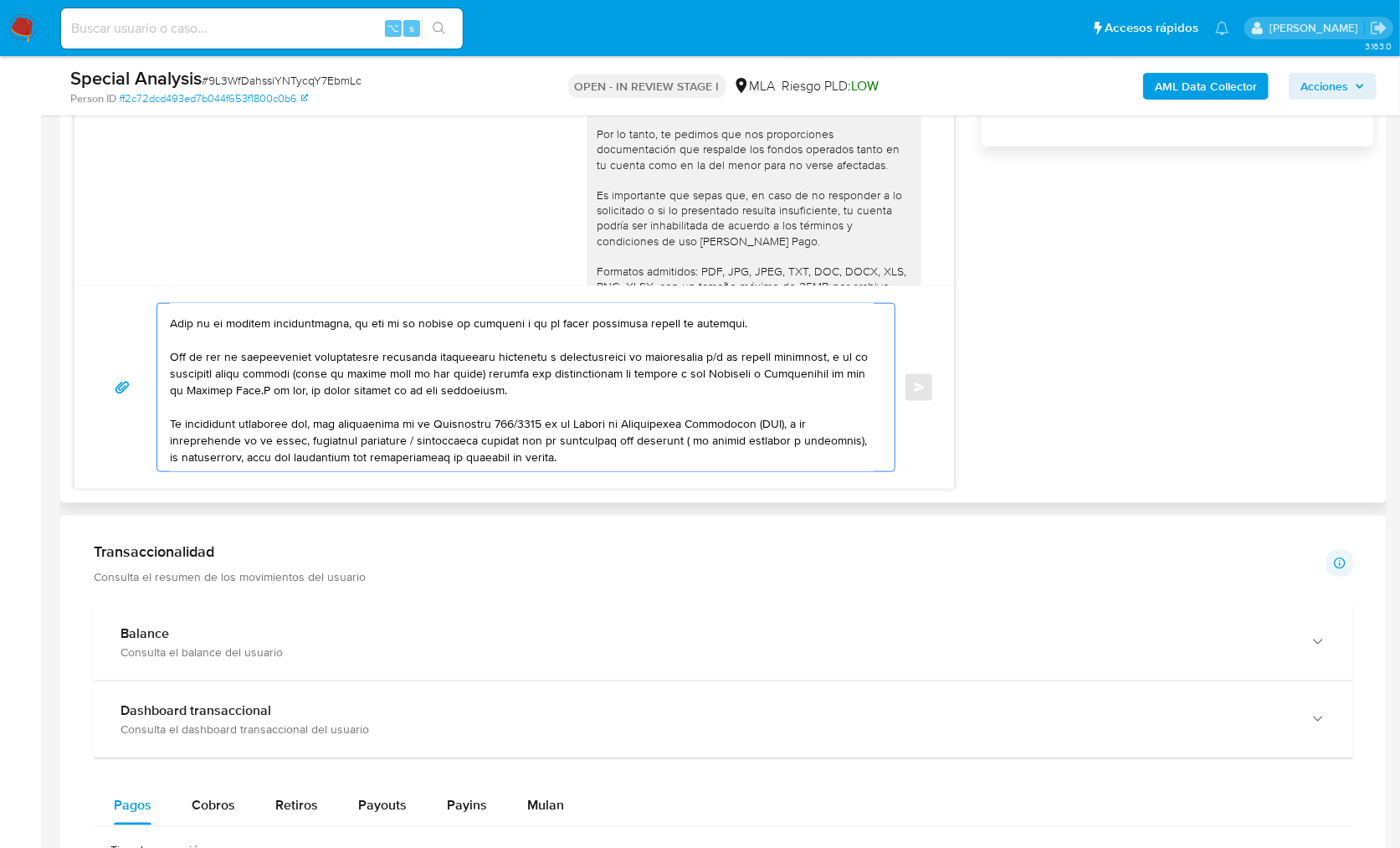
scroll to position [230, 0]
click at [574, 355] on textarea at bounding box center [521, 387] width 704 height 167
click at [612, 417] on textarea at bounding box center [521, 387] width 704 height 167
paste textarea "Es importante que sepas que, en caso de no responder a lo solicitado o si lo pr…"
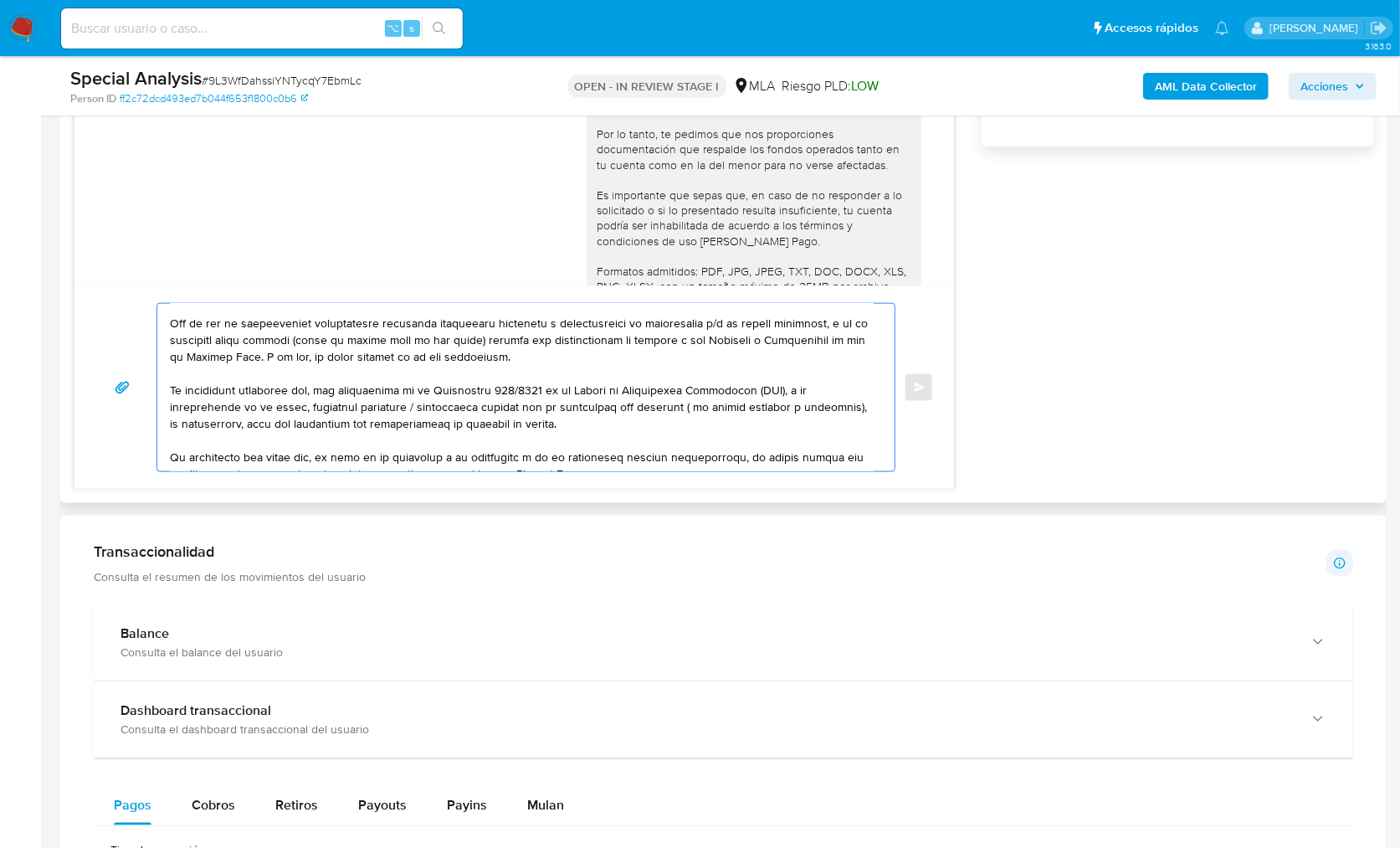
scroll to position [508, 0]
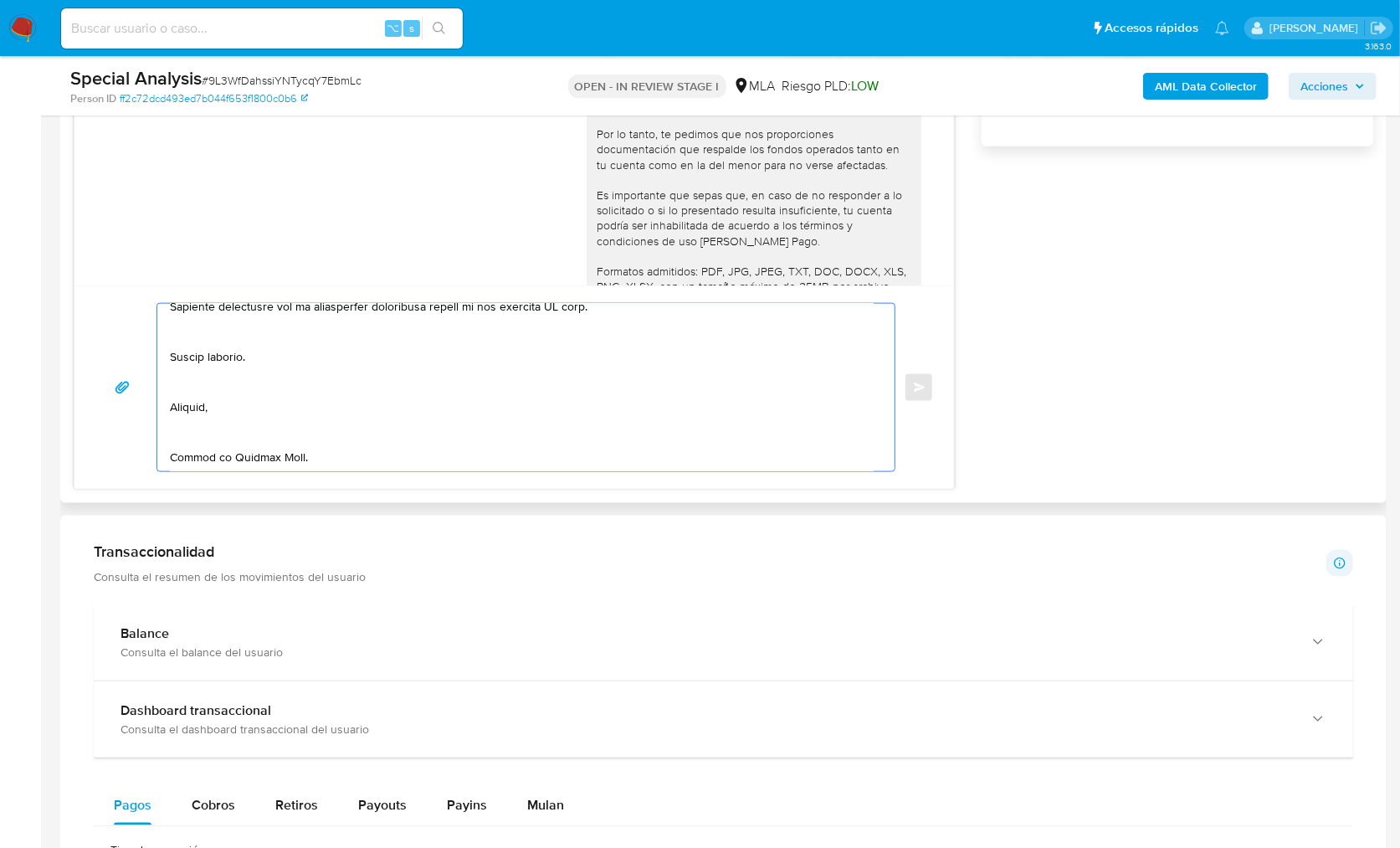
click at [234, 453] on textarea at bounding box center [521, 387] width 704 height 167
click at [230, 441] on textarea at bounding box center [521, 387] width 704 height 167
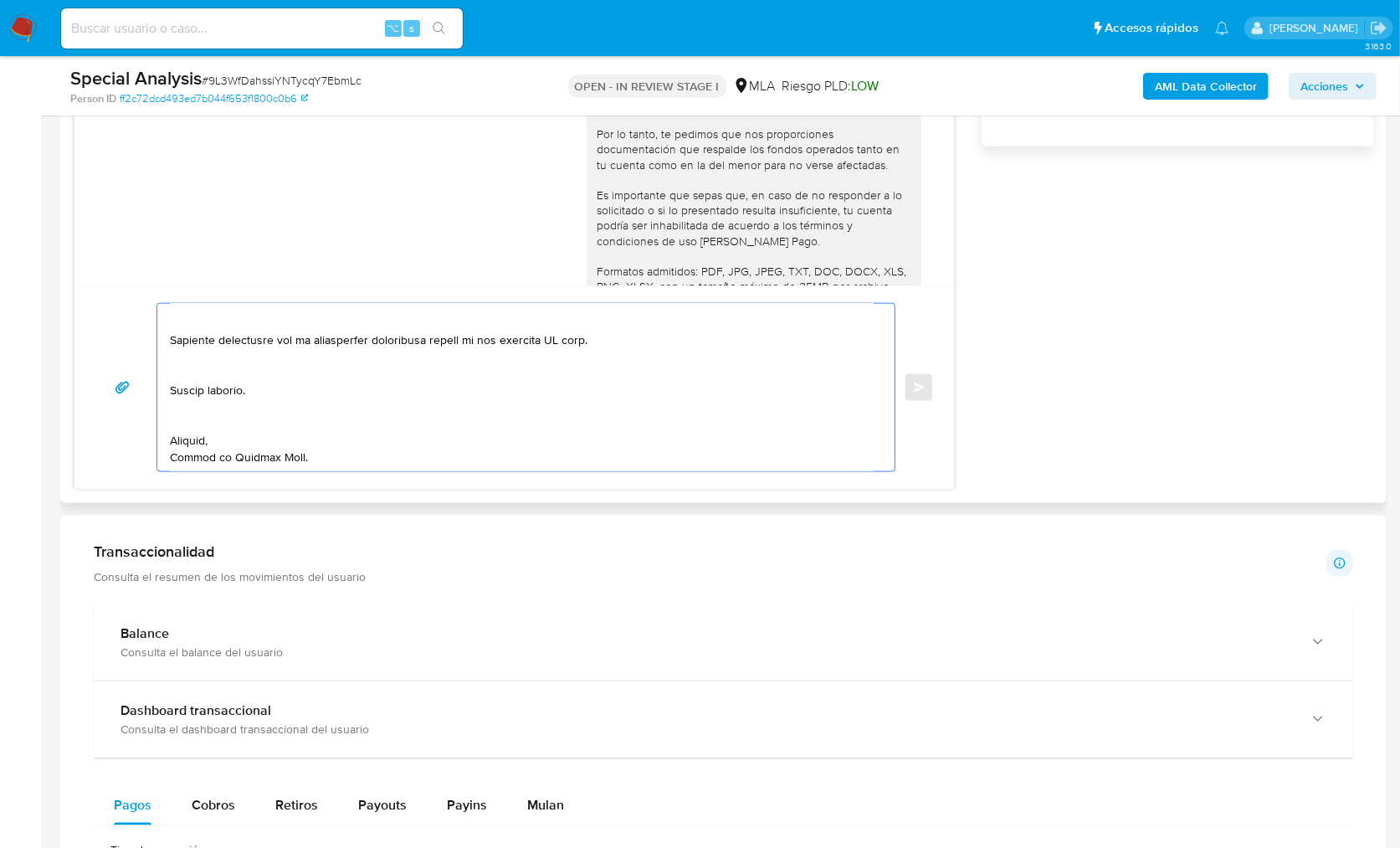
scroll to position [464, 0]
click at [215, 418] on textarea at bounding box center [521, 387] width 704 height 167
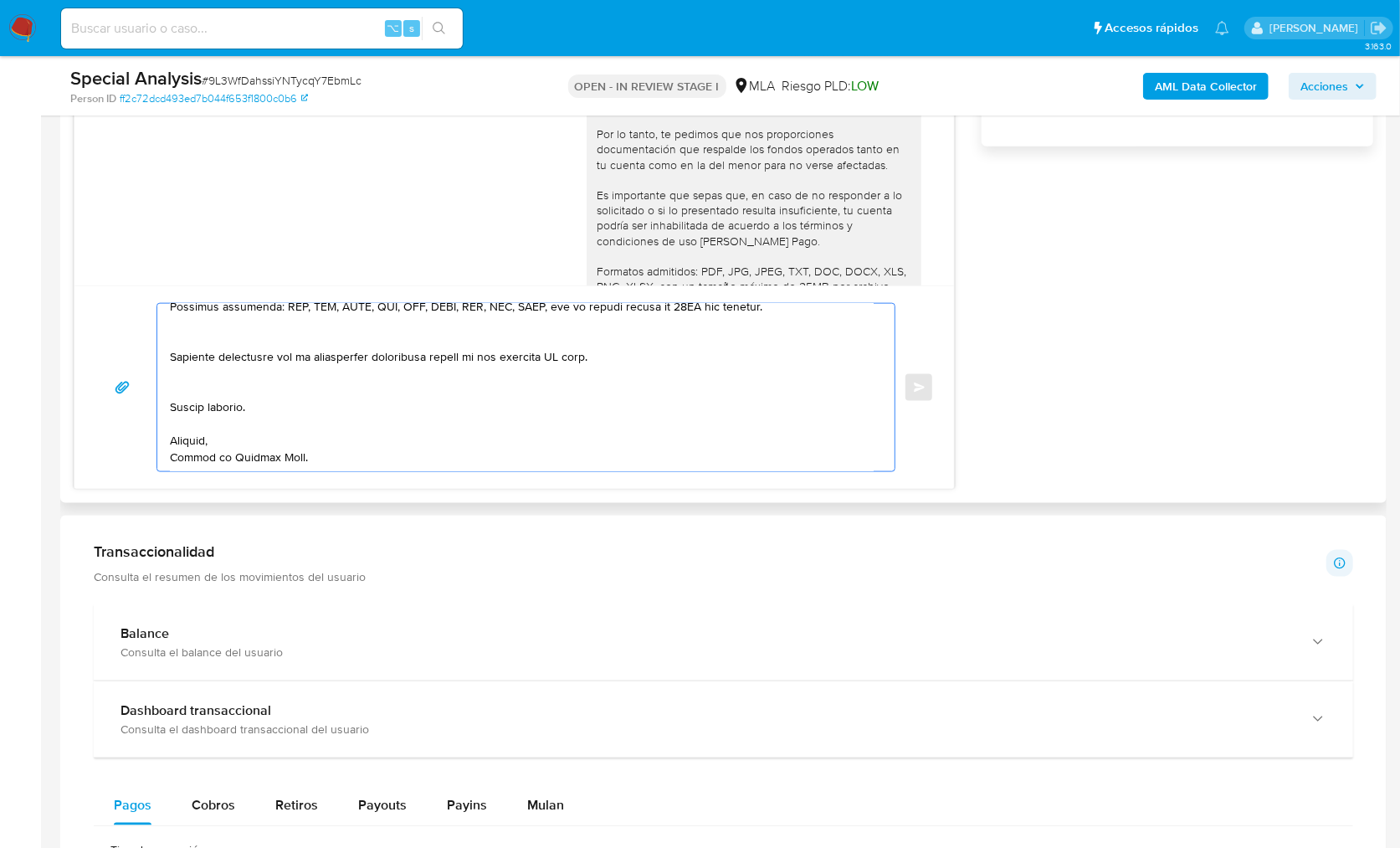
click at [203, 393] on textarea at bounding box center [521, 387] width 704 height 167
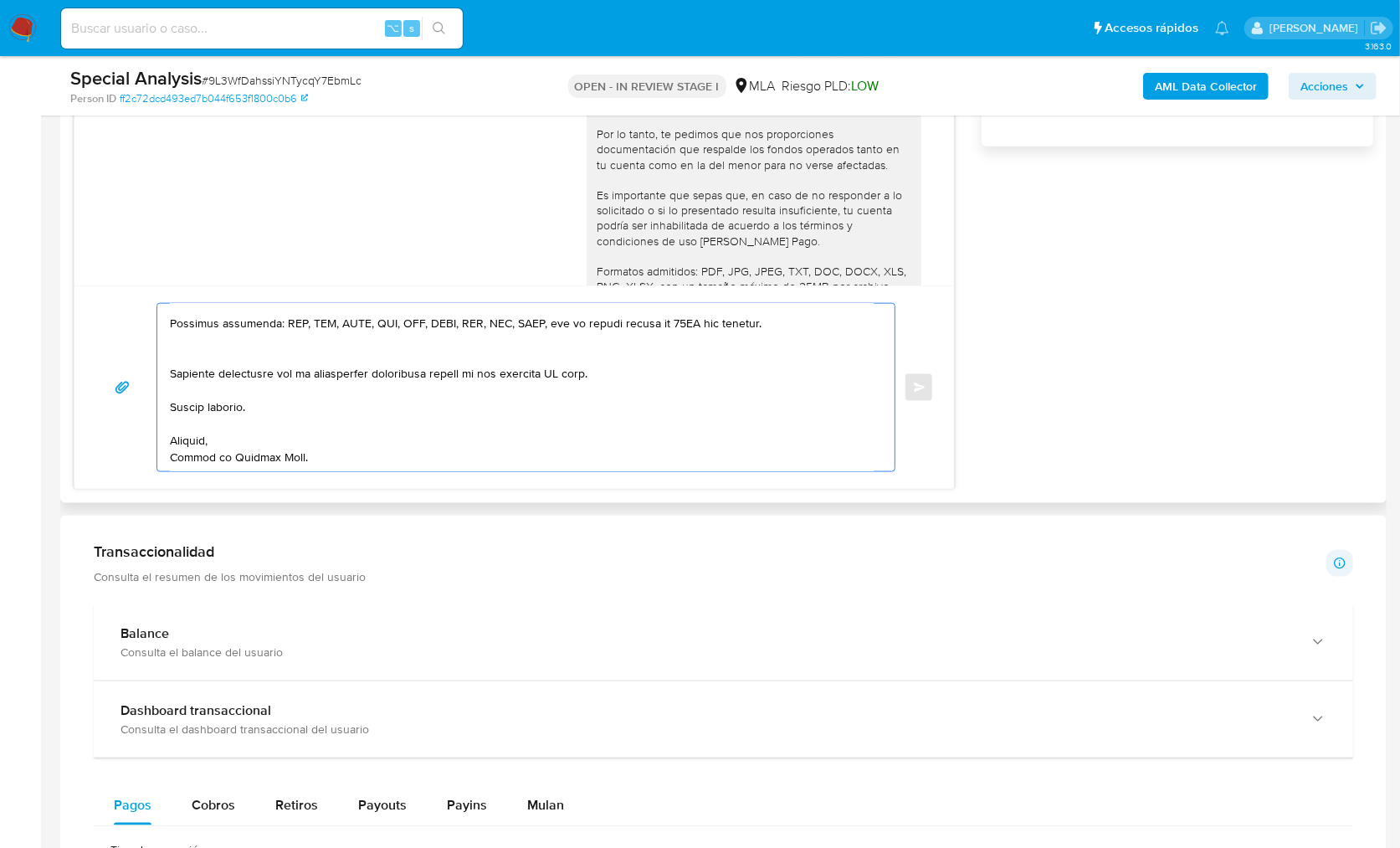
click at [207, 358] on textarea at bounding box center [521, 387] width 704 height 167
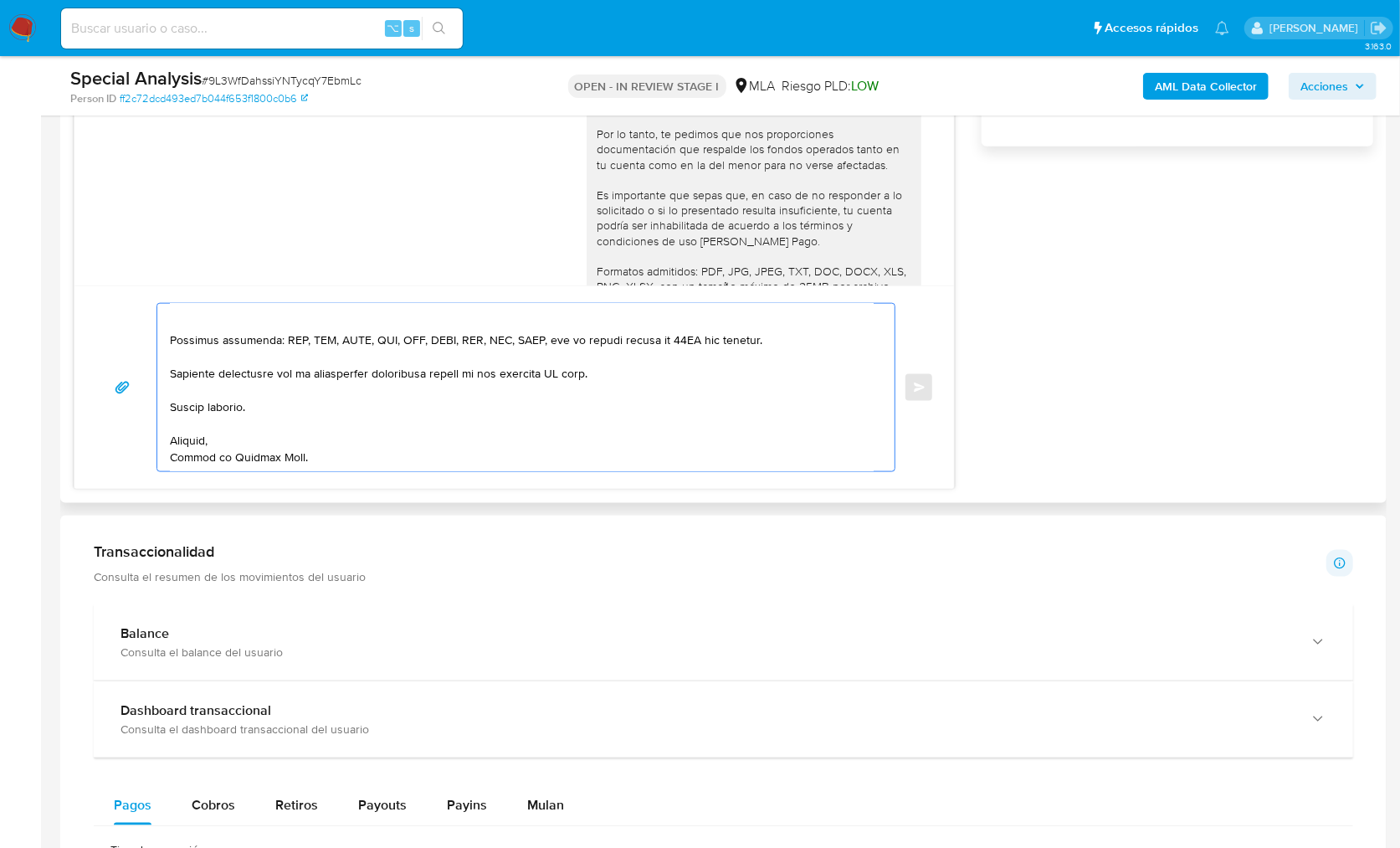
scroll to position [414, 0]
drag, startPoint x: 631, startPoint y: 374, endPoint x: 440, endPoint y: 375, distance: 191.0
click at [440, 375] on textarea at bounding box center [521, 387] width 704 height 167
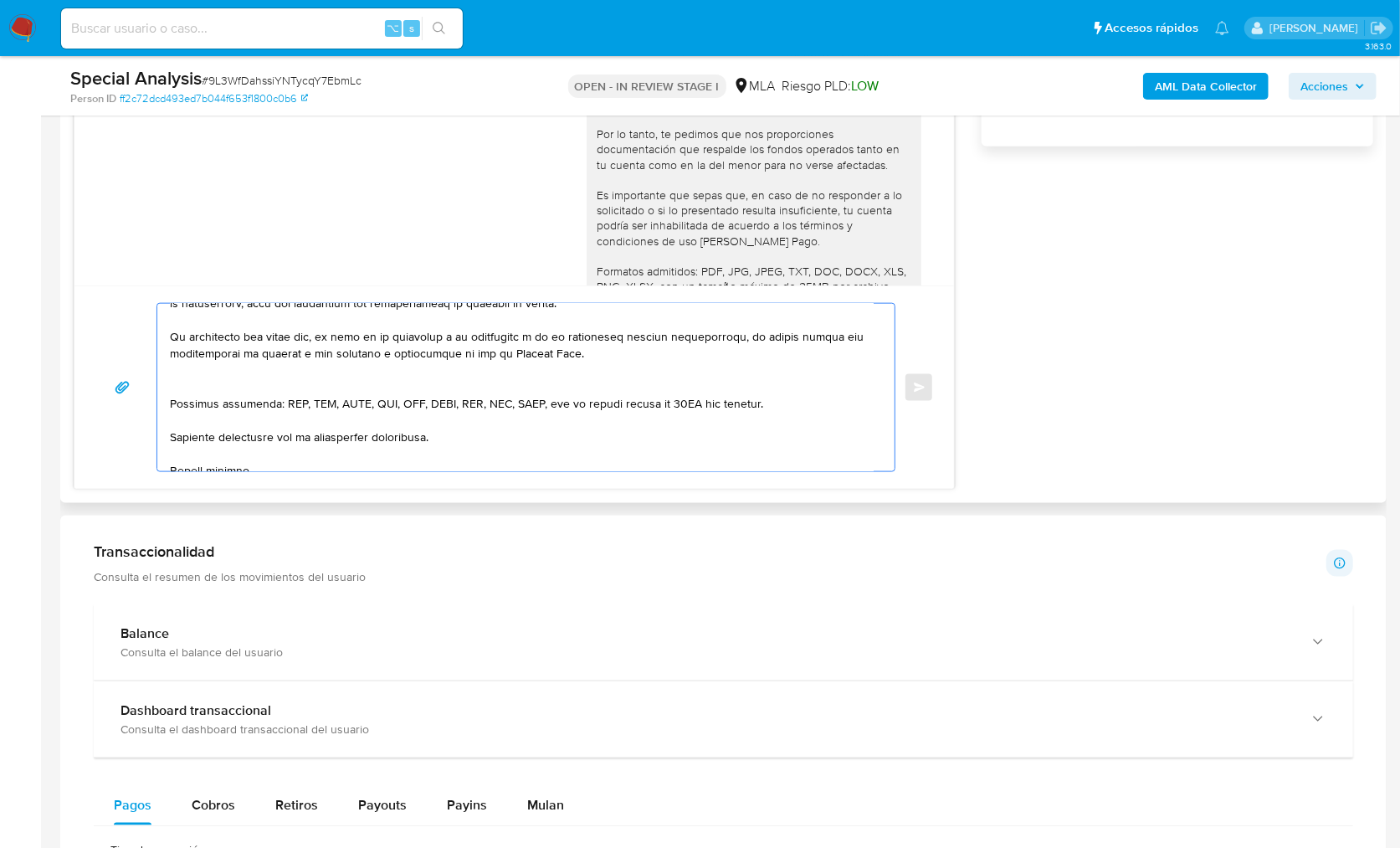
scroll to position [350, 0]
drag, startPoint x: 585, startPoint y: 352, endPoint x: 159, endPoint y: 334, distance: 426.4
click at [159, 334] on div at bounding box center [521, 387] width 729 height 167
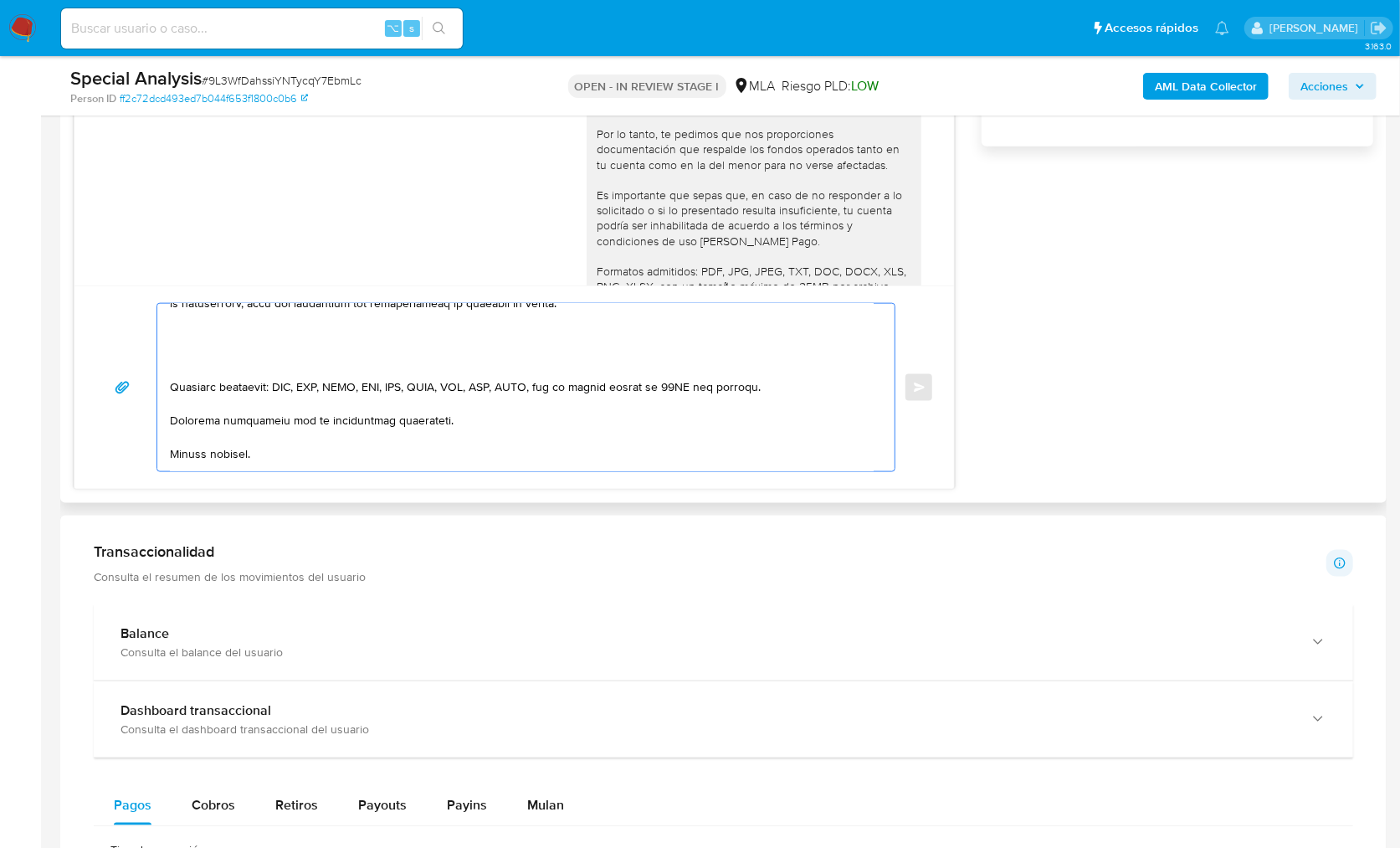
click at [209, 364] on textarea at bounding box center [521, 387] width 704 height 167
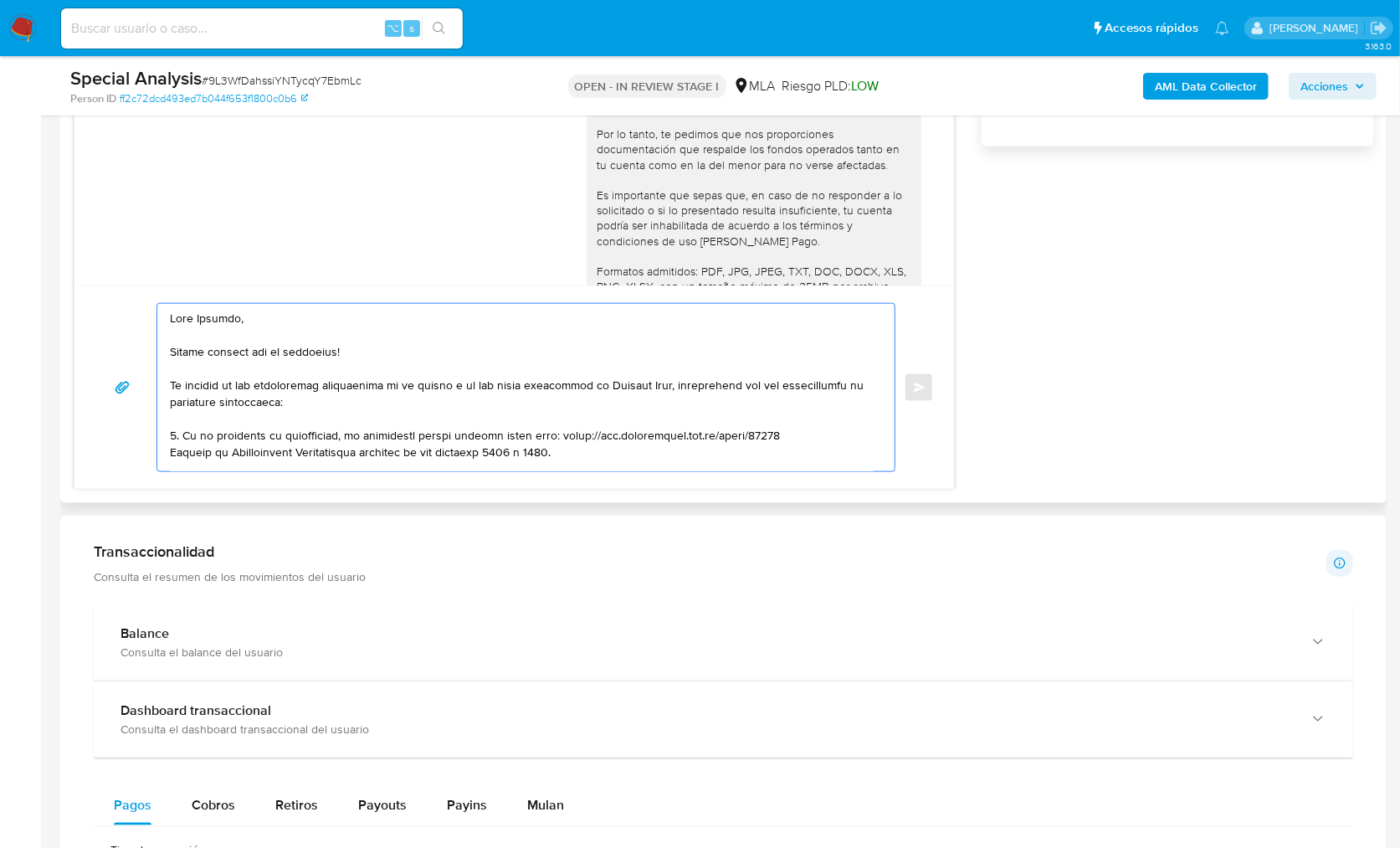
scroll to position [1239, 0]
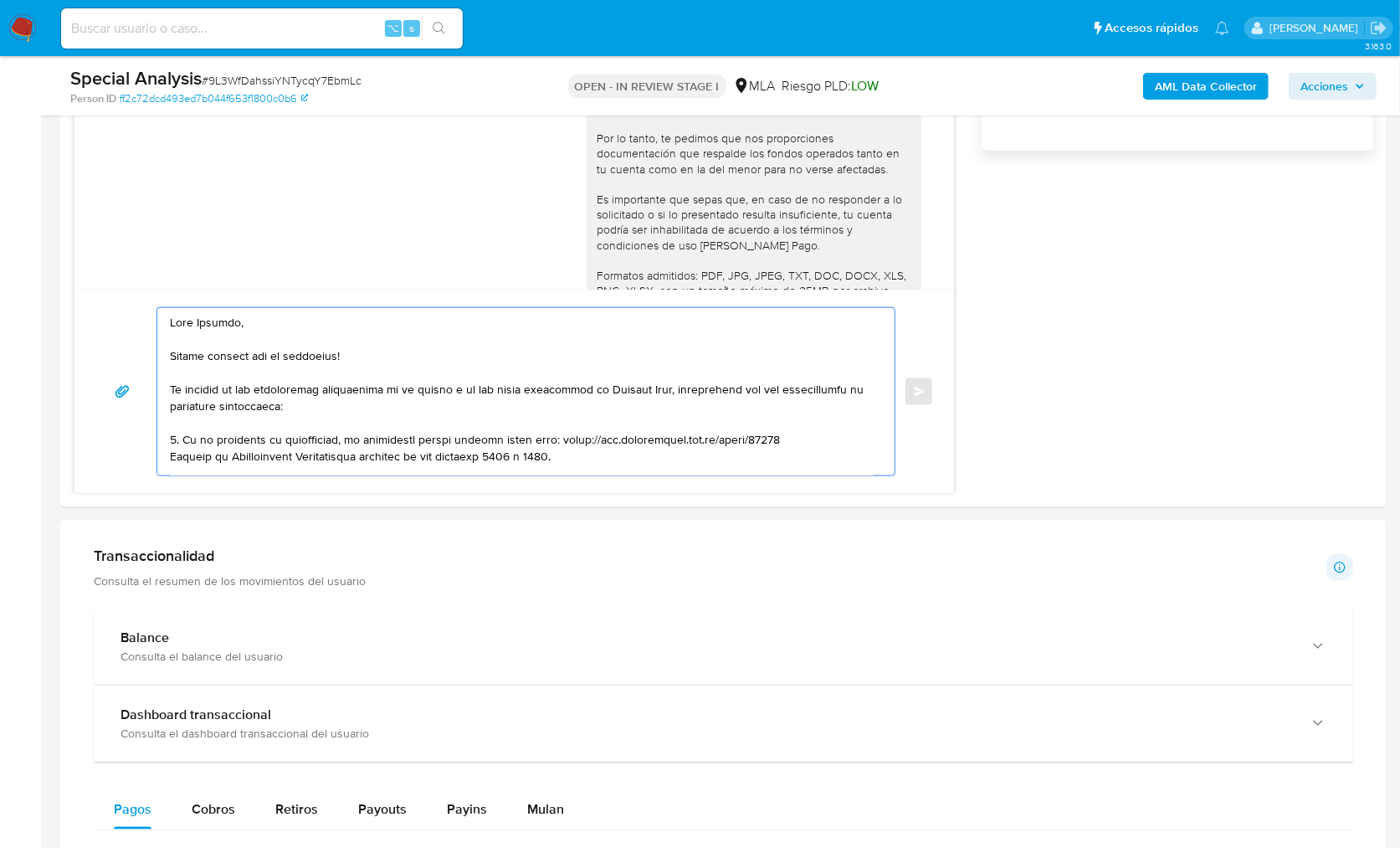
type textarea "Hola Silvina, Muchas gracias por tu respuesta! En función de las operaciones re…"
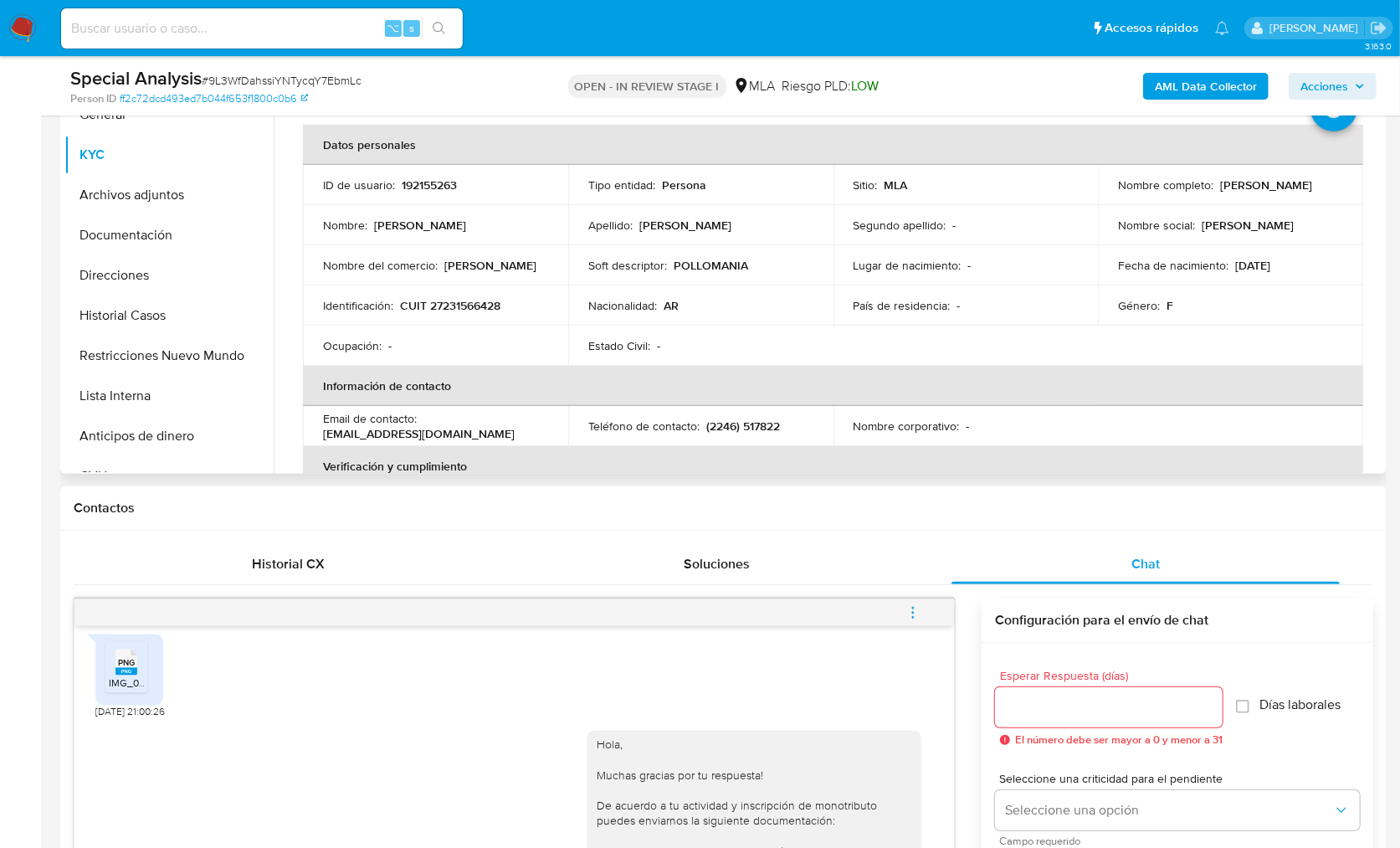
scroll to position [366, 0]
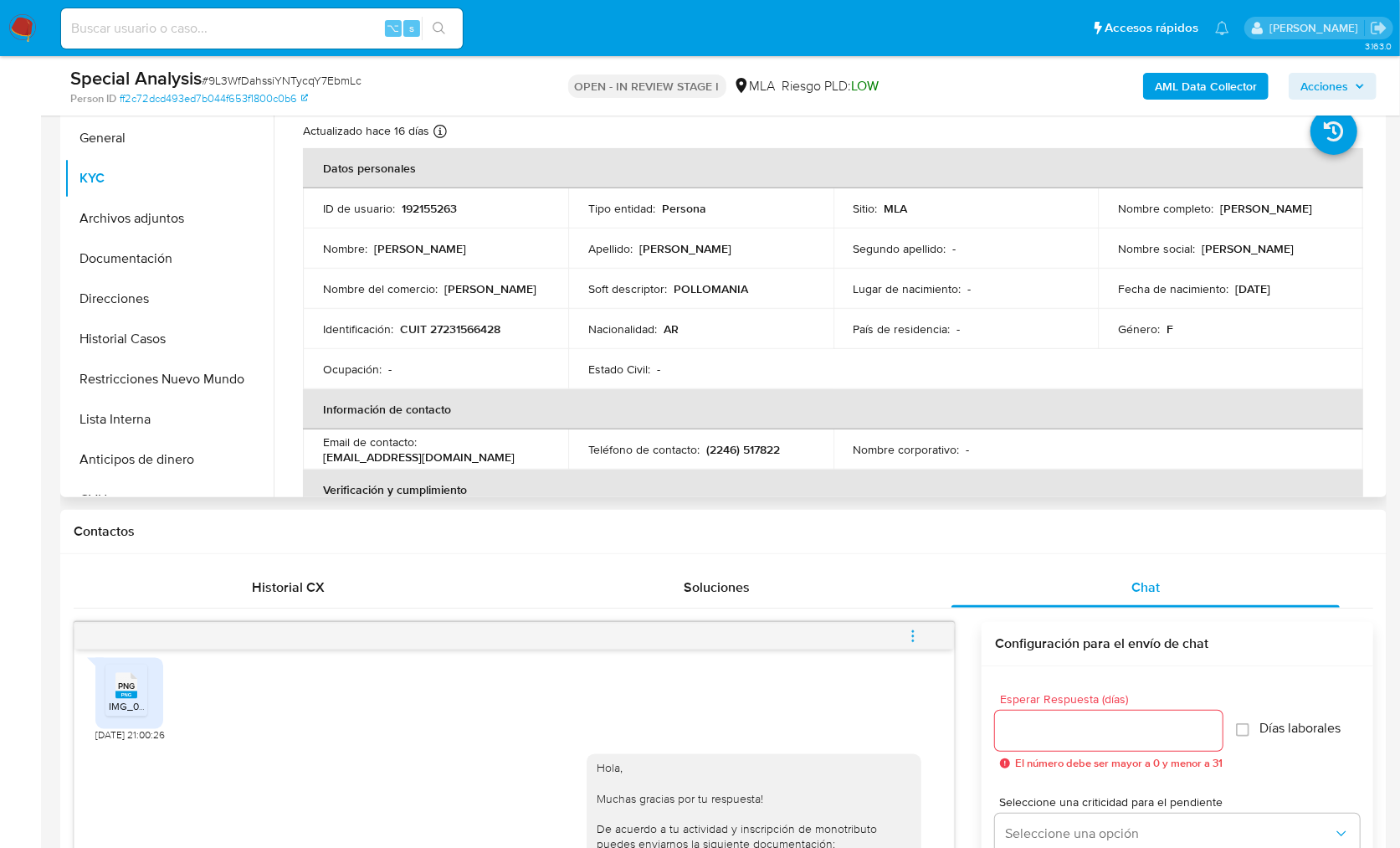
drag, startPoint x: 1113, startPoint y: 217, endPoint x: 1249, endPoint y: 217, distance: 136.0
click at [1249, 216] on div "Nombre completo : Silvina Alejandra Méndez" at bounding box center [1231, 209] width 225 height 15
copy p "Silvina Alejandra Méndez"
click at [458, 326] on p "CUIT 27231566428" at bounding box center [450, 329] width 100 height 15
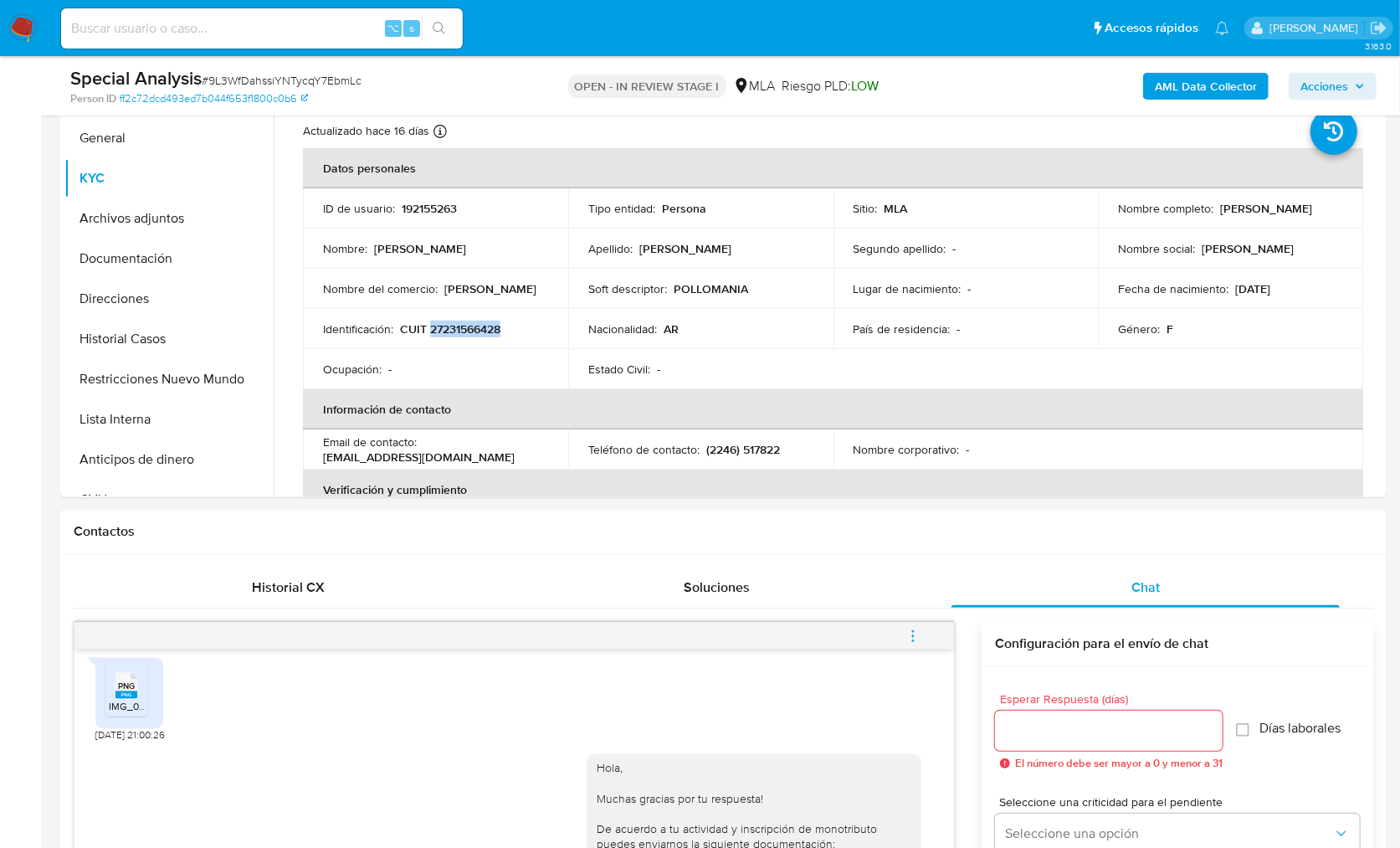
copy p "27231566428"
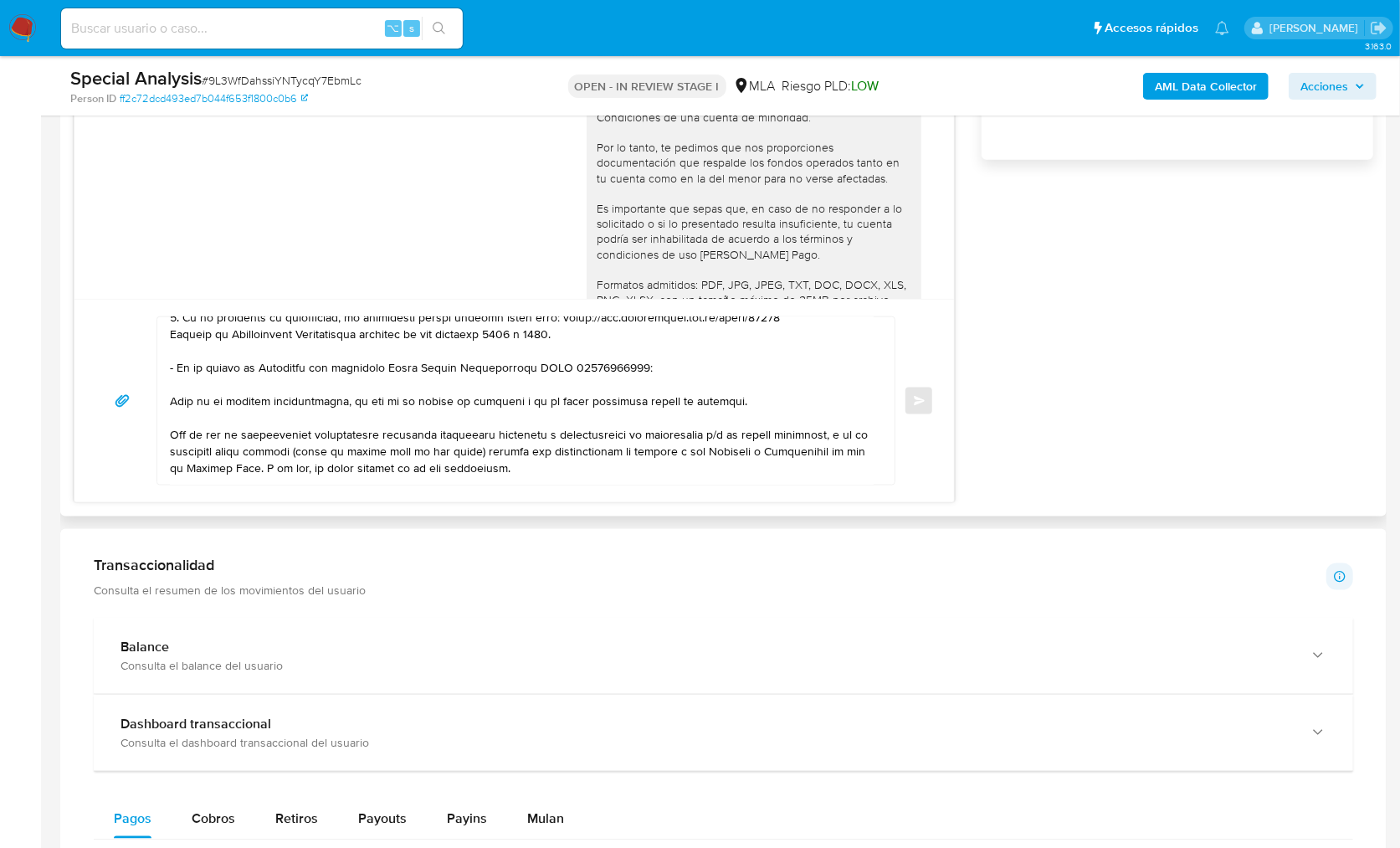
scroll to position [140, 0]
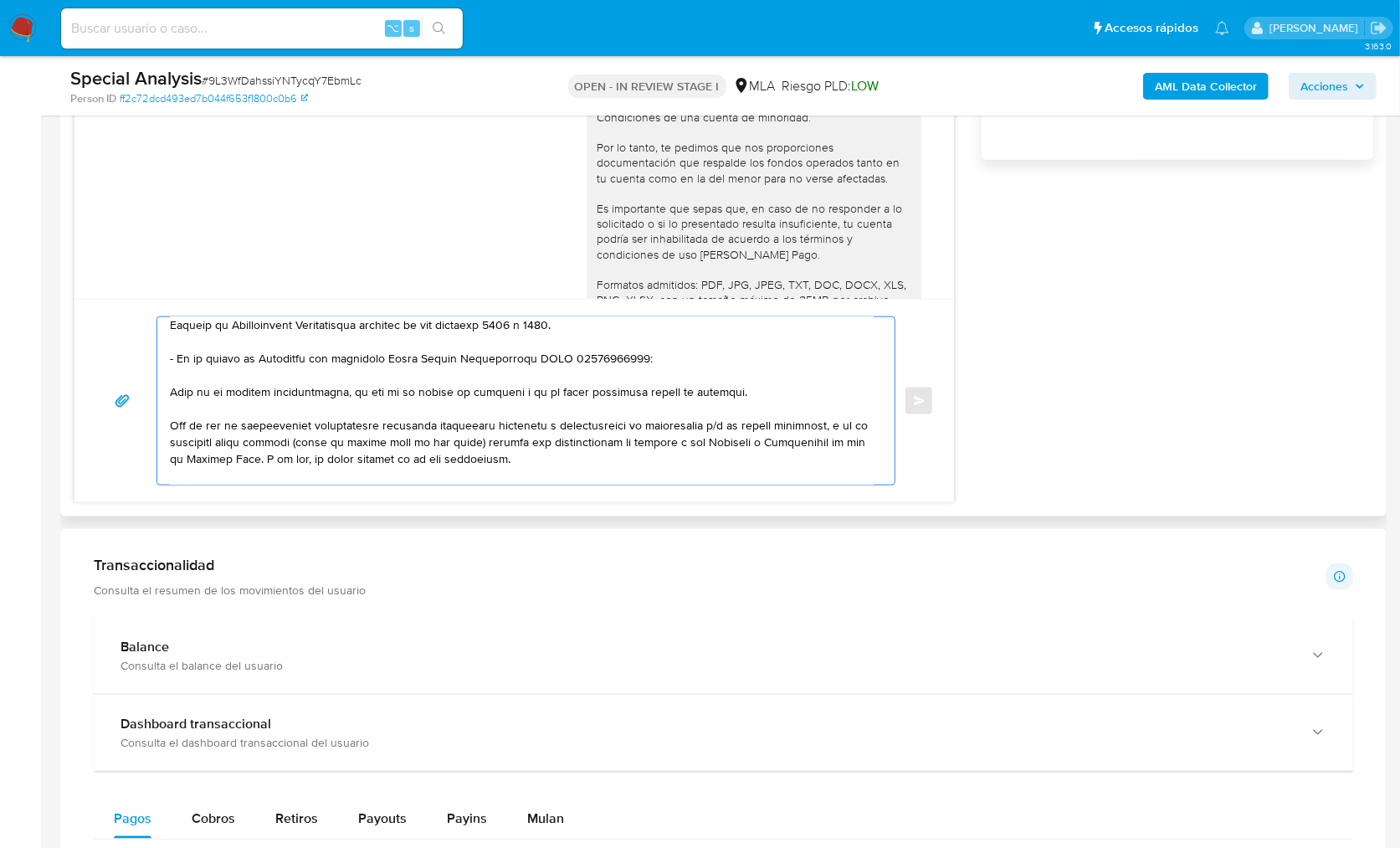
drag, startPoint x: 387, startPoint y: 427, endPoint x: 705, endPoint y: 428, distance: 318.0
click at [705, 428] on textarea at bounding box center [521, 400] width 704 height 167
click at [584, 453] on textarea at bounding box center [521, 400] width 704 height 167
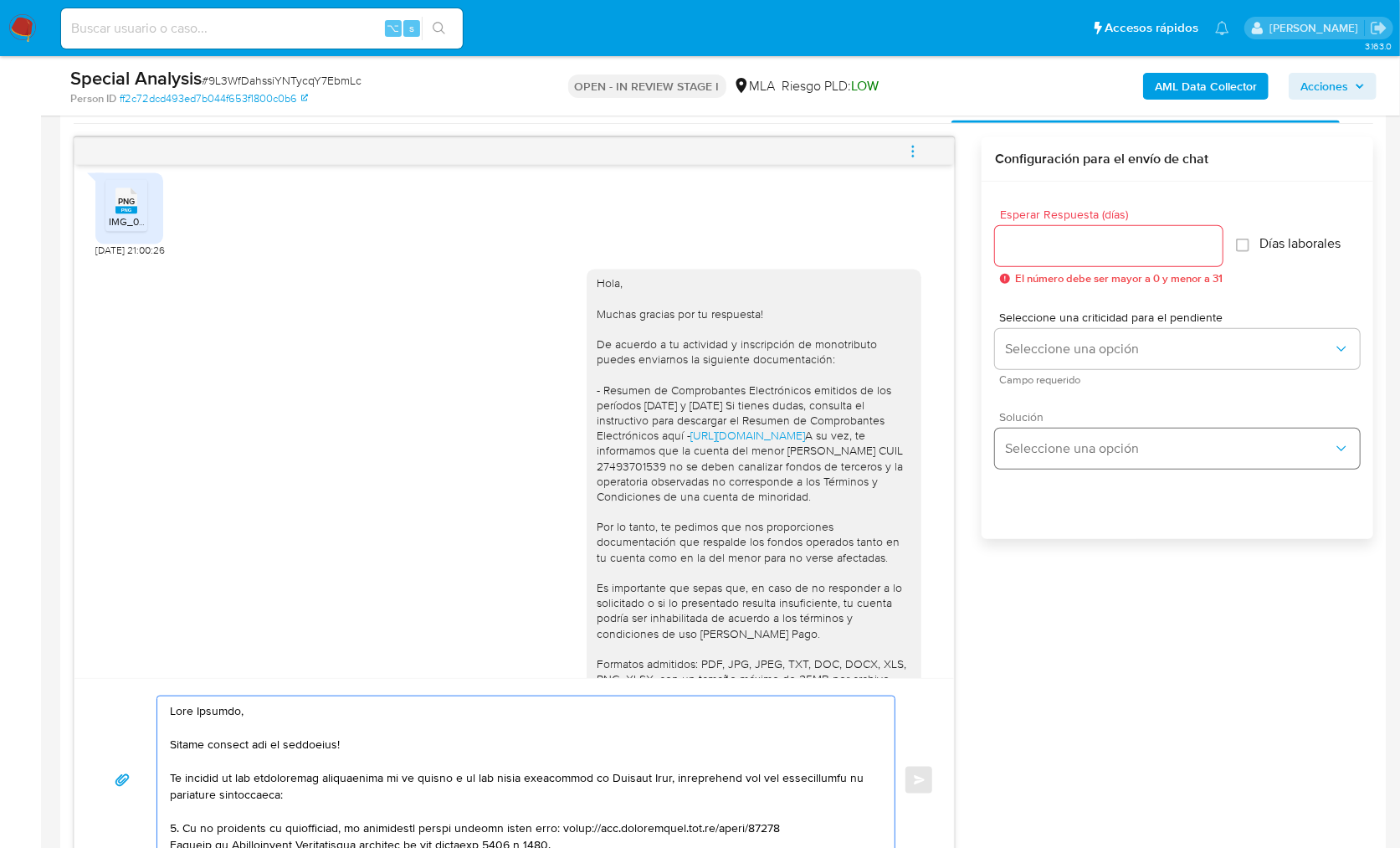
scroll to position [851, 0]
click at [1034, 265] on div "Esperar Respuesta (días) El número debe ser mayor a 0 y menor a 31" at bounding box center [1109, 246] width 228 height 77
click at [1033, 254] on input "Esperar Respuesta (días)" at bounding box center [1109, 246] width 228 height 22
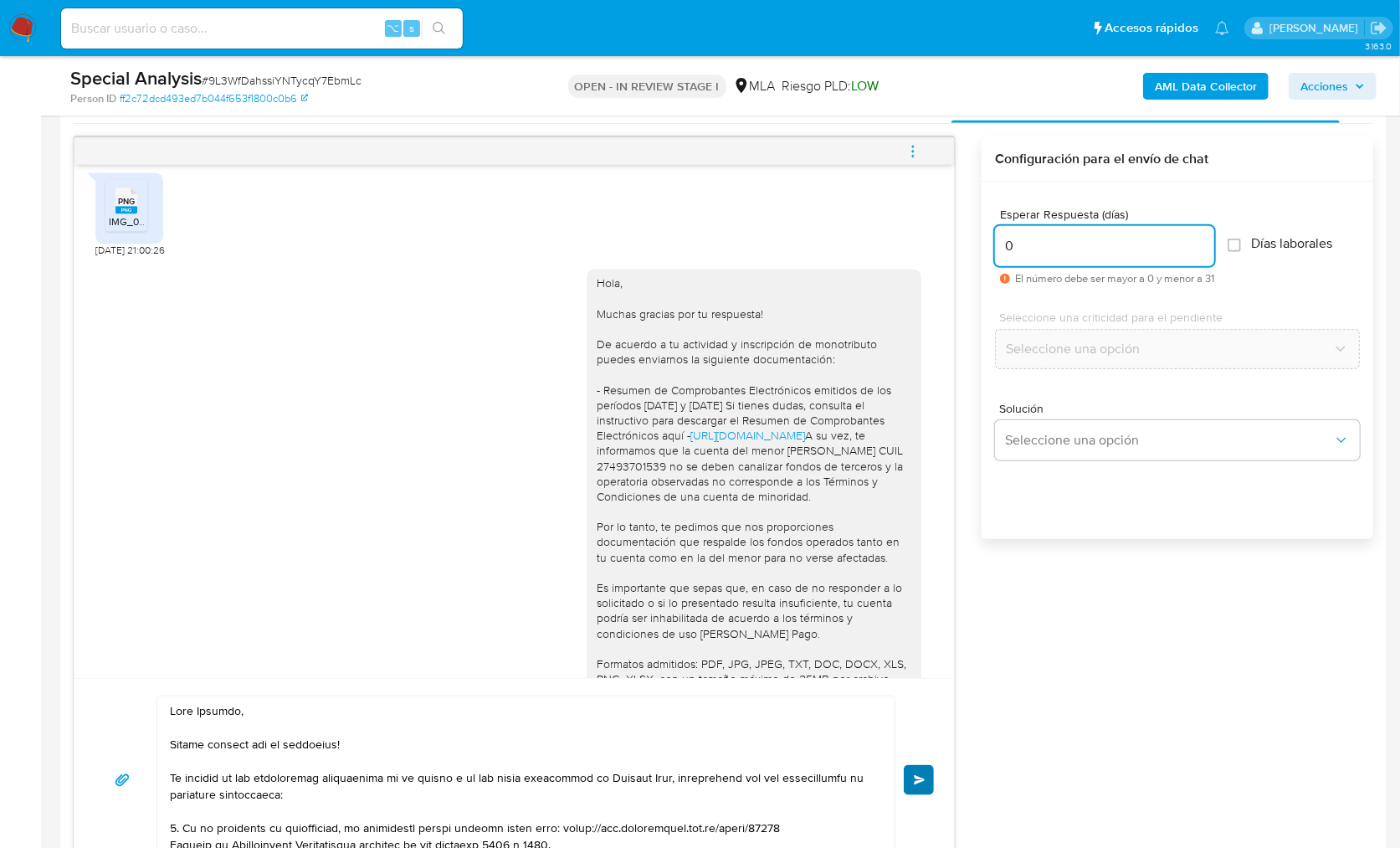
type input "0"
click at [924, 777] on span "Enviar" at bounding box center [920, 781] width 12 height 10
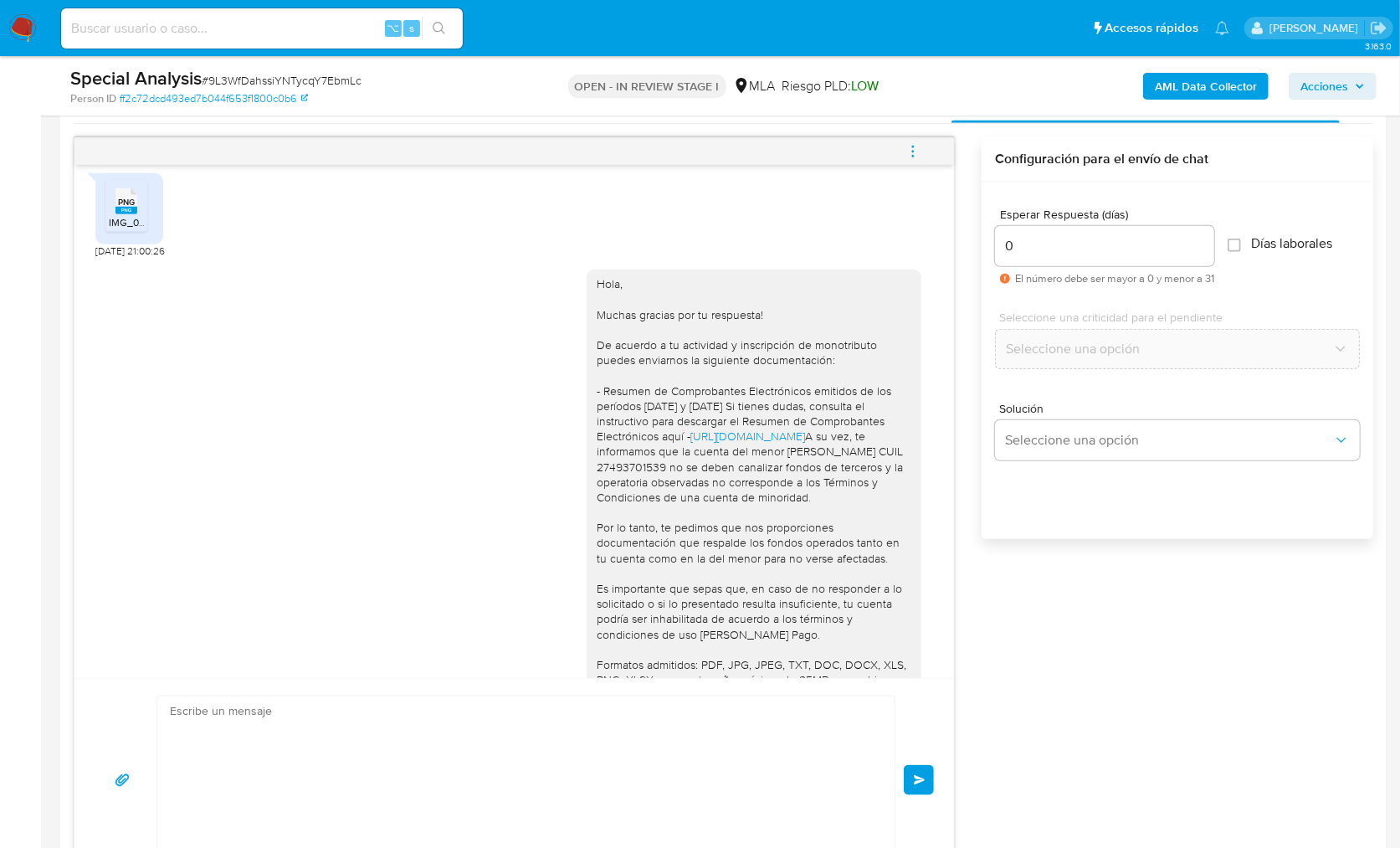
scroll to position [3653, 0]
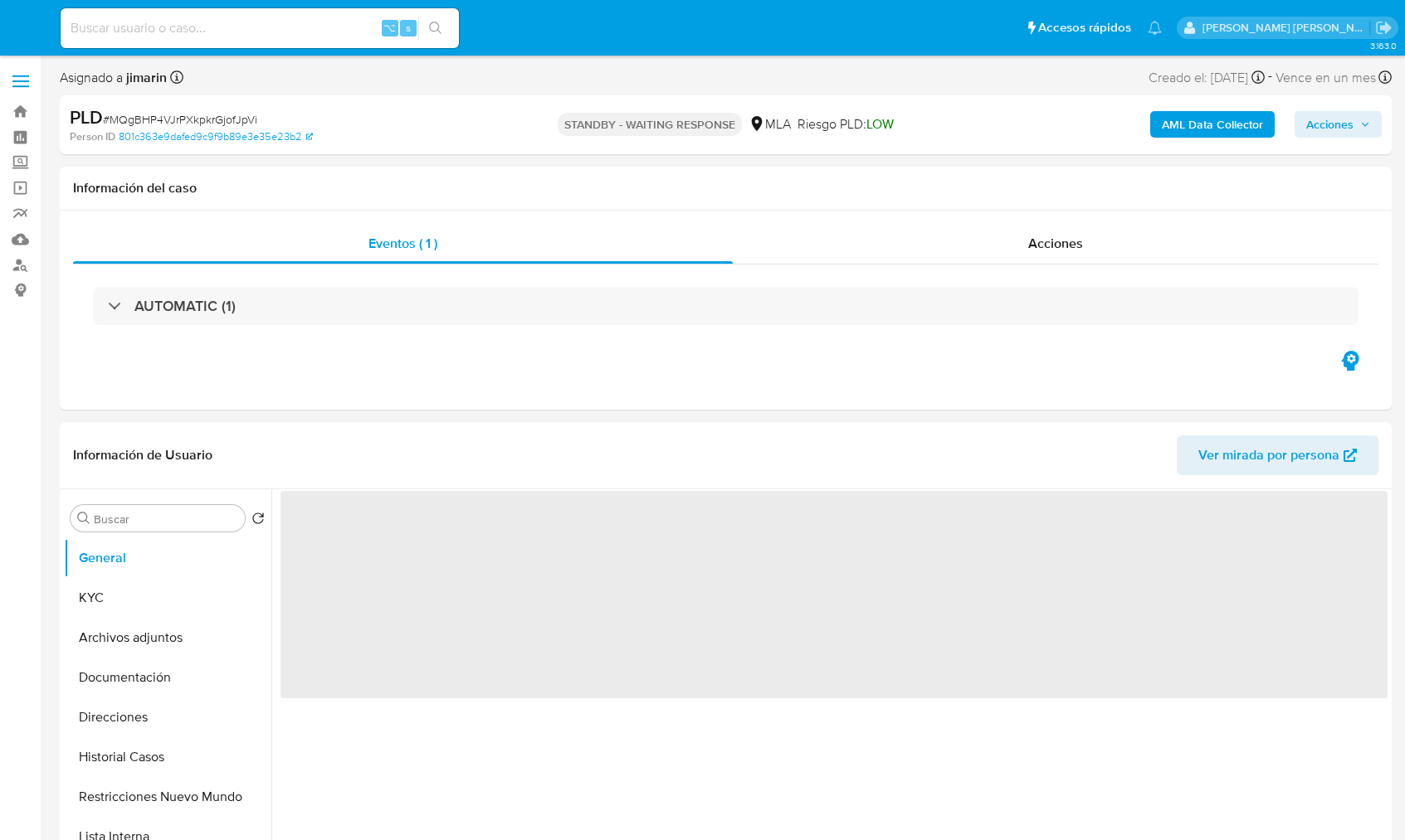
select select "10"
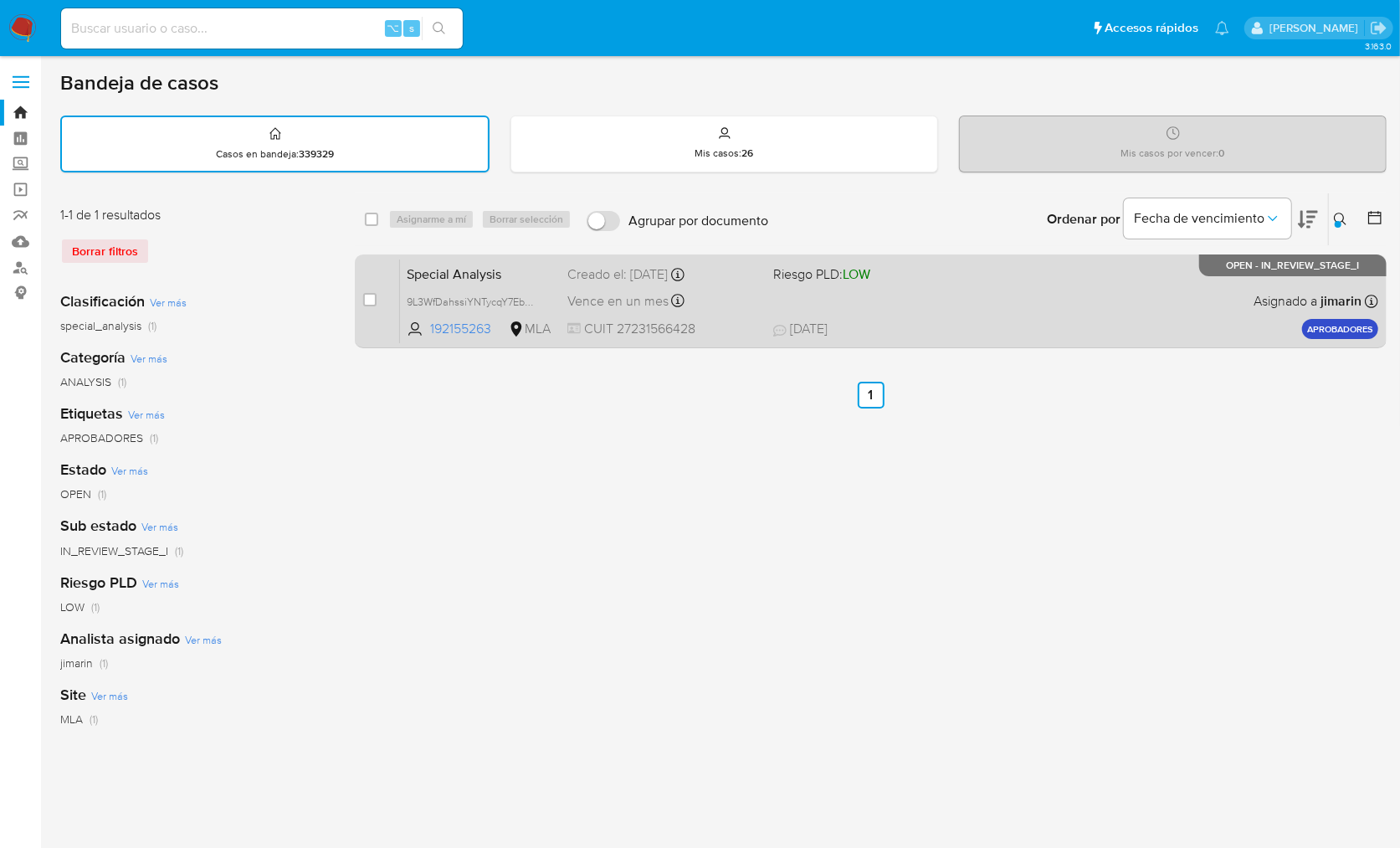
click at [383, 297] on div "case-item-checkbox No es posible asignar el caso" at bounding box center [382, 301] width 37 height 85
click at [374, 299] on input "checkbox" at bounding box center [370, 299] width 13 height 13
checkbox input "true"
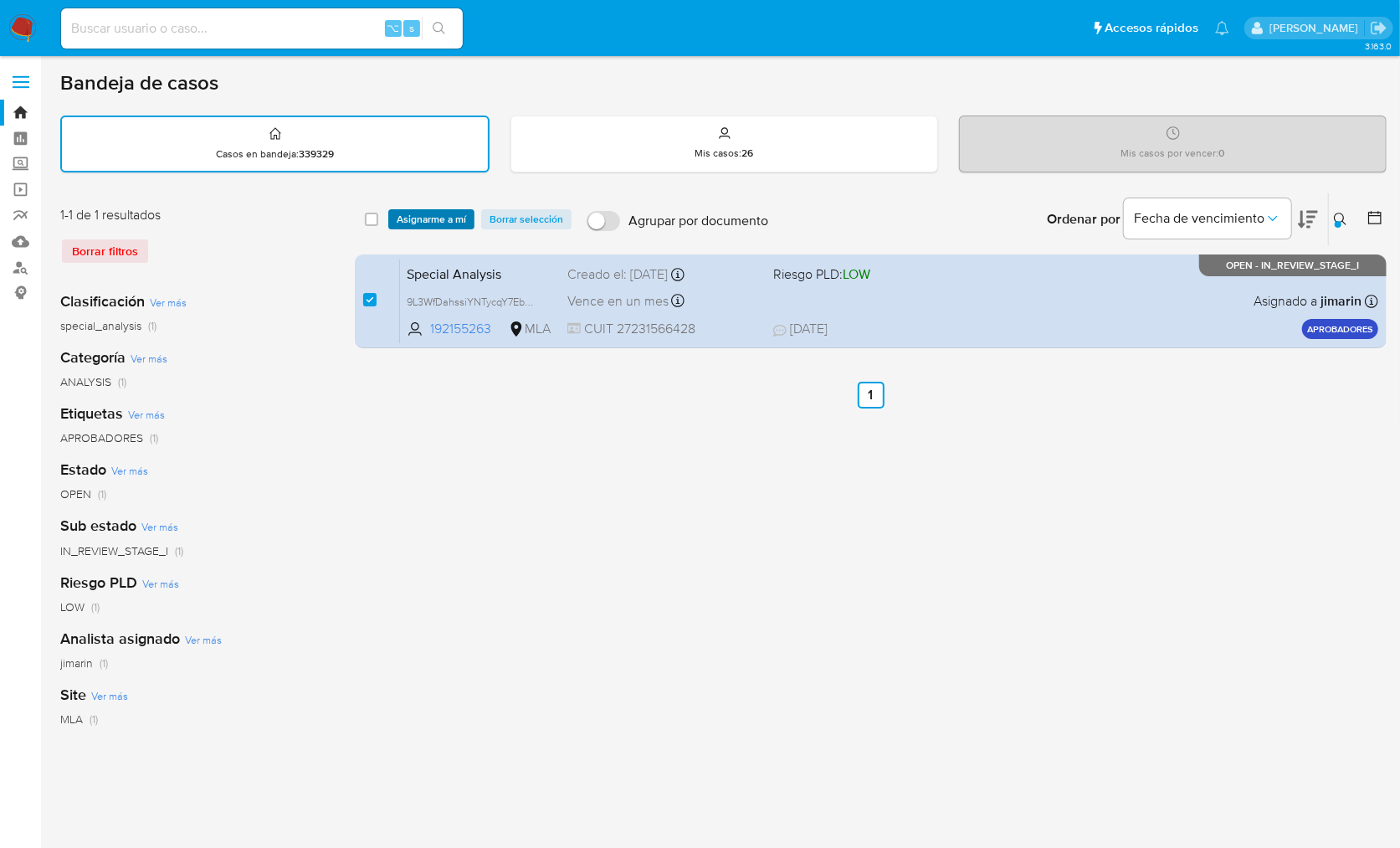
click at [404, 219] on span "Asignarme a mí" at bounding box center [431, 220] width 70 height 17
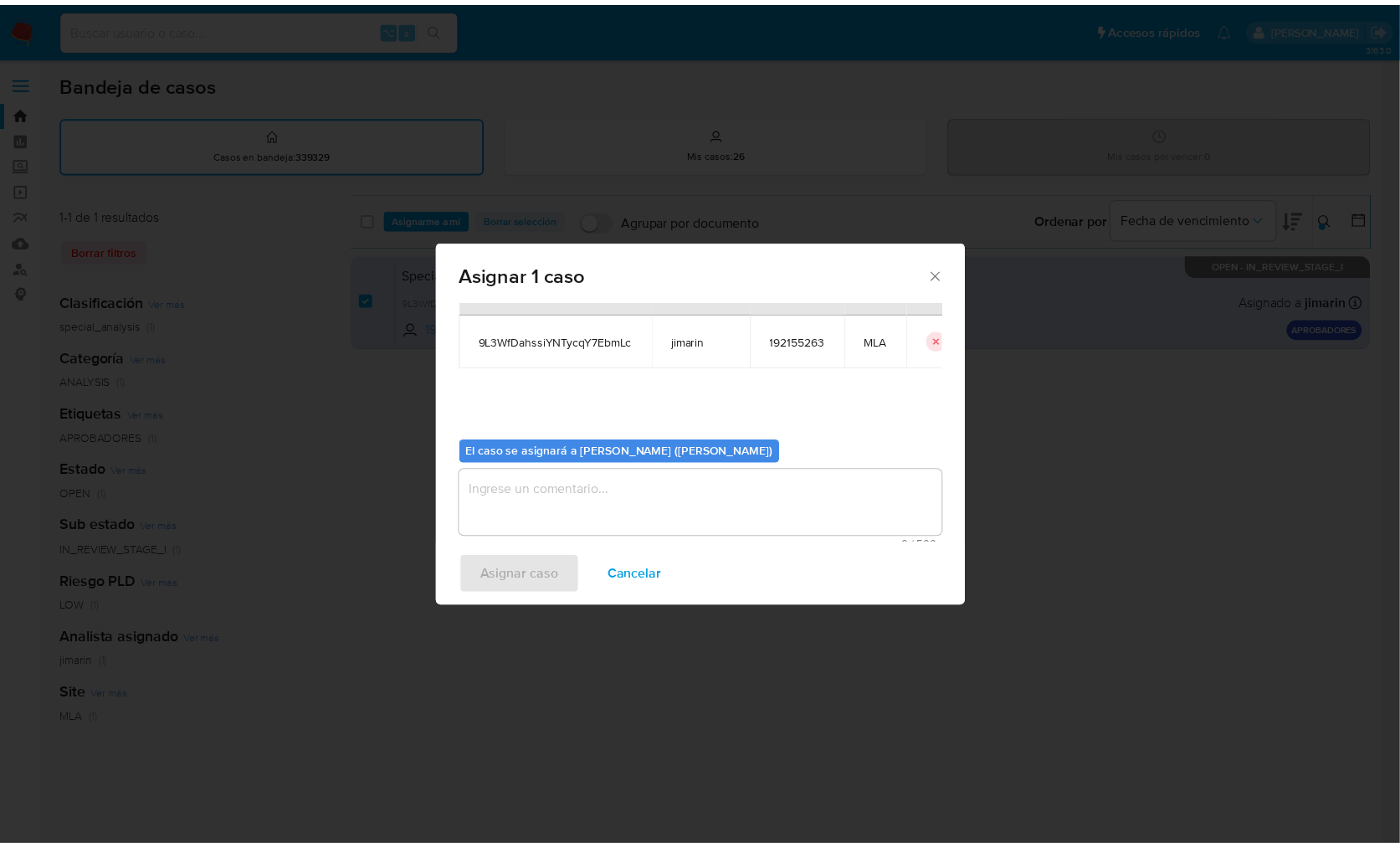
scroll to position [86, 0]
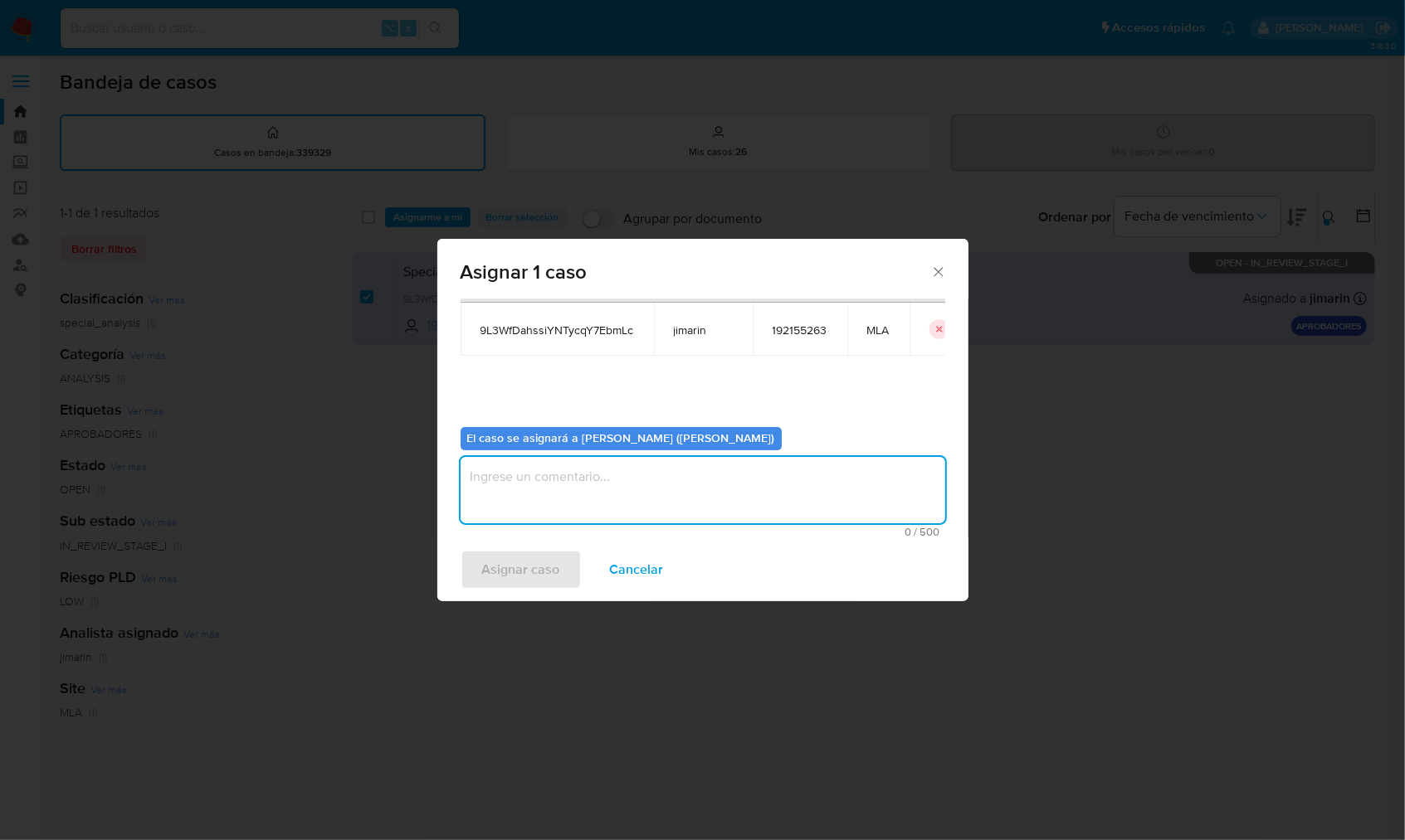
click at [580, 487] on textarea "assign-modal" at bounding box center [702, 490] width 484 height 67
click at [538, 559] on div "Asignar caso Cancelar" at bounding box center [703, 570] width 531 height 63
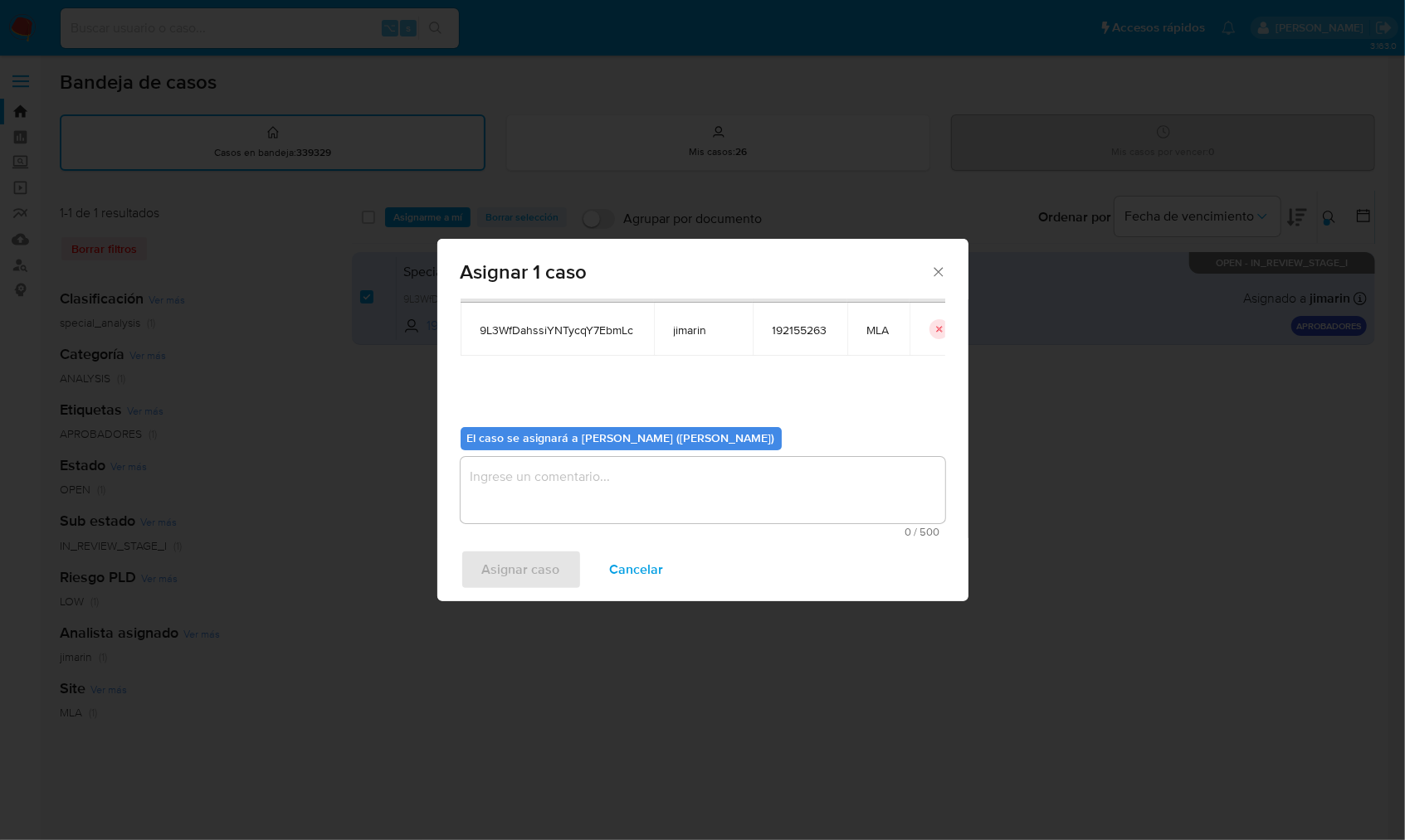
click at [522, 496] on textarea "assign-modal" at bounding box center [702, 490] width 484 height 67
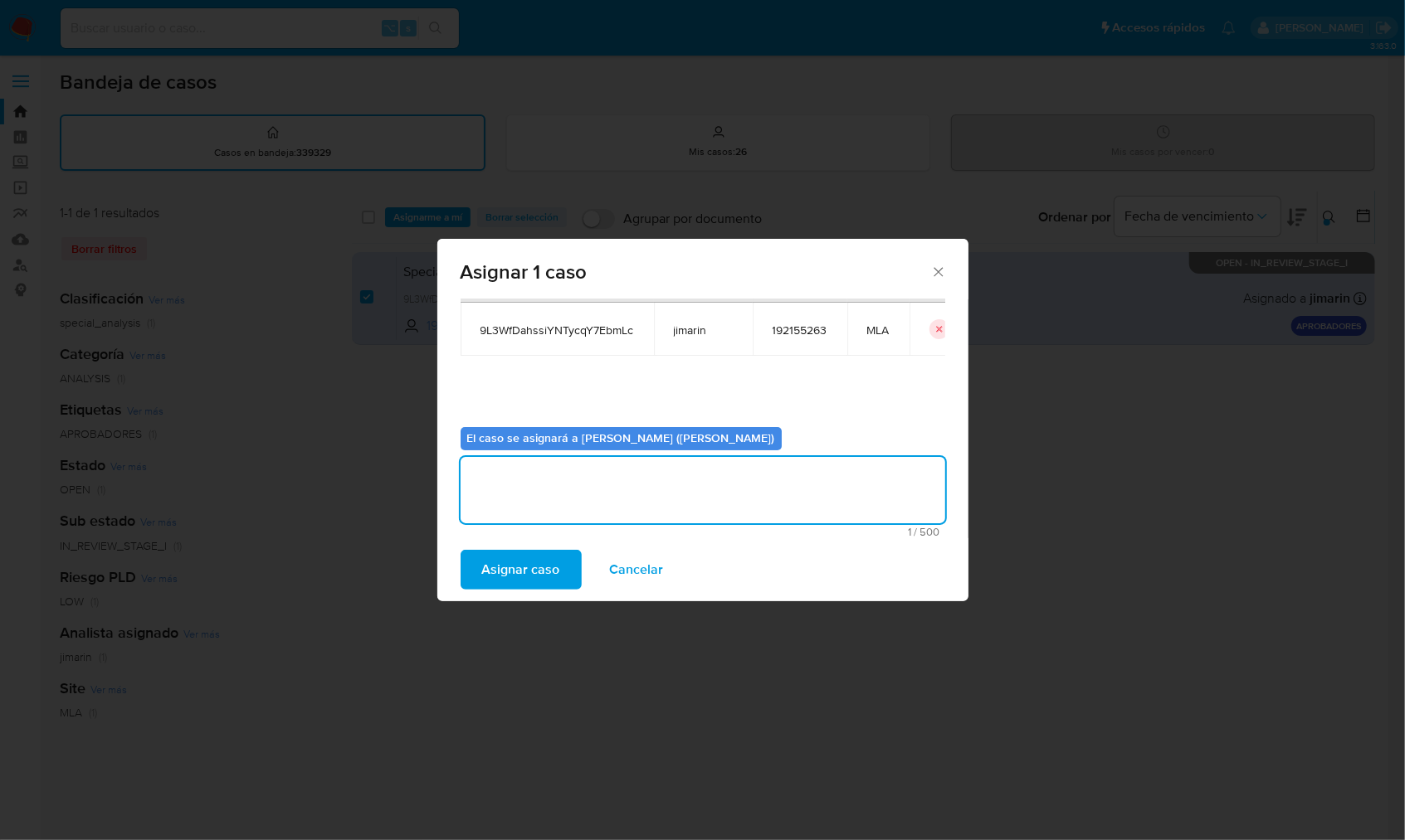
click at [517, 568] on span "Asignar caso" at bounding box center [521, 570] width 78 height 37
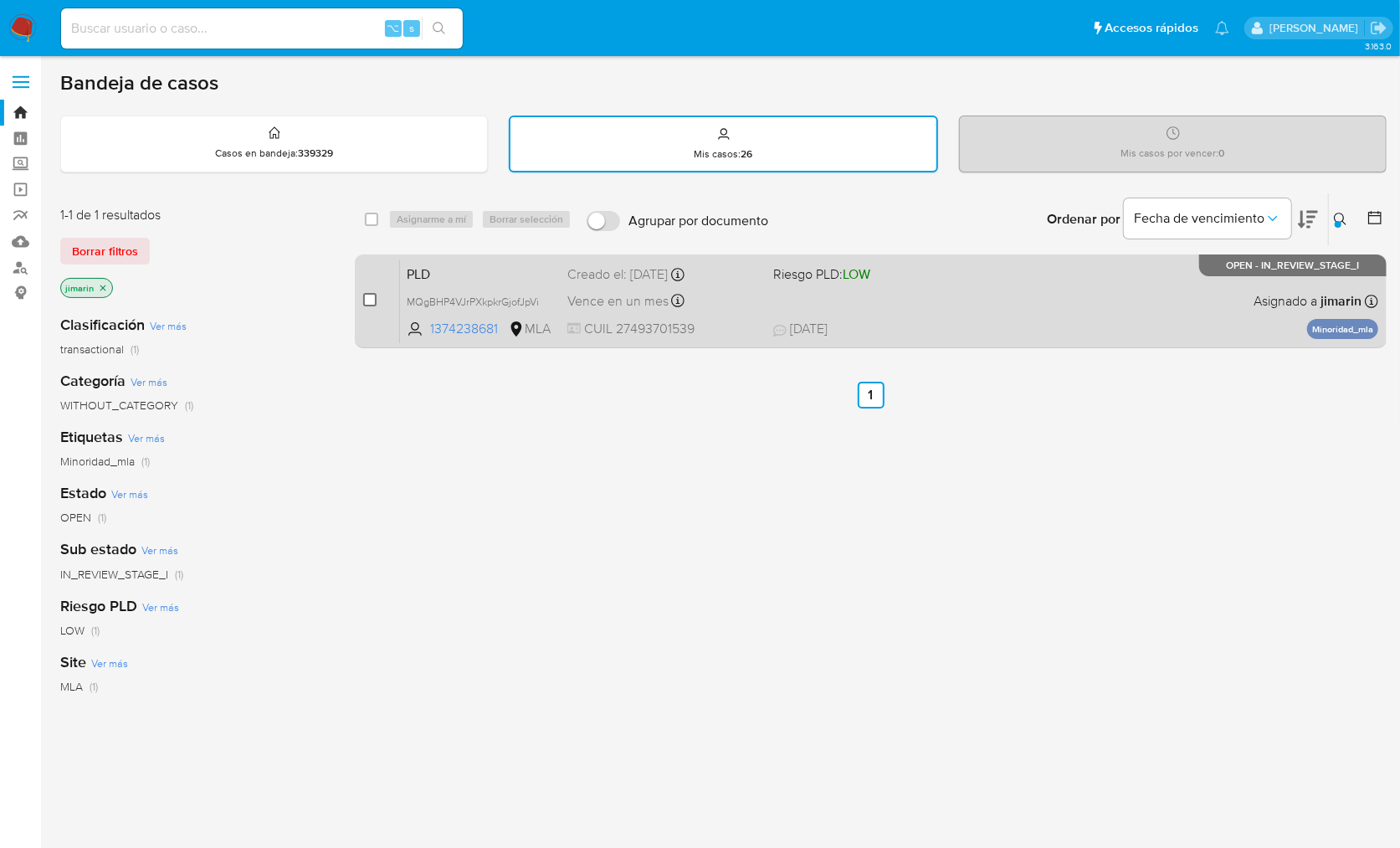
drag, startPoint x: 357, startPoint y: 296, endPoint x: 365, endPoint y: 299, distance: 8.5
click at [357, 296] on div "case-item-checkbox No es posible asignar el caso PLD MQgBHP4VJrPXkpkrGjofJpVi 1…" at bounding box center [870, 301] width 1032 height 93
click at [366, 299] on input "checkbox" at bounding box center [370, 299] width 13 height 13
checkbox input "true"
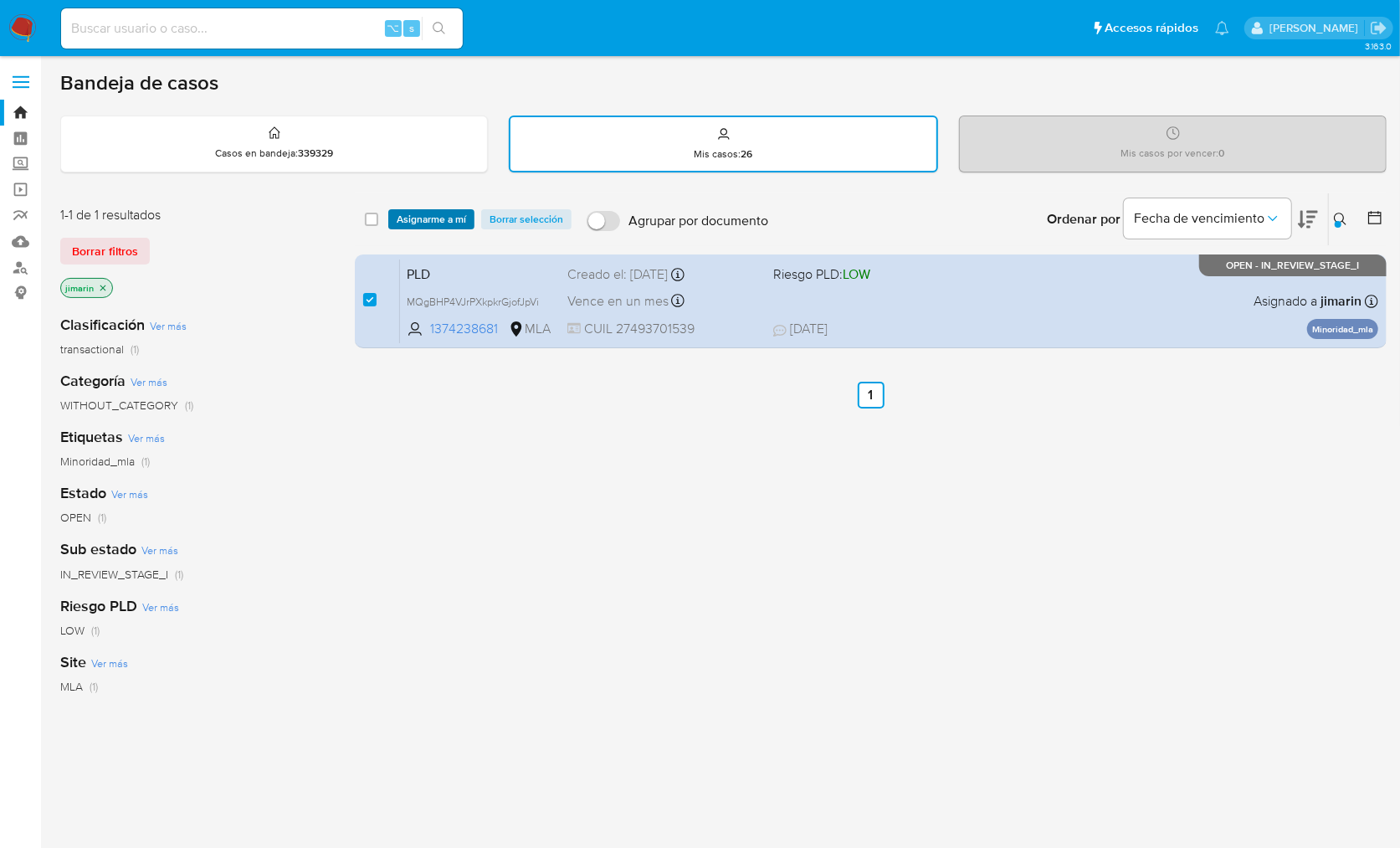
click at [405, 226] on span "Asignarme a mí" at bounding box center [431, 220] width 70 height 17
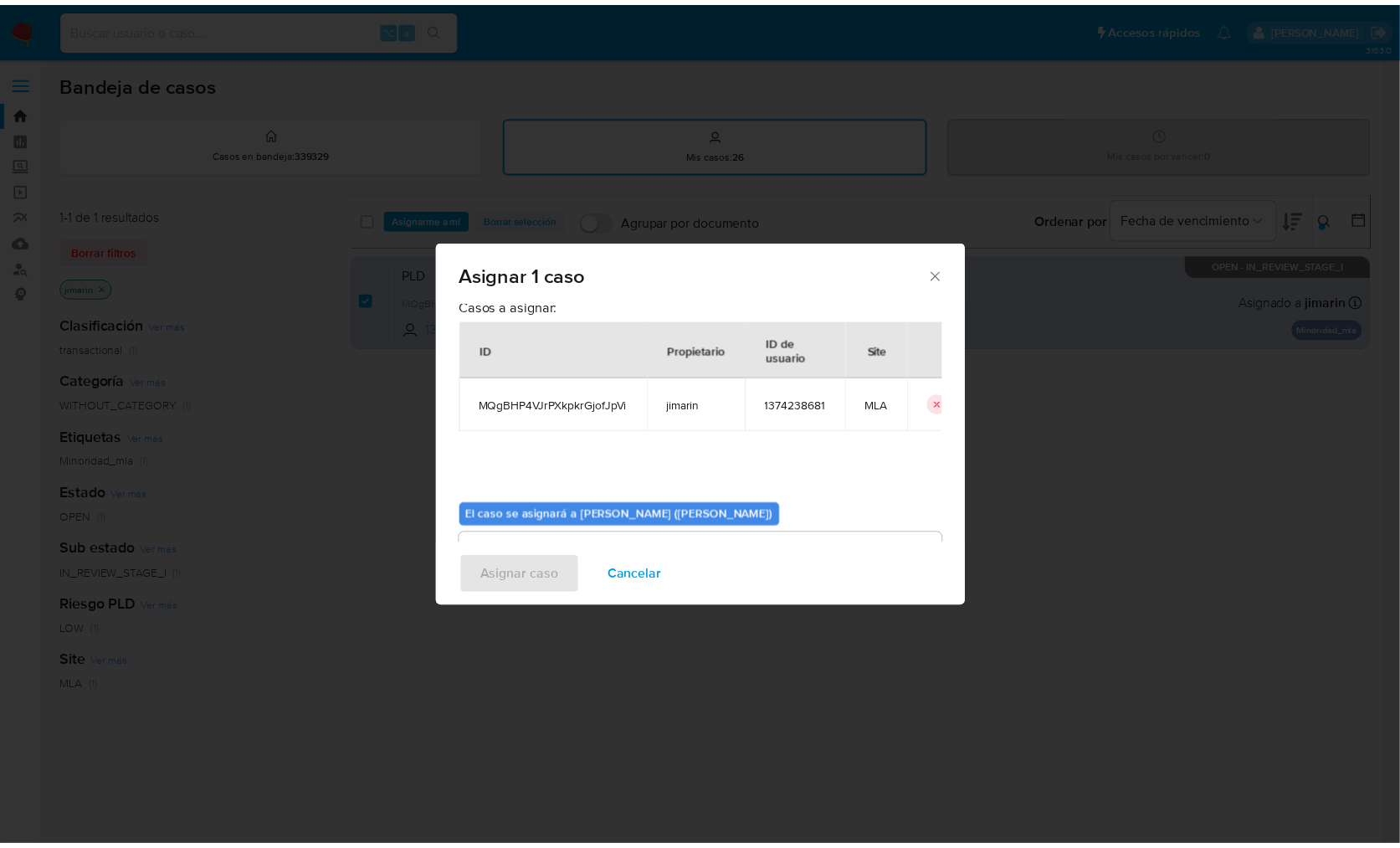
scroll to position [86, 0]
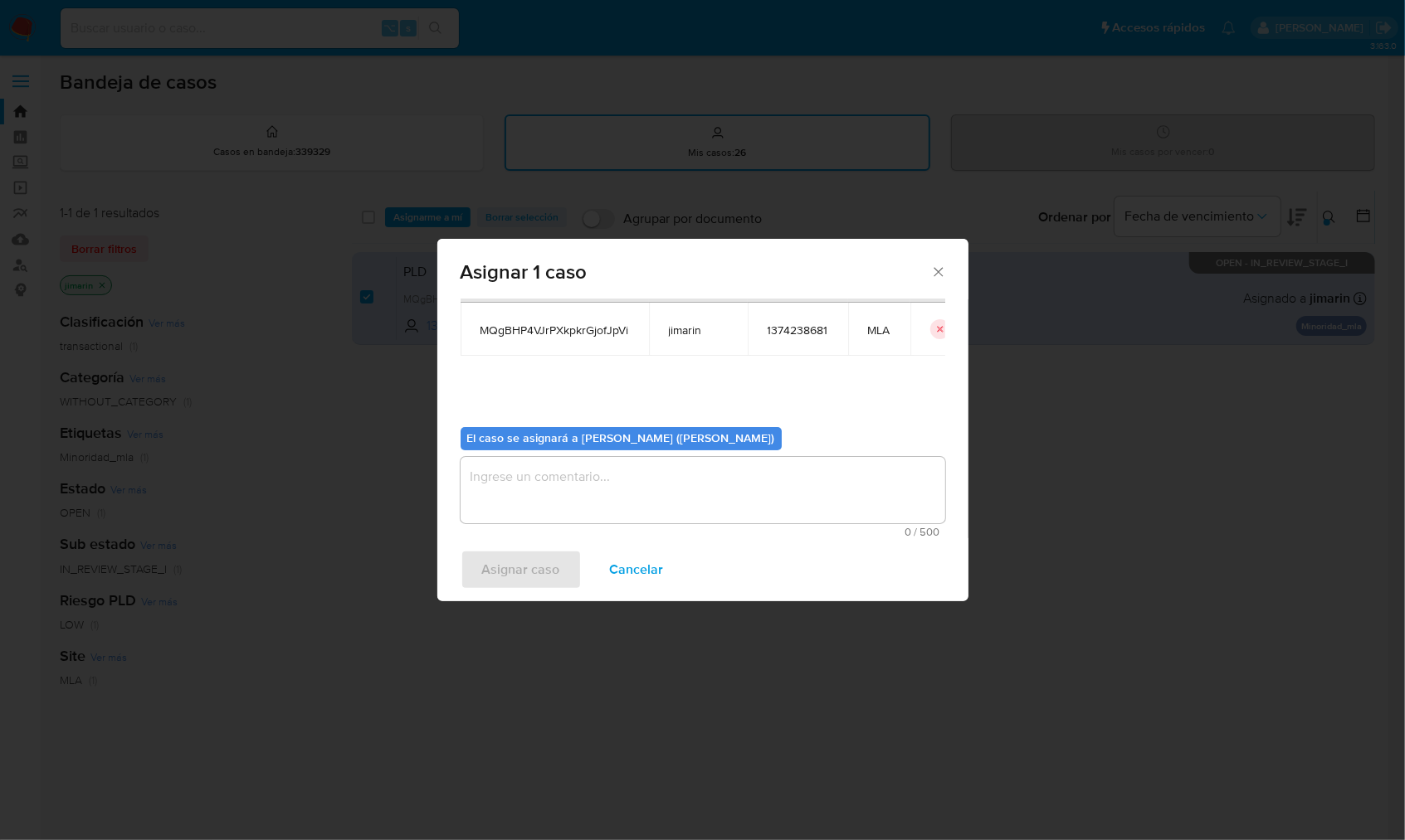
click at [509, 465] on textarea "assign-modal" at bounding box center [702, 490] width 484 height 67
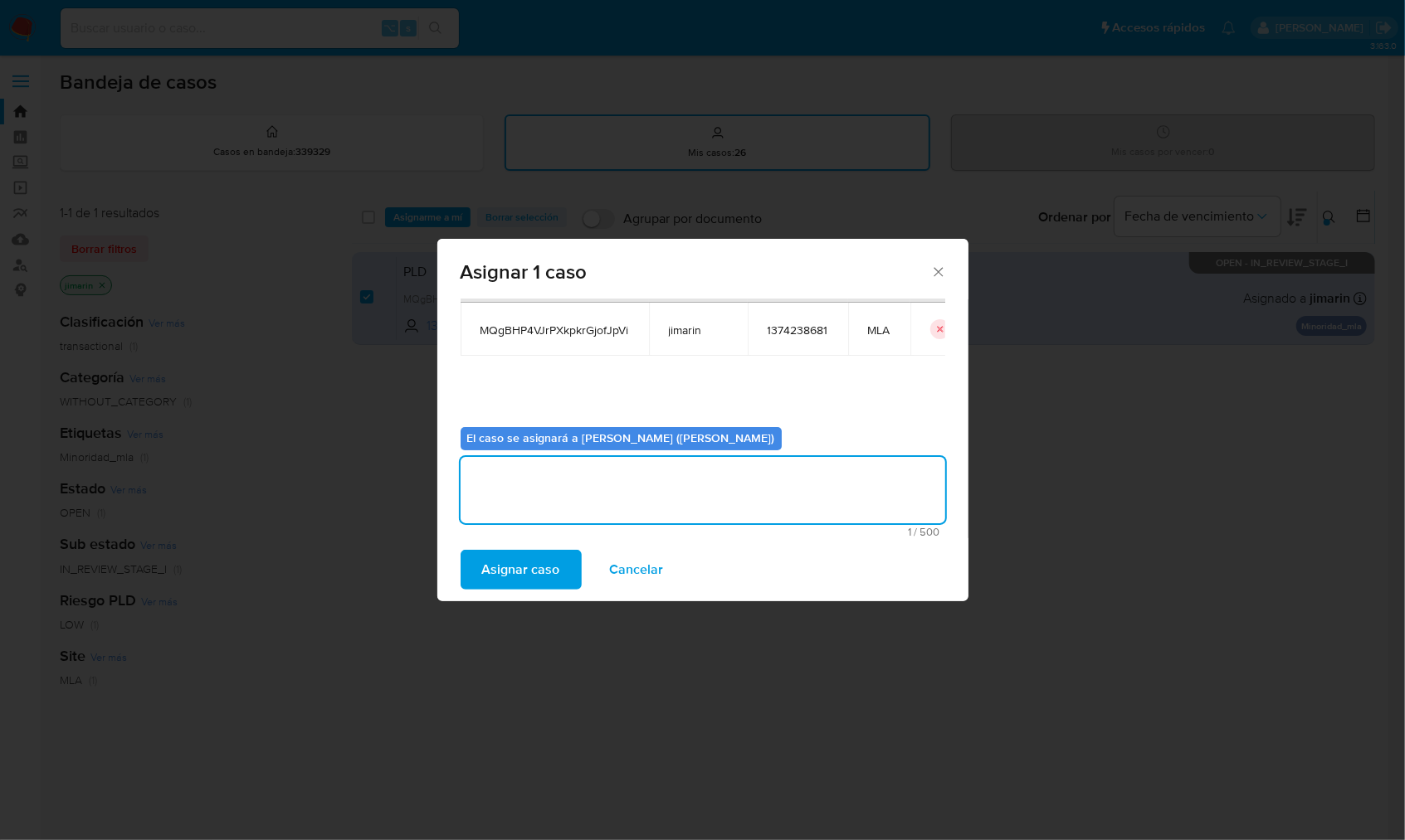
click at [518, 583] on span "Asignar caso" at bounding box center [521, 570] width 78 height 37
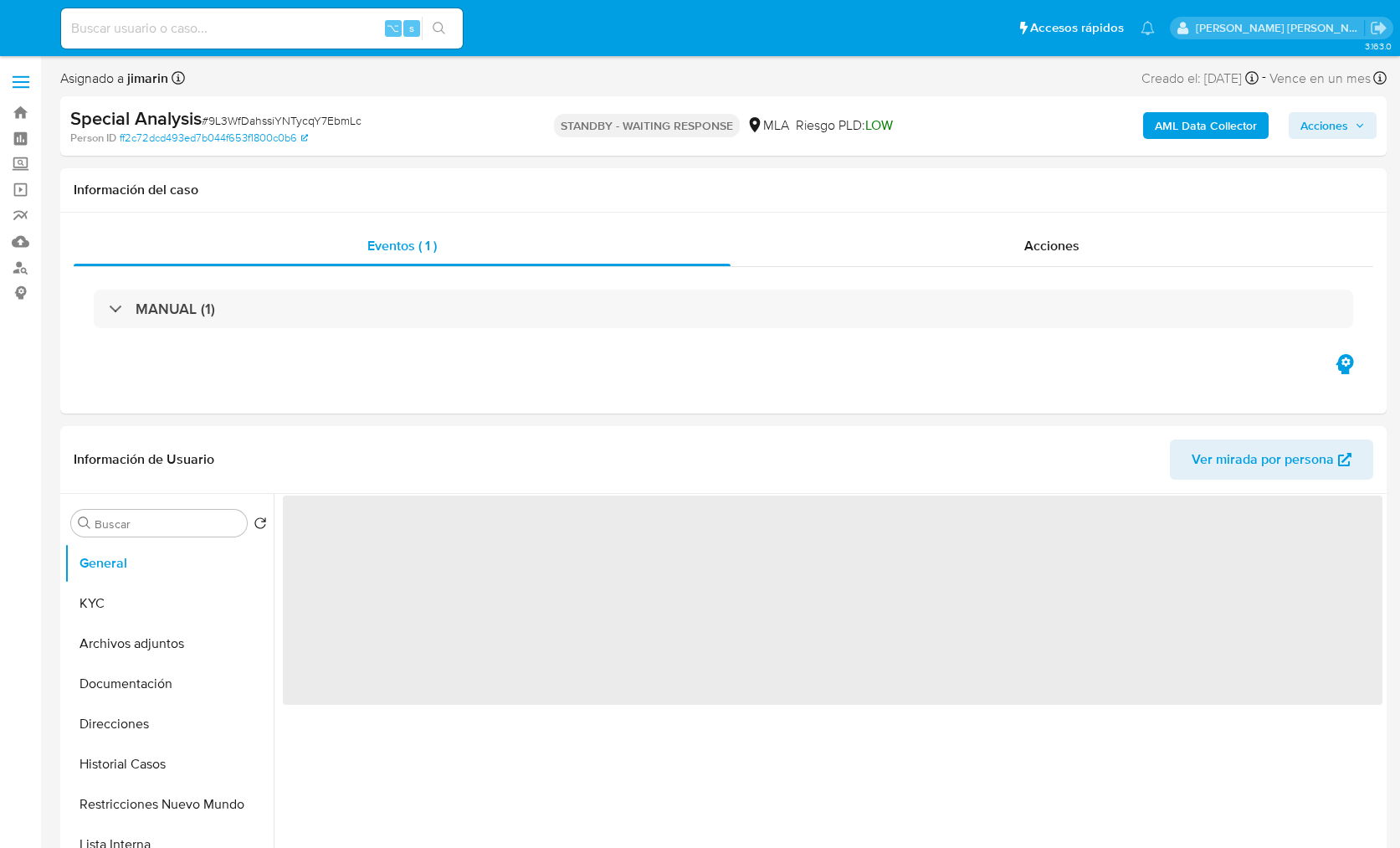
select select "10"
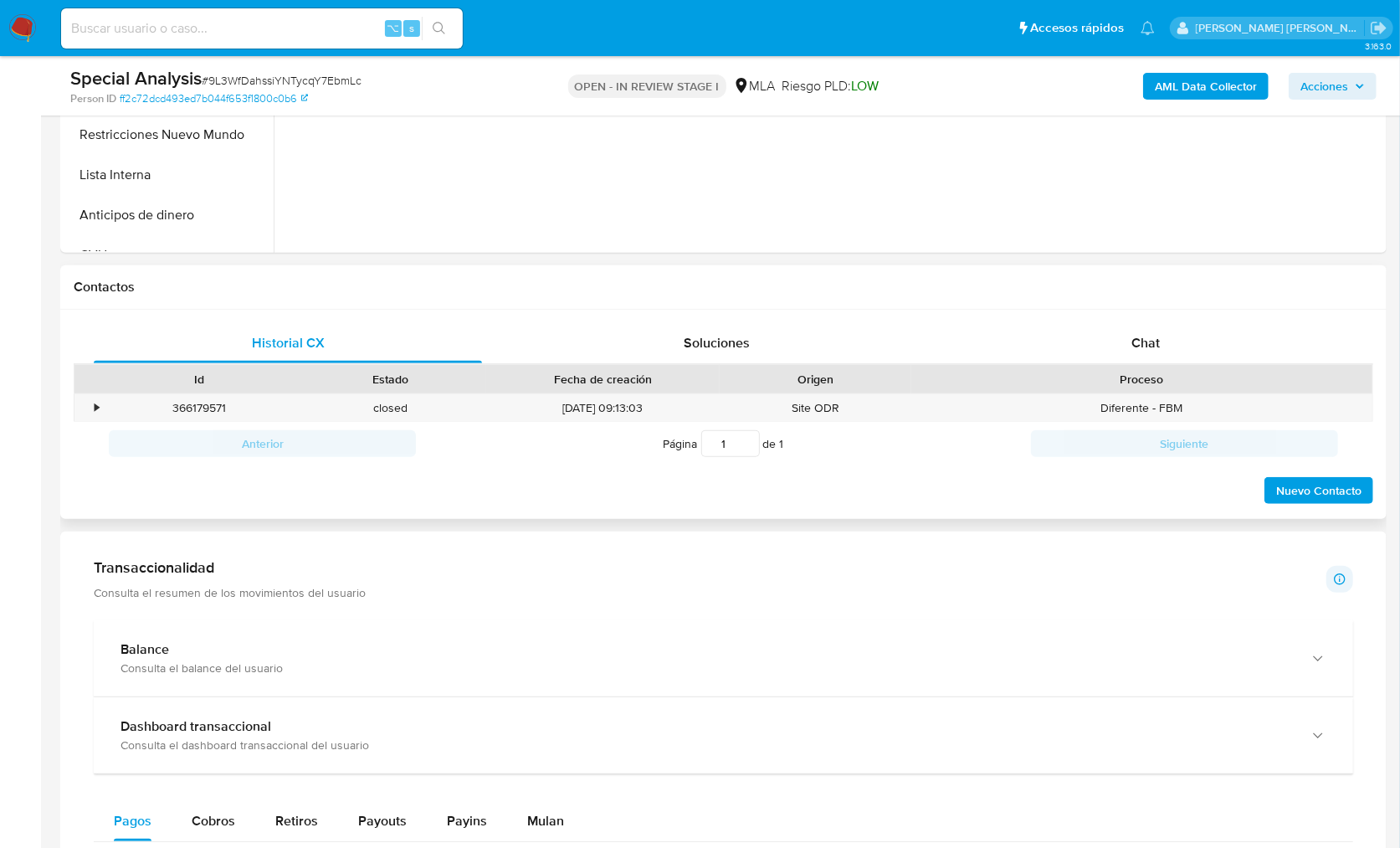
scroll to position [612, 0]
click at [1150, 335] on span "Chat" at bounding box center [1146, 341] width 29 height 19
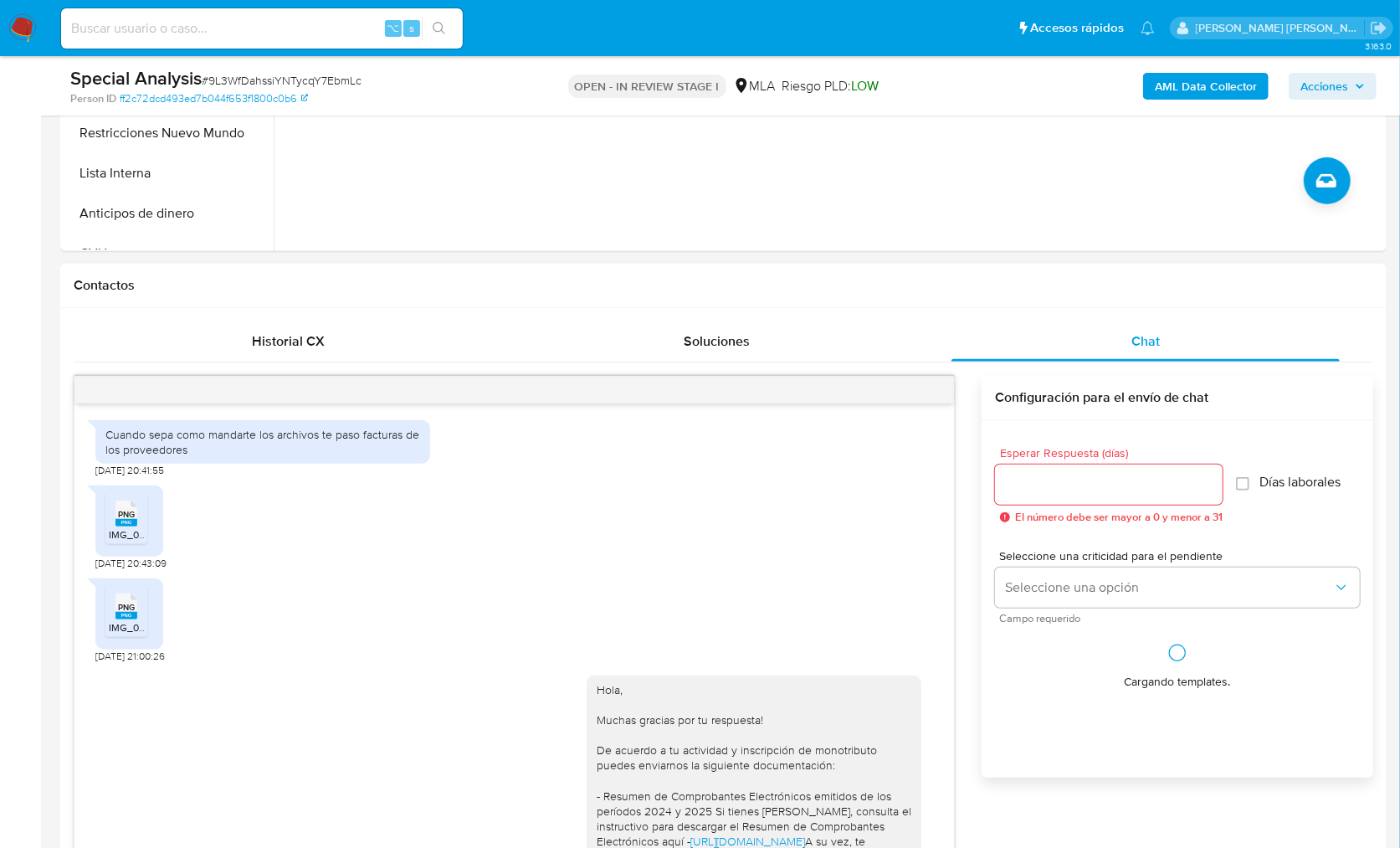
scroll to position [1446, 0]
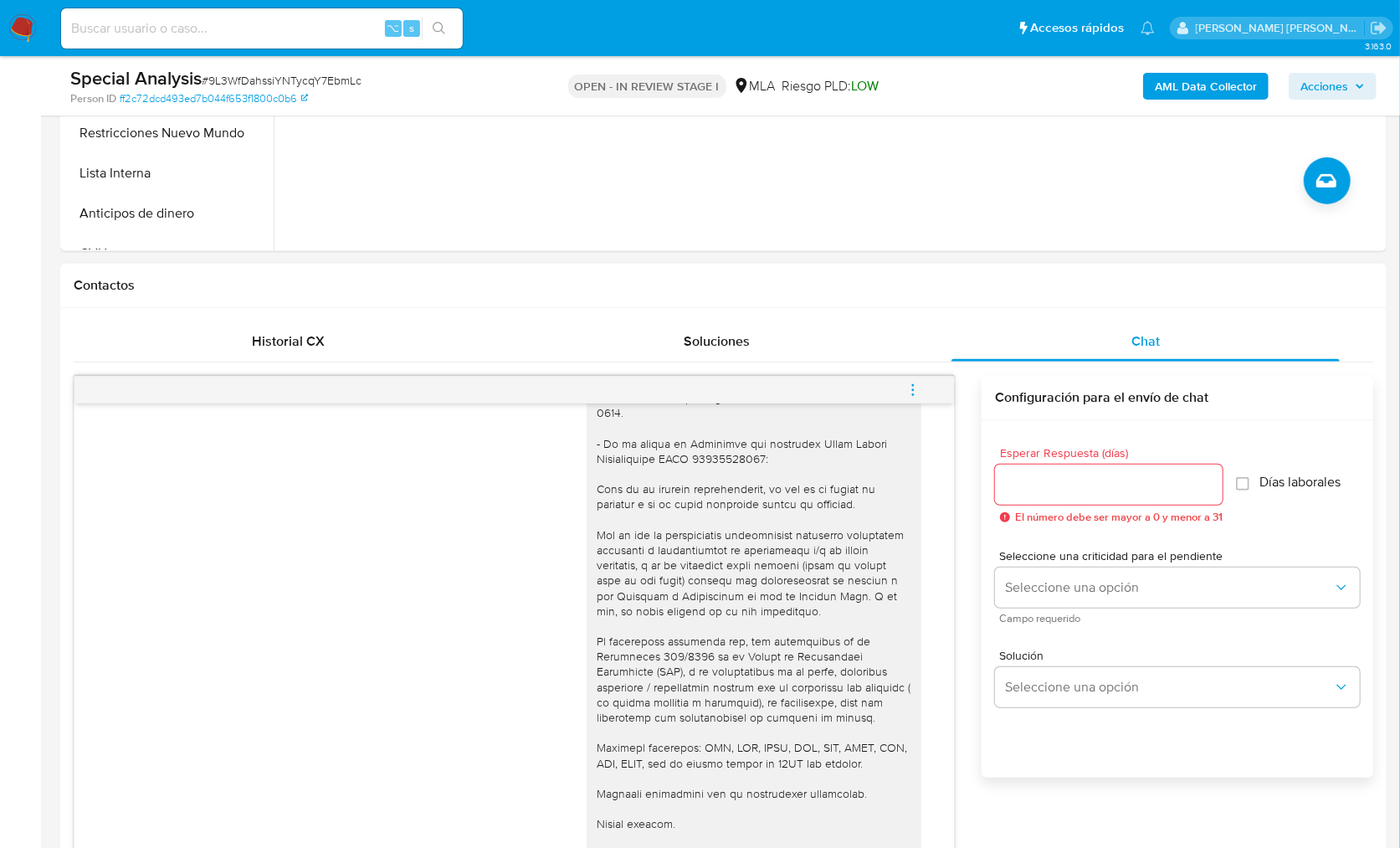
click at [904, 384] on button "menu-action" at bounding box center [913, 390] width 55 height 40
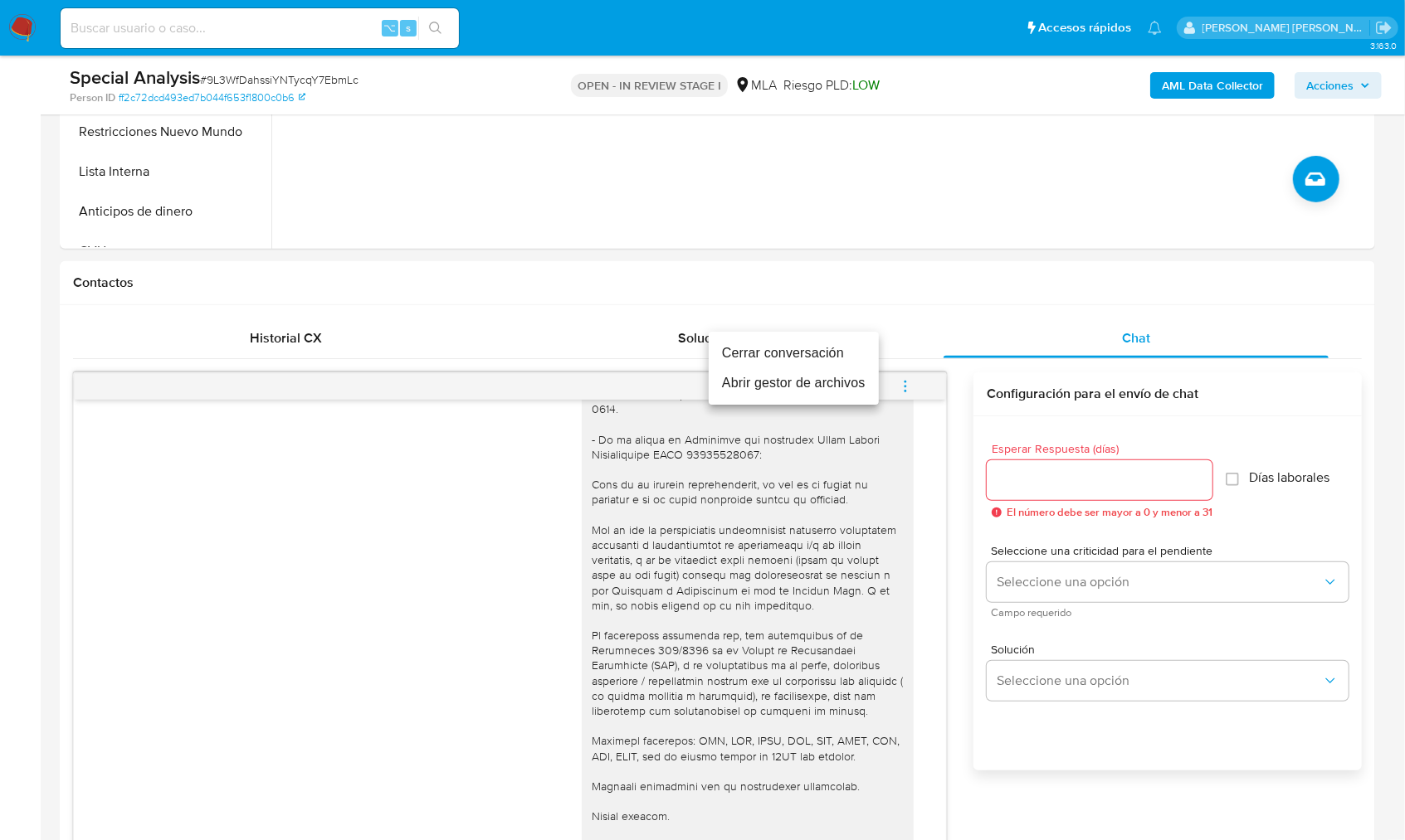
click at [831, 356] on li "Cerrar conversación" at bounding box center [794, 353] width 170 height 30
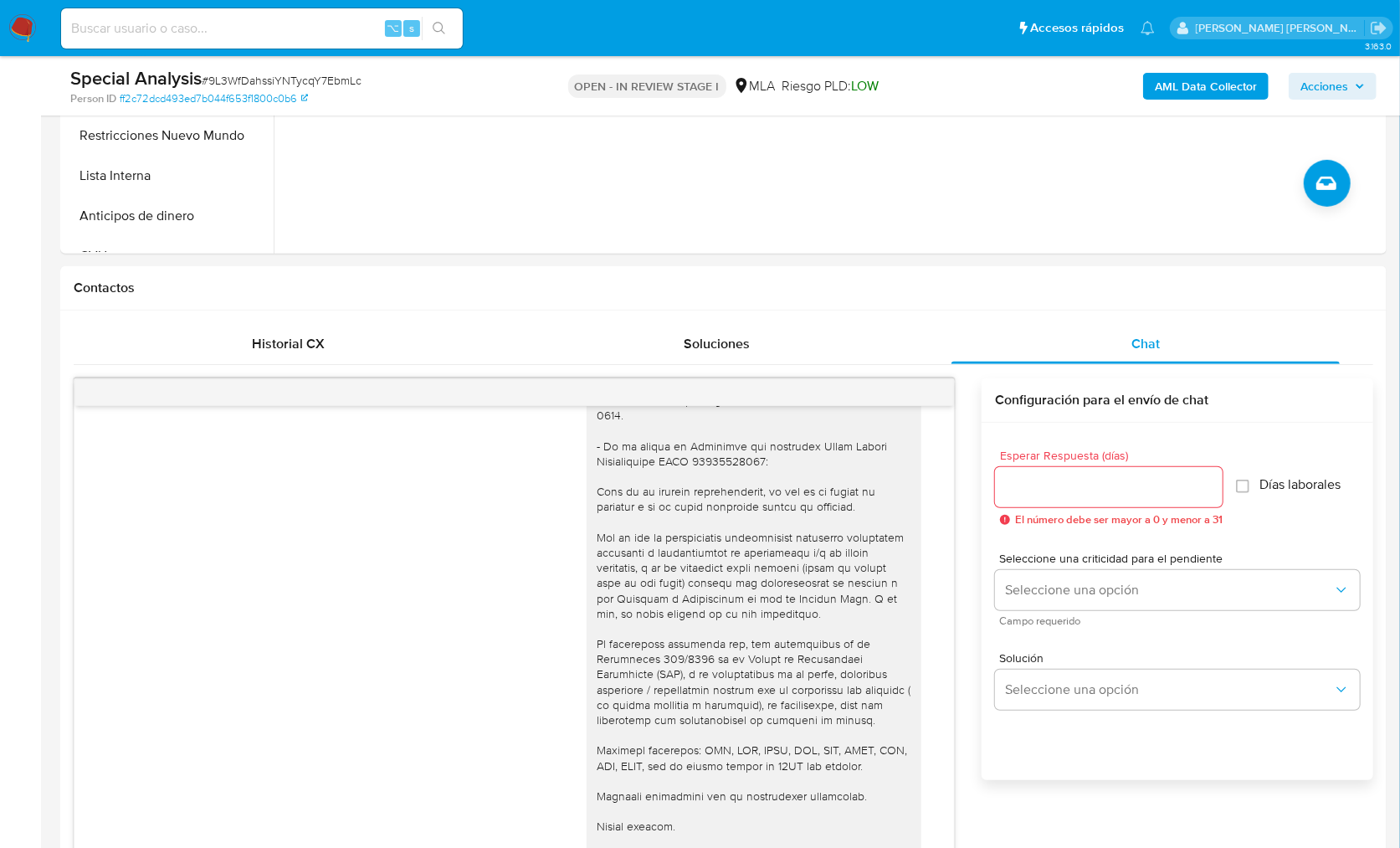
scroll to position [27, 0]
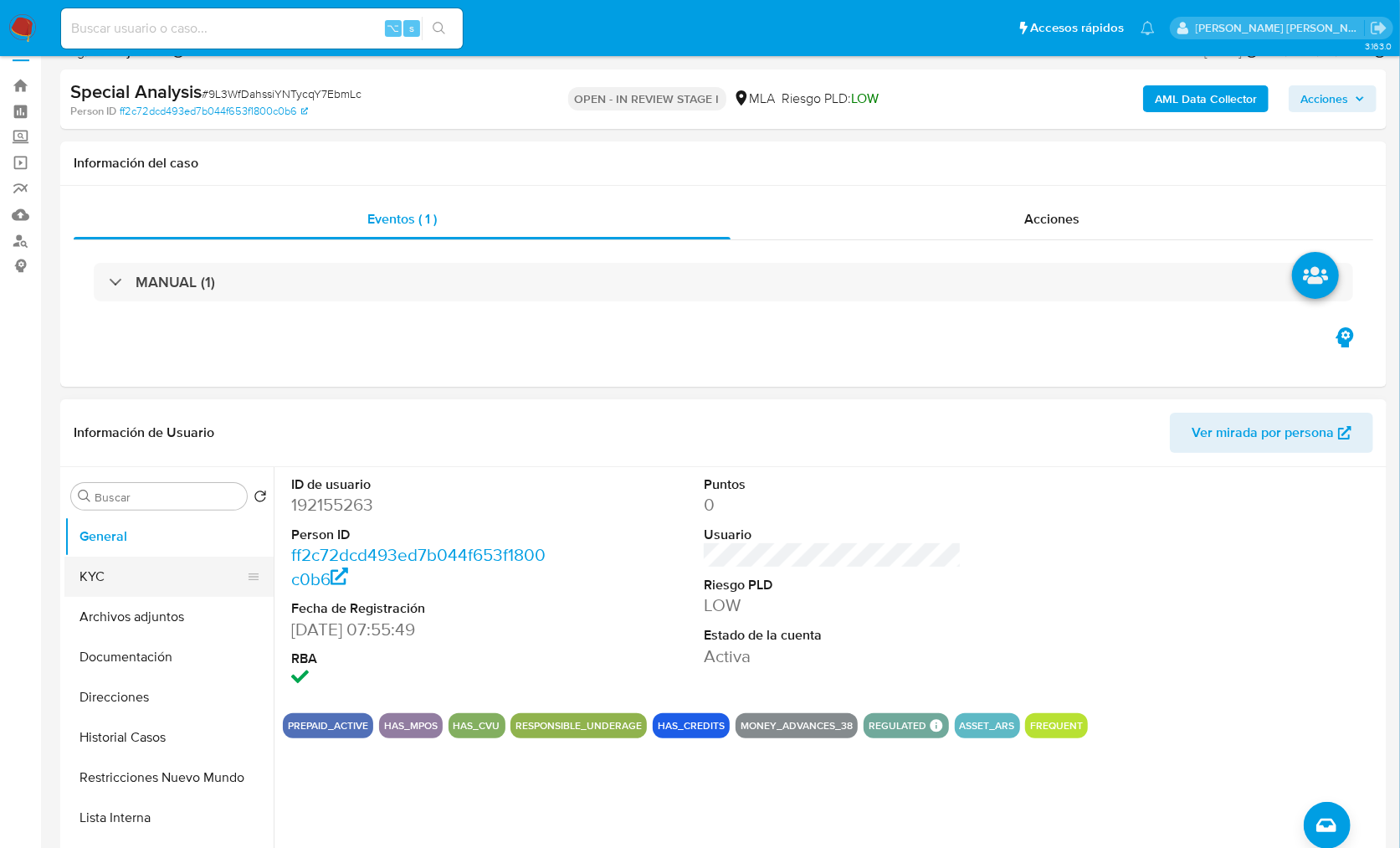
click at [161, 586] on button "KYC" at bounding box center [162, 577] width 196 height 40
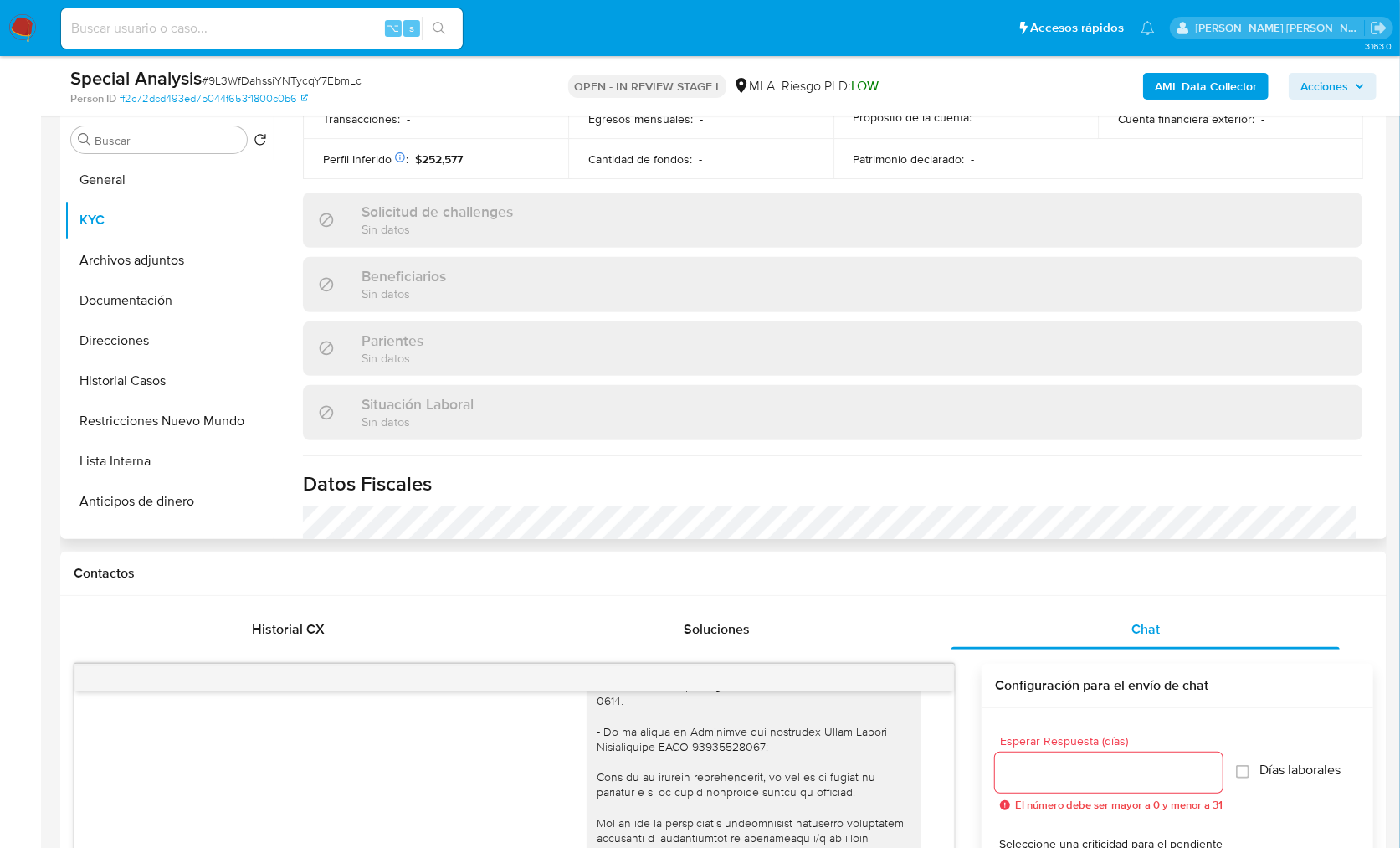
scroll to position [881, 0]
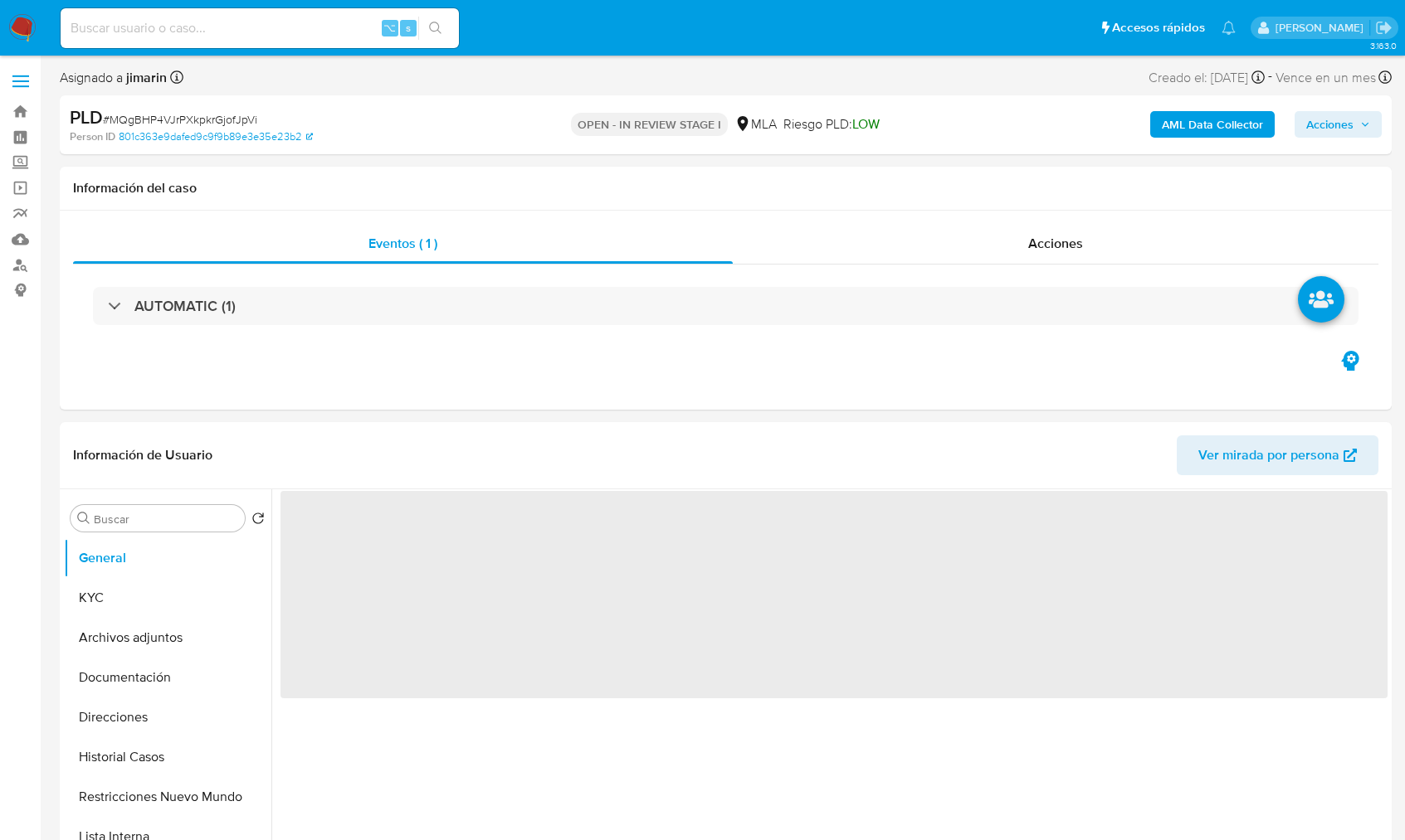
select select "10"
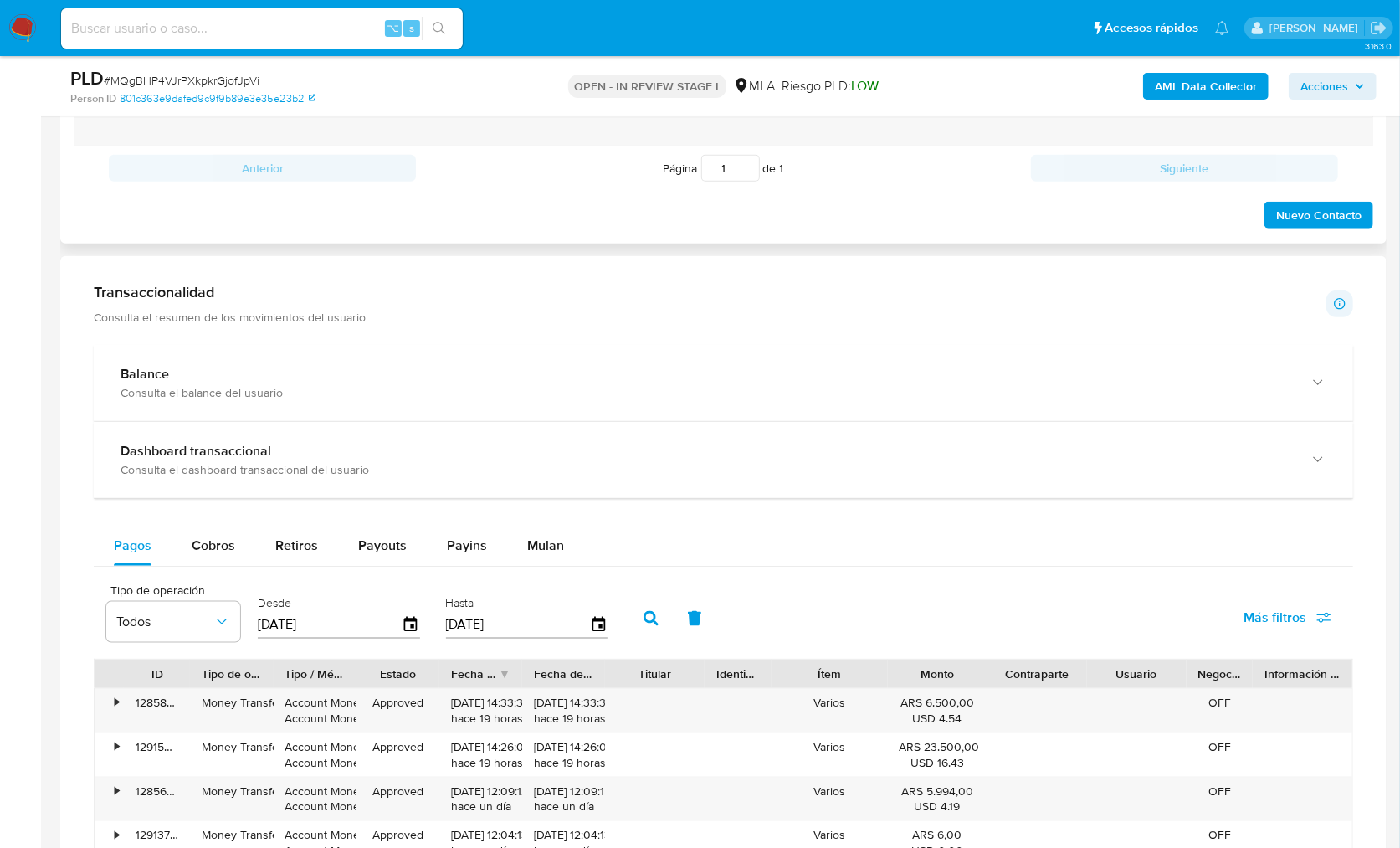
scroll to position [750, 0]
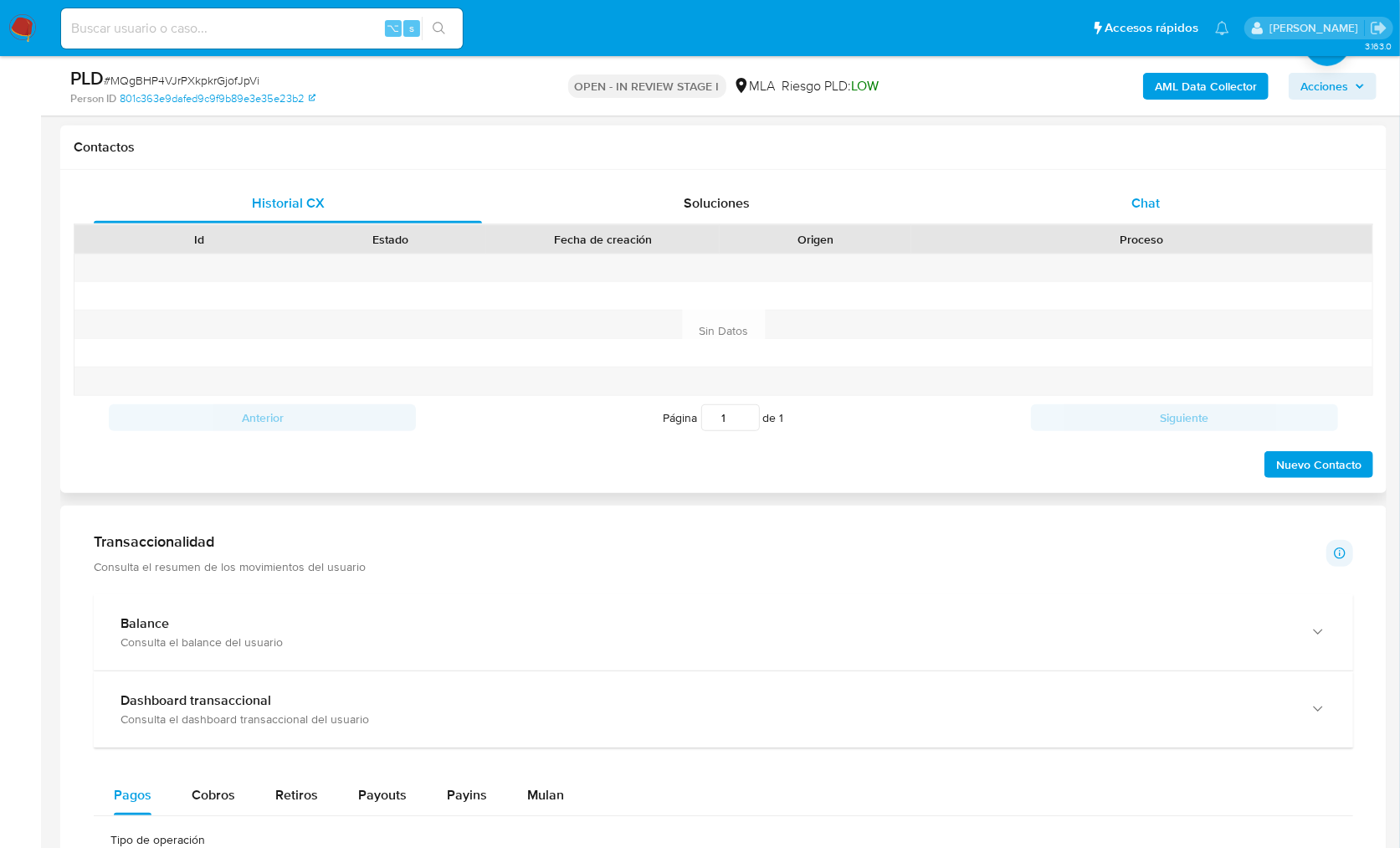
click at [1173, 196] on div "Chat" at bounding box center [1146, 204] width 388 height 40
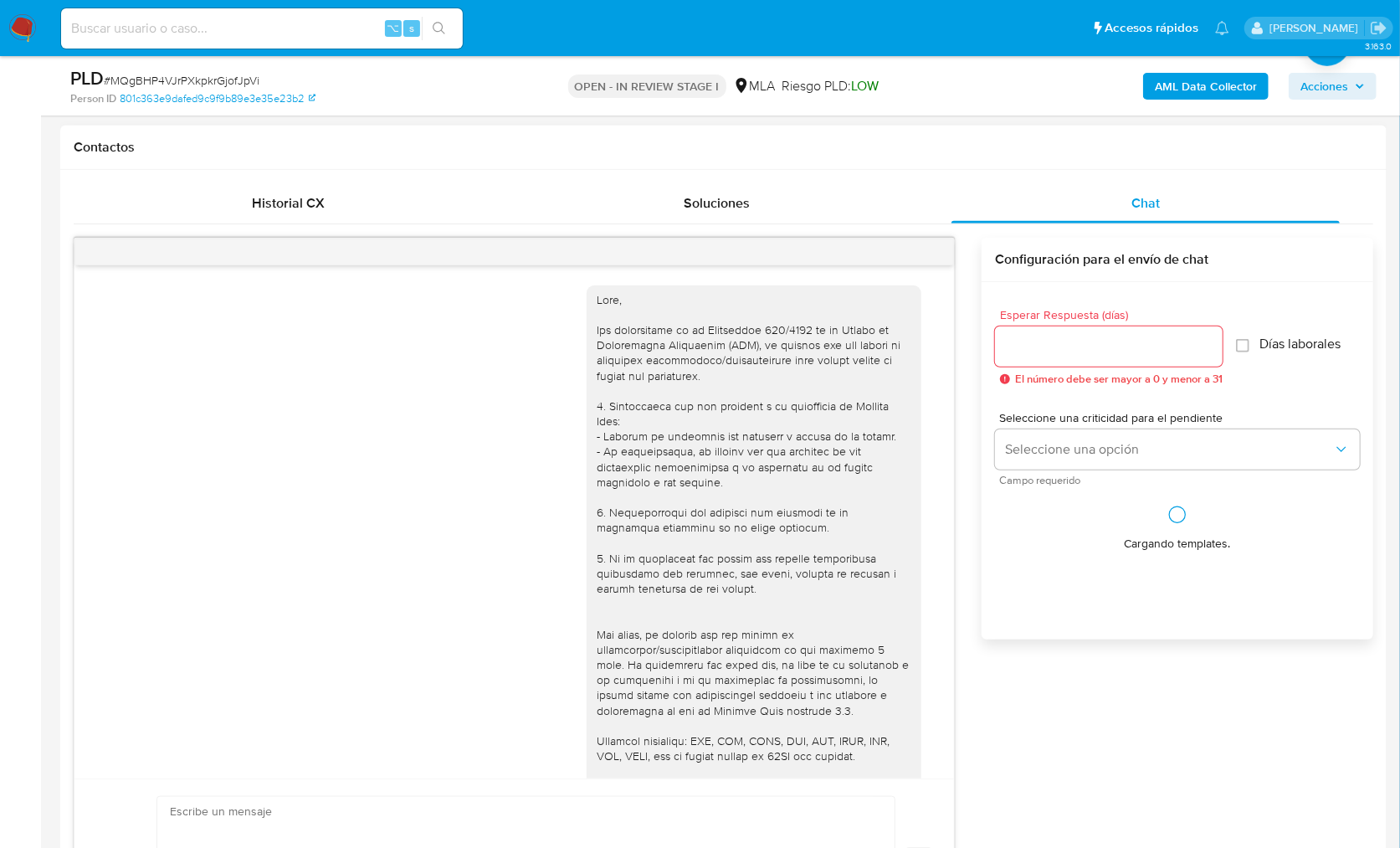
scroll to position [1193, 0]
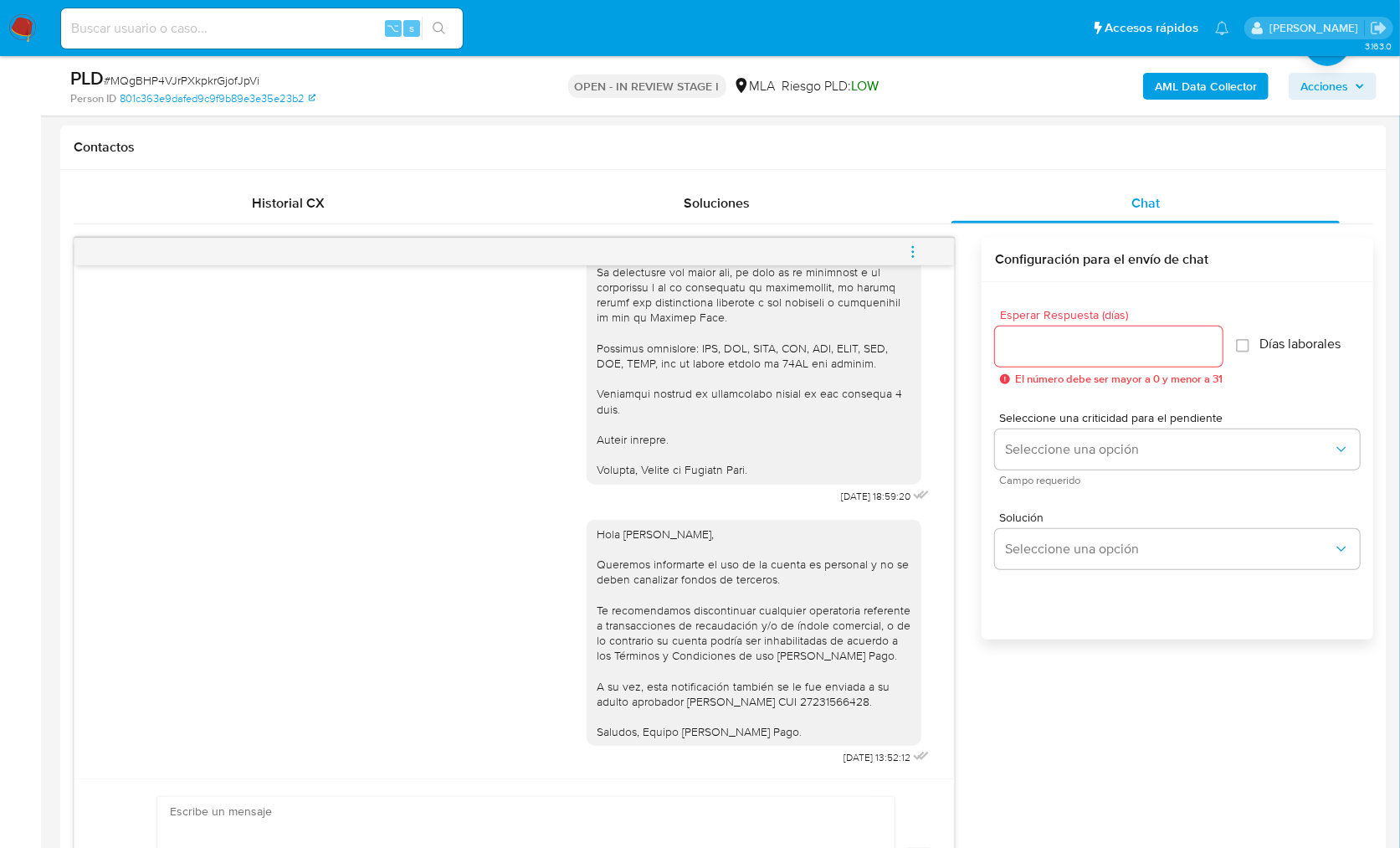
click at [899, 250] on button "menu-action" at bounding box center [913, 252] width 55 height 40
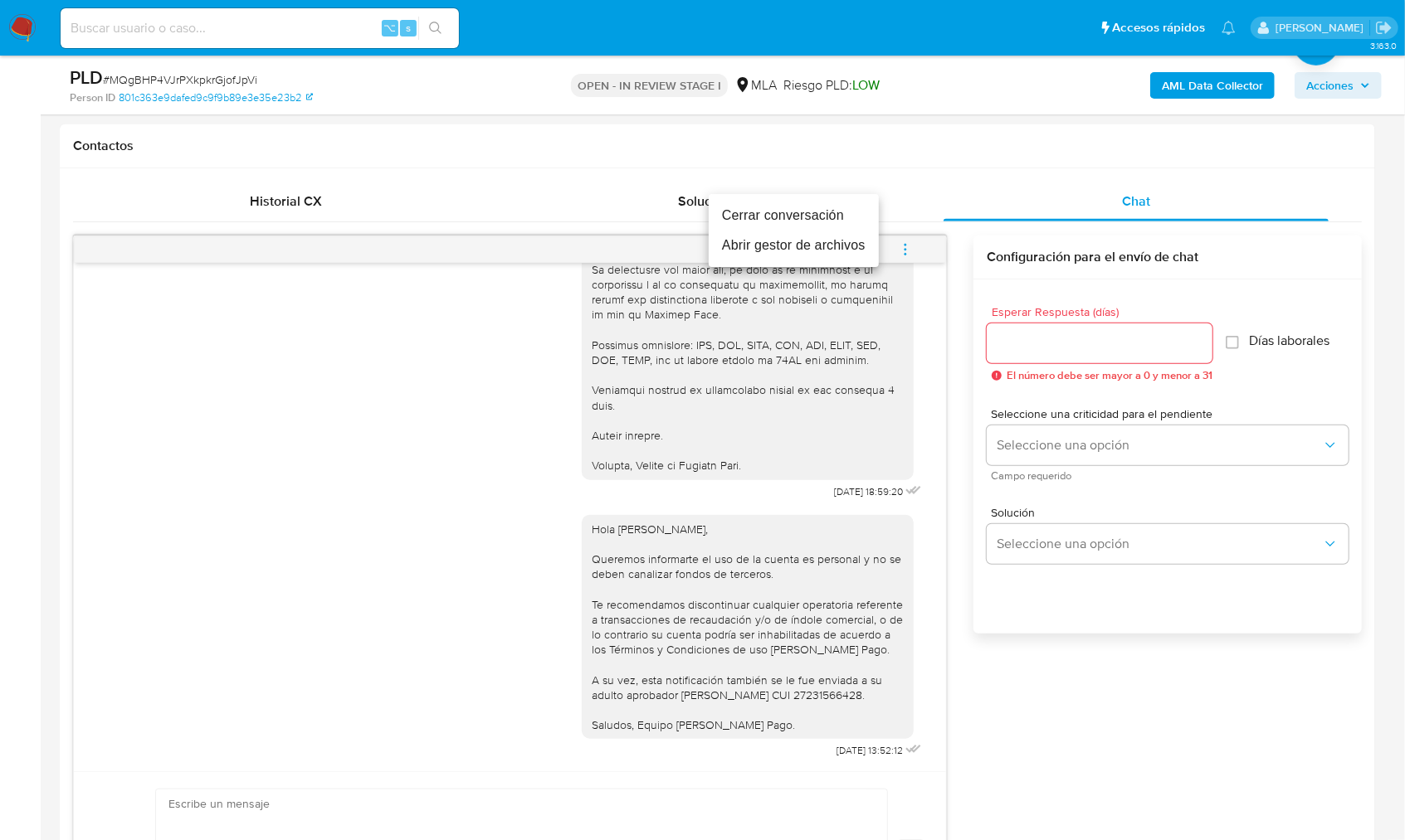
click at [826, 224] on li "Cerrar conversación" at bounding box center [794, 216] width 170 height 30
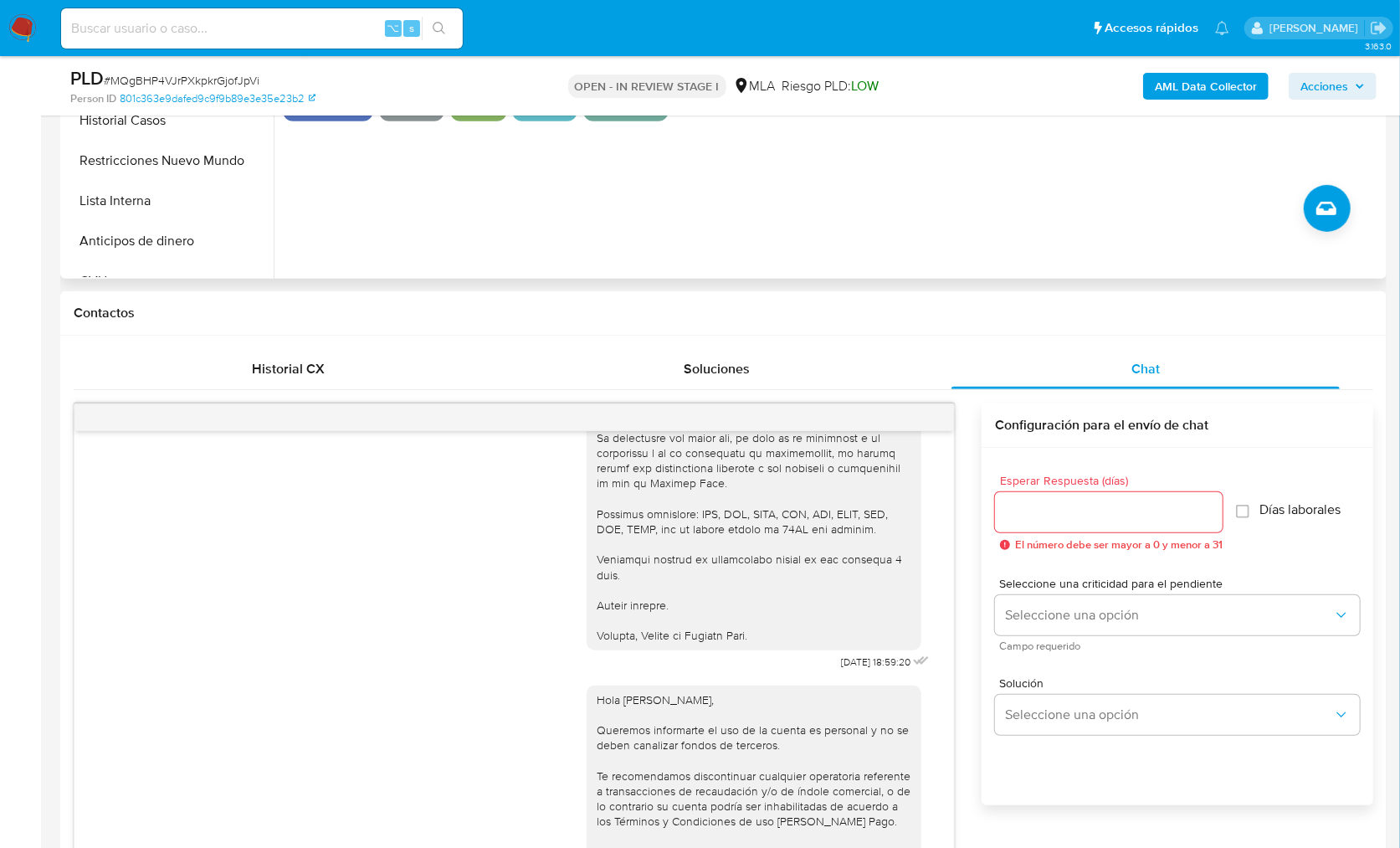
scroll to position [278, 0]
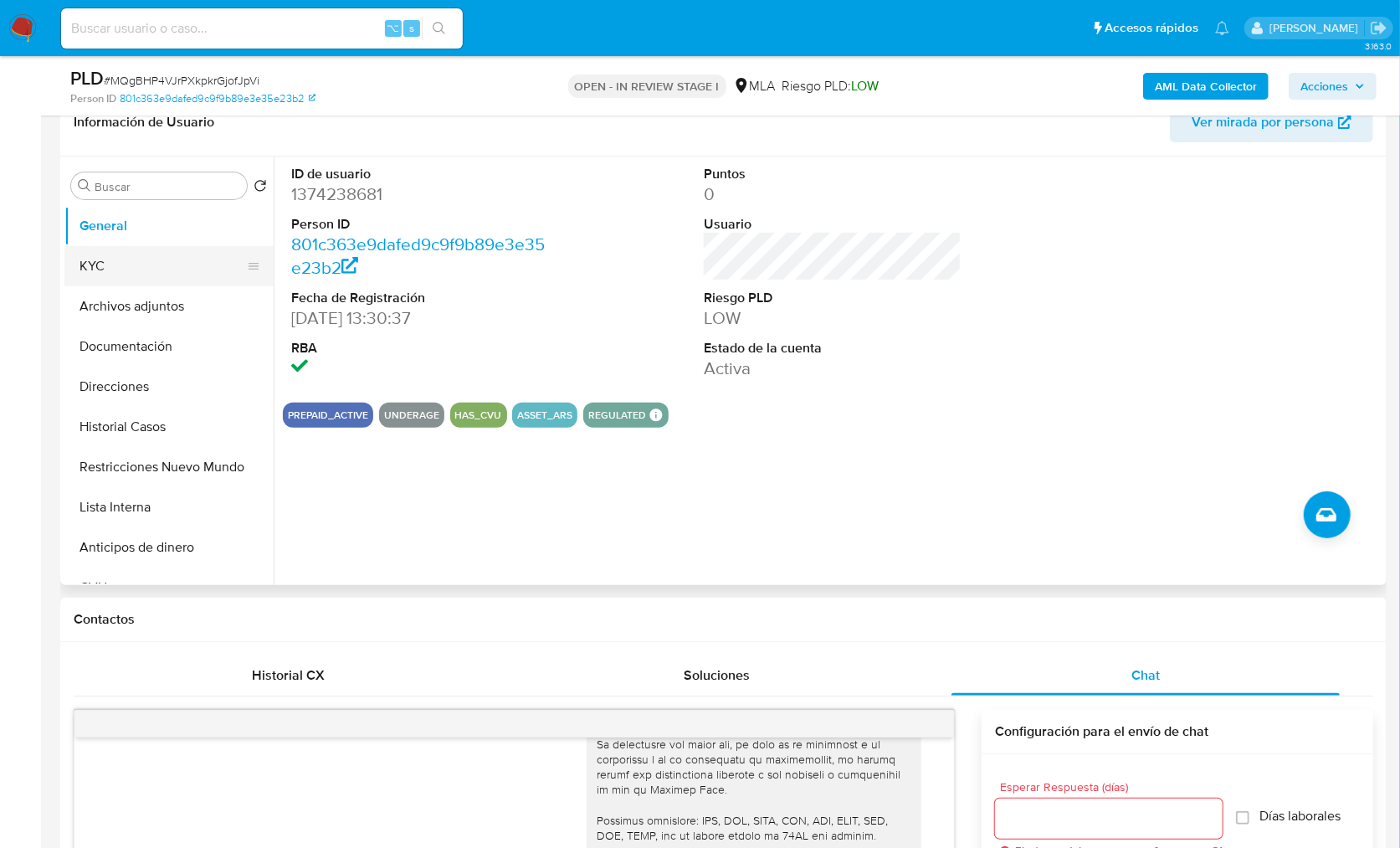
click at [173, 272] on button "KYC" at bounding box center [162, 267] width 196 height 40
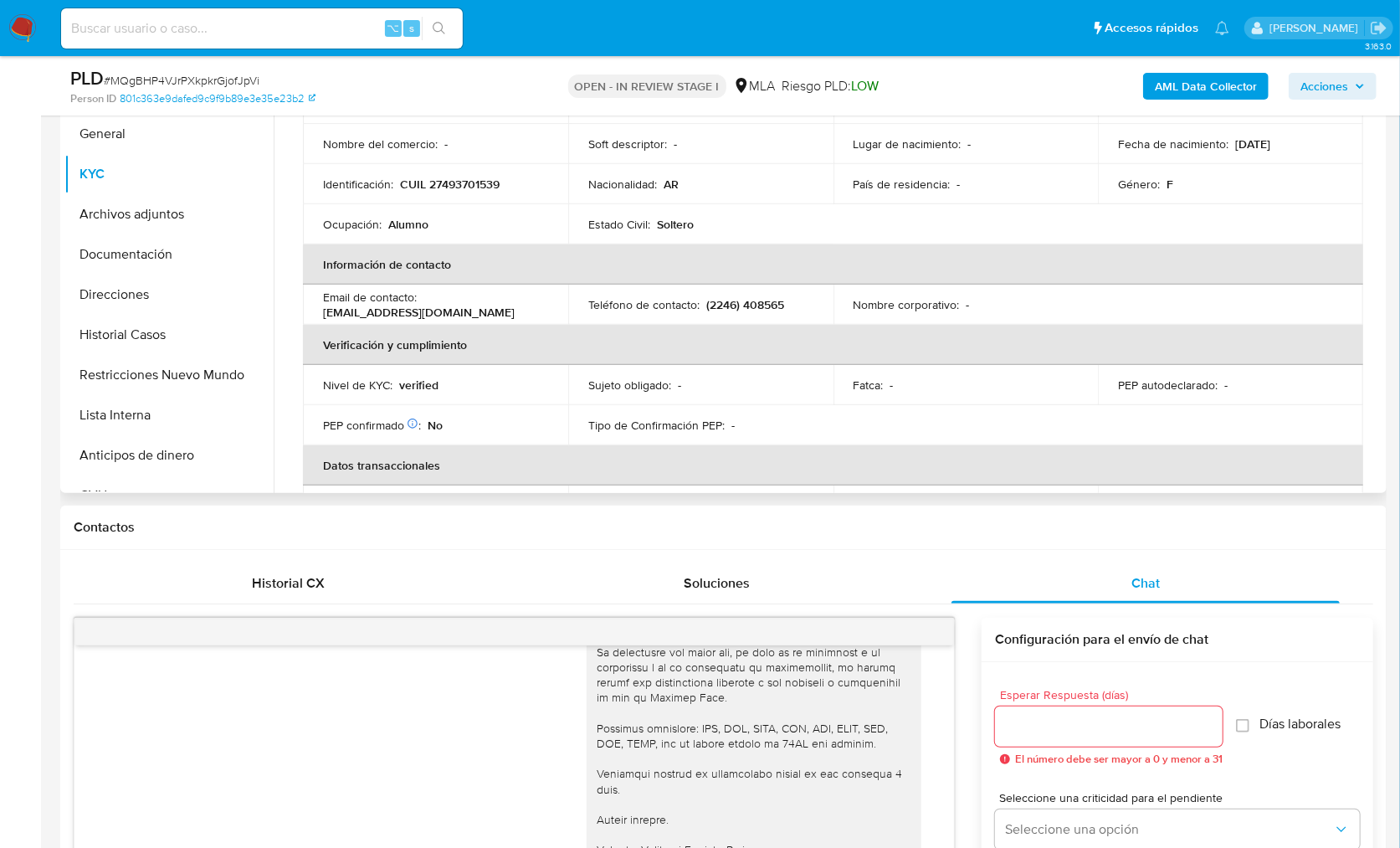
scroll to position [0, 0]
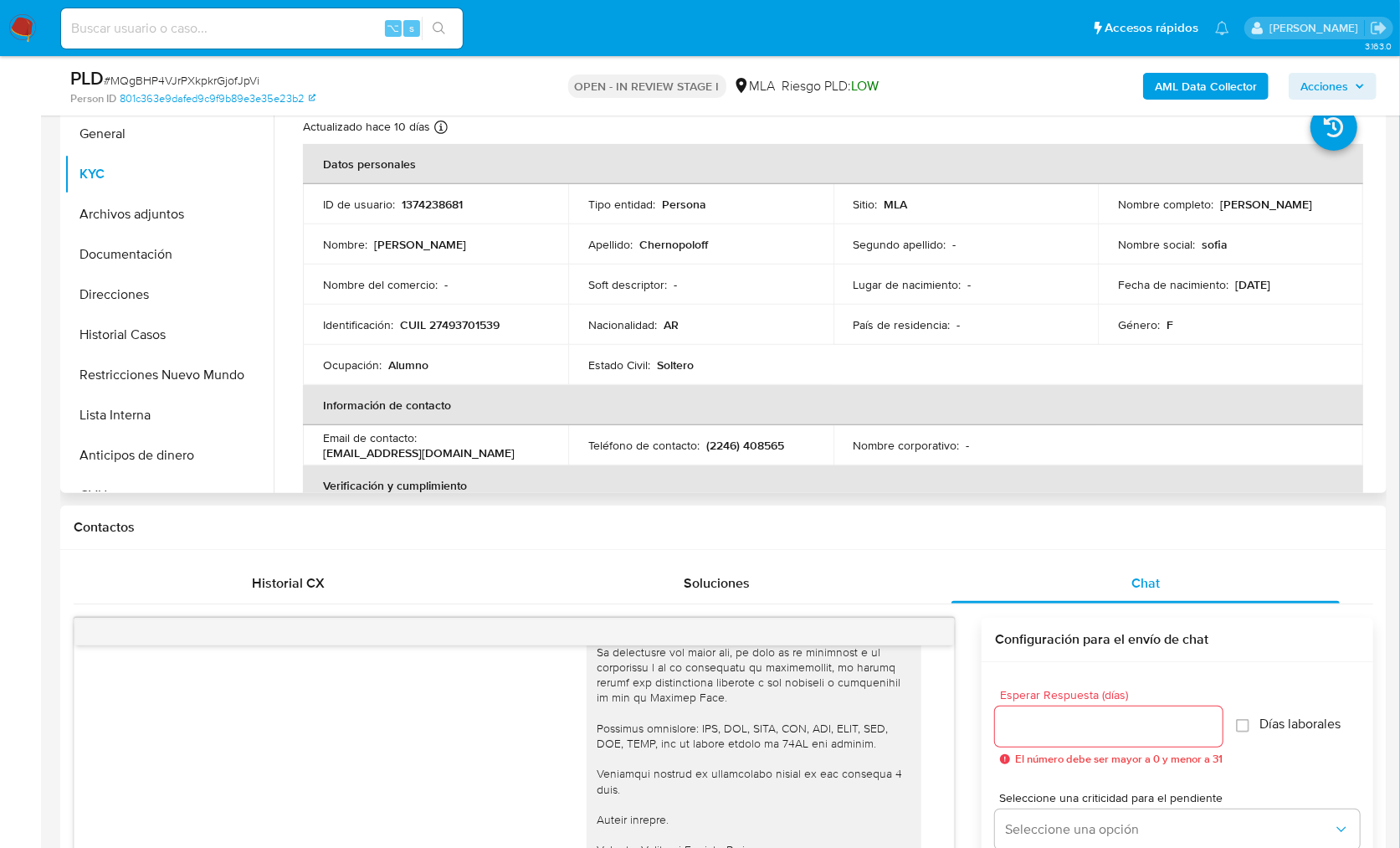
drag, startPoint x: 1117, startPoint y: 213, endPoint x: 1252, endPoint y: 216, distance: 135.0
click at [1256, 213] on td "Nombre completo : [PERSON_NAME]" at bounding box center [1231, 204] width 266 height 40
copy p "[PERSON_NAME]"
click at [464, 324] on p "CUIL 27493701539" at bounding box center [450, 325] width 99 height 15
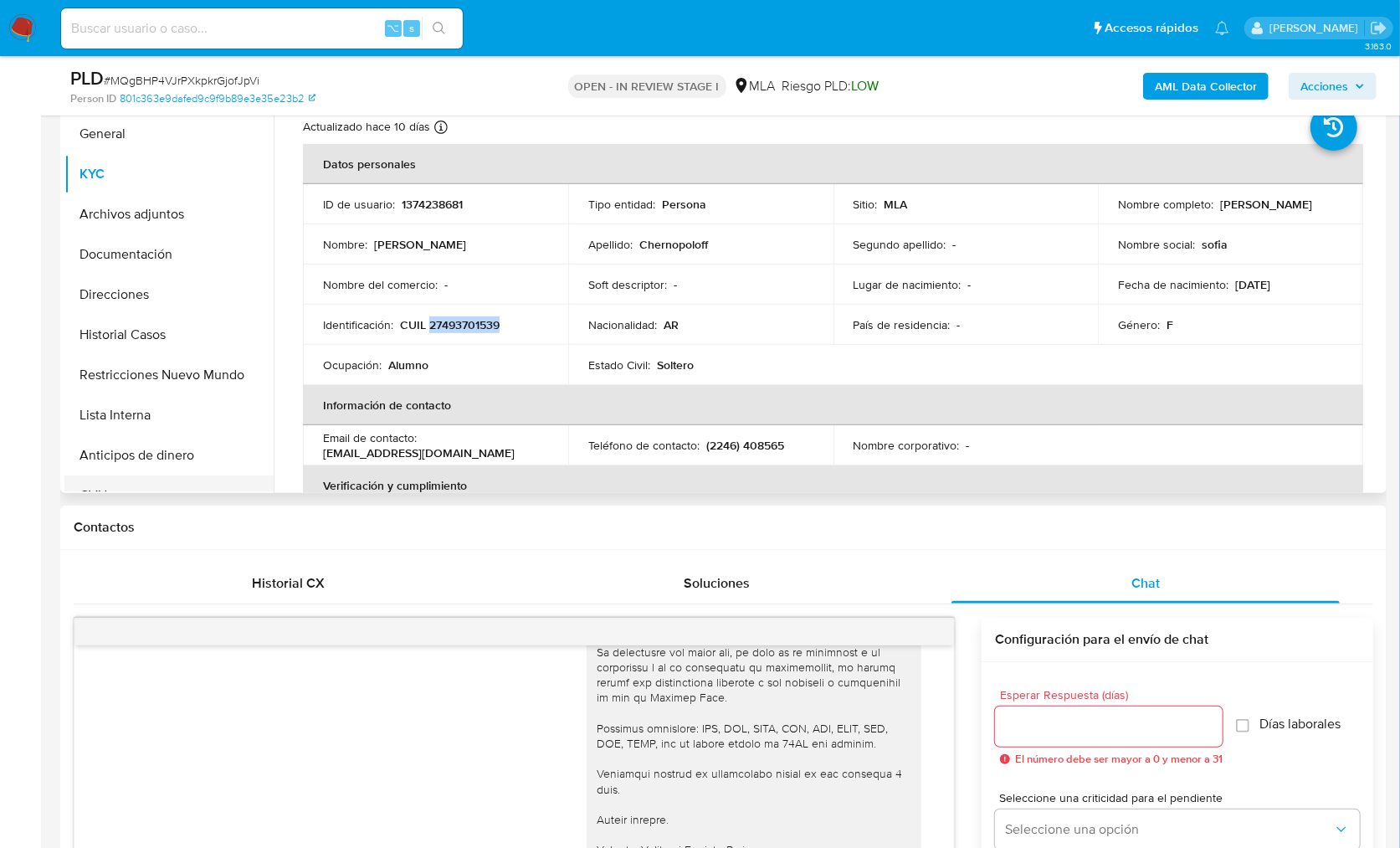
copy p "27493701539"
